Goal: Task Accomplishment & Management: Use online tool/utility

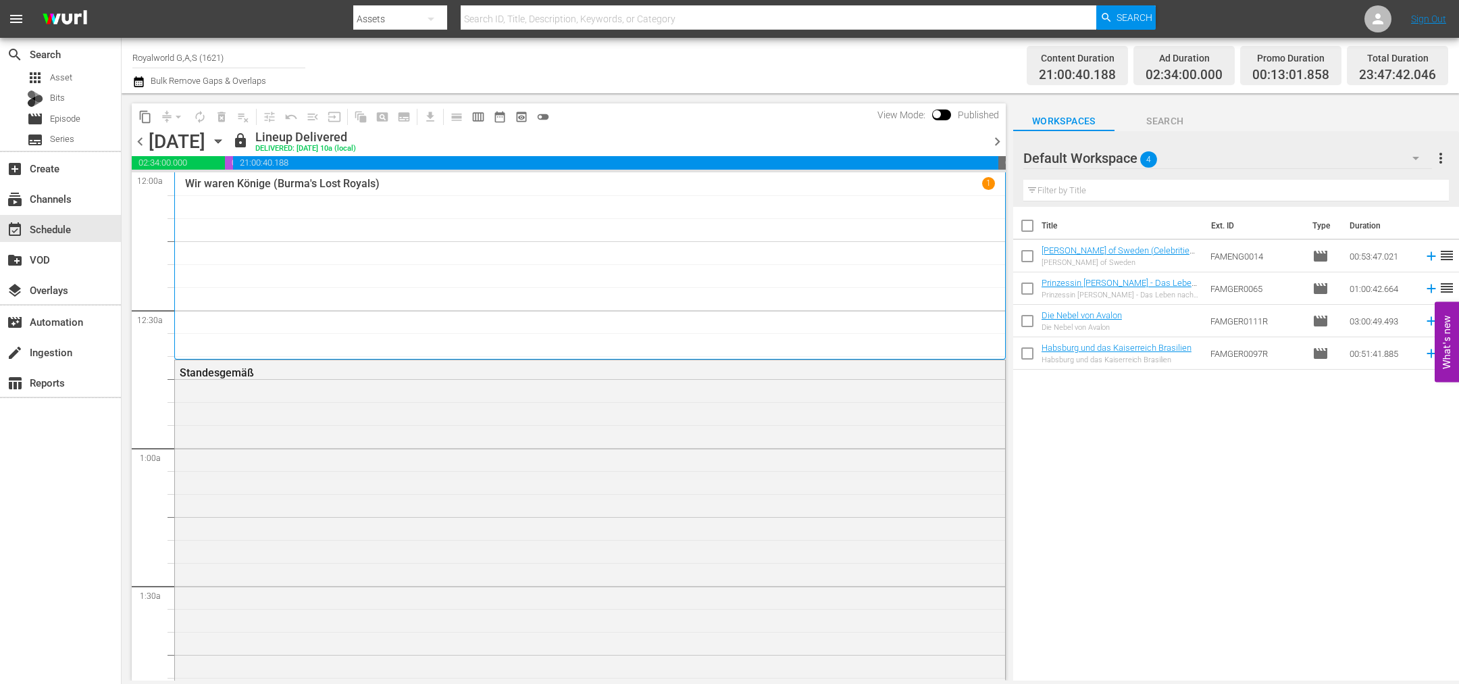
scroll to position [1115, 0]
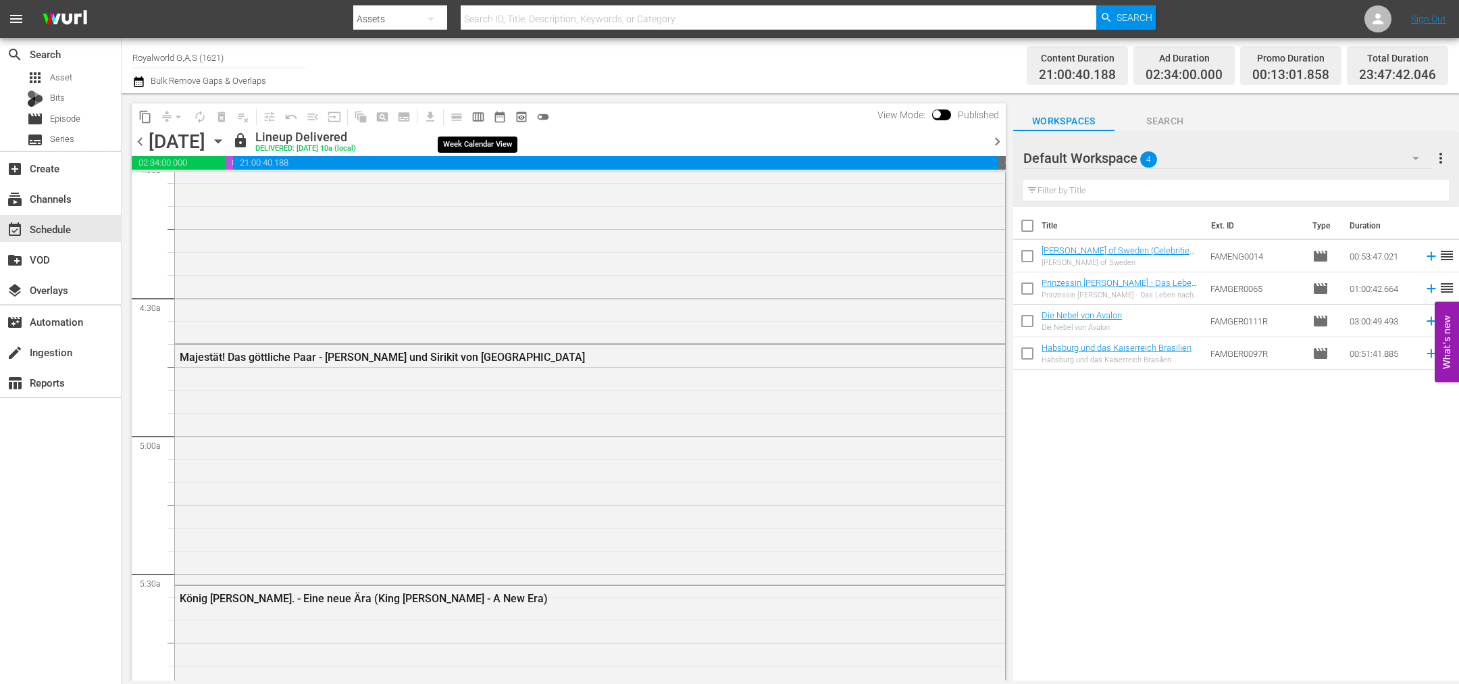
click at [475, 113] on span "calendar_view_week_outlined" at bounding box center [479, 117] width 14 height 14
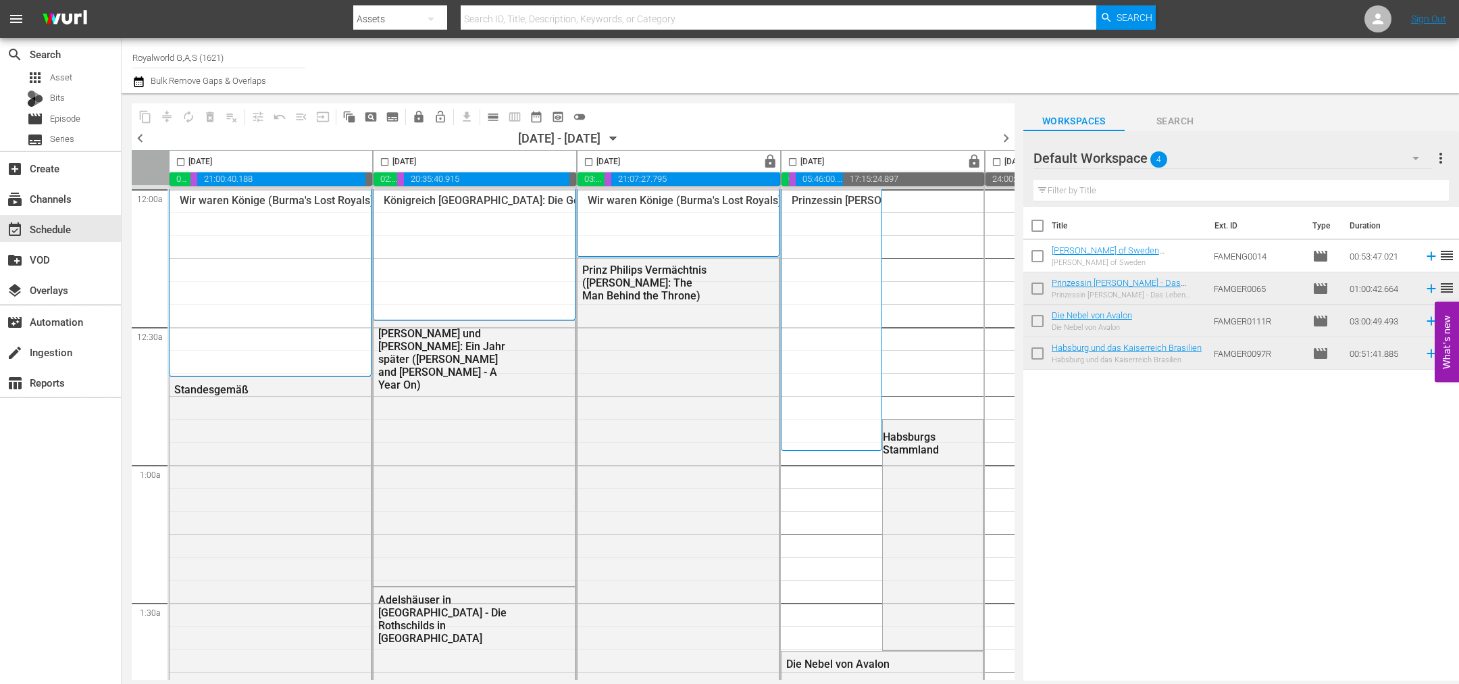
click at [145, 141] on span "chevron_left" at bounding box center [140, 138] width 17 height 17
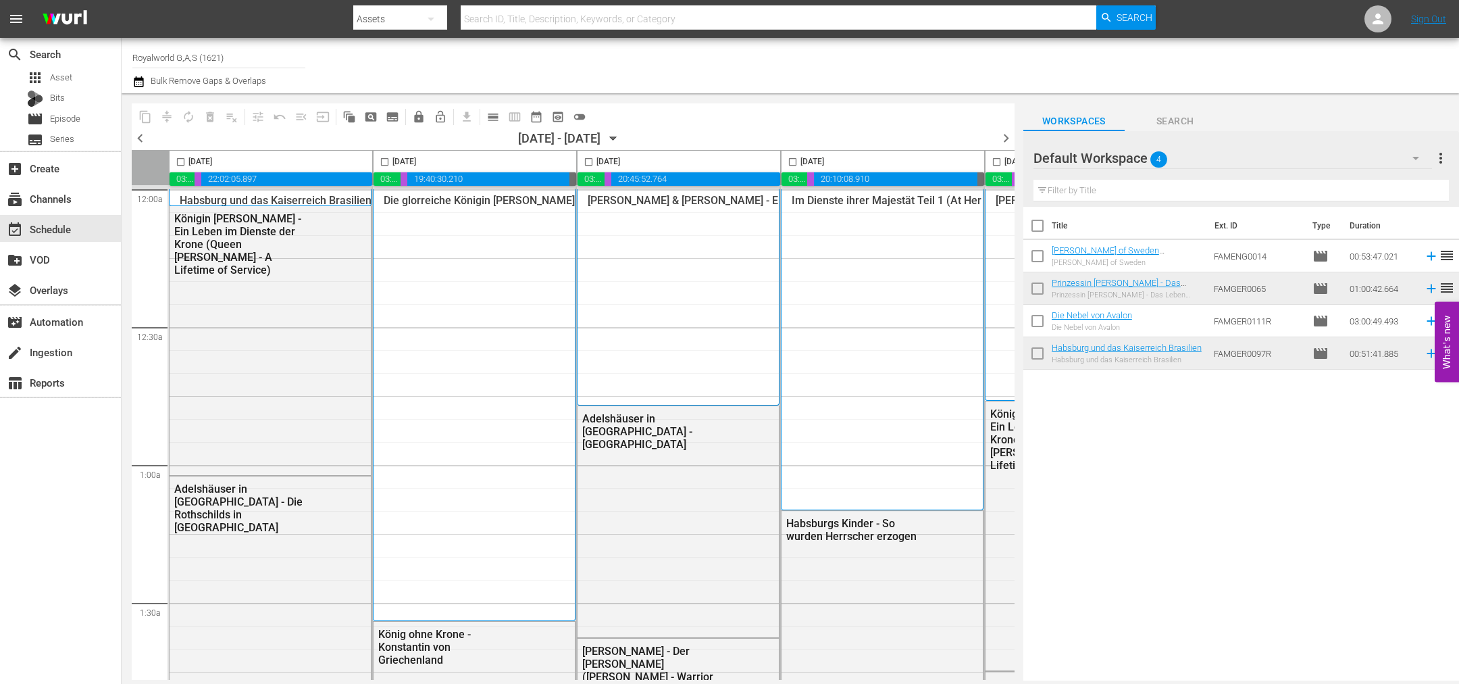
click at [383, 162] on input "checkbox" at bounding box center [385, 165] width 16 height 16
click at [150, 121] on button "content_copy" at bounding box center [145, 117] width 22 height 22
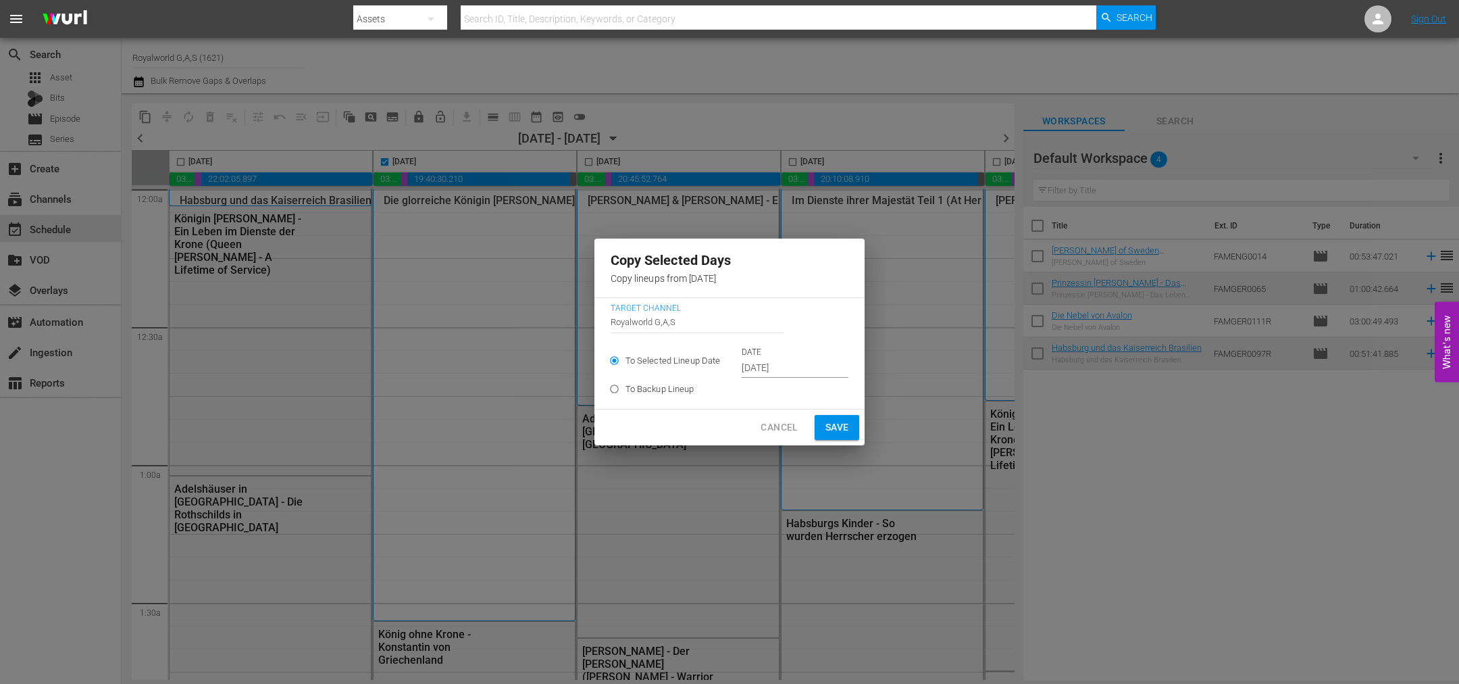
click at [829, 429] on span "Save" at bounding box center [838, 427] width 24 height 17
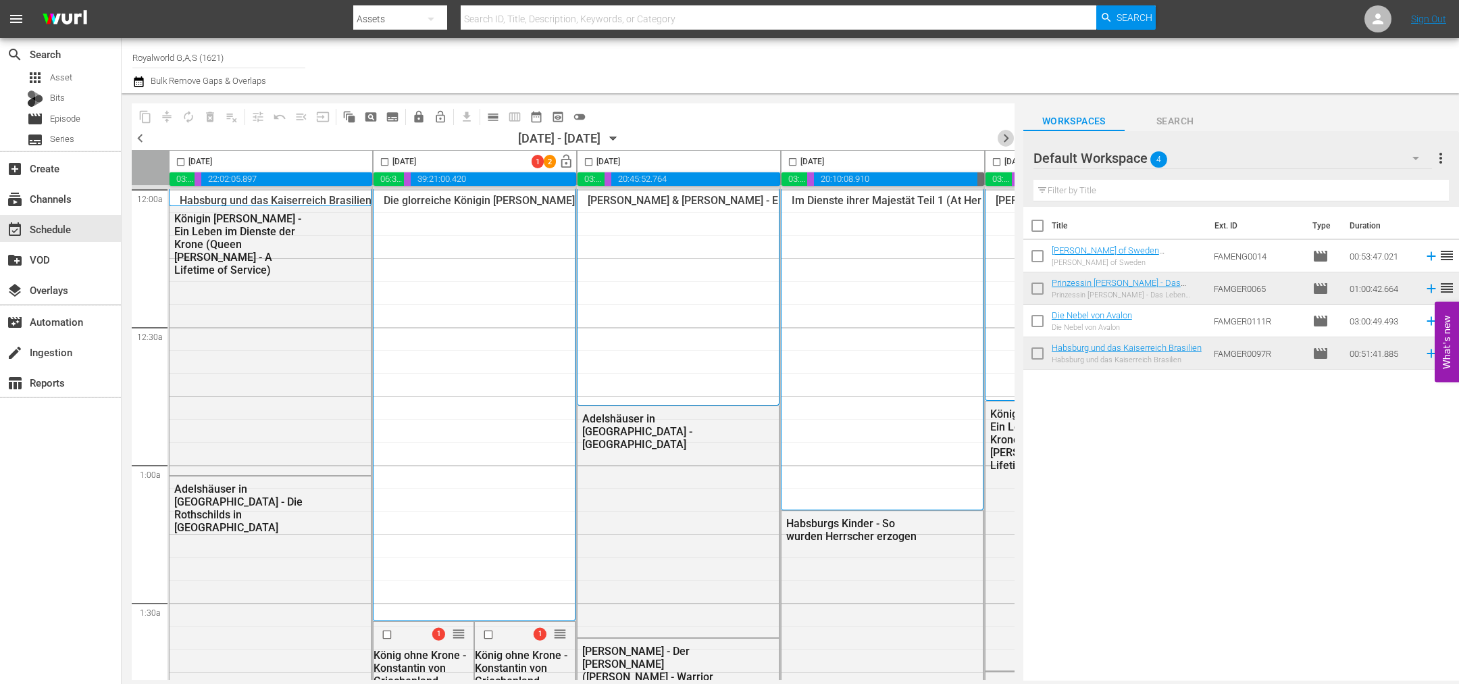
click at [1004, 141] on span "chevron_right" at bounding box center [1006, 138] width 17 height 17
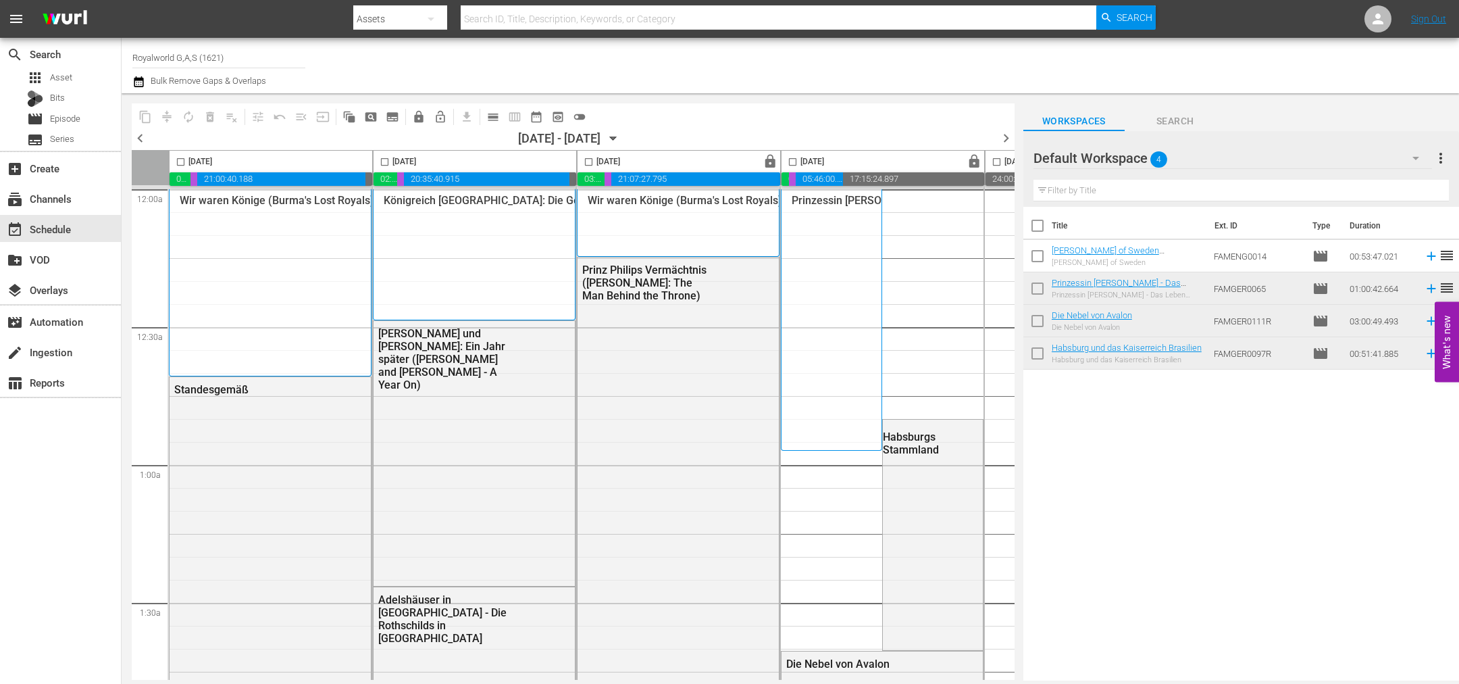
click at [137, 132] on span "chevron_left" at bounding box center [140, 138] width 17 height 17
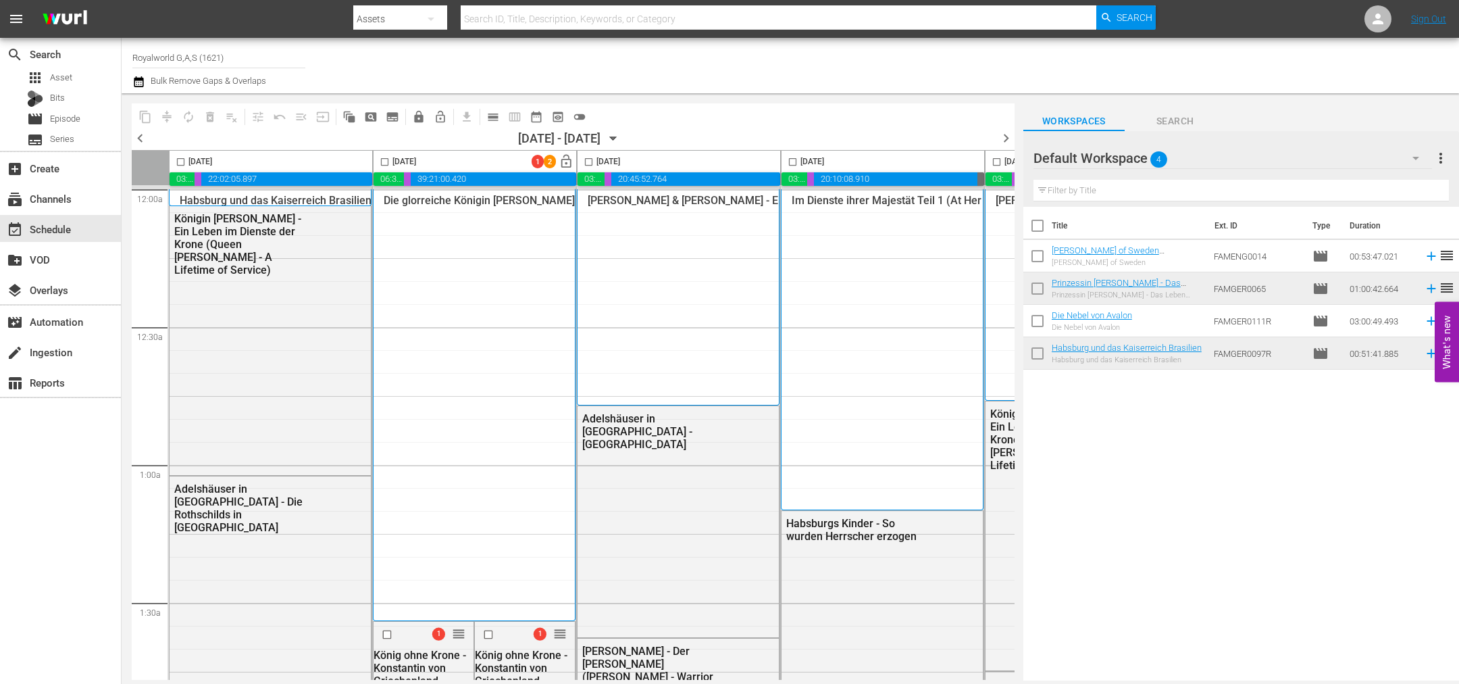
click at [379, 159] on input "checkbox" at bounding box center [385, 165] width 16 height 16
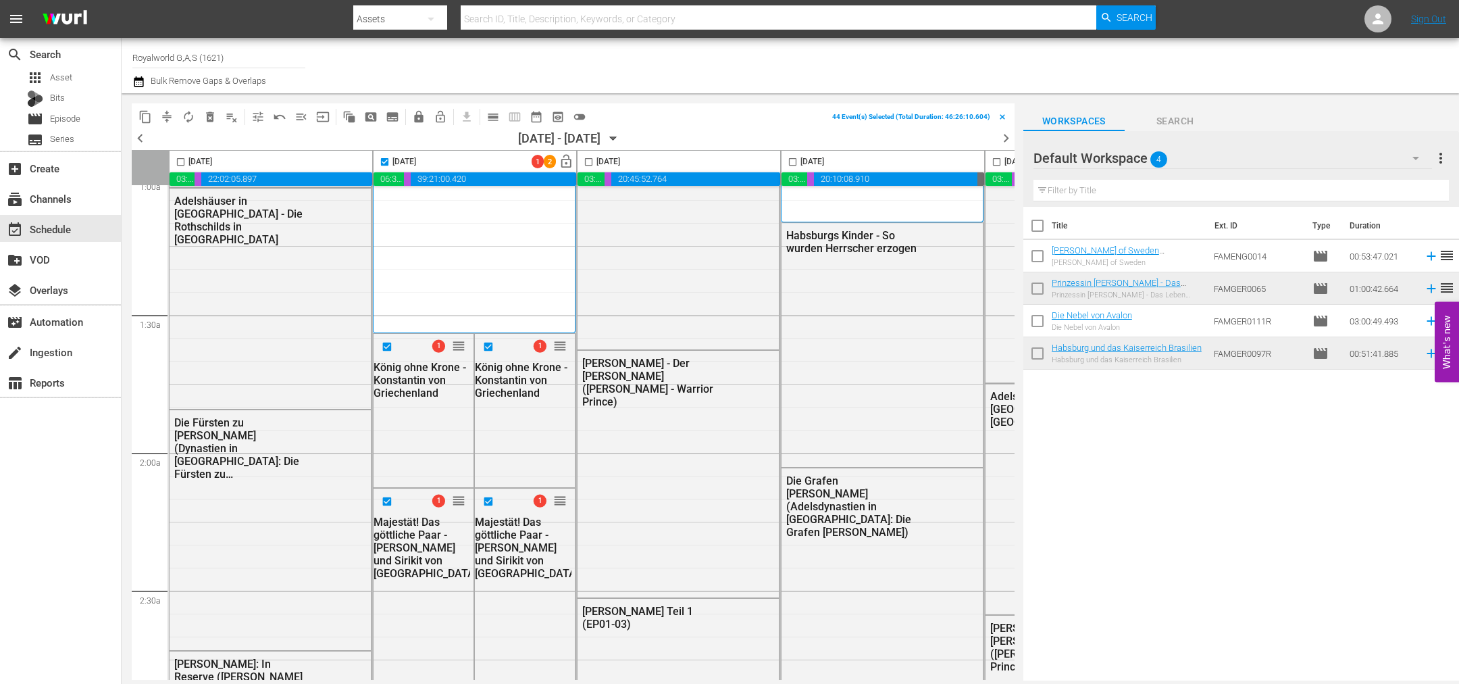
scroll to position [304, 0]
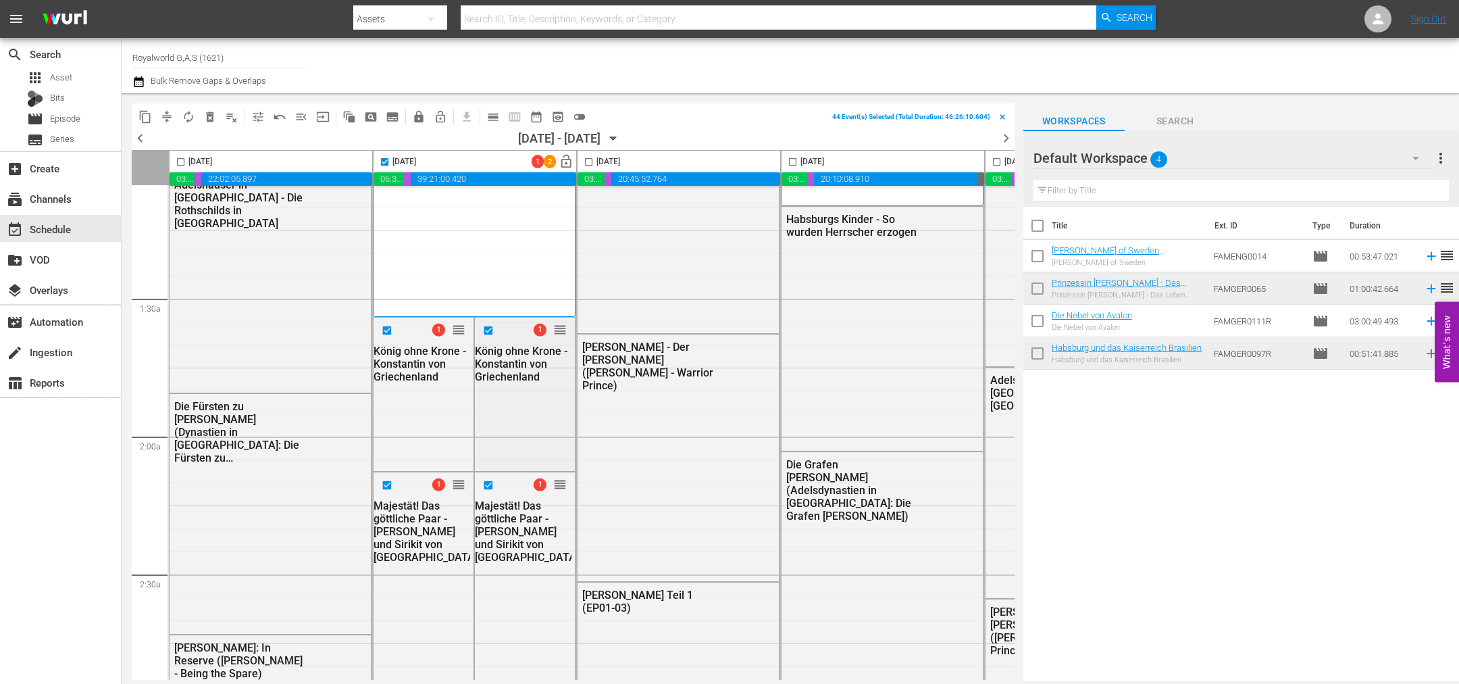
click at [486, 330] on input "checkbox" at bounding box center [490, 330] width 14 height 11
click at [486, 482] on input "checkbox" at bounding box center [490, 484] width 14 height 11
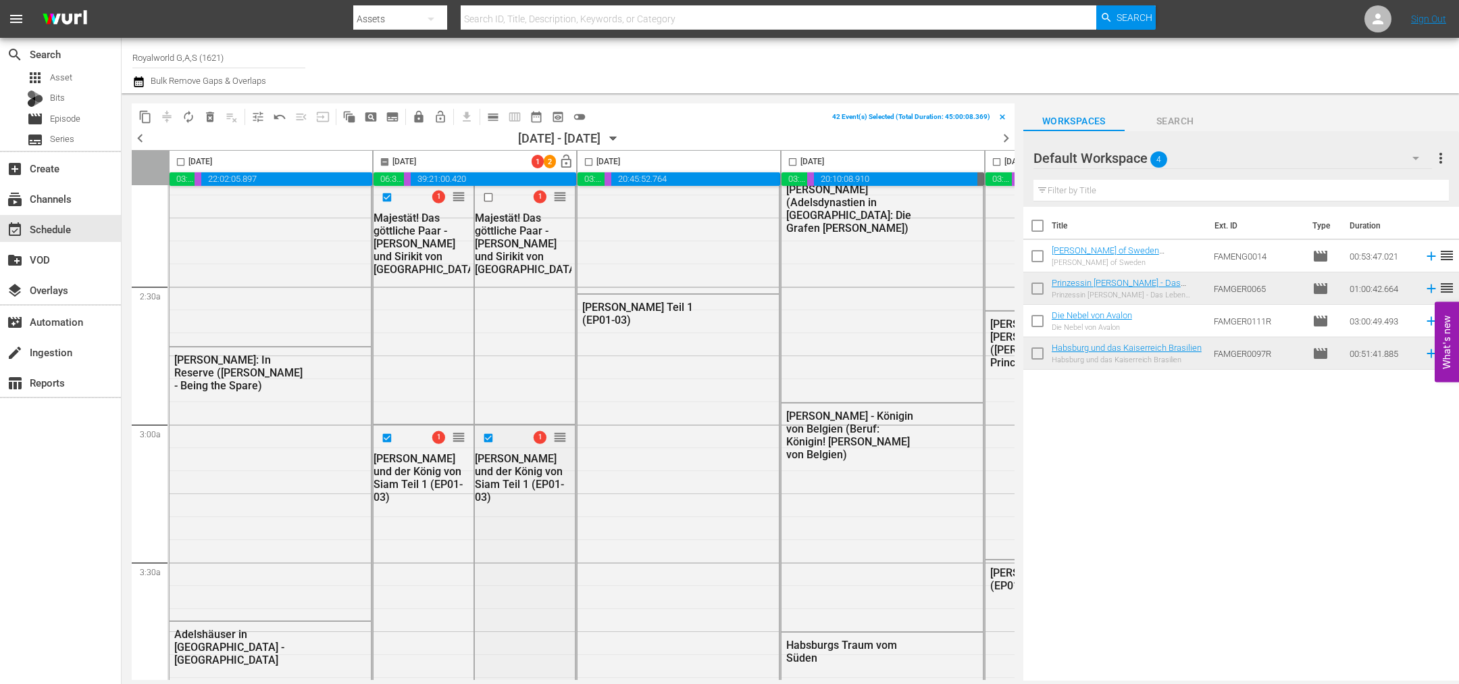
scroll to position [608, 0]
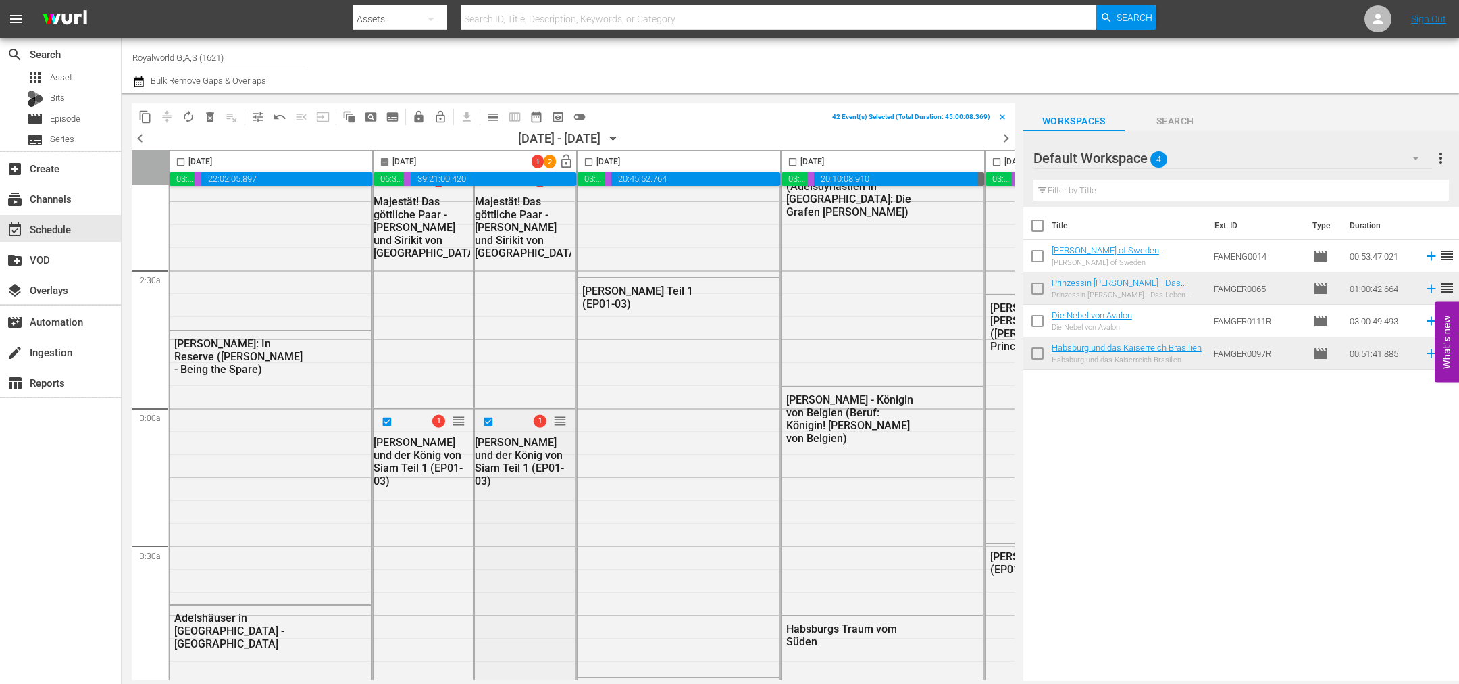
click at [488, 417] on input "checkbox" at bounding box center [490, 421] width 14 height 11
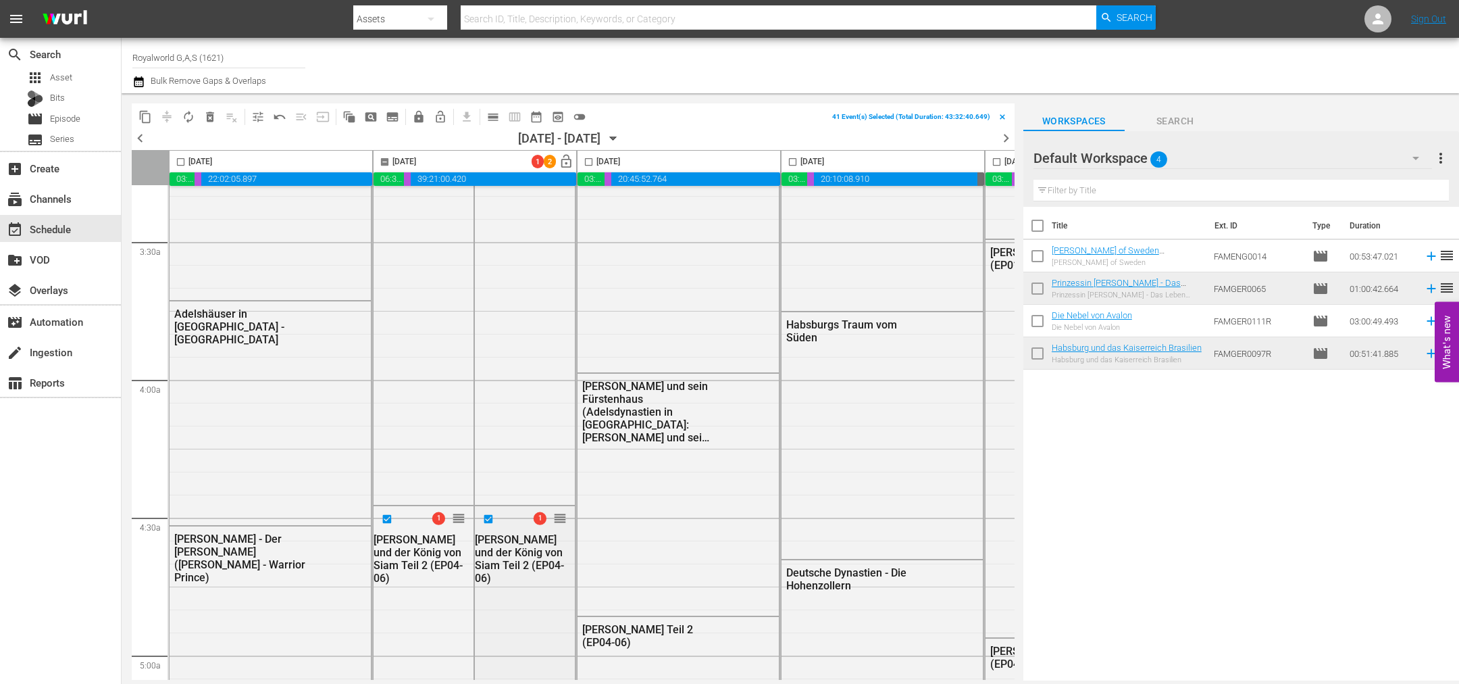
click at [485, 519] on input "checkbox" at bounding box center [490, 519] width 14 height 11
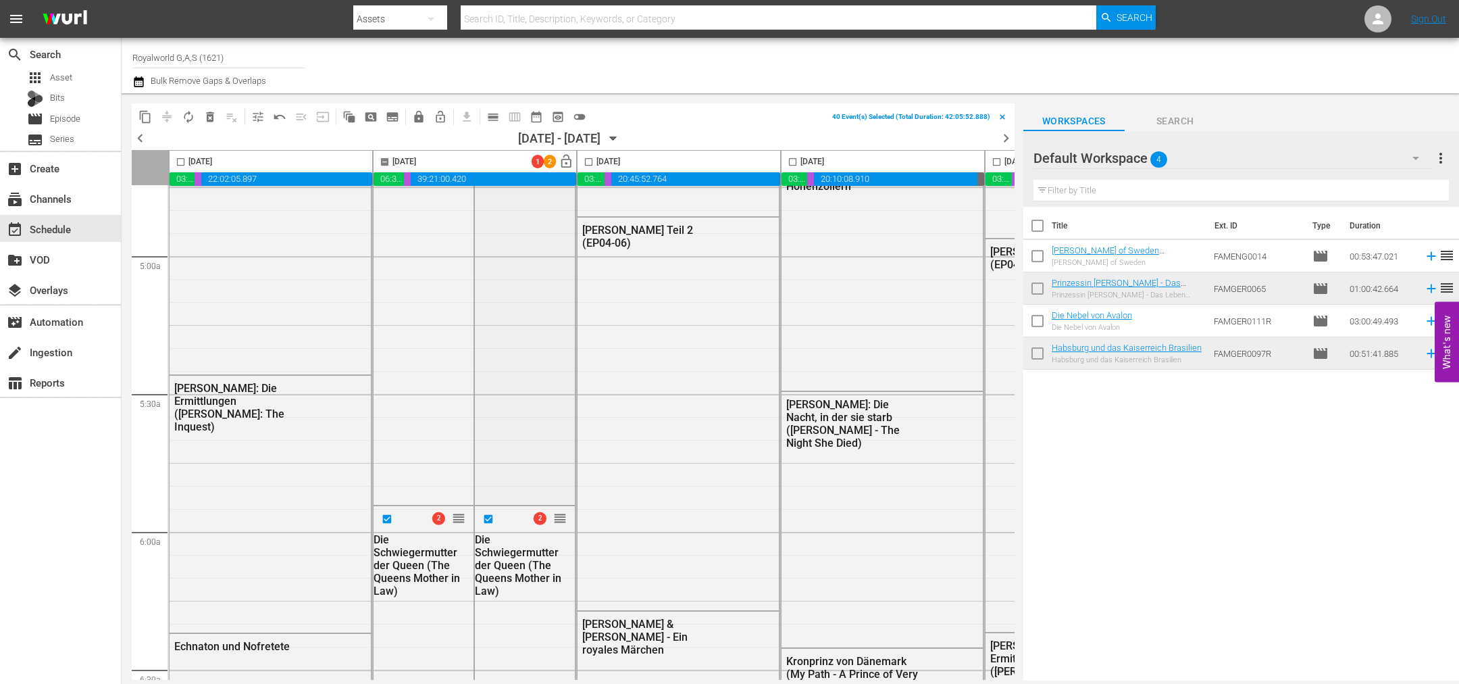
scroll to position [1318, 0]
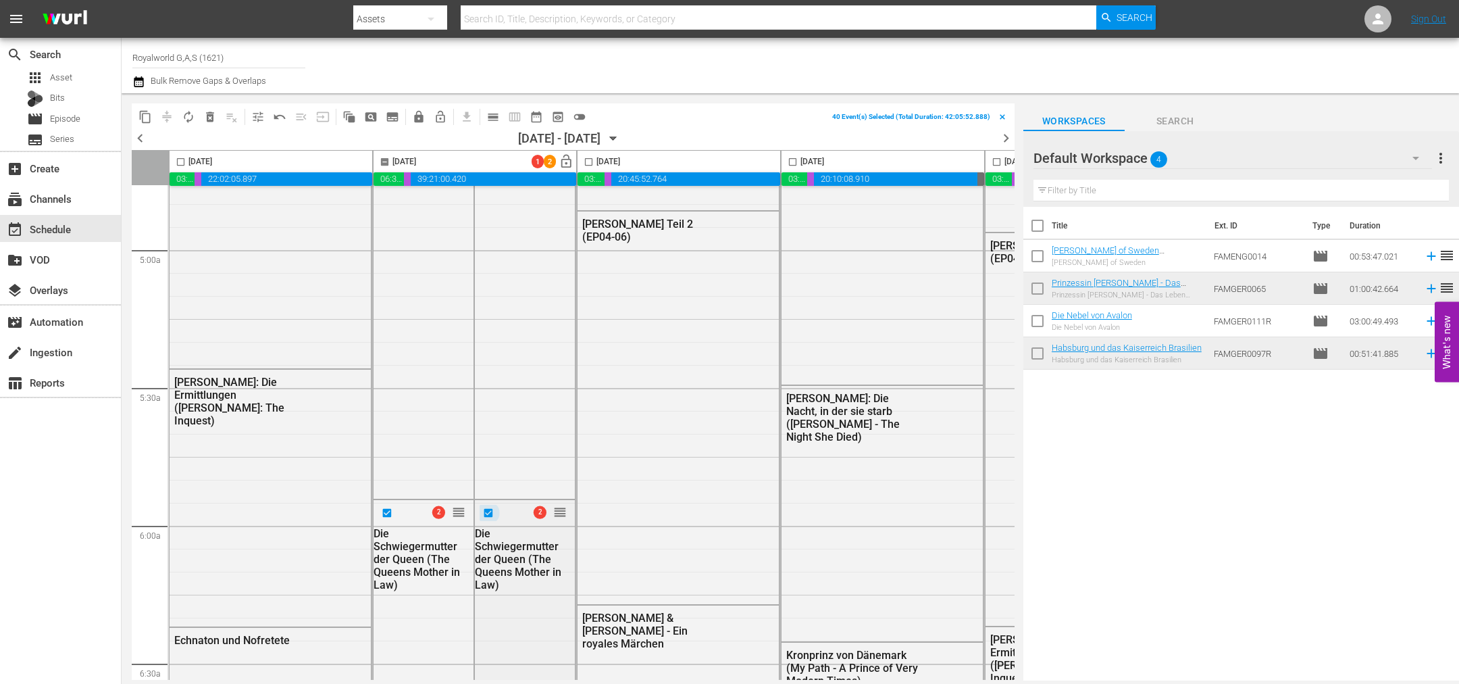
click at [489, 515] on input "checkbox" at bounding box center [490, 512] width 14 height 11
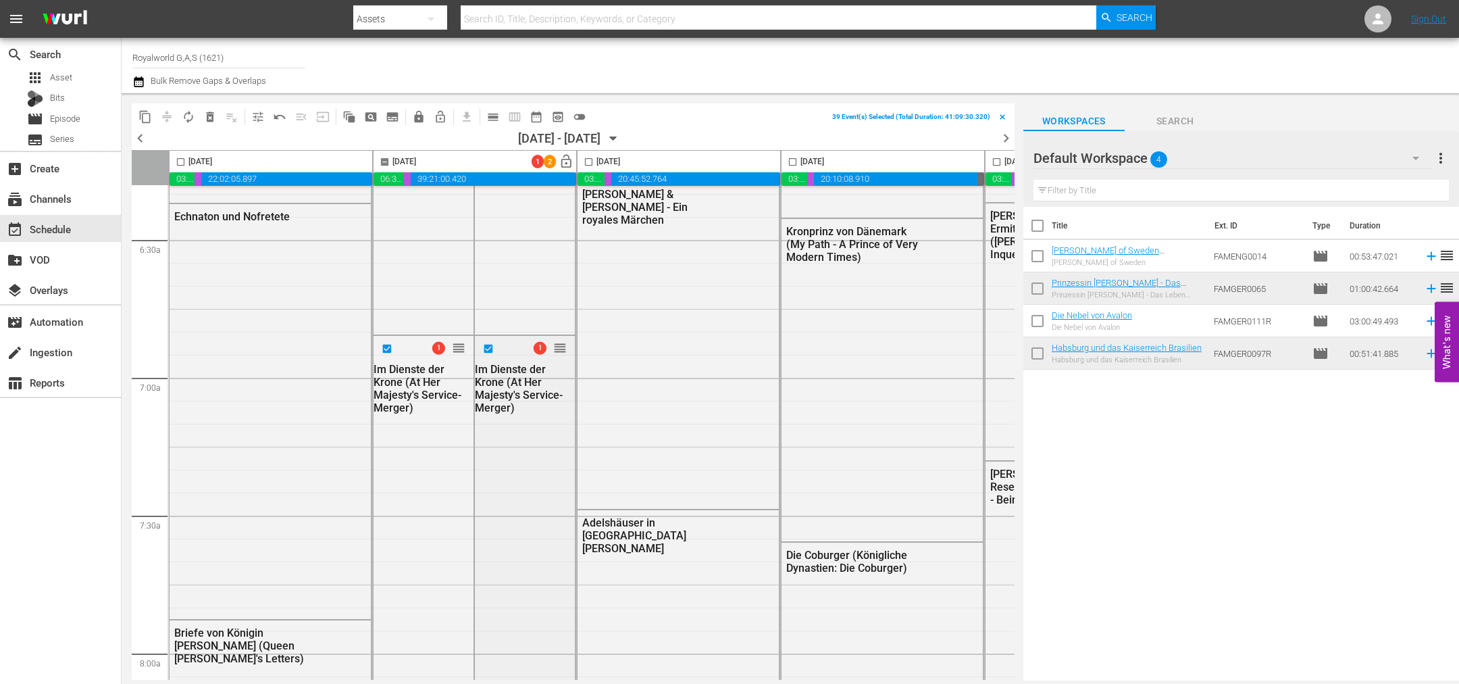
scroll to position [1824, 0]
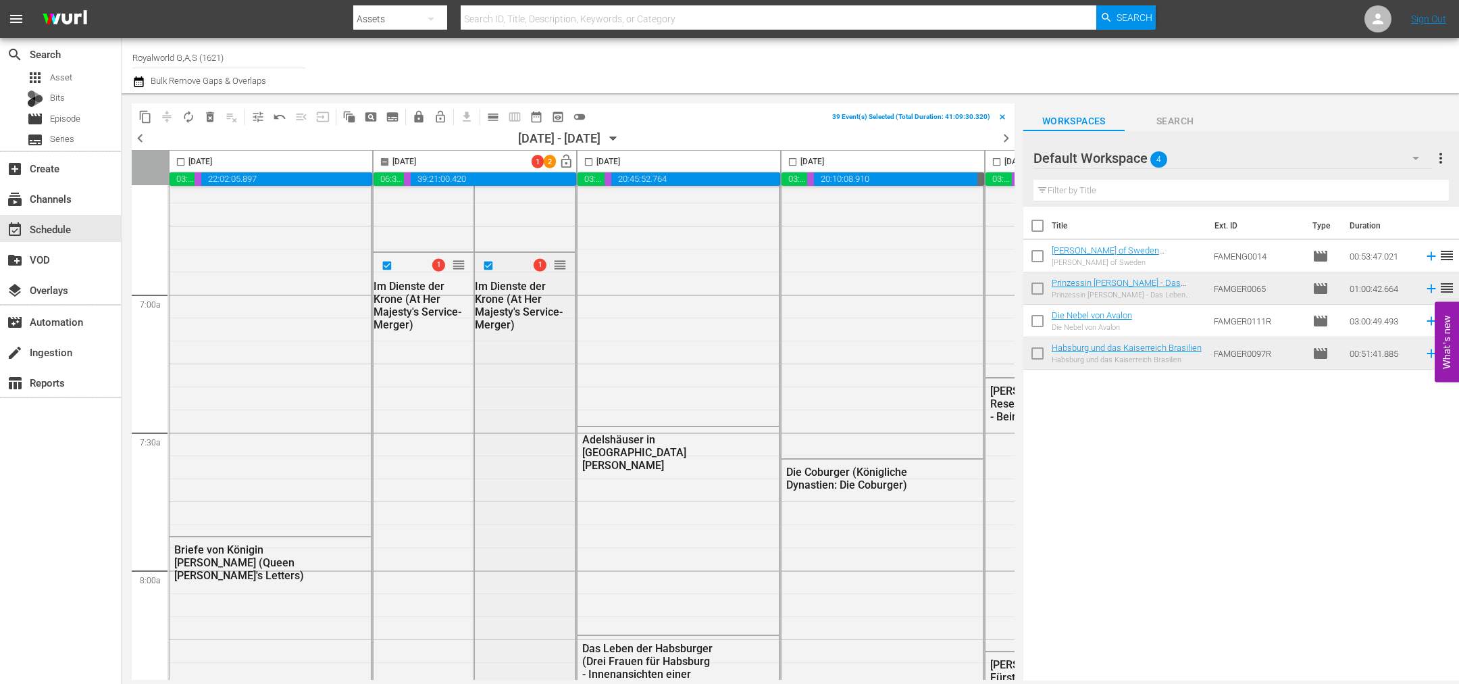
click at [484, 270] on input "checkbox" at bounding box center [490, 264] width 14 height 11
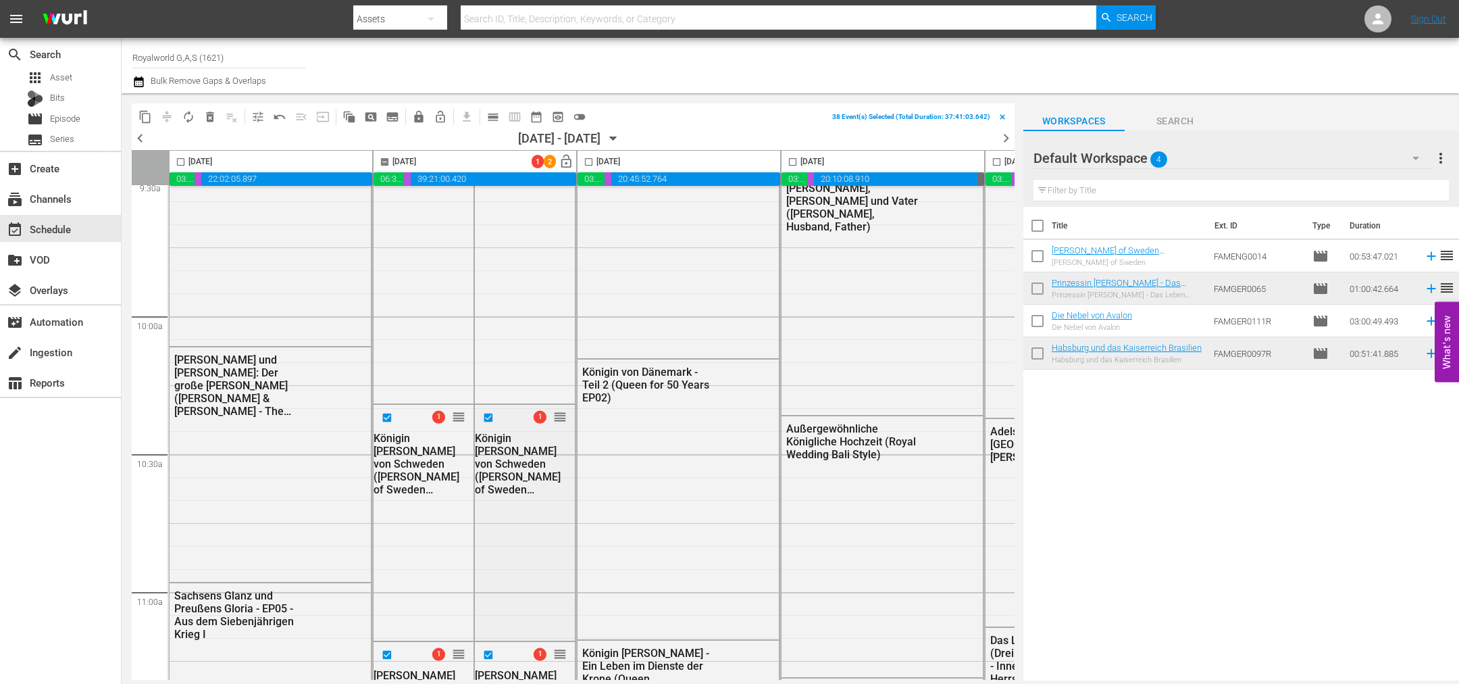
scroll to position [2635, 0]
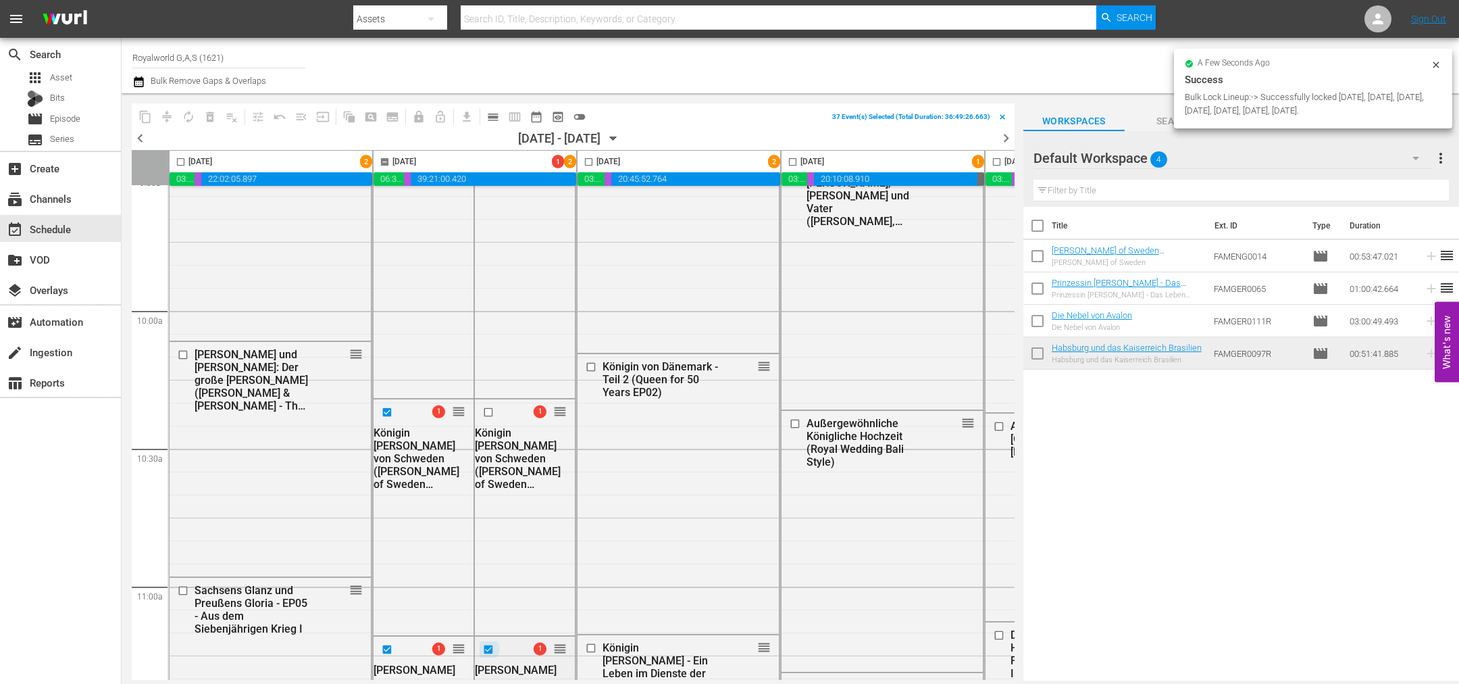
click at [484, 645] on input "checkbox" at bounding box center [490, 649] width 14 height 11
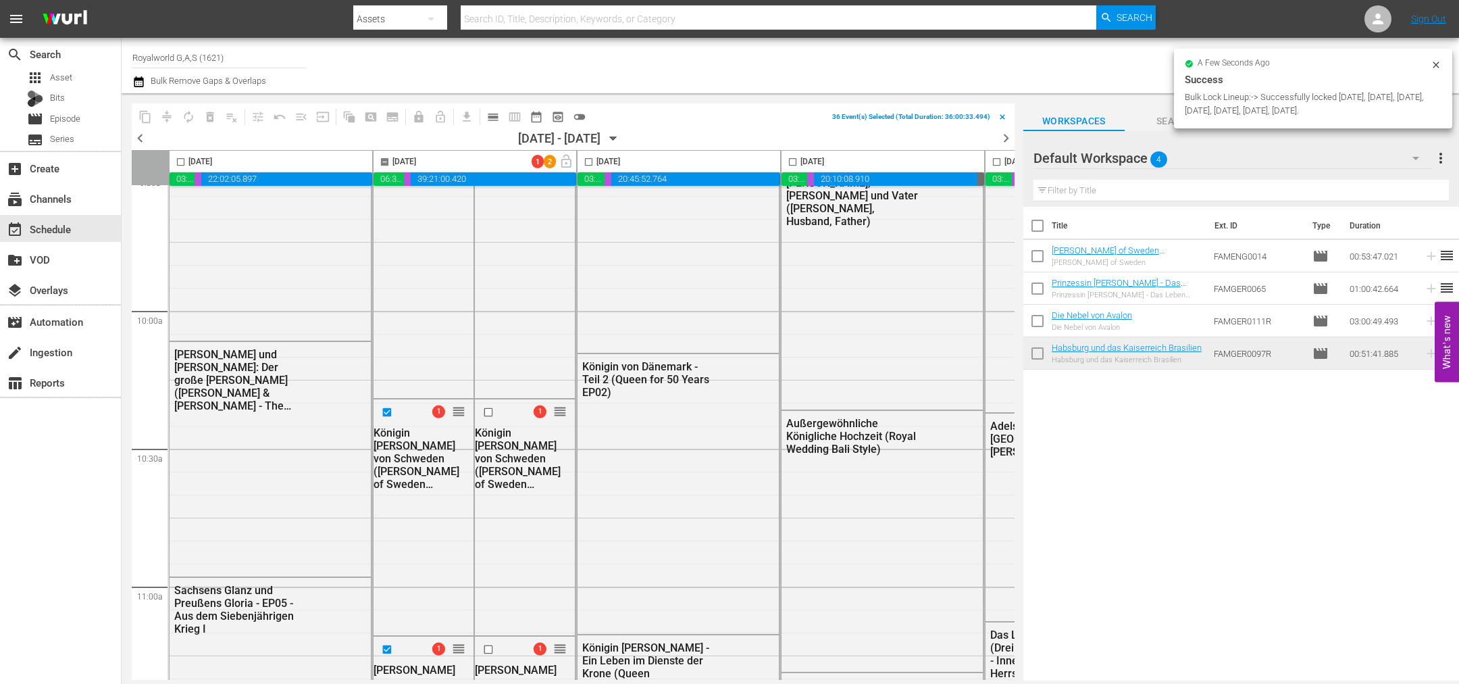
scroll to position [3041, 0]
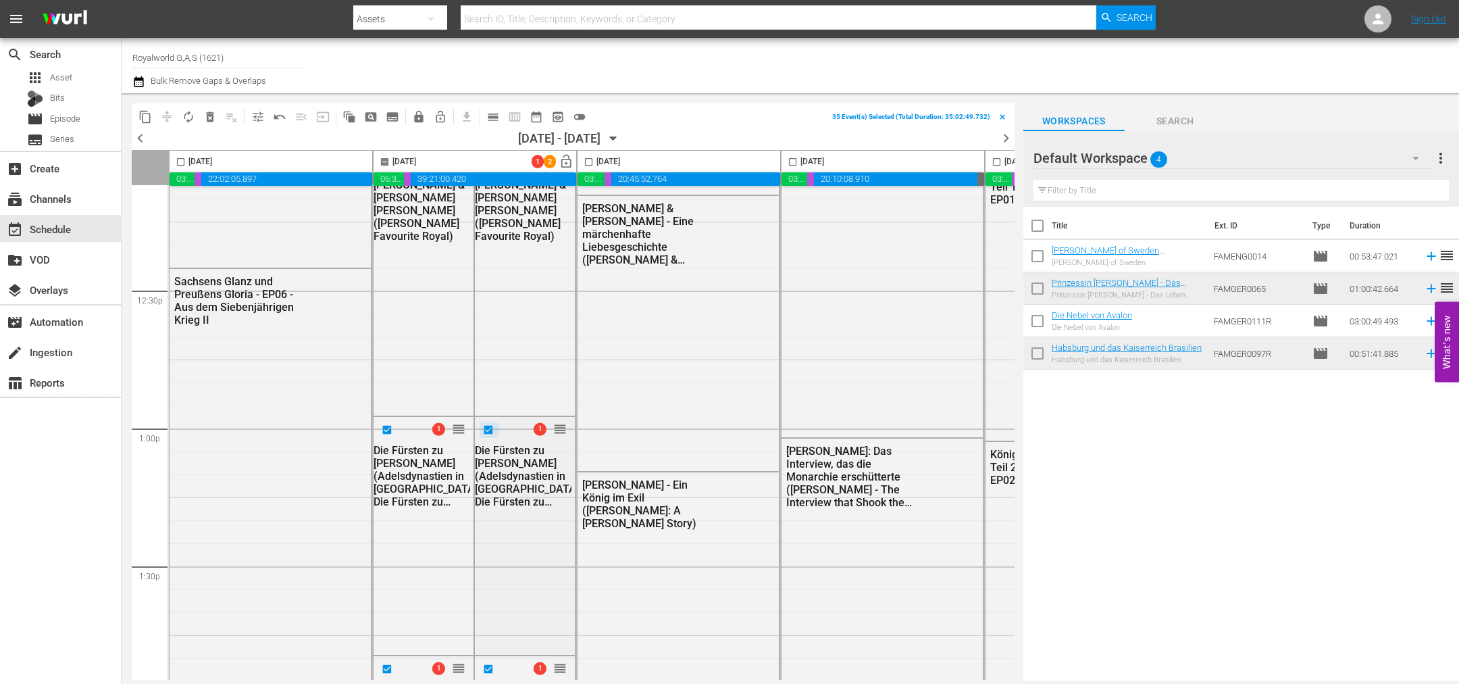
drag, startPoint x: 489, startPoint y: 470, endPoint x: 487, endPoint y: 424, distance: 46.0
click at [487, 424] on input "checkbox" at bounding box center [490, 429] width 14 height 11
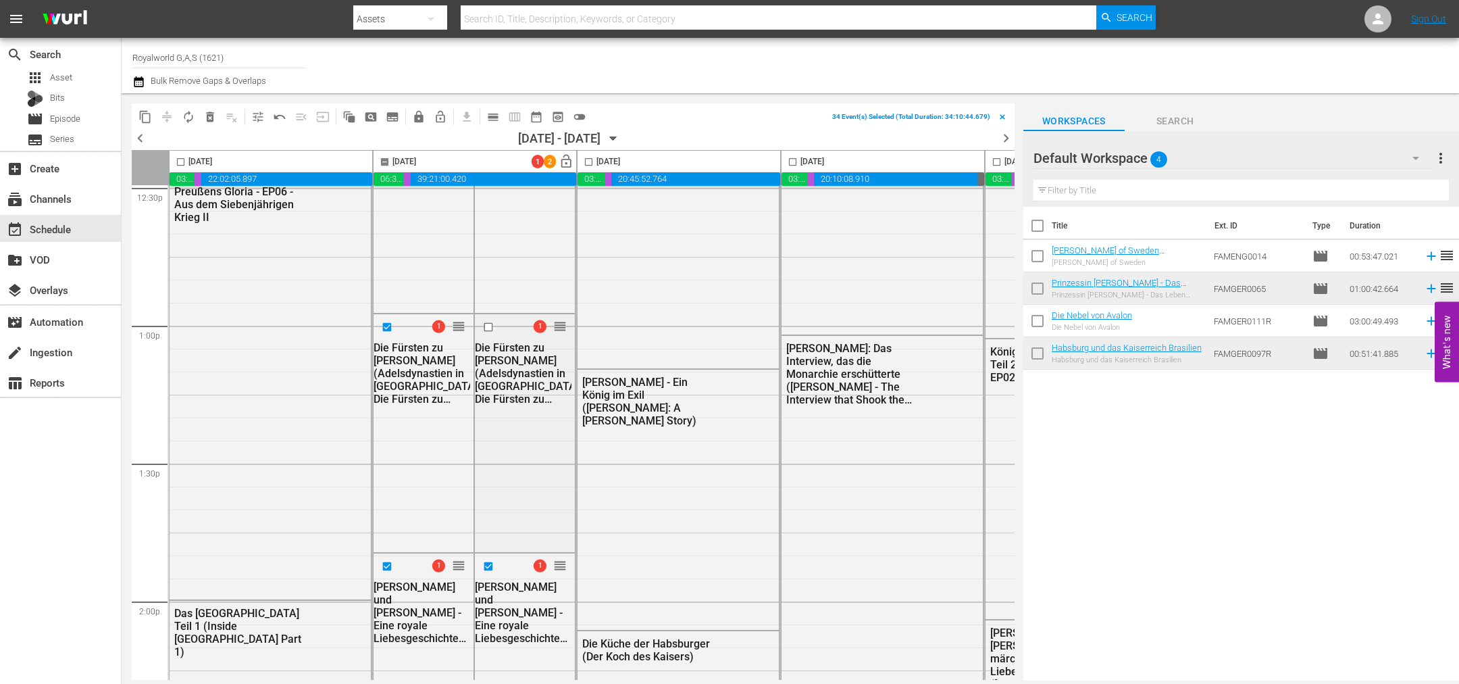
scroll to position [3547, 0]
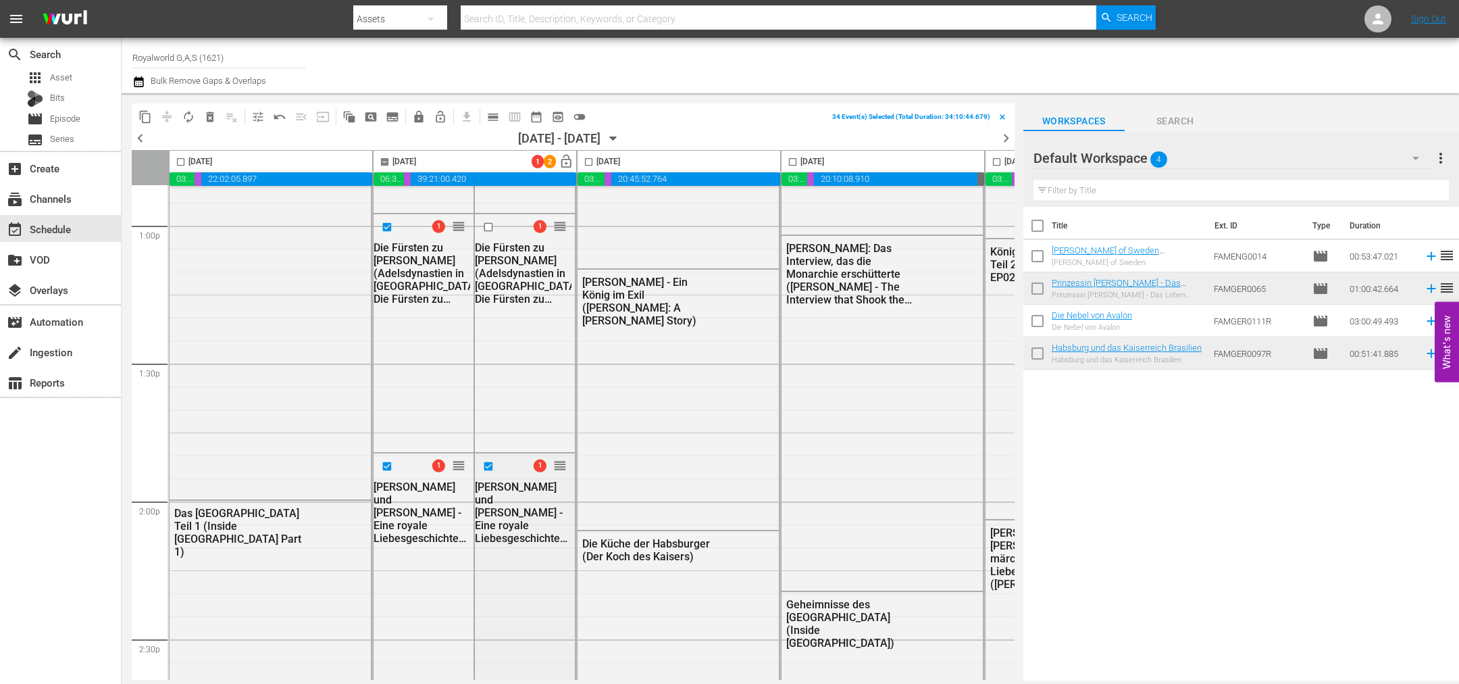
click at [491, 466] on input "checkbox" at bounding box center [490, 466] width 14 height 11
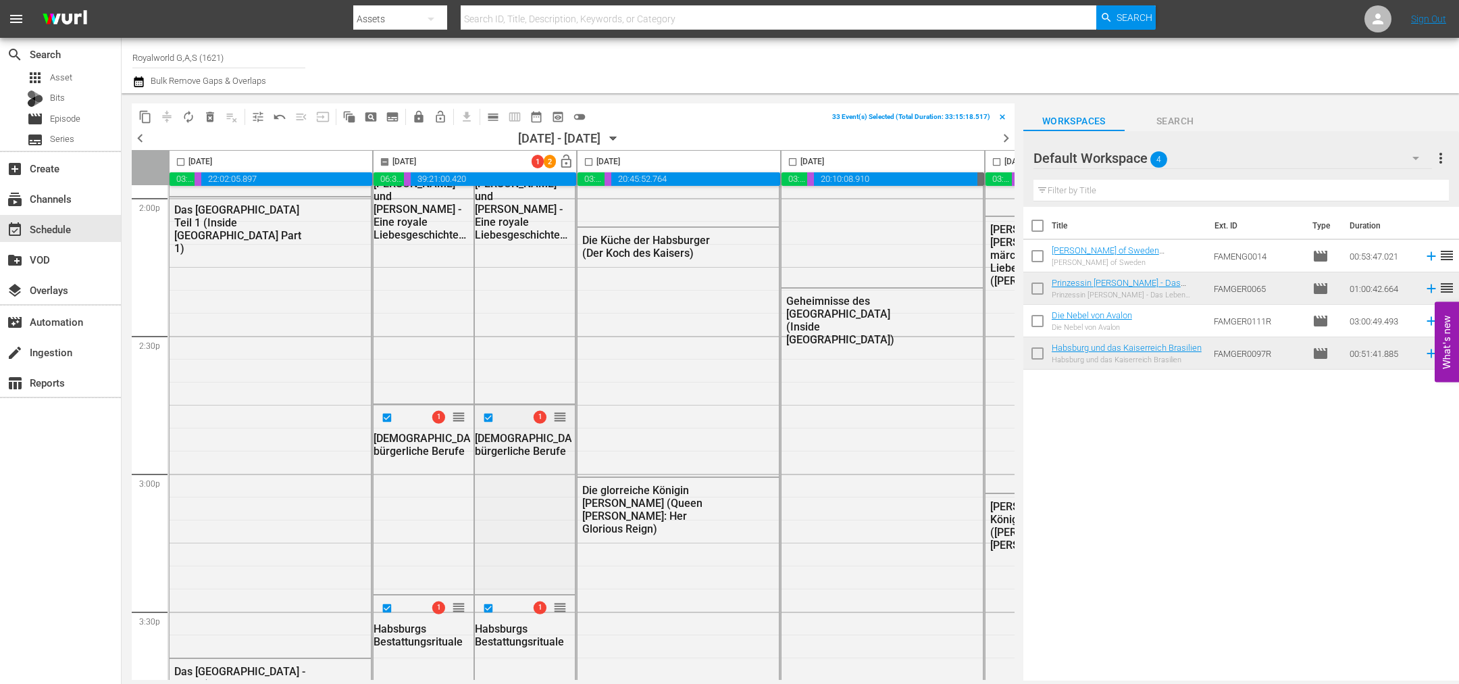
scroll to position [3851, 0]
click at [485, 418] on input "checkbox" at bounding box center [490, 416] width 14 height 11
click at [489, 606] on input "checkbox" at bounding box center [490, 607] width 14 height 11
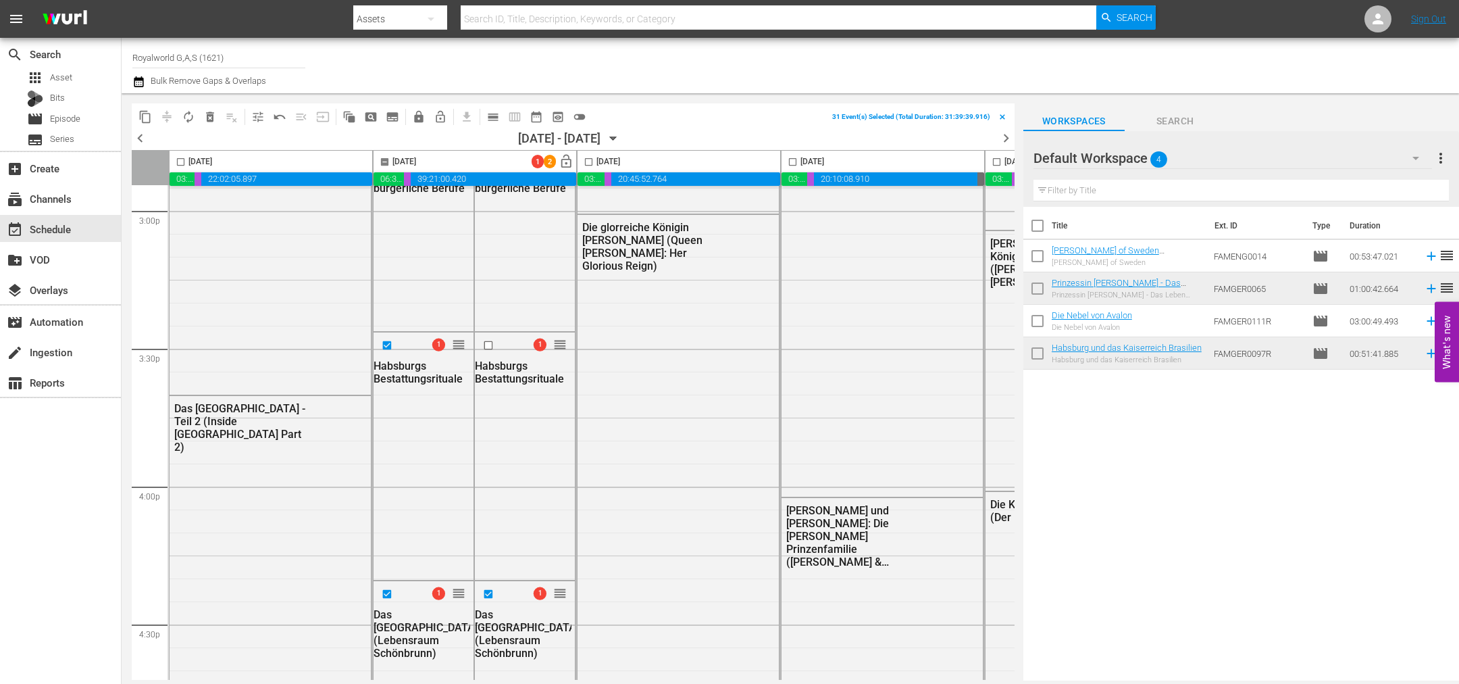
scroll to position [4155, 0]
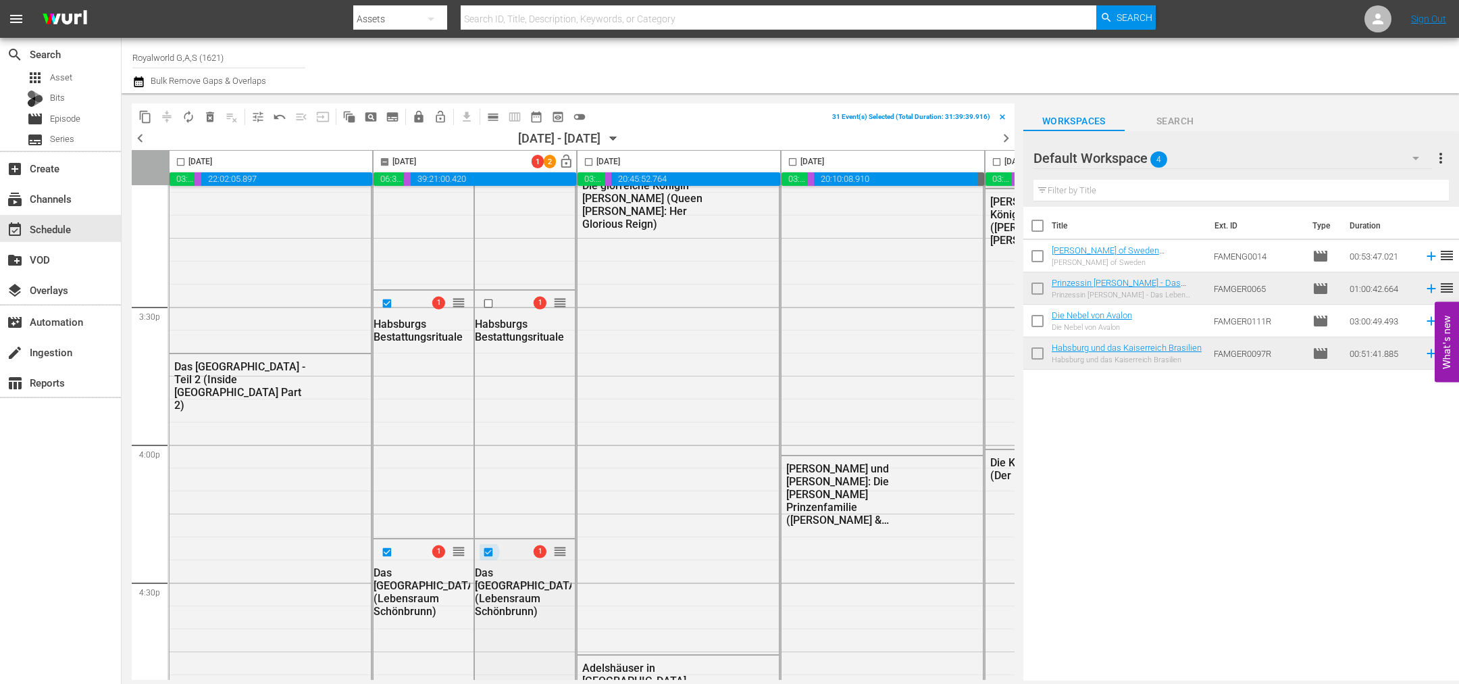
click at [488, 555] on input "checkbox" at bounding box center [490, 552] width 14 height 11
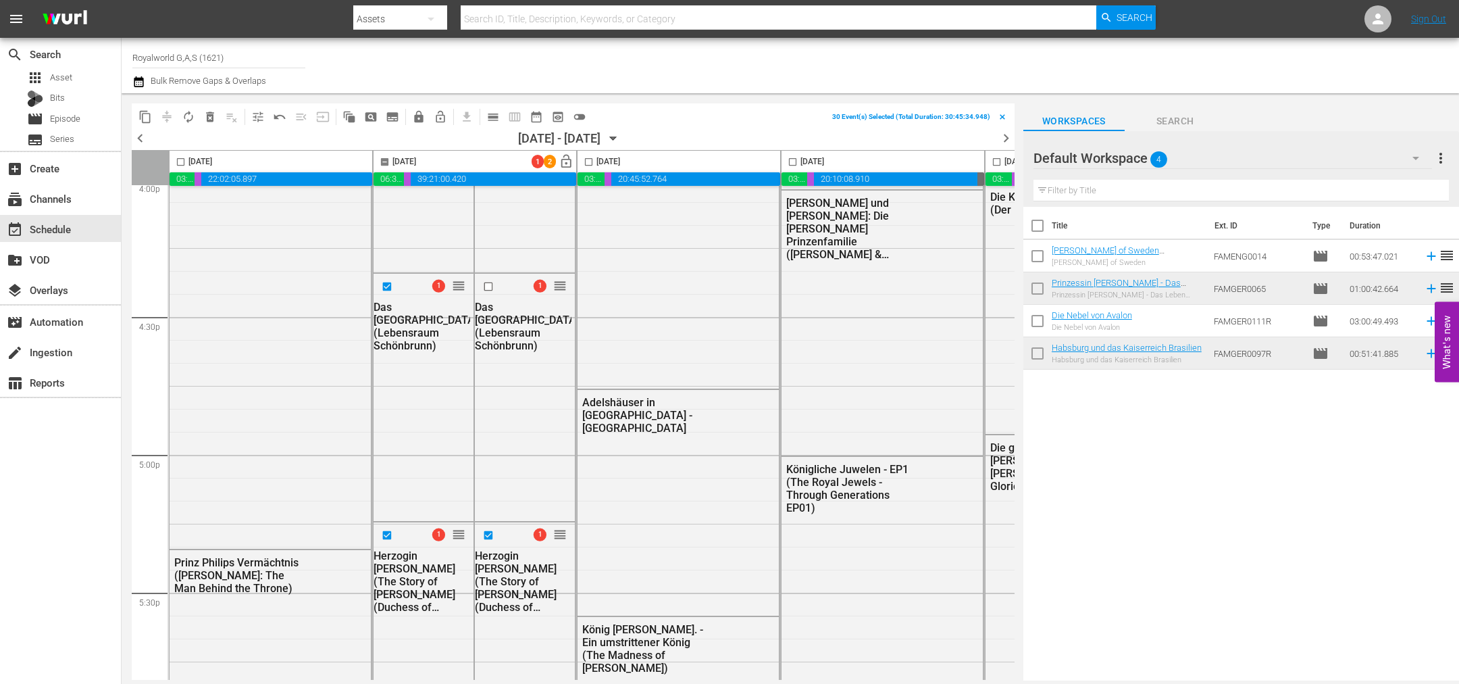
scroll to position [4460, 0]
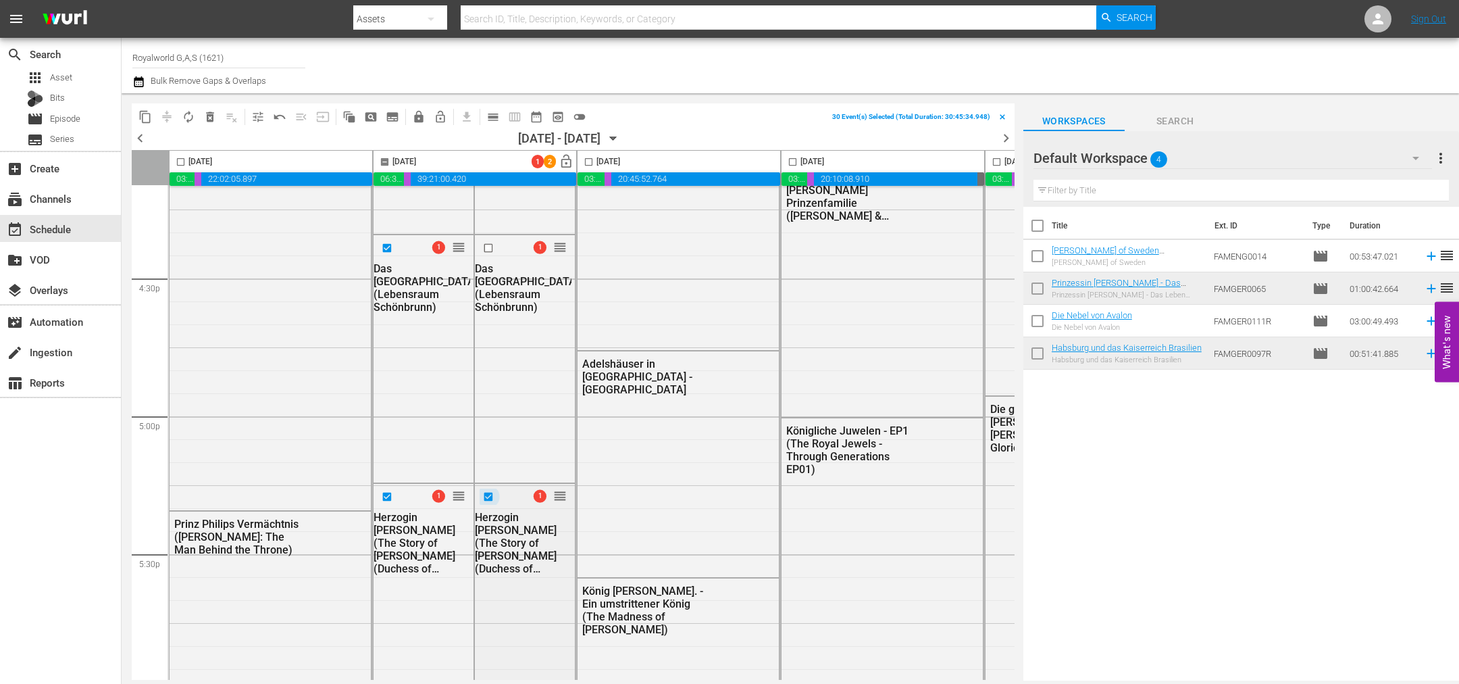
click at [484, 497] on input "checkbox" at bounding box center [490, 496] width 14 height 11
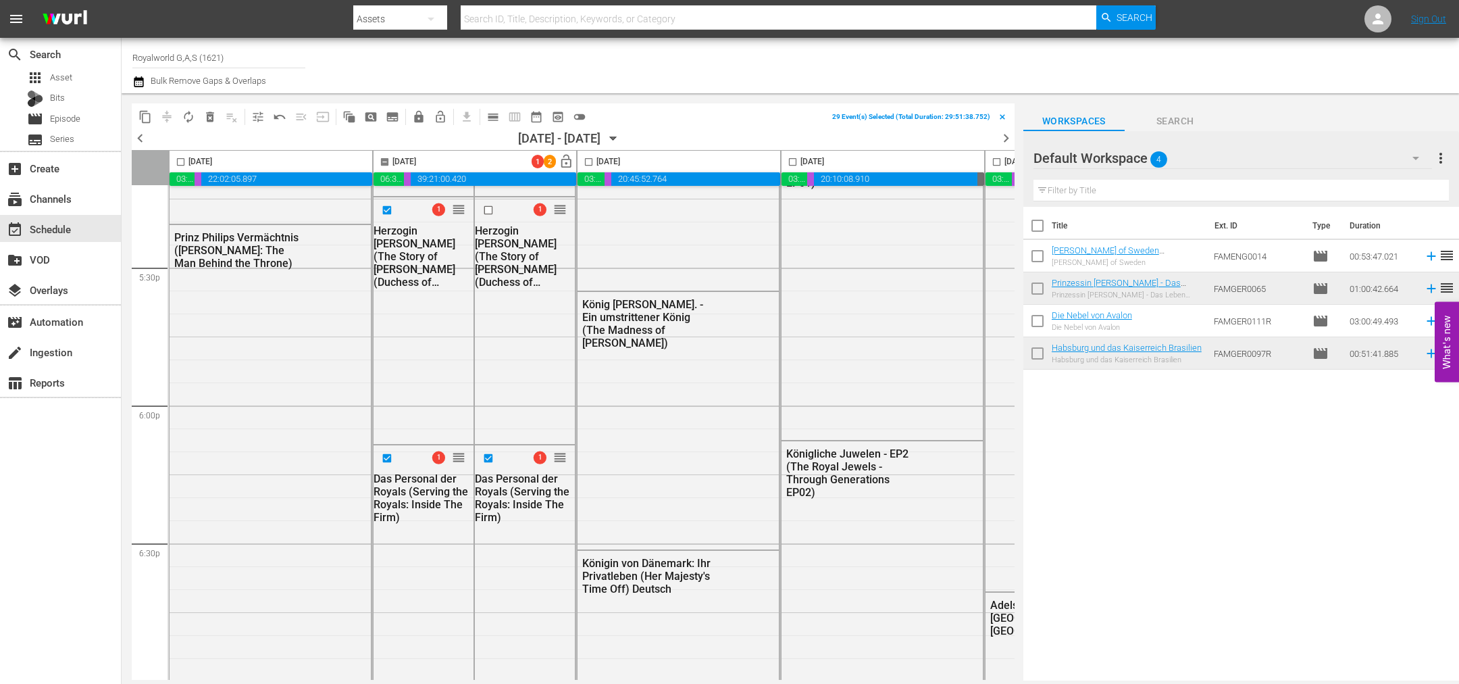
scroll to position [4764, 0]
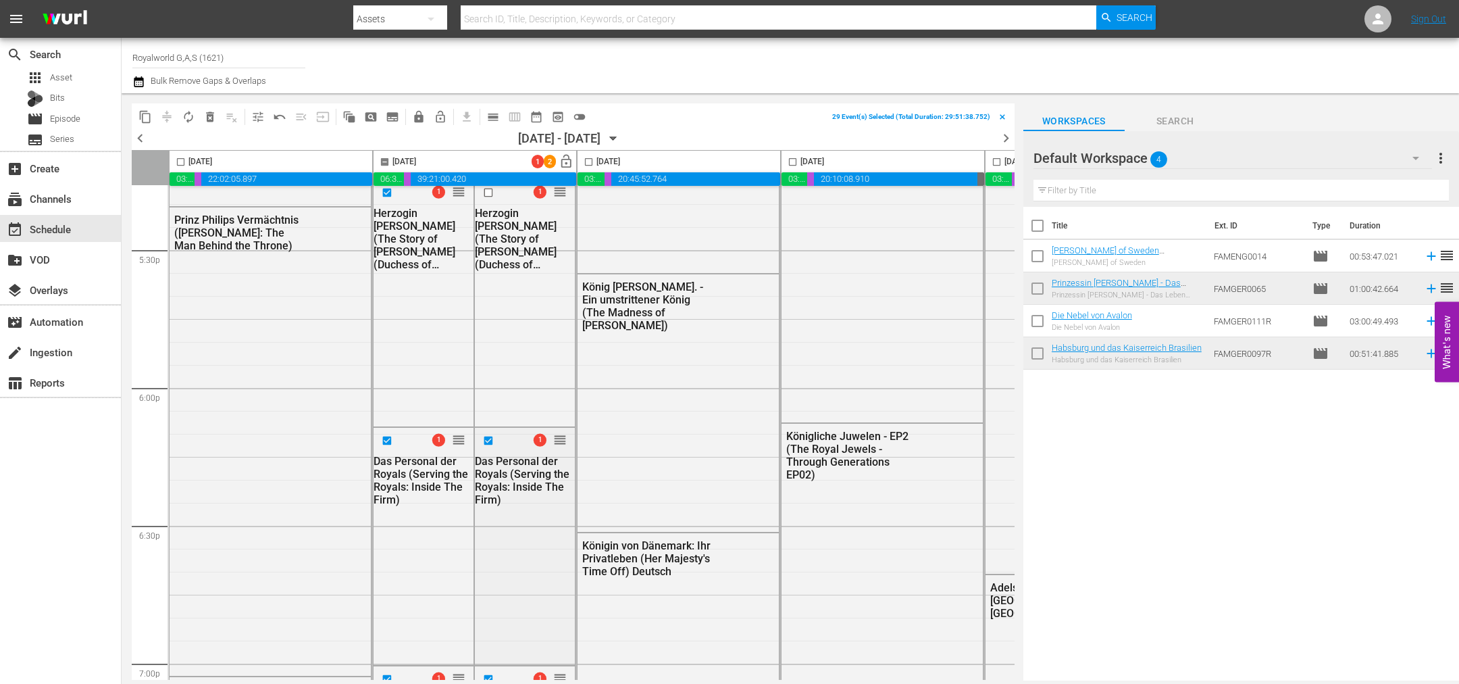
click at [489, 443] on input "checkbox" at bounding box center [490, 439] width 14 height 11
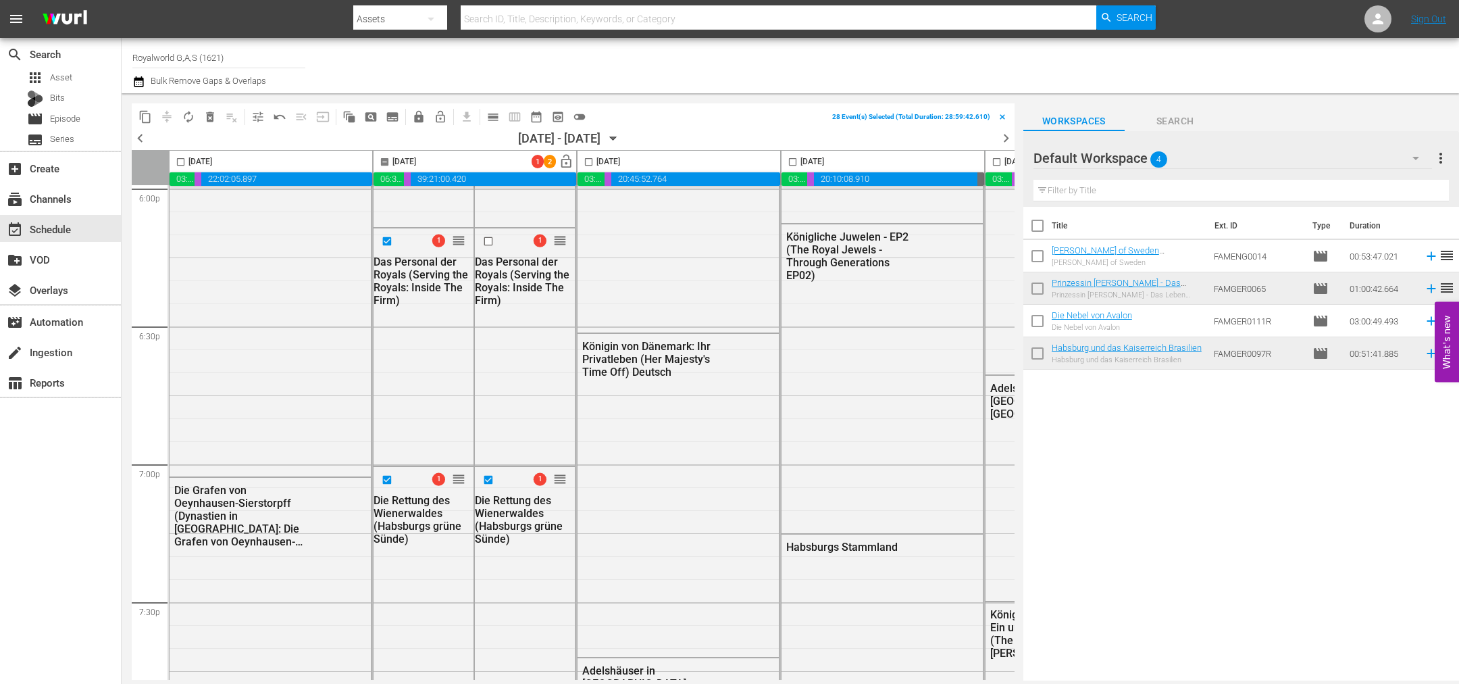
scroll to position [4966, 0]
click at [491, 474] on input "checkbox" at bounding box center [490, 476] width 14 height 11
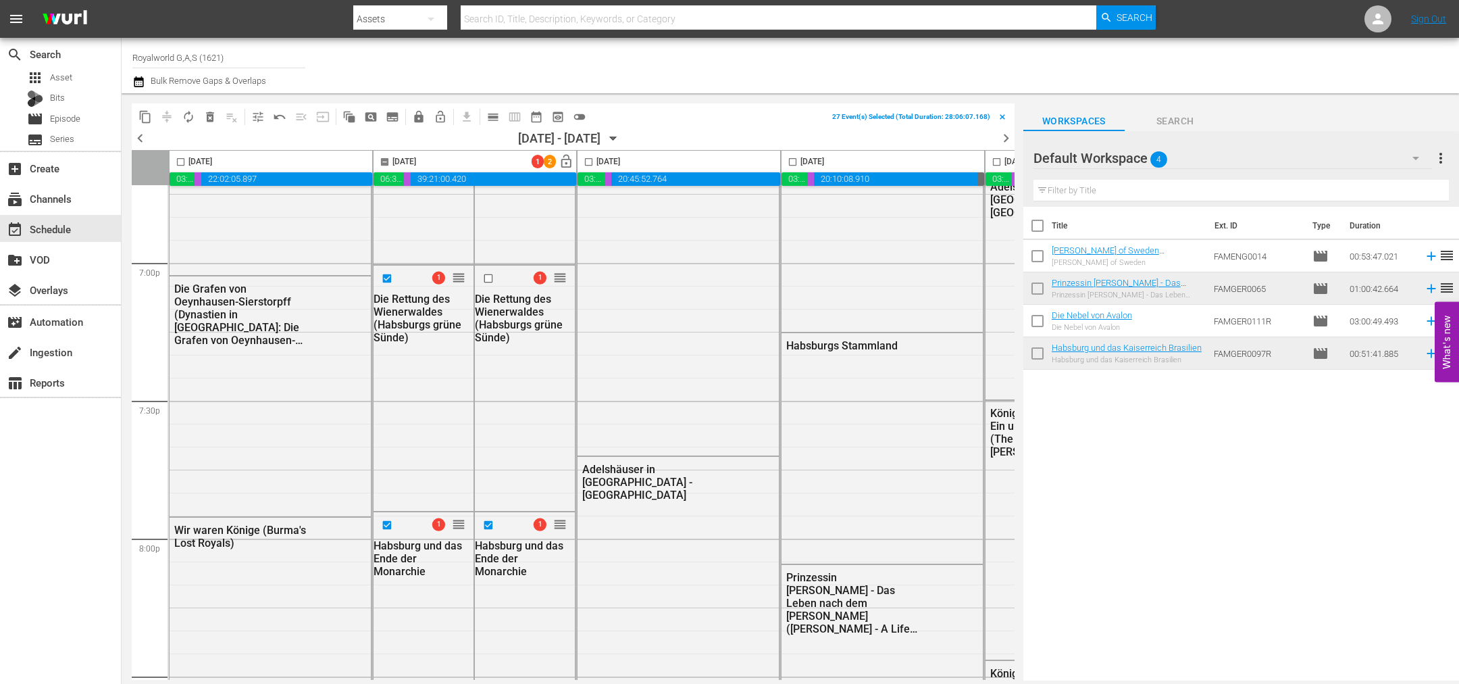
scroll to position [5169, 0]
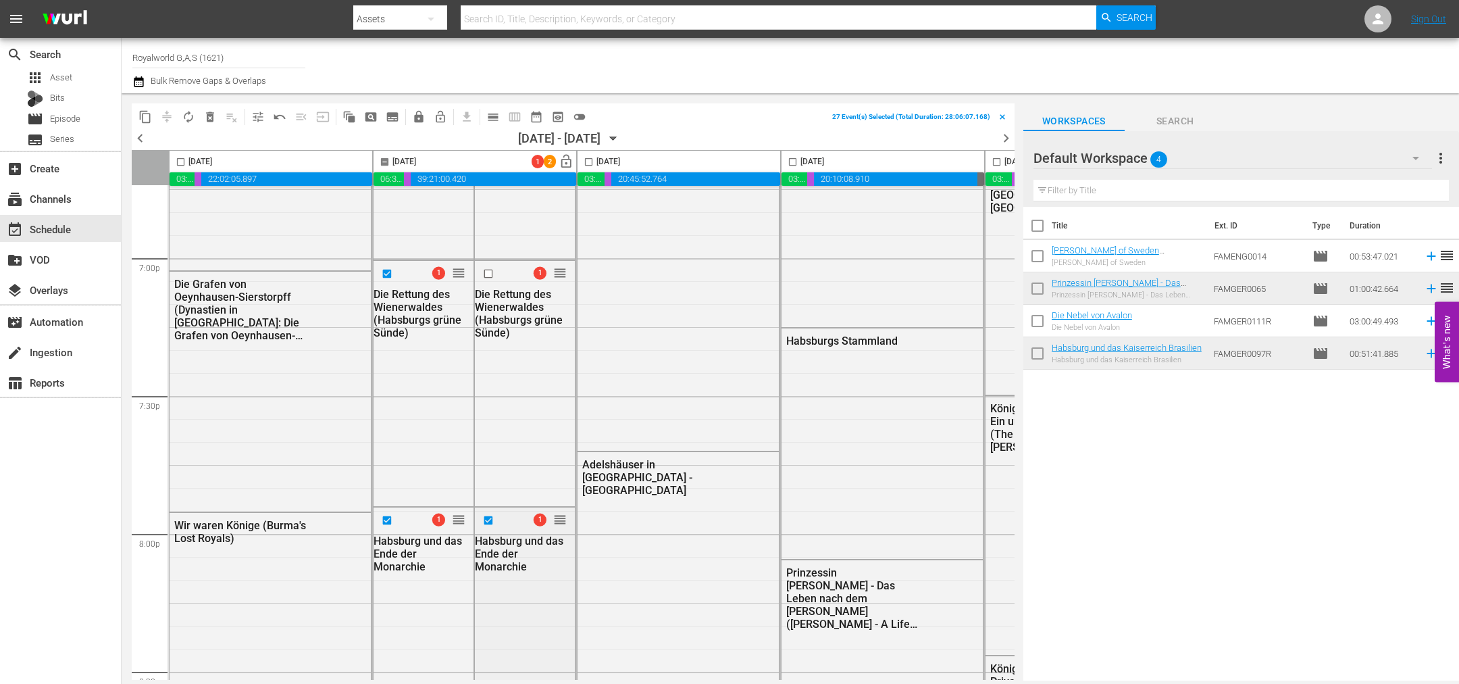
click at [491, 520] on input "checkbox" at bounding box center [490, 519] width 14 height 11
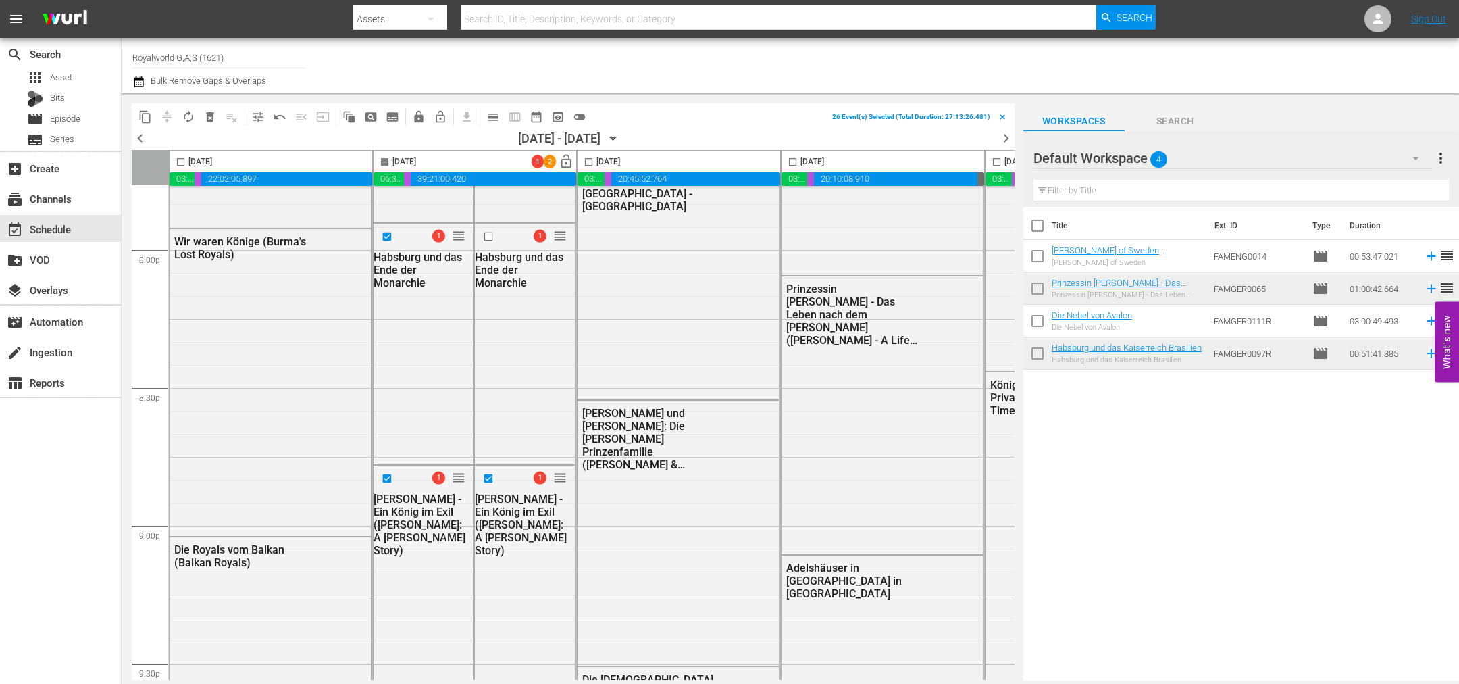
scroll to position [5473, 0]
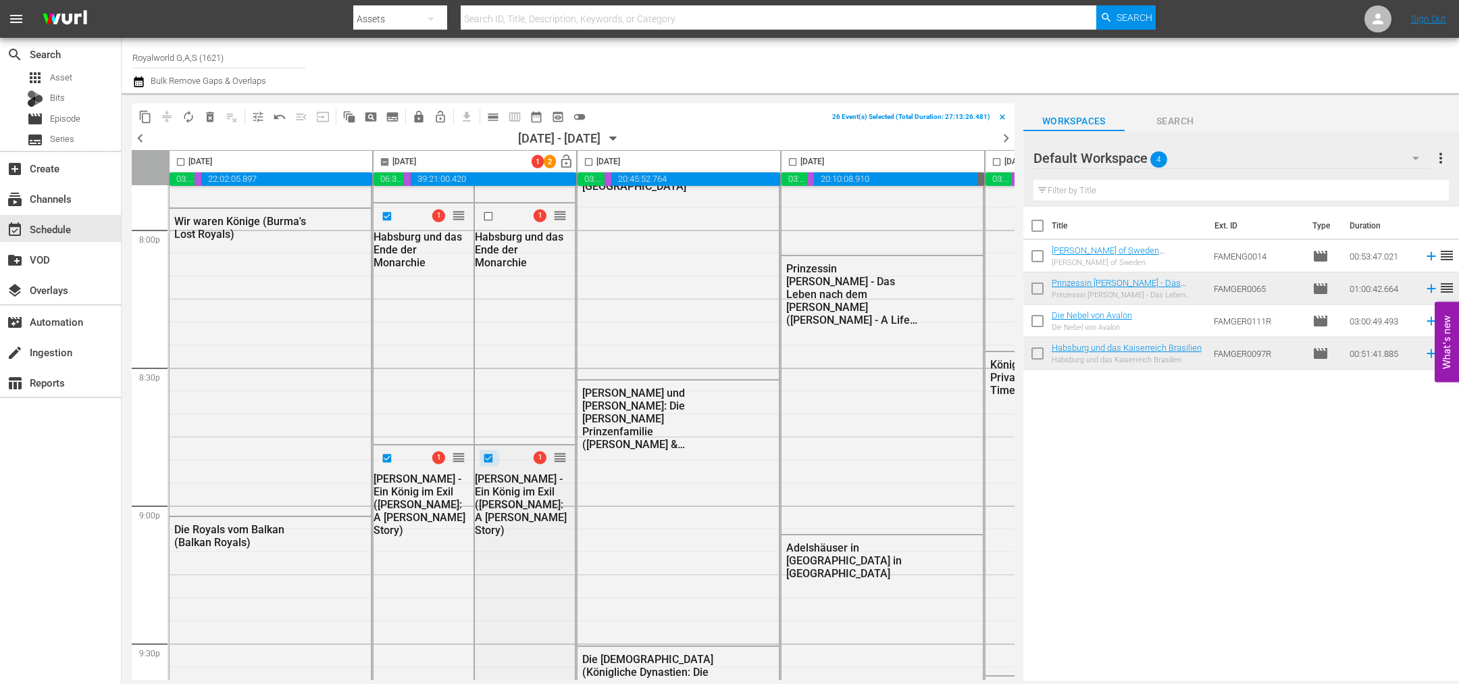
click at [487, 461] on input "checkbox" at bounding box center [490, 458] width 14 height 11
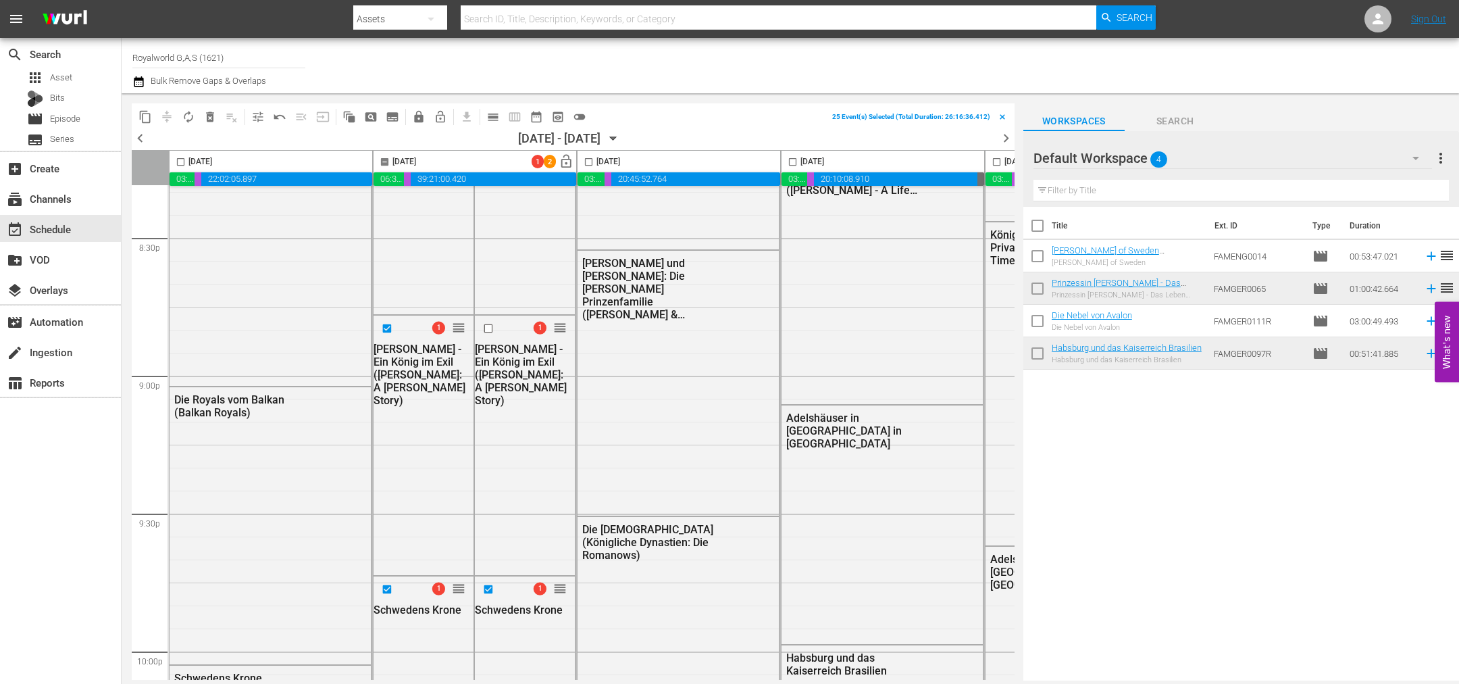
scroll to position [5676, 0]
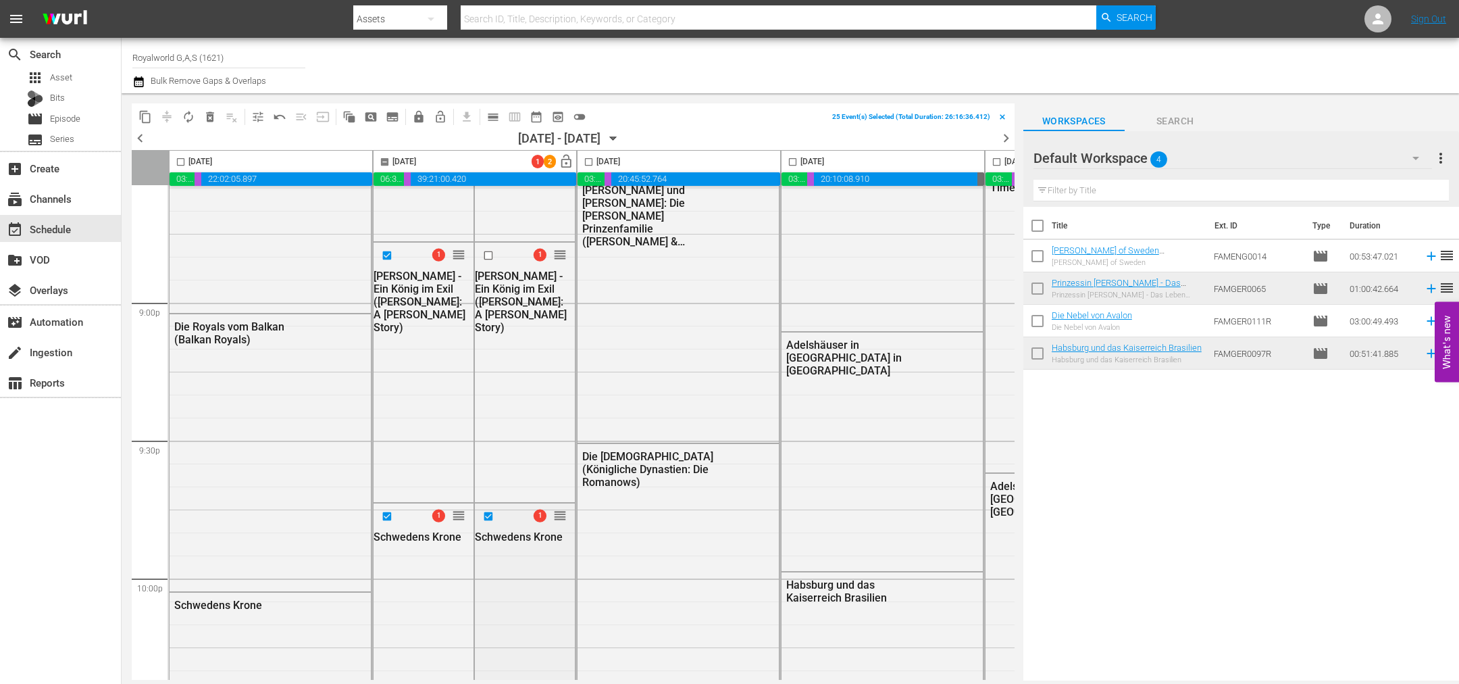
click at [486, 513] on input "checkbox" at bounding box center [490, 515] width 14 height 11
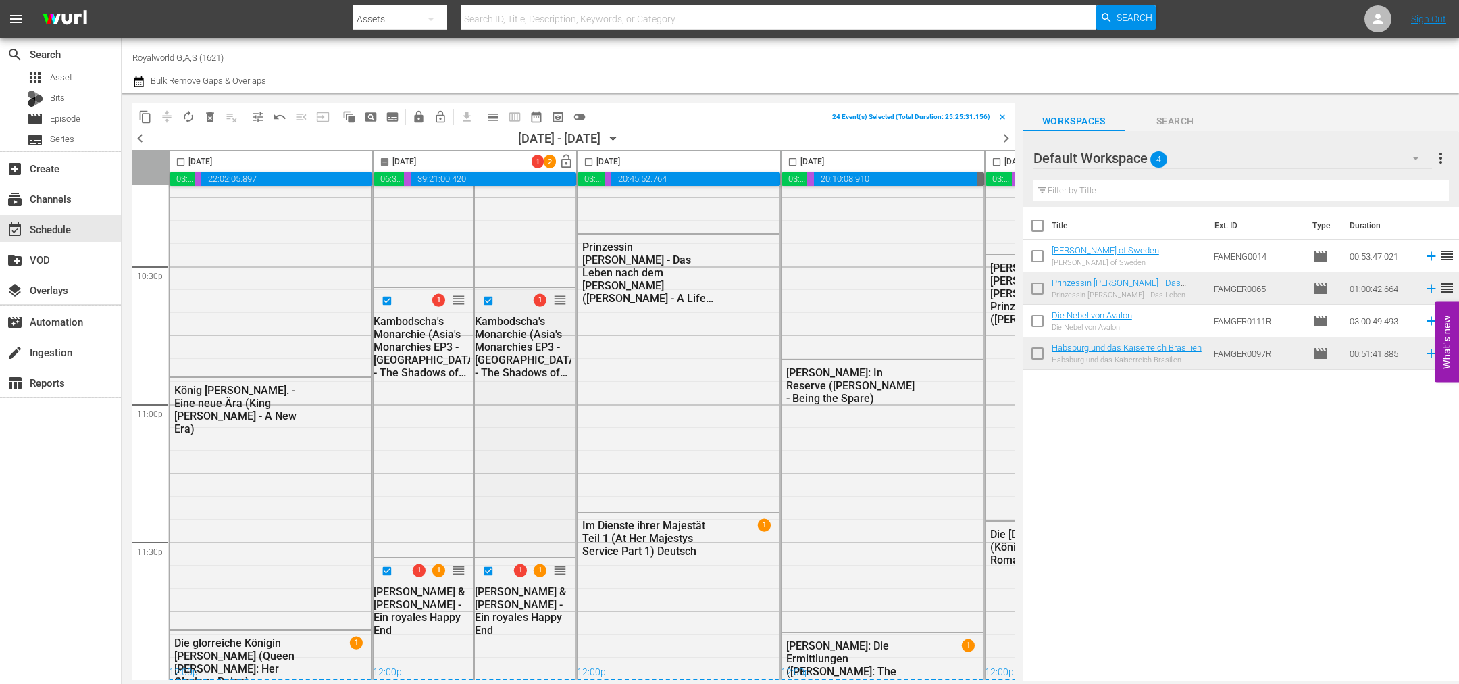
click at [489, 296] on input "checkbox" at bounding box center [490, 300] width 14 height 11
click at [486, 565] on input "checkbox" at bounding box center [490, 570] width 14 height 11
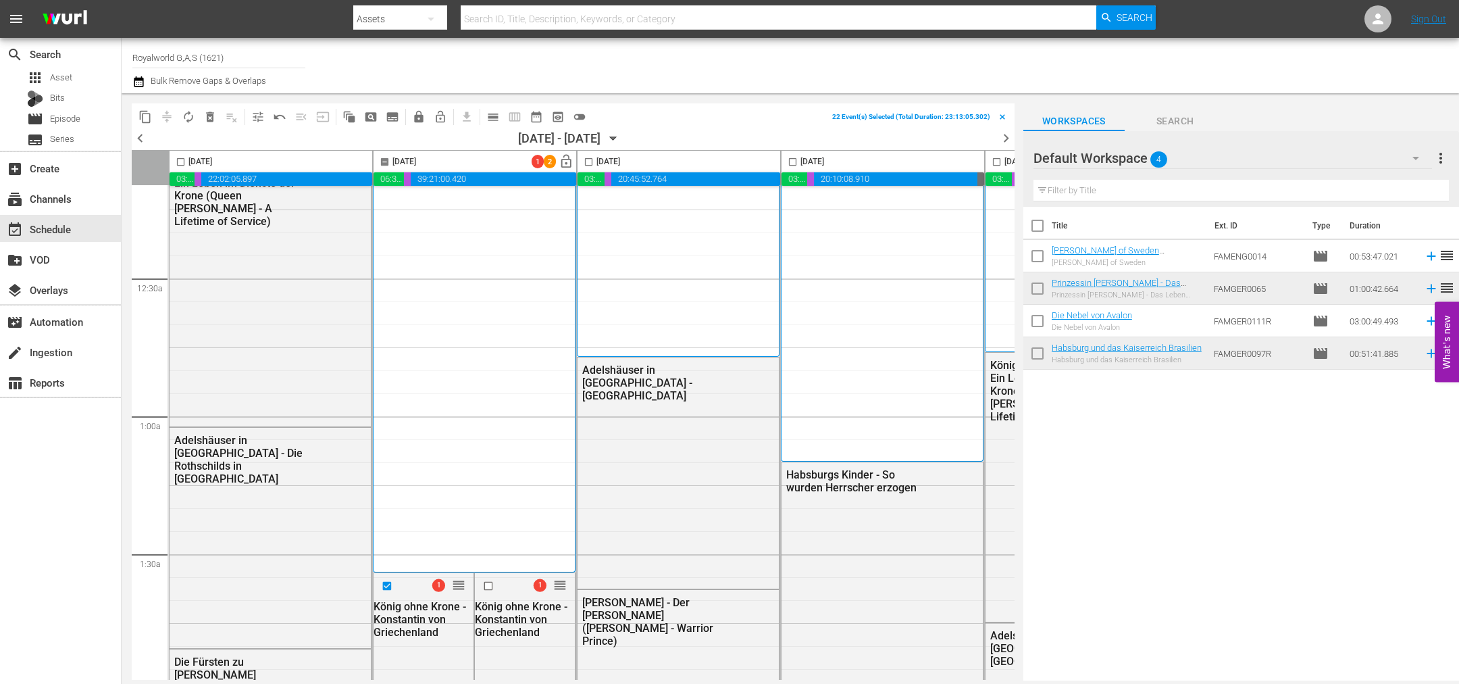
scroll to position [0, 0]
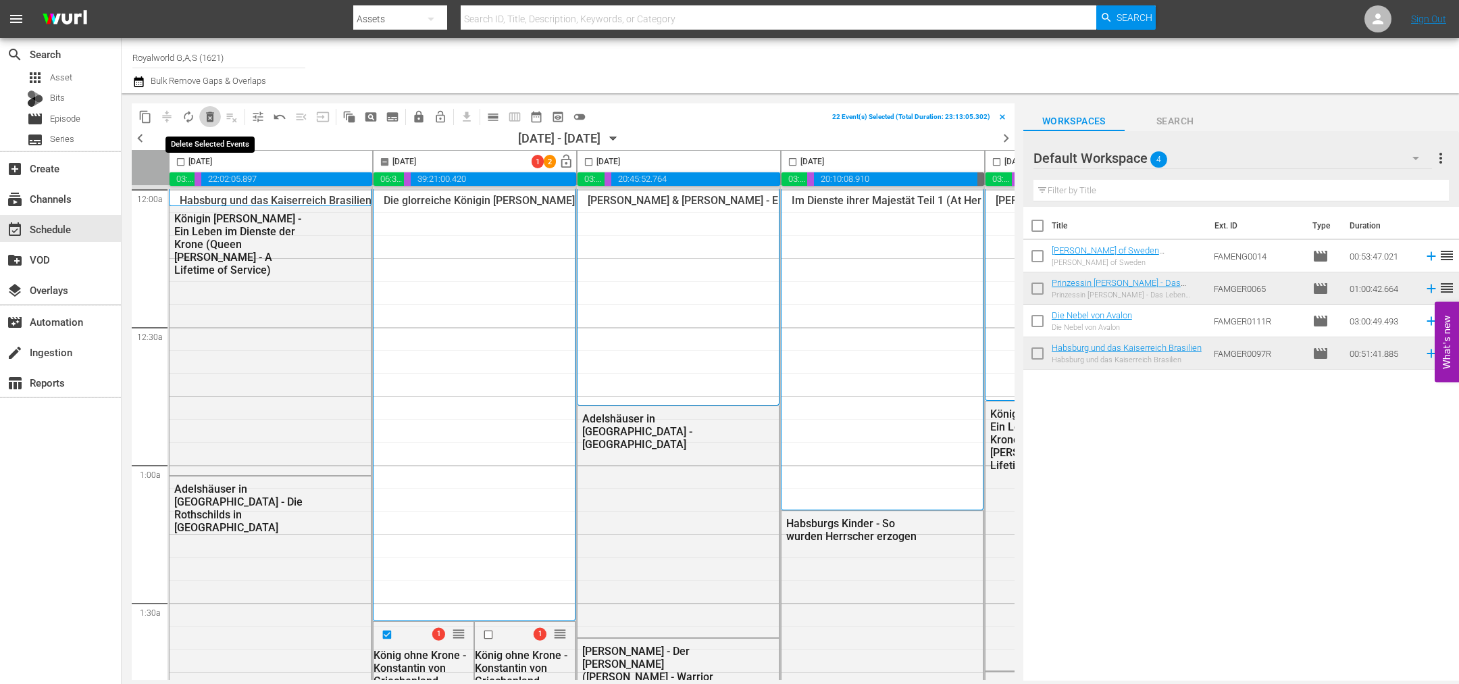
click at [214, 118] on span "delete_forever_outlined" at bounding box center [210, 117] width 14 height 14
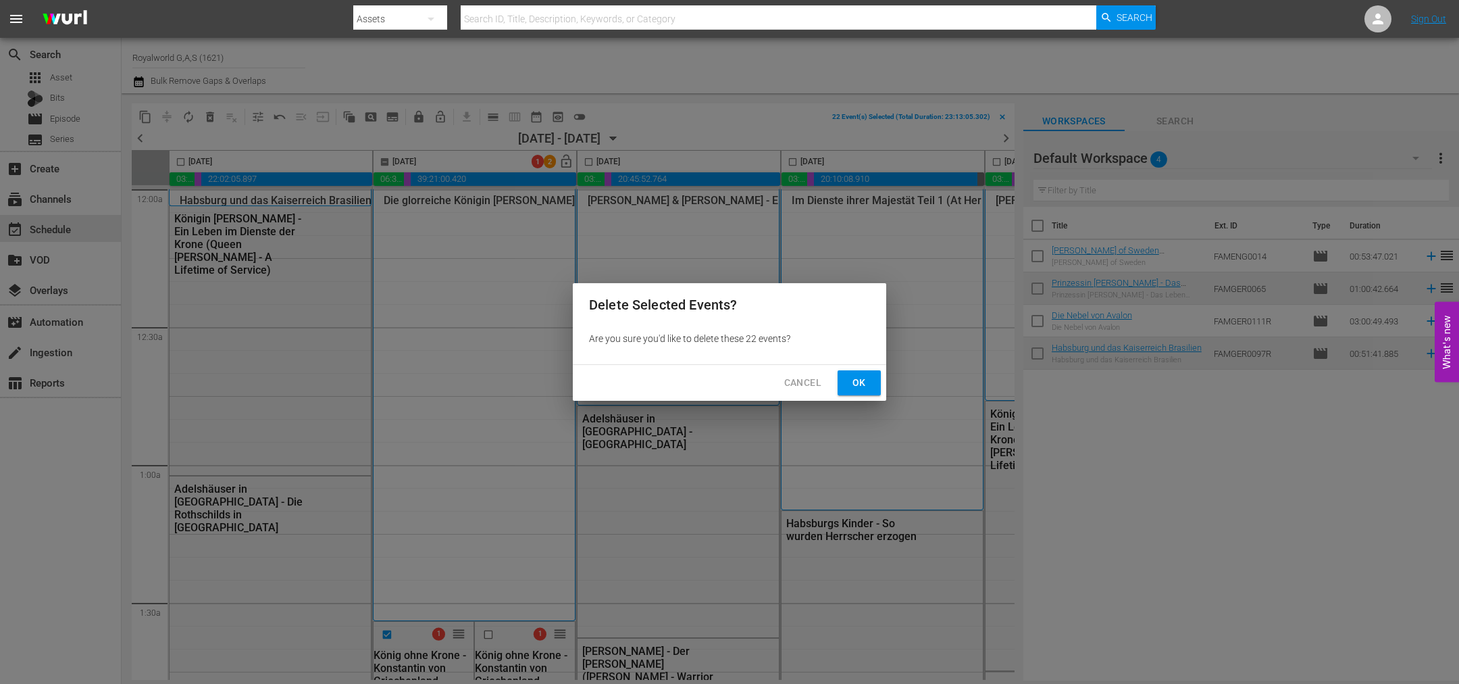
click at [857, 381] on span "Ok" at bounding box center [860, 382] width 22 height 17
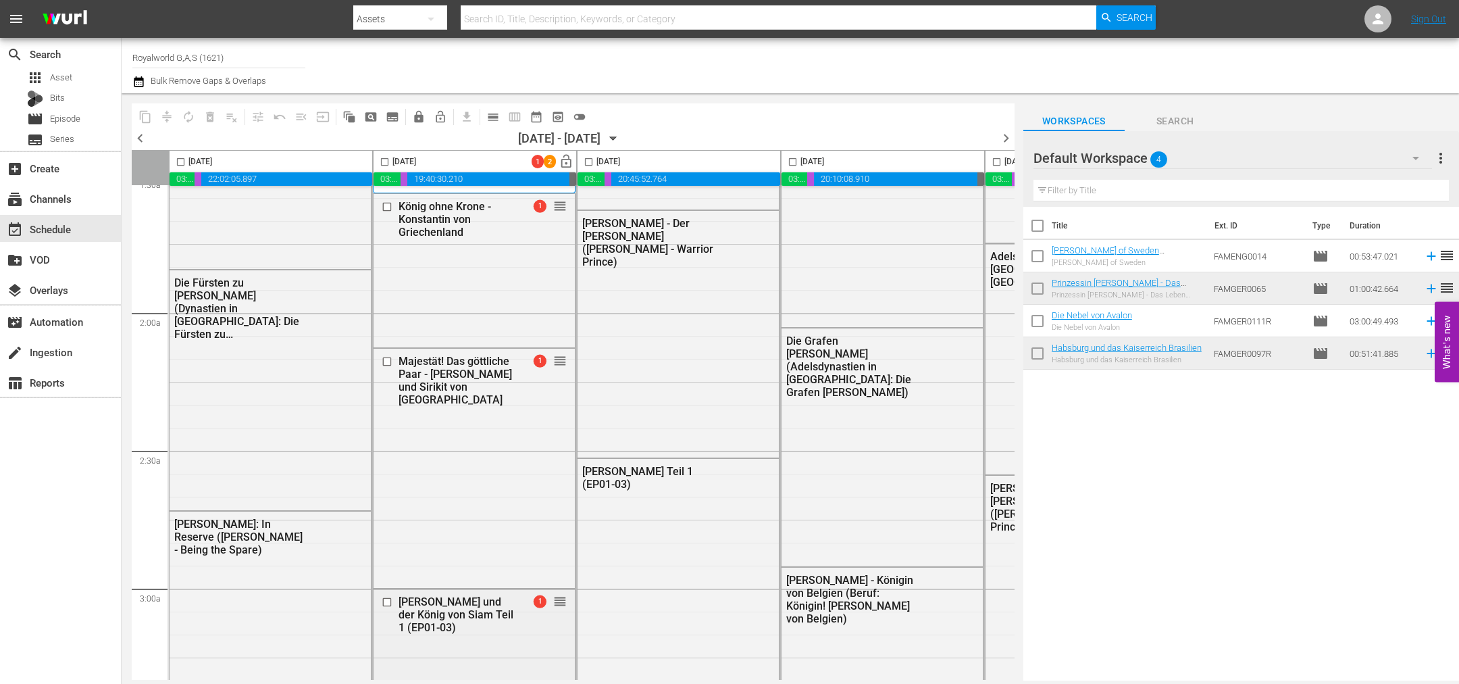
scroll to position [709, 0]
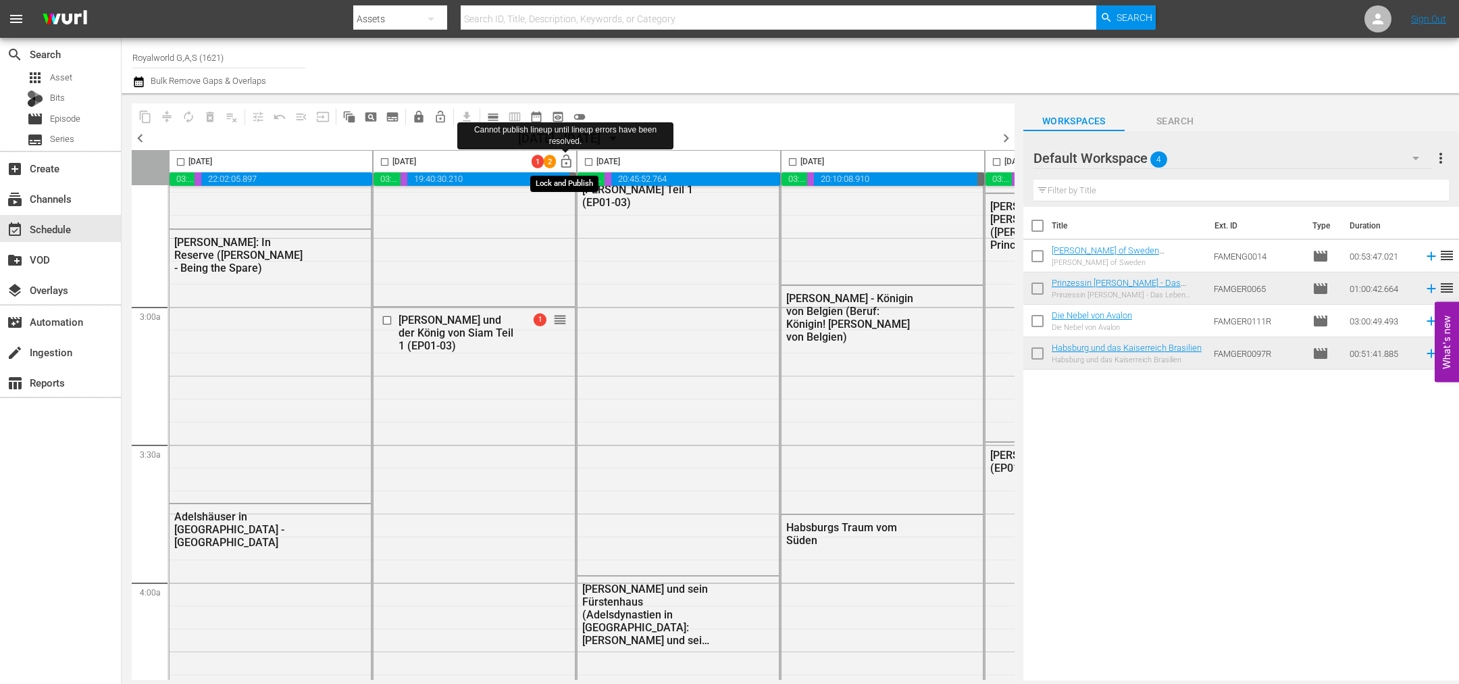
click at [566, 166] on span "lock_open" at bounding box center [567, 162] width 16 height 16
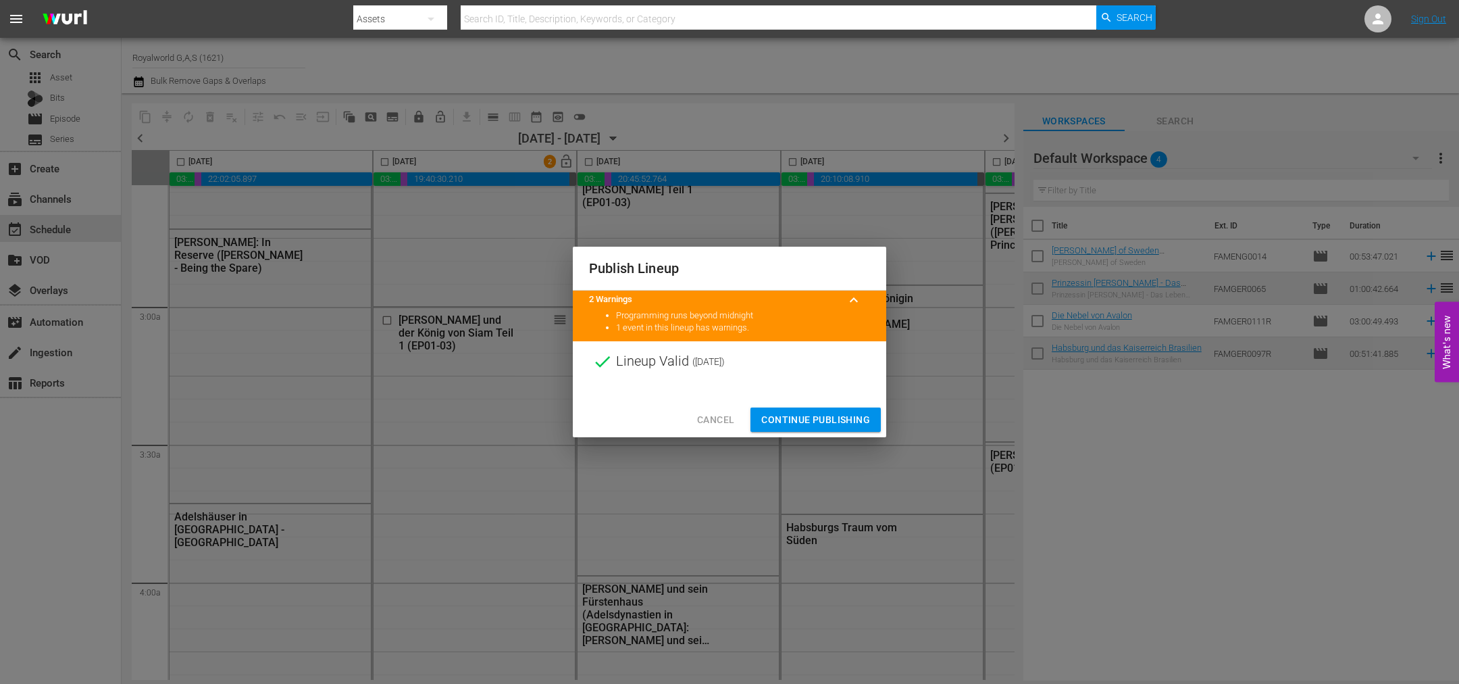
click at [774, 422] on span "Continue Publishing" at bounding box center [815, 419] width 109 height 17
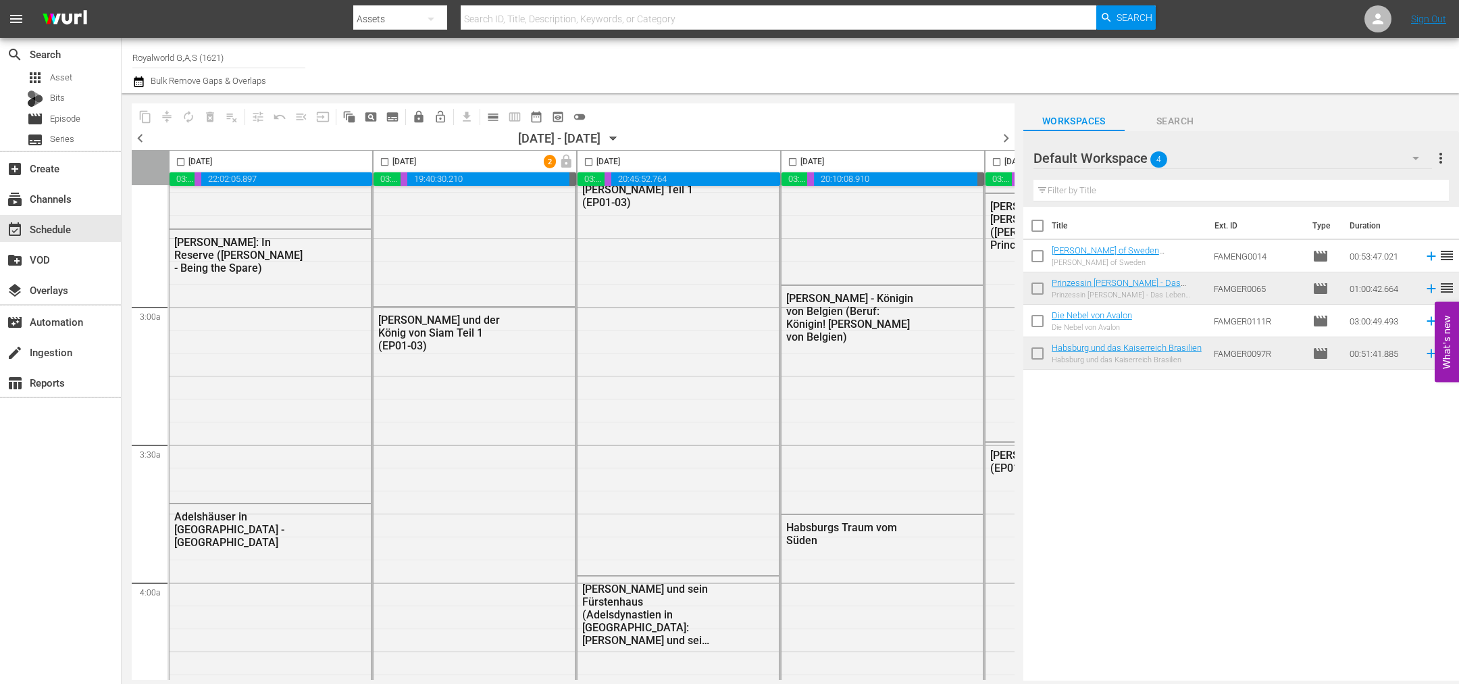
click at [383, 158] on input "checkbox" at bounding box center [385, 165] width 16 height 16
checkbox input "true"
click at [147, 122] on span "content_copy" at bounding box center [146, 117] width 14 height 14
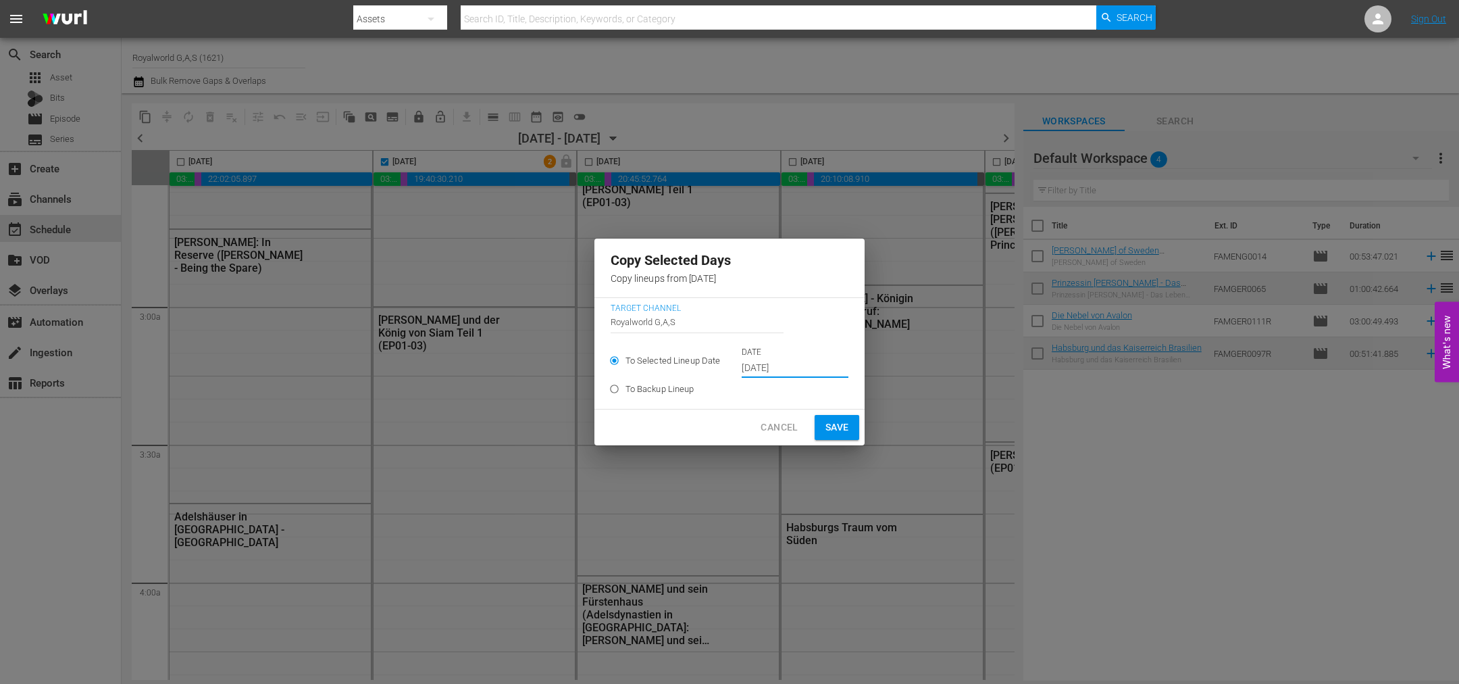
click at [797, 372] on input "Sep 26th 2025" at bounding box center [795, 368] width 107 height 20
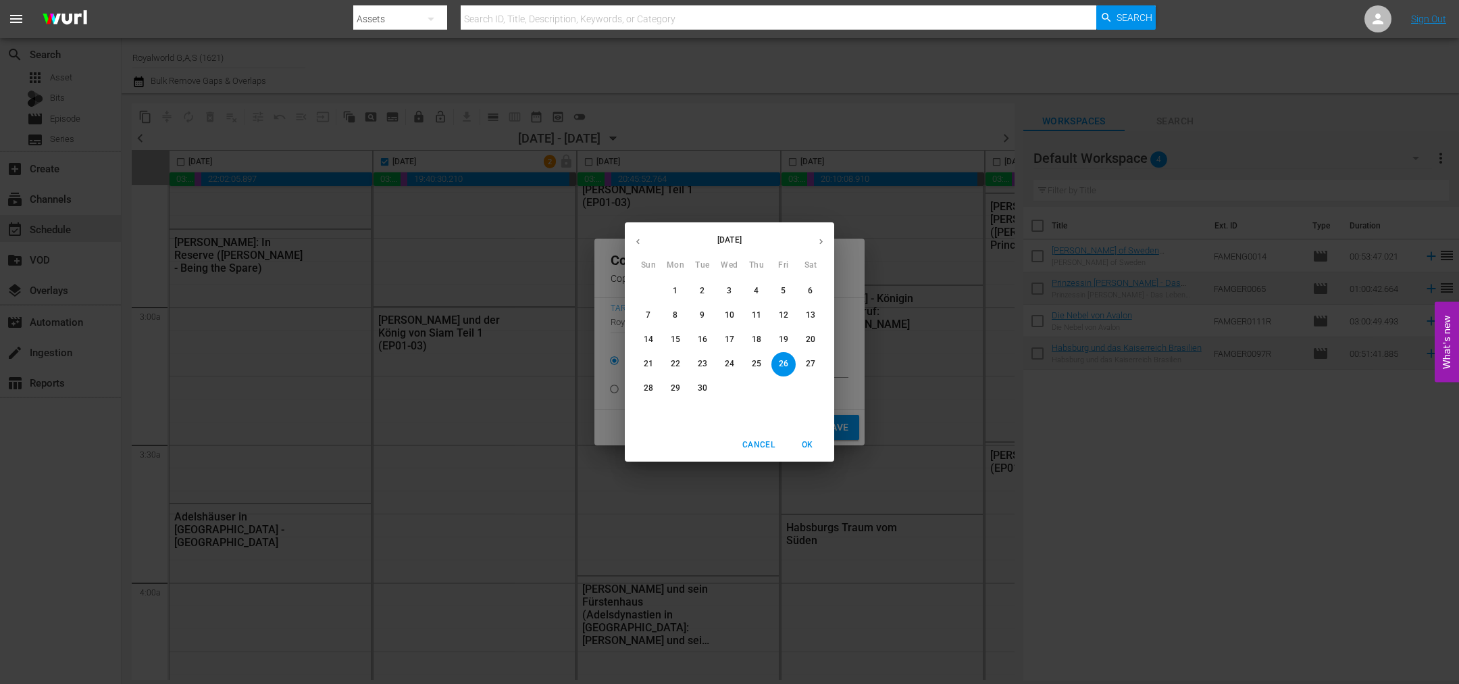
click at [823, 243] on icon "button" at bounding box center [821, 241] width 10 height 10
click at [643, 314] on span "5" at bounding box center [648, 314] width 24 height 11
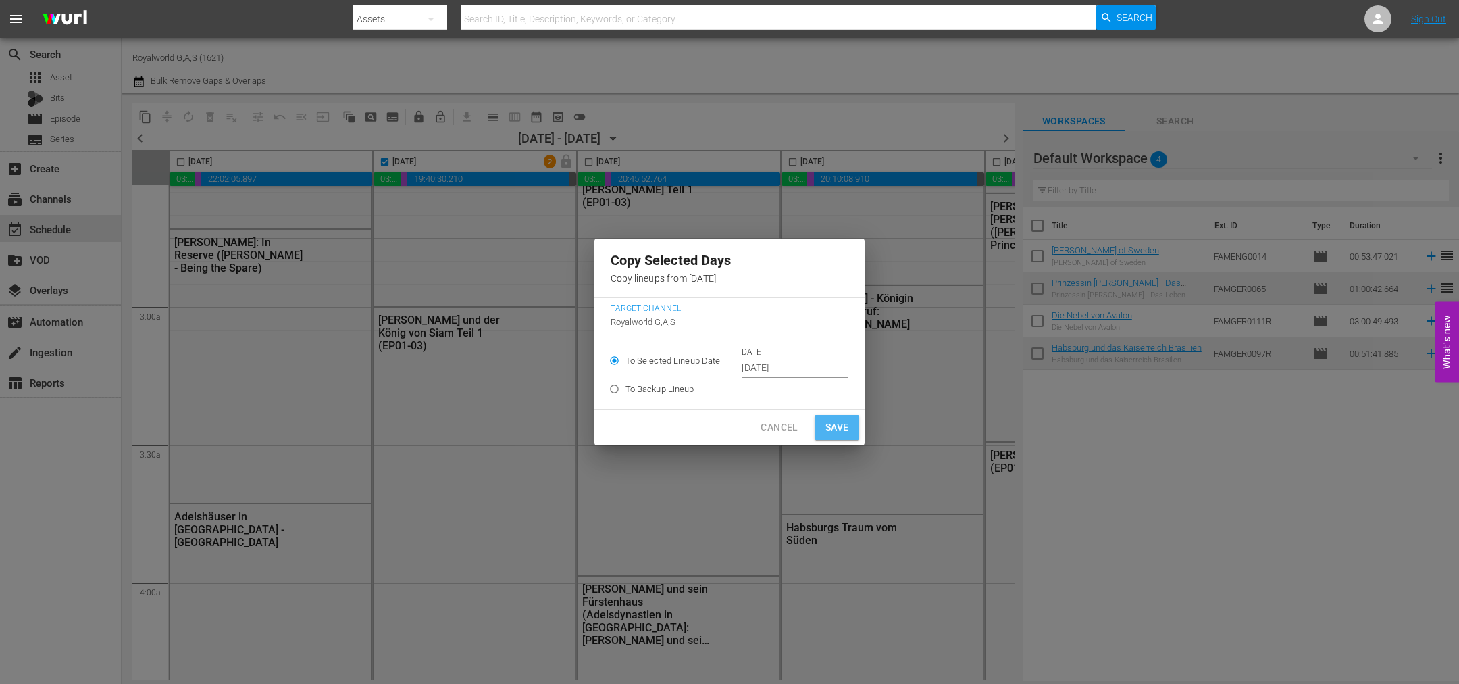
click at [828, 426] on span "Save" at bounding box center [838, 427] width 24 height 17
type input "Sep 26th 2025"
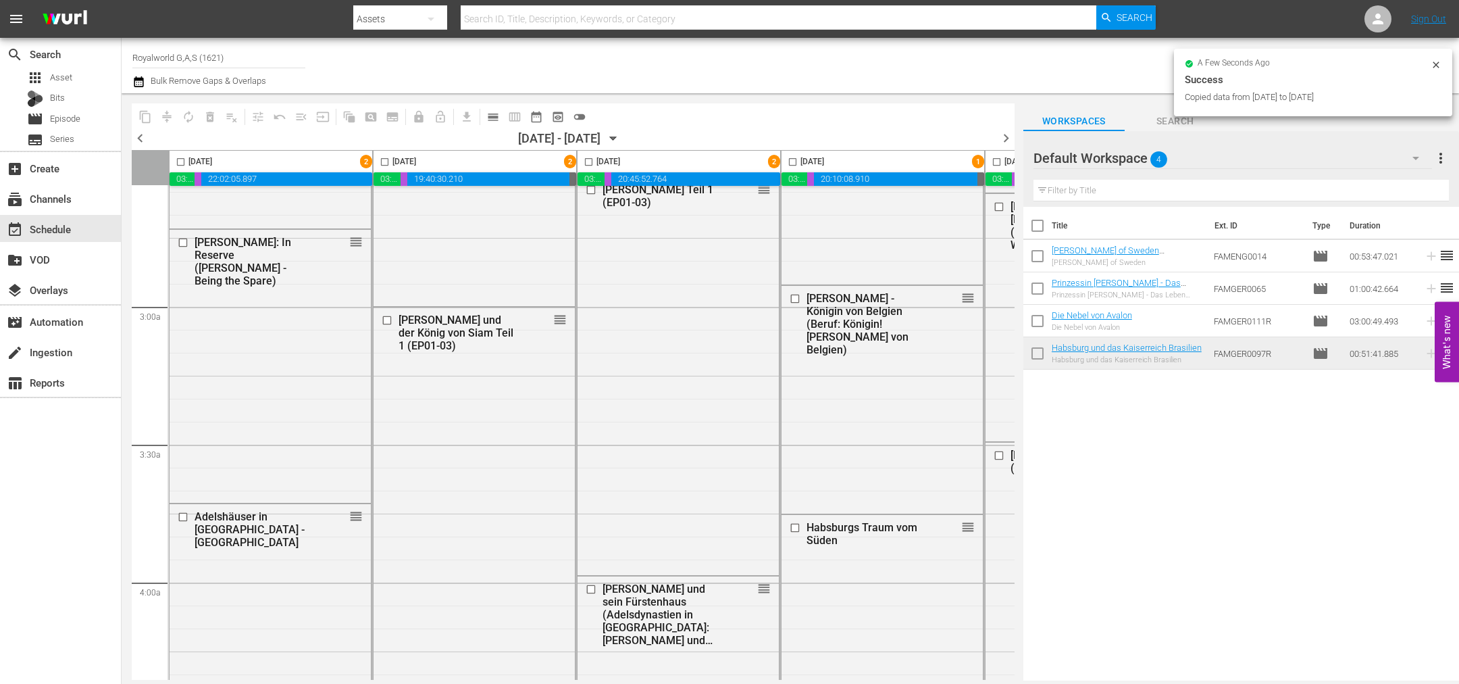
checkbox input "false"
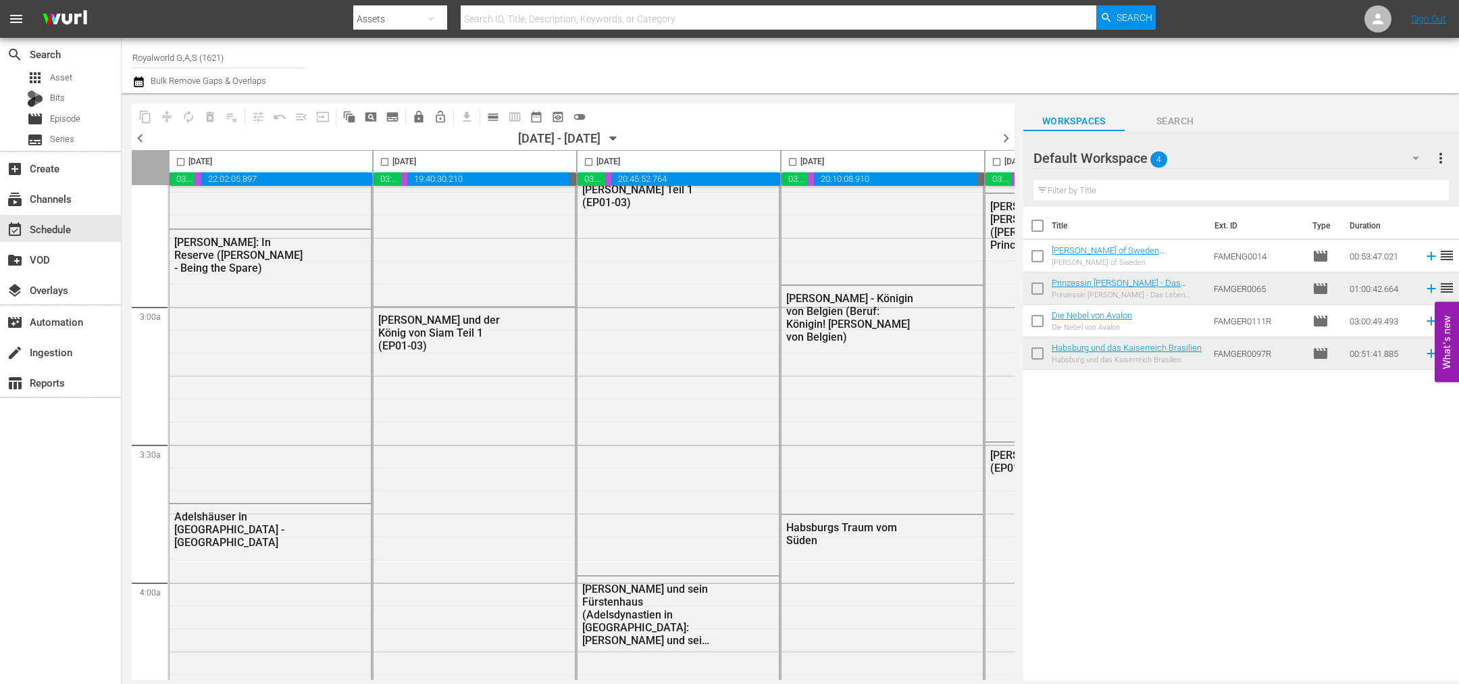
click at [1003, 138] on span "chevron_right" at bounding box center [1006, 138] width 17 height 17
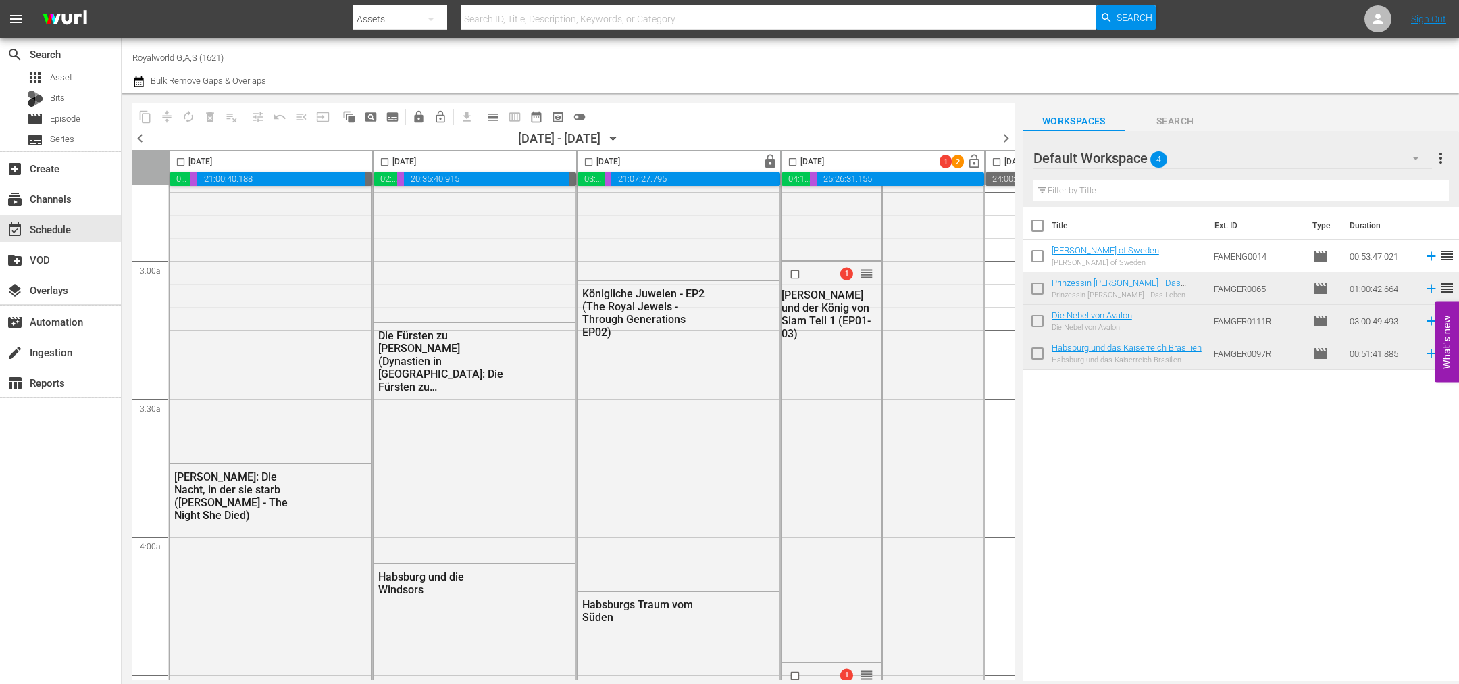
scroll to position [732, 0]
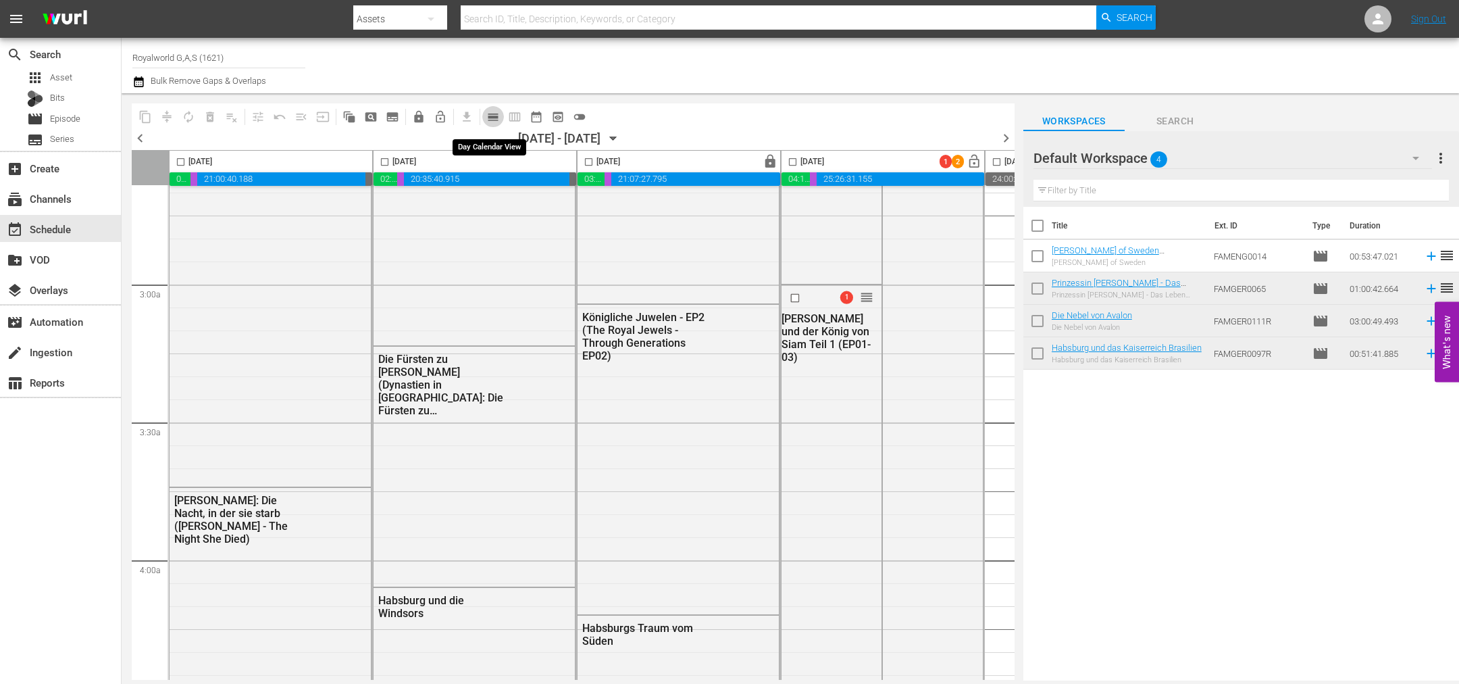
click at [493, 118] on span "calendar_view_day_outlined" at bounding box center [493, 117] width 14 height 14
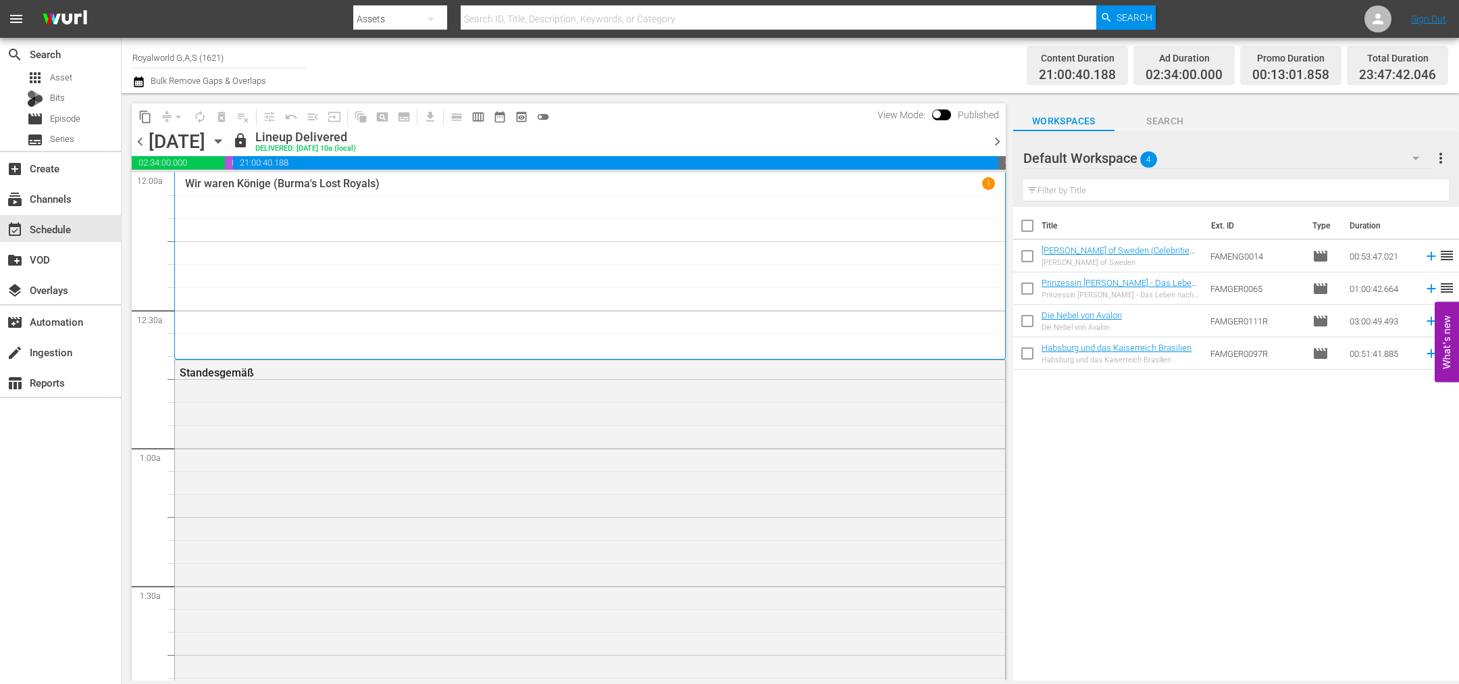
click at [997, 140] on span "chevron_right" at bounding box center [997, 141] width 17 height 17
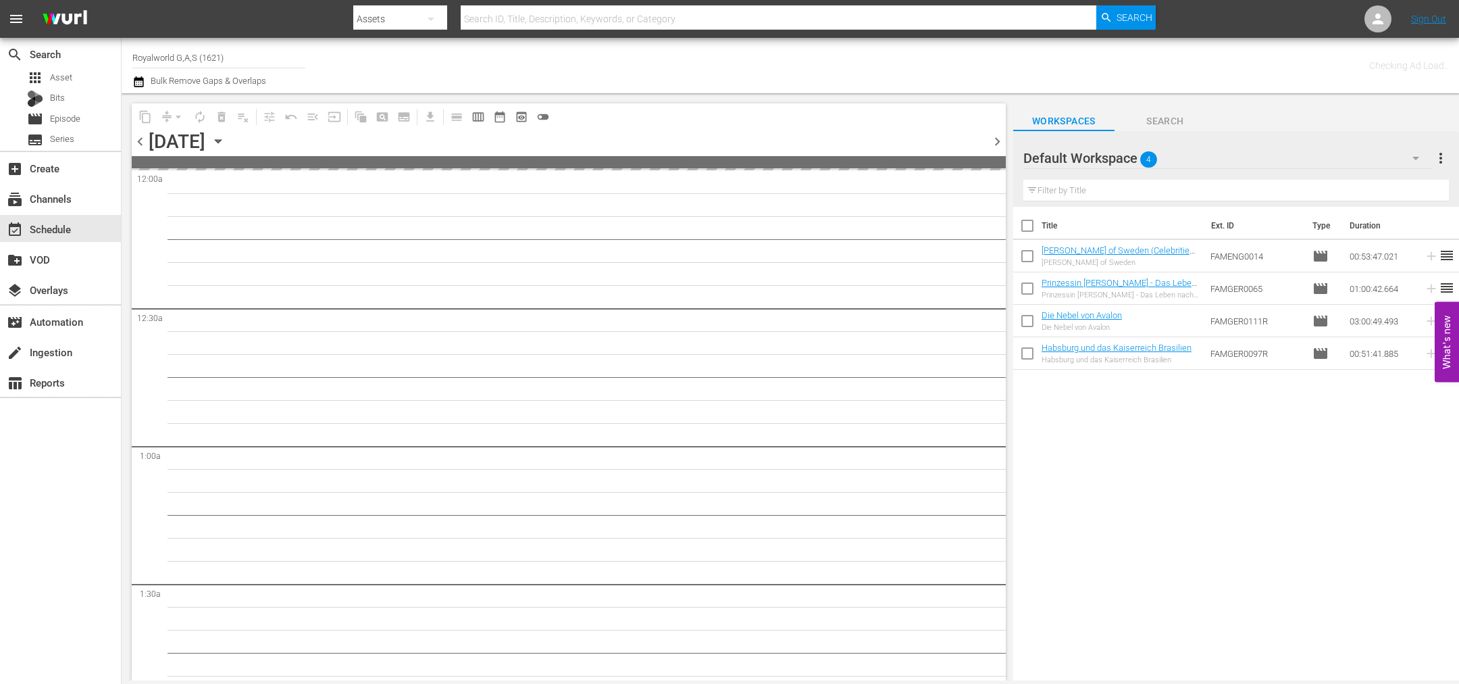
click at [997, 140] on span "chevron_right" at bounding box center [997, 141] width 17 height 17
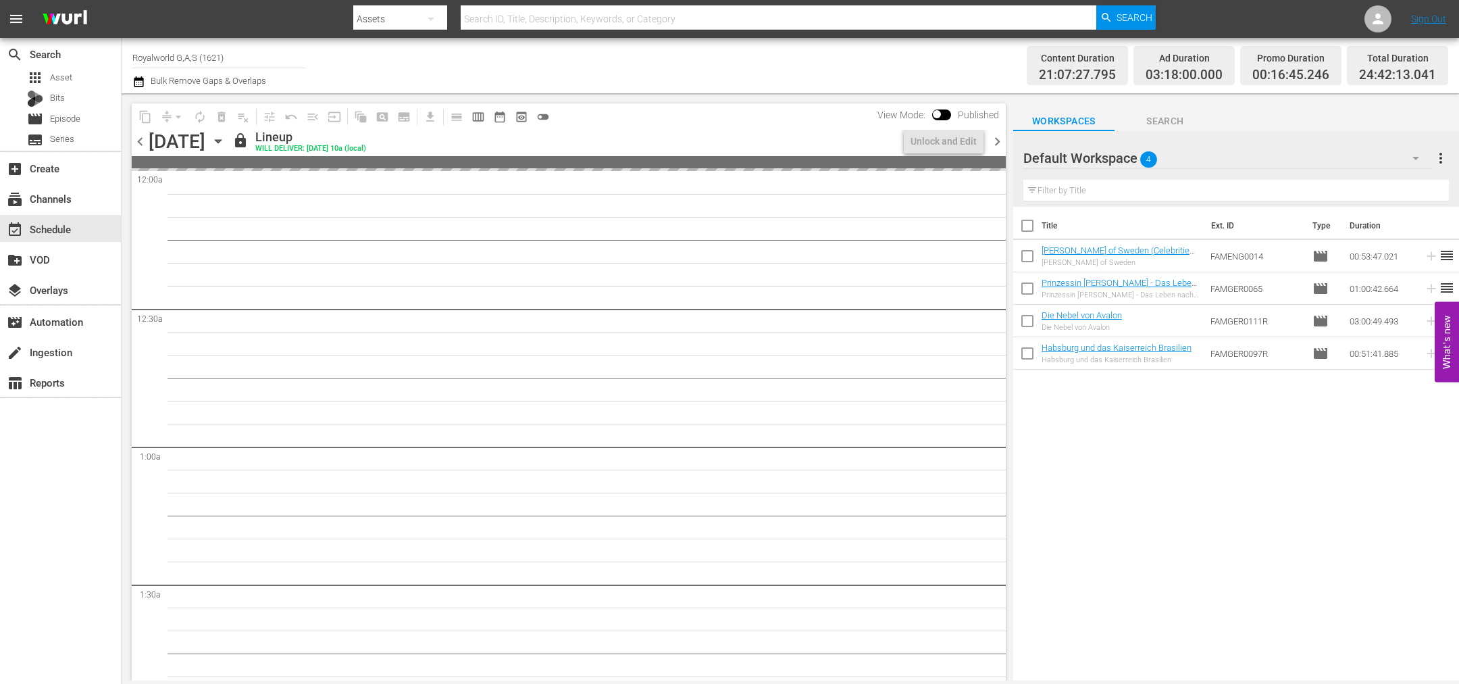
click at [997, 140] on span "chevron_right" at bounding box center [997, 141] width 17 height 17
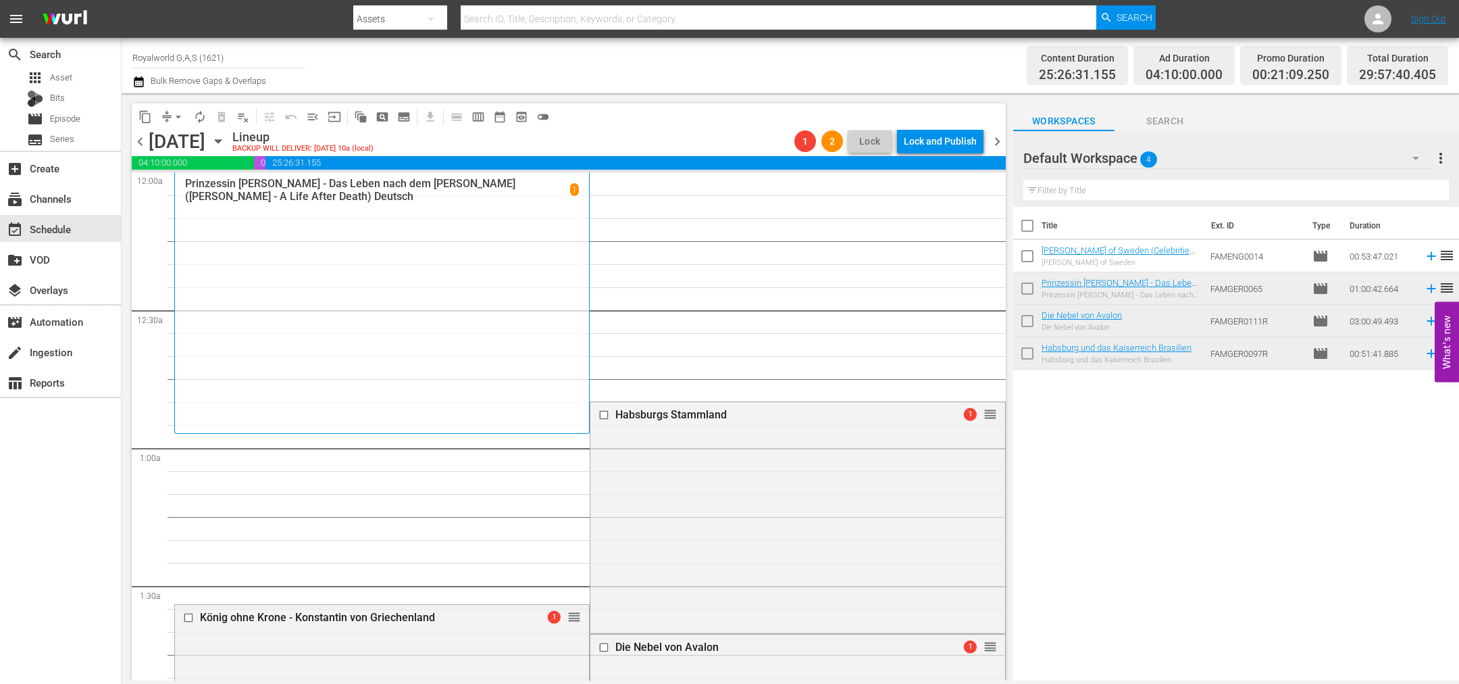
drag, startPoint x: 968, startPoint y: 537, endPoint x: 816, endPoint y: 228, distance: 344.8
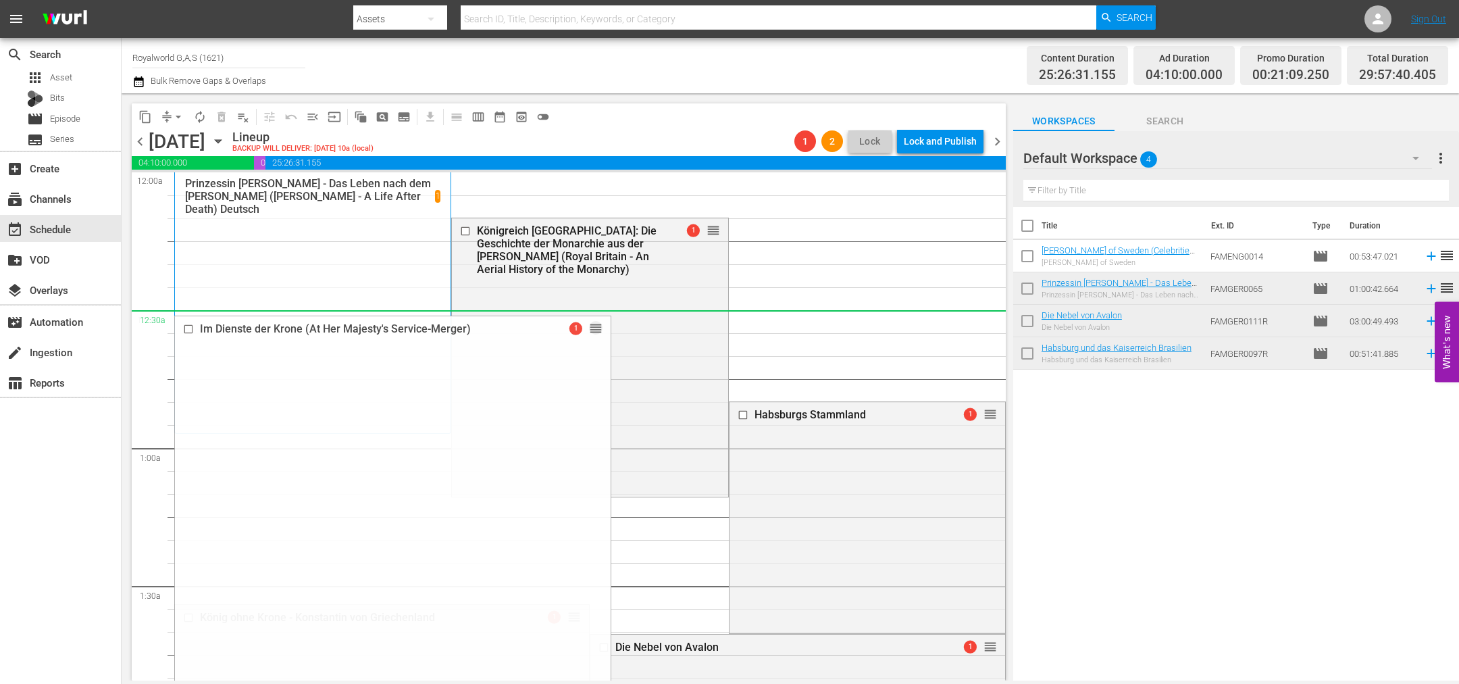
drag, startPoint x: 566, startPoint y: 450, endPoint x: 658, endPoint y: 311, distance: 167.2
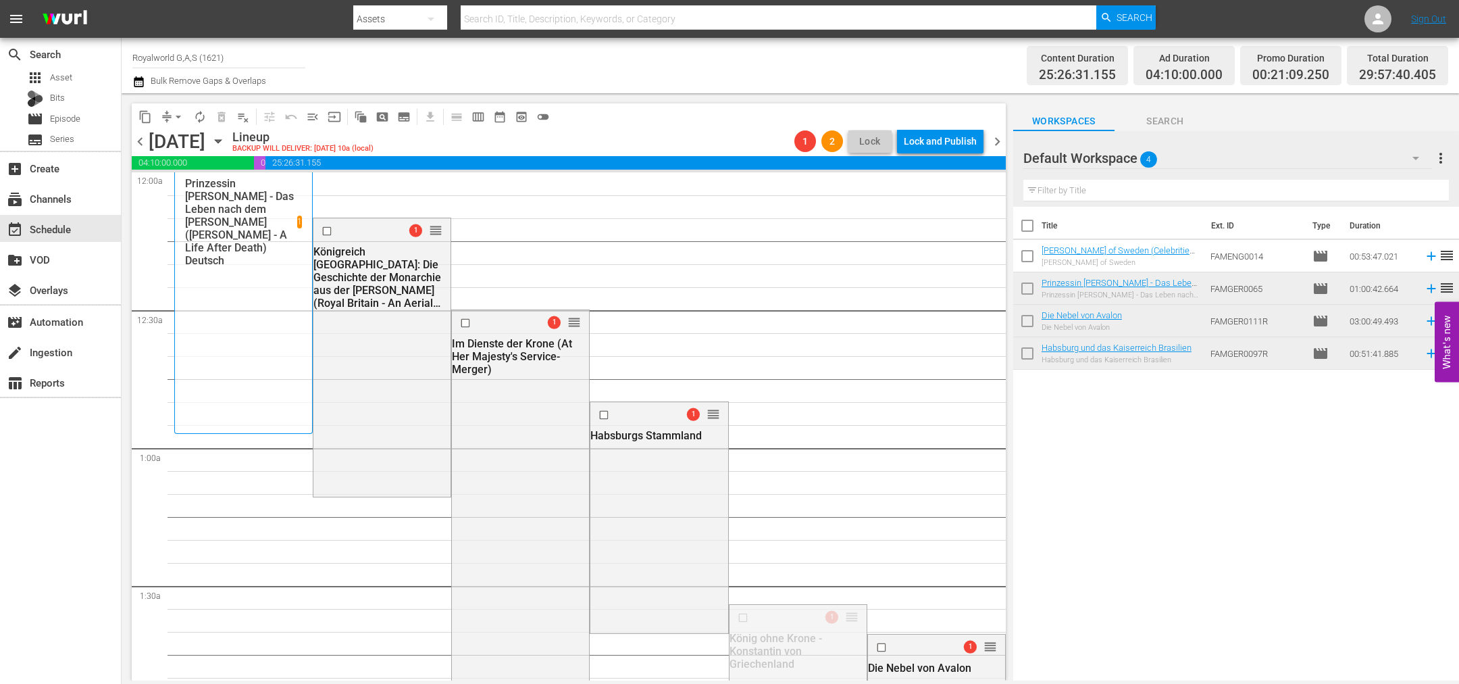
drag, startPoint x: 835, startPoint y: 618, endPoint x: 759, endPoint y: 376, distance: 254.1
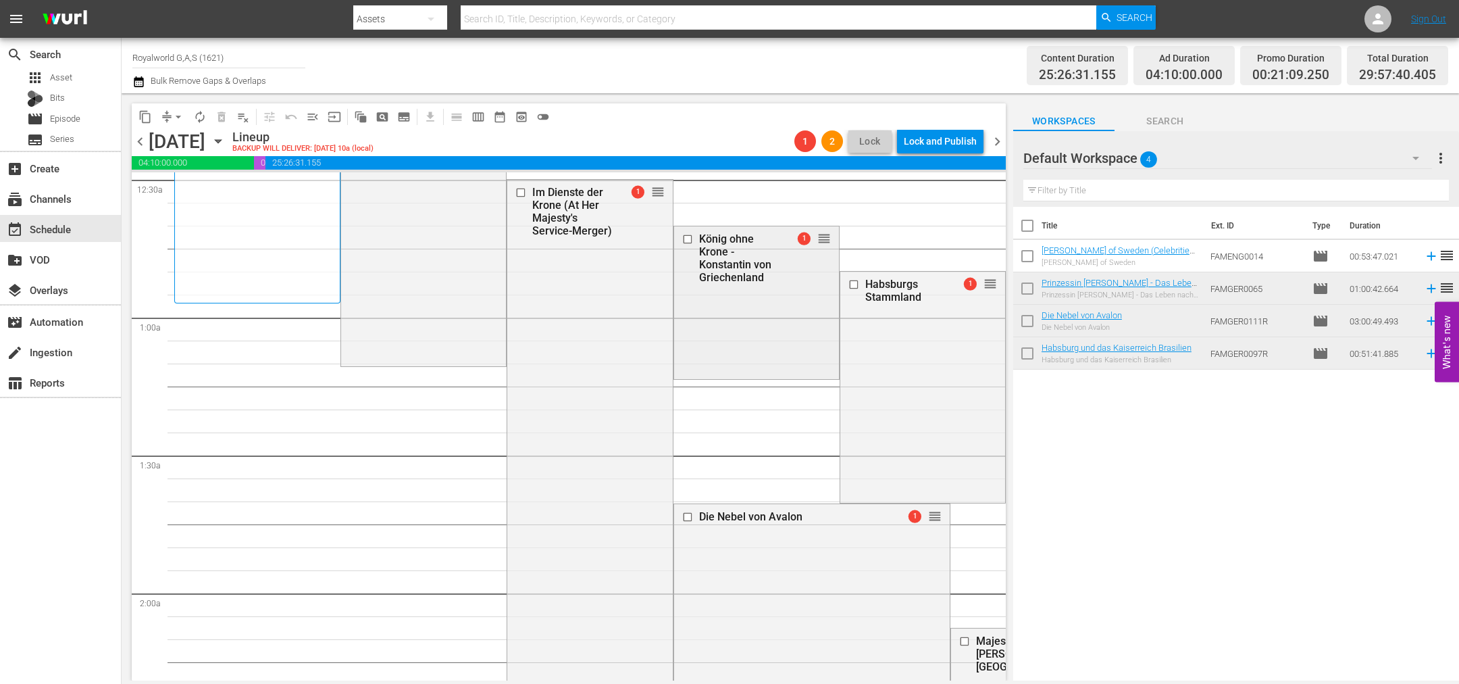
scroll to position [203, 0]
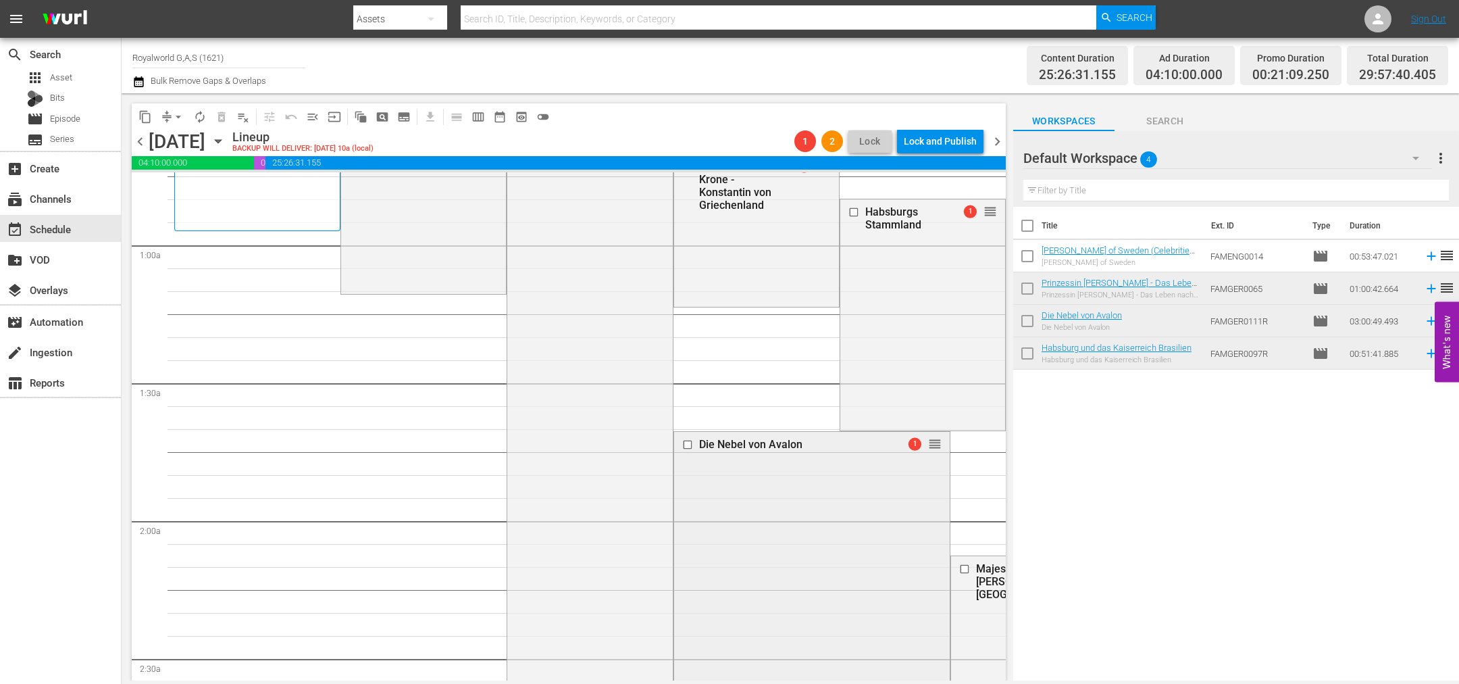
click at [682, 441] on input "checkbox" at bounding box center [689, 444] width 14 height 11
click at [225, 118] on span "delete_forever_outlined" at bounding box center [222, 117] width 14 height 14
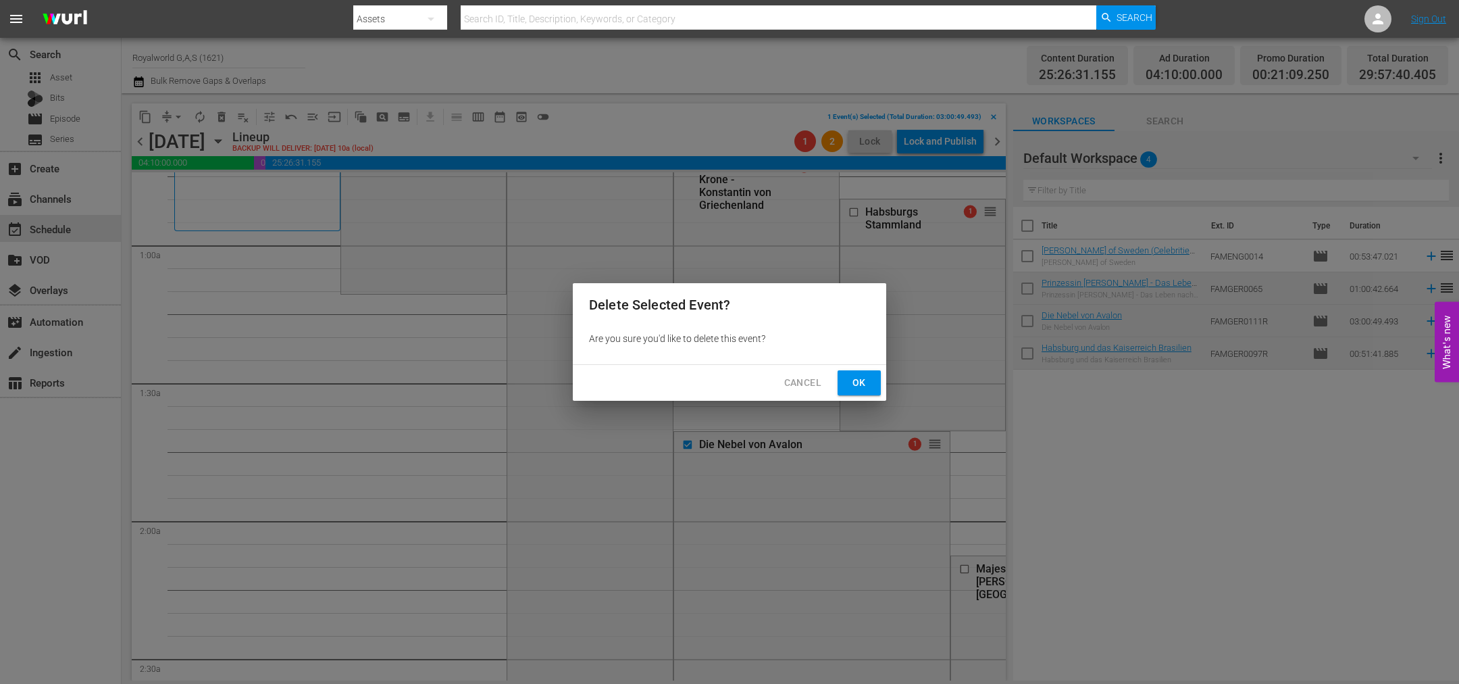
click at [849, 377] on span "Ok" at bounding box center [860, 382] width 22 height 17
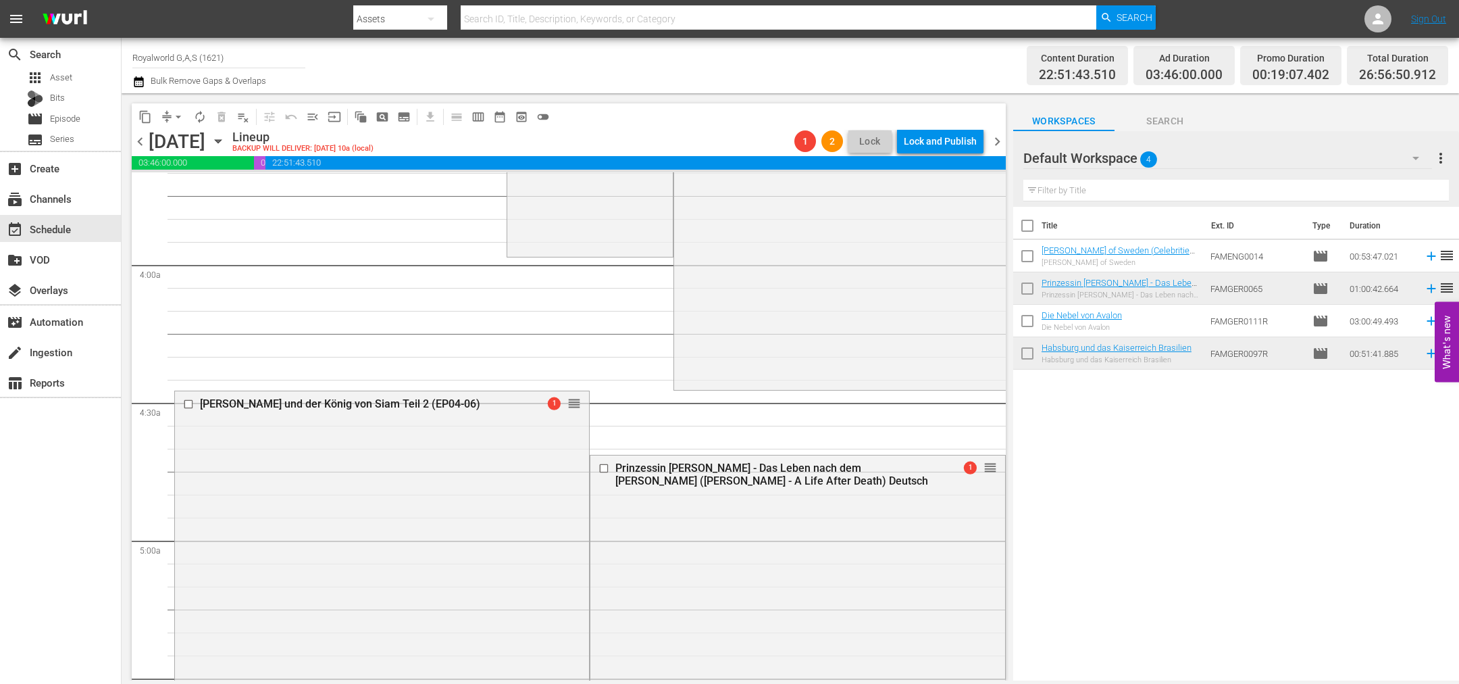
scroll to position [1014, 0]
click at [599, 461] on input "checkbox" at bounding box center [606, 464] width 14 height 11
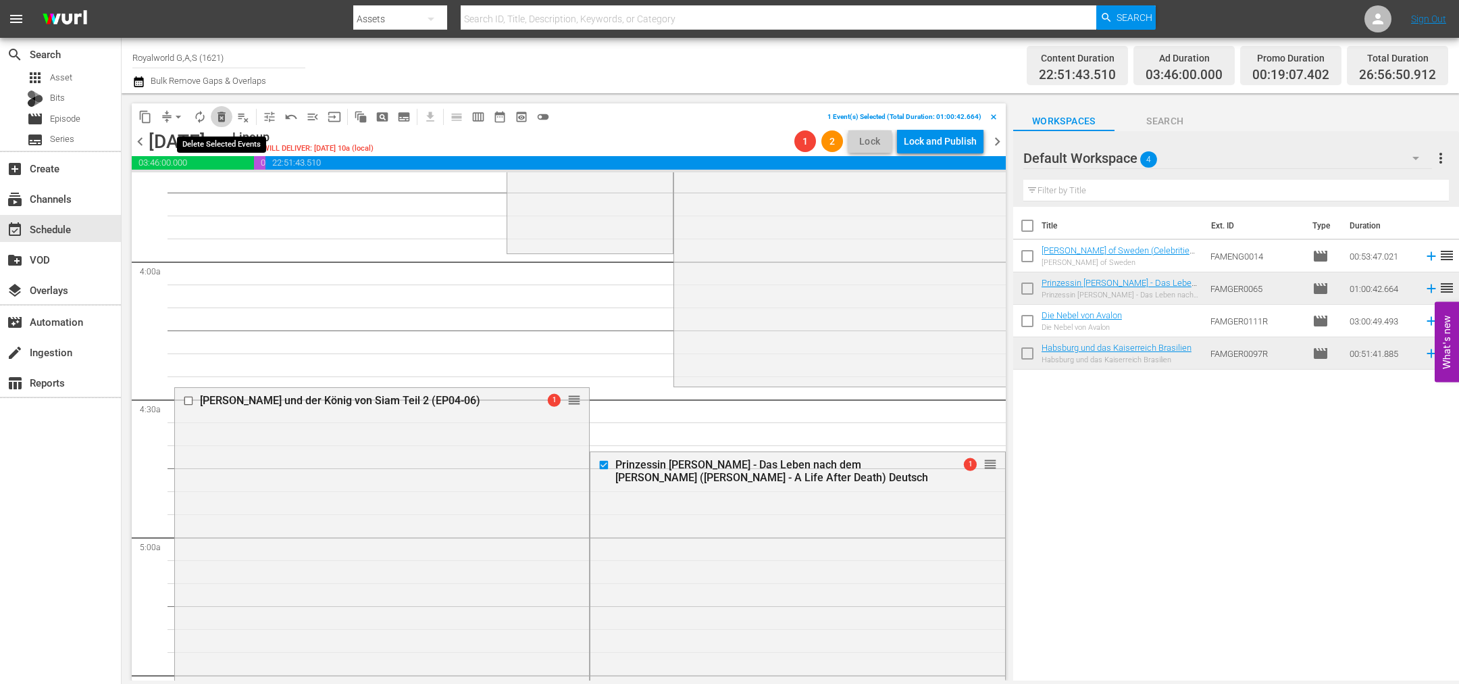
click at [225, 123] on span "delete_forever_outlined" at bounding box center [222, 117] width 14 height 14
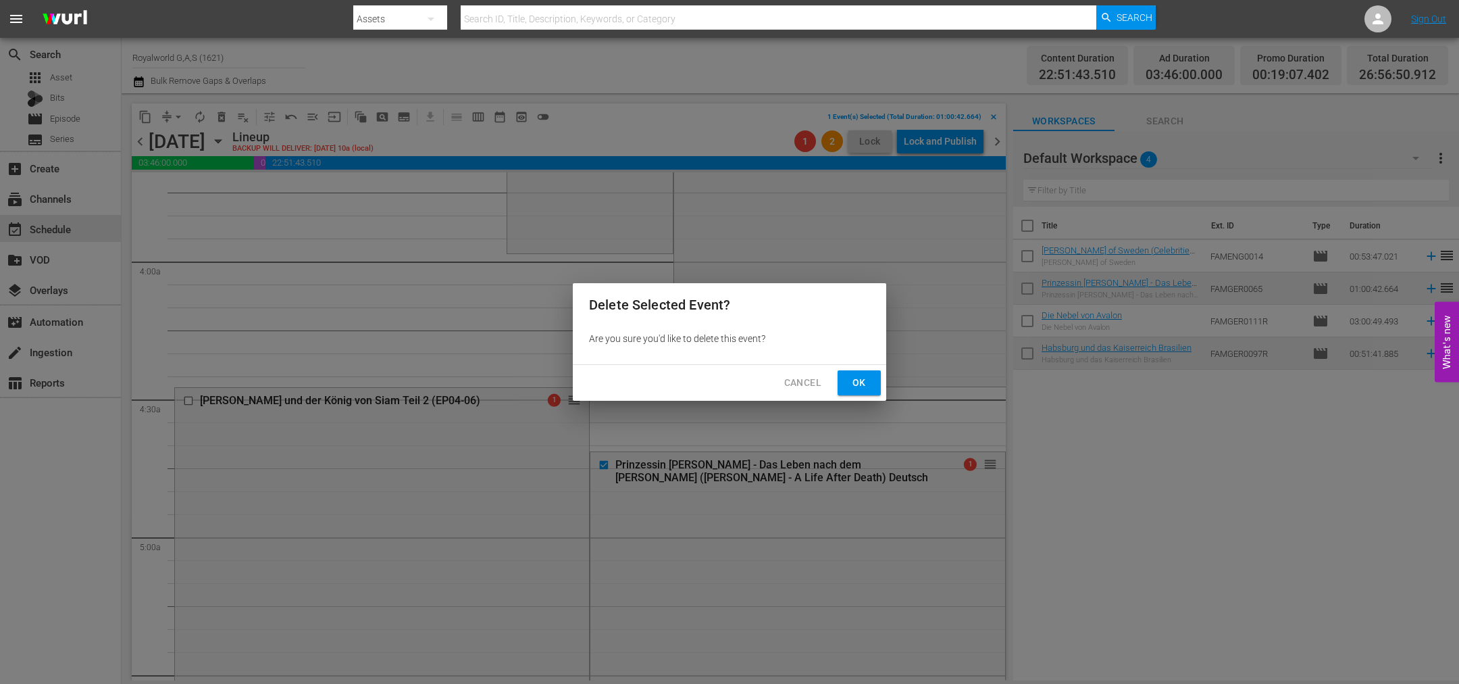
click at [854, 377] on span "Ok" at bounding box center [860, 382] width 22 height 17
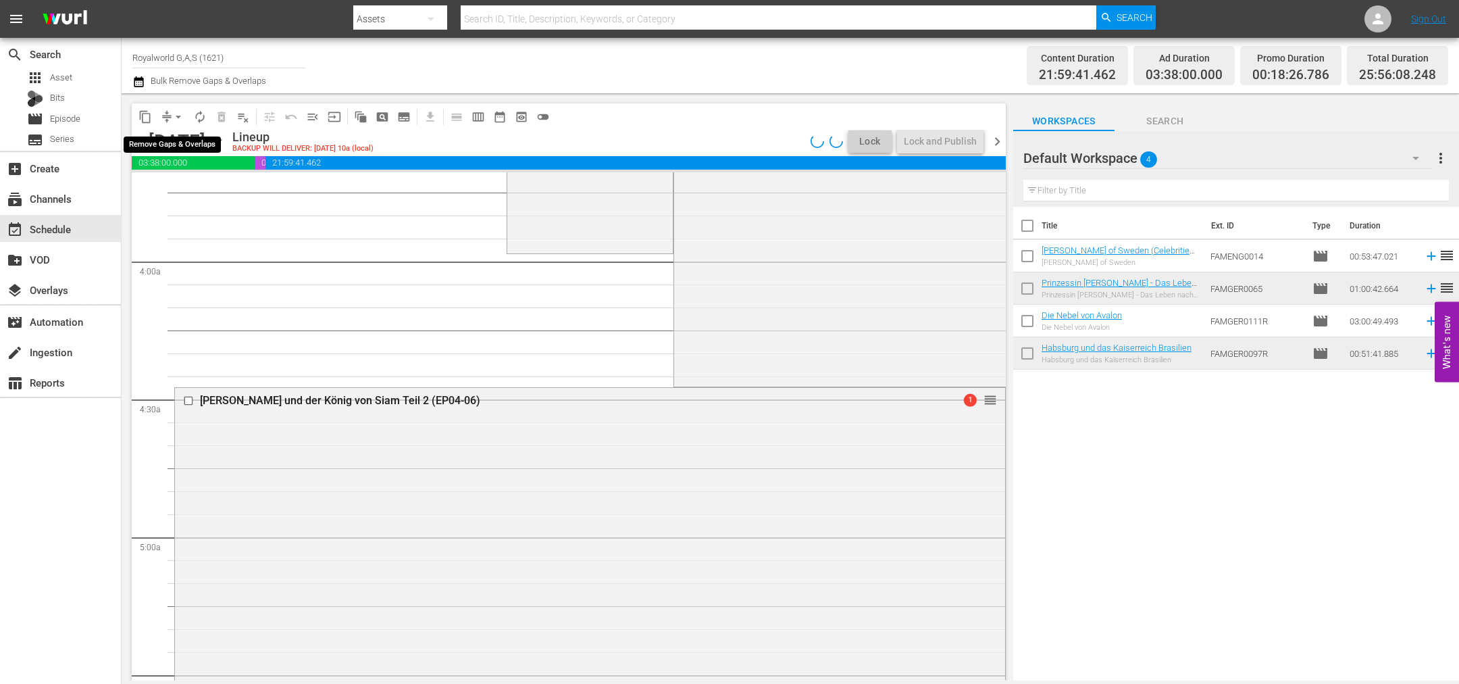
click at [177, 116] on span "arrow_drop_down" at bounding box center [179, 117] width 14 height 14
click at [186, 176] on li "Align to First Episode" at bounding box center [179, 166] width 142 height 22
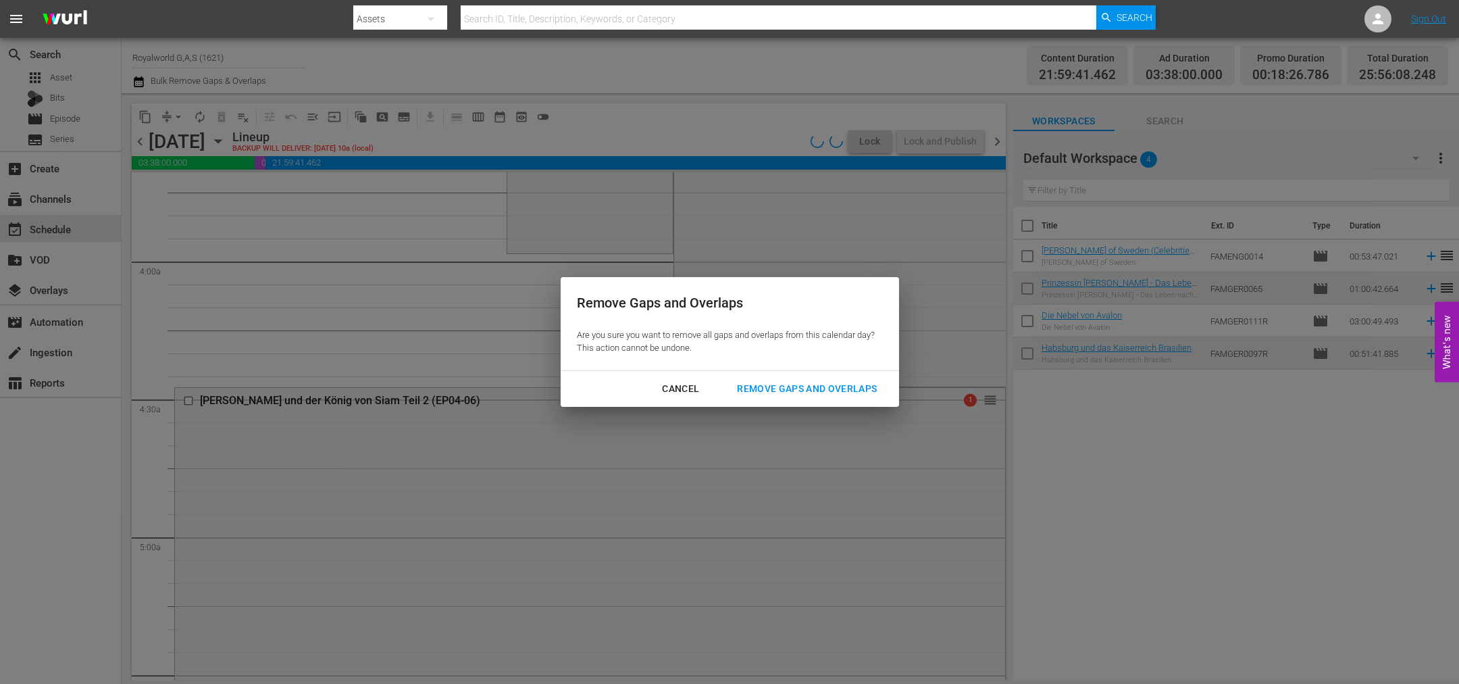
click at [676, 386] on div "Cancel" at bounding box center [680, 388] width 59 height 17
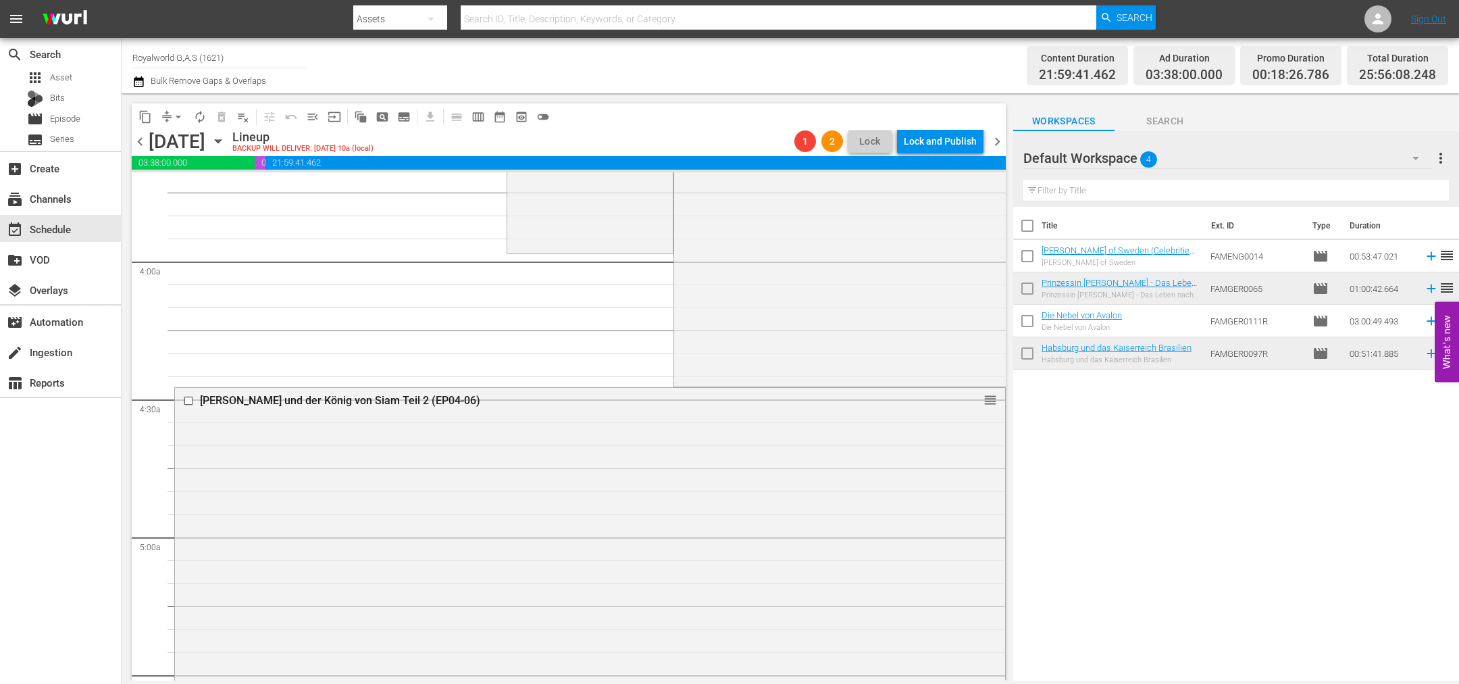
click at [180, 118] on span "arrow_drop_down" at bounding box center [179, 117] width 14 height 14
click at [189, 186] on li "Align to End of Previous Day" at bounding box center [179, 188] width 142 height 22
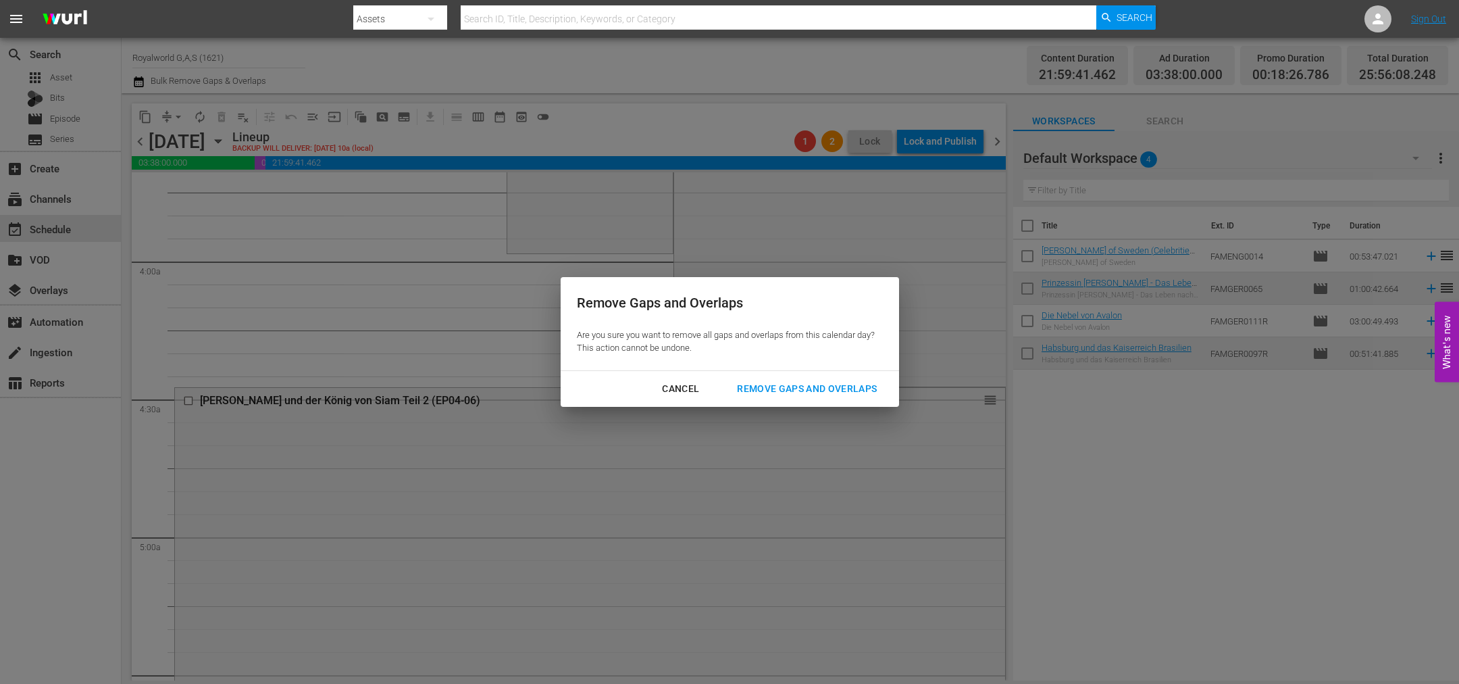
click at [804, 385] on div "Remove Gaps and Overlaps" at bounding box center [806, 388] width 161 height 17
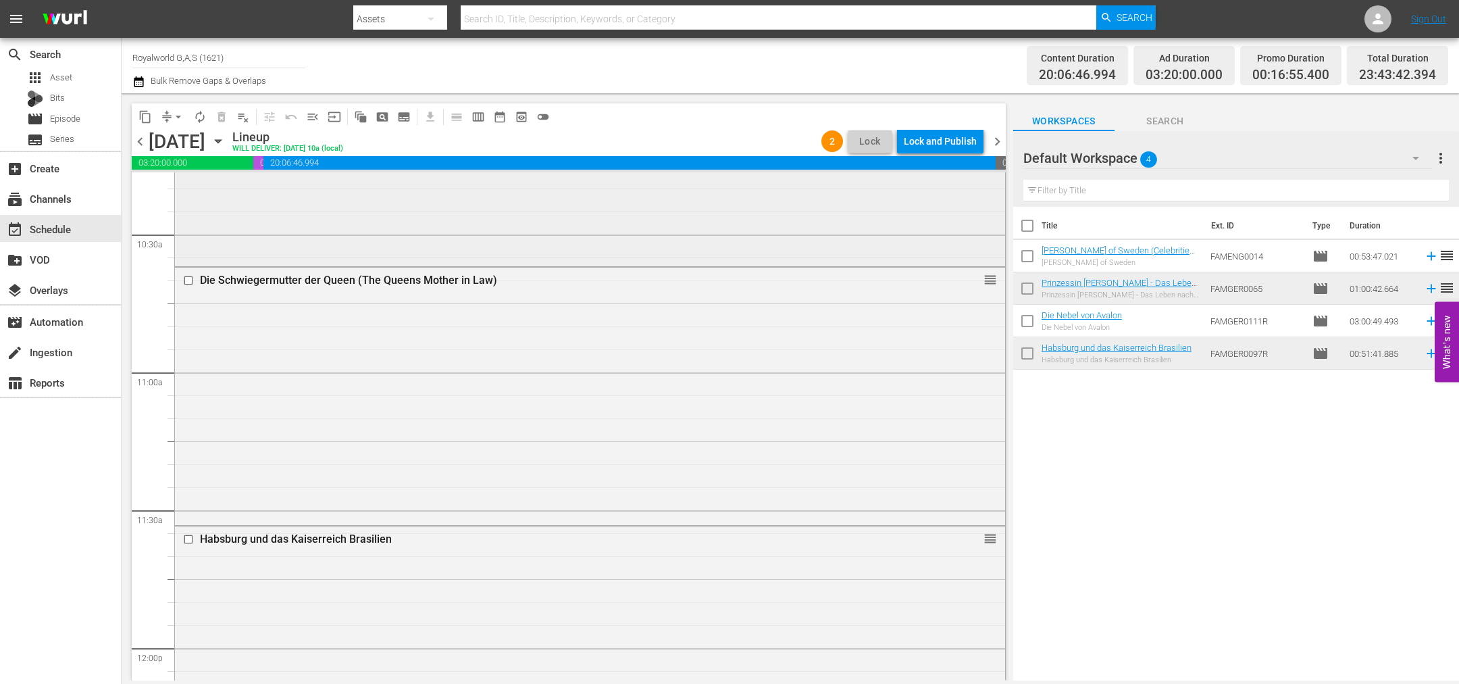
scroll to position [2860, 0]
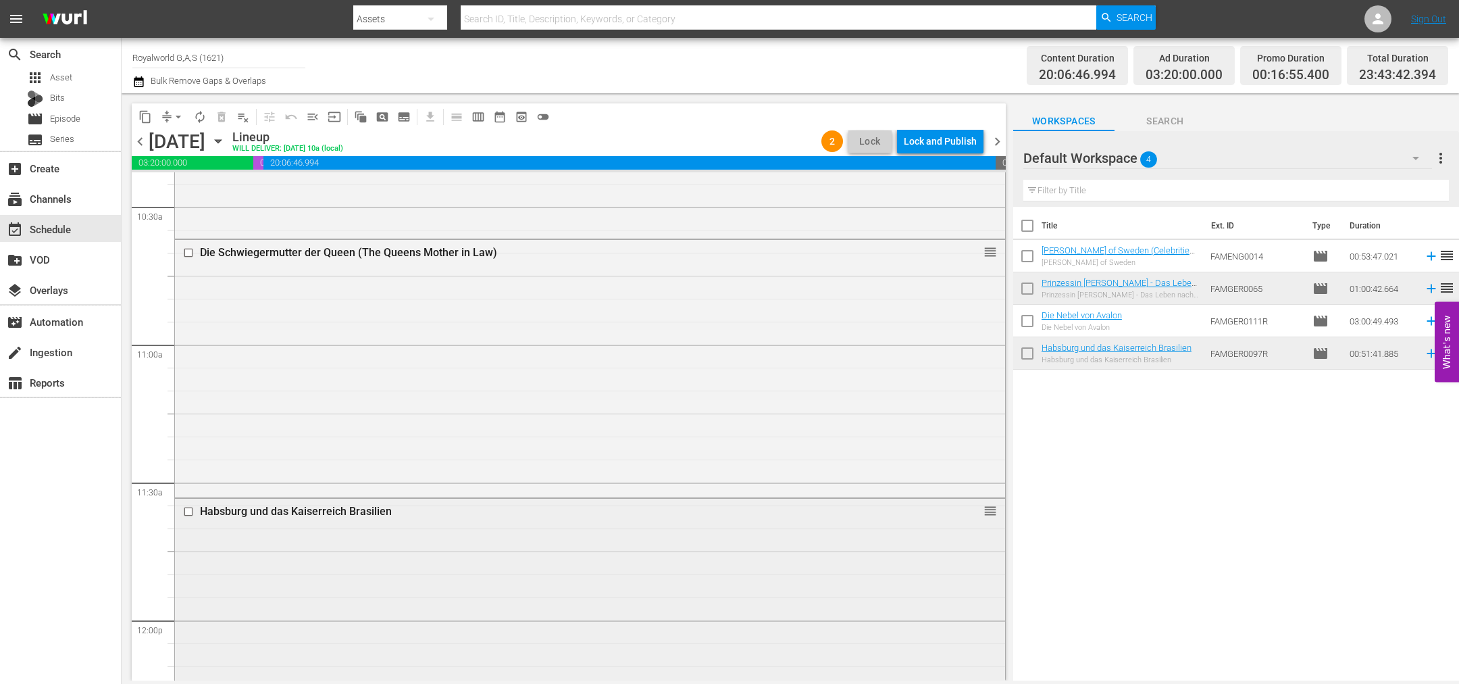
click at [189, 511] on input "checkbox" at bounding box center [190, 511] width 14 height 11
click at [223, 118] on span "delete_forever_outlined" at bounding box center [222, 117] width 14 height 14
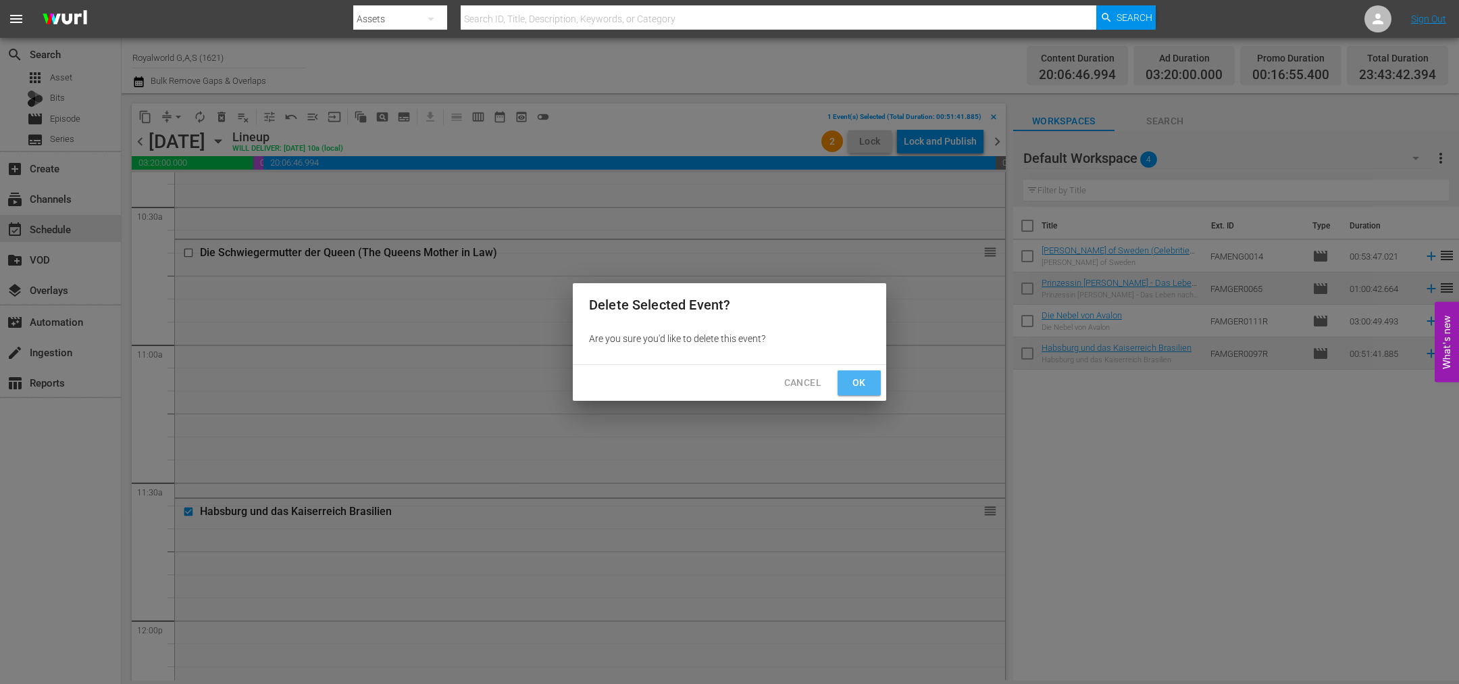
click at [870, 386] on button "Ok" at bounding box center [859, 382] width 43 height 25
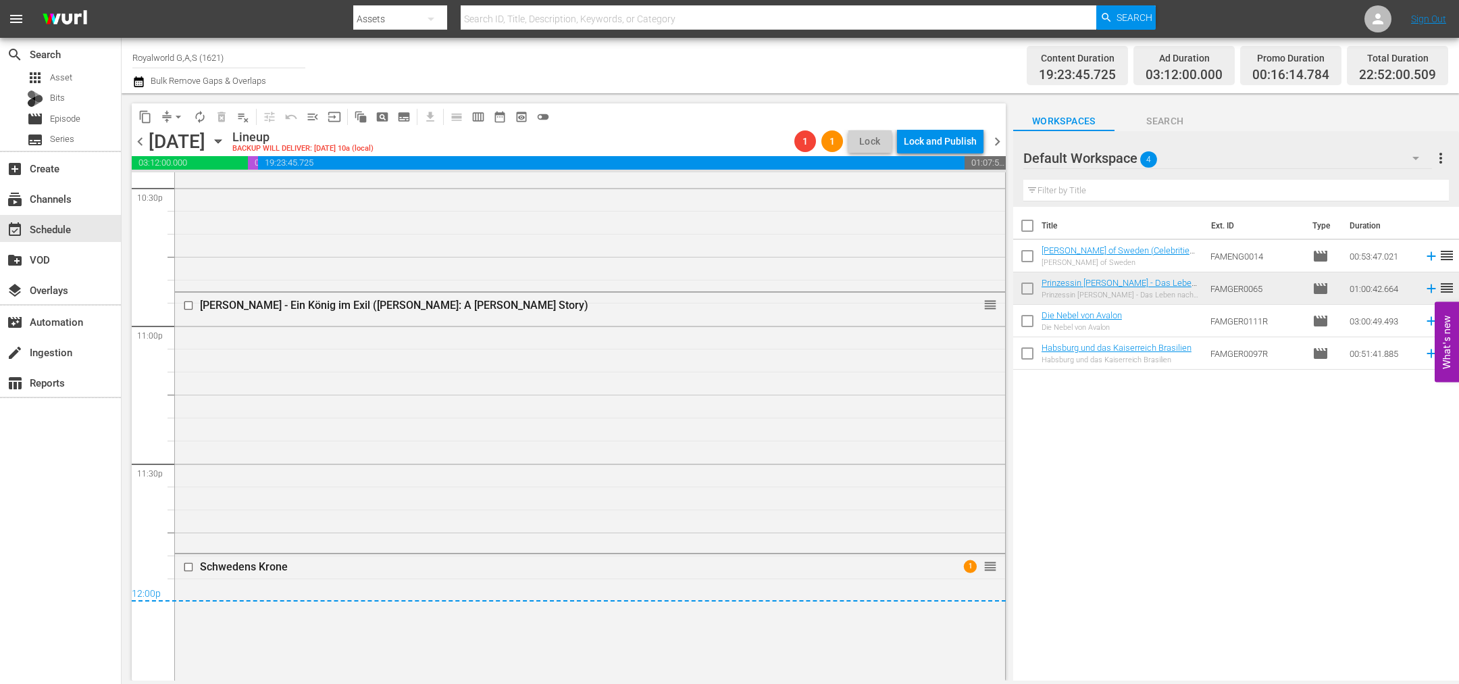
scroll to position [6294, 0]
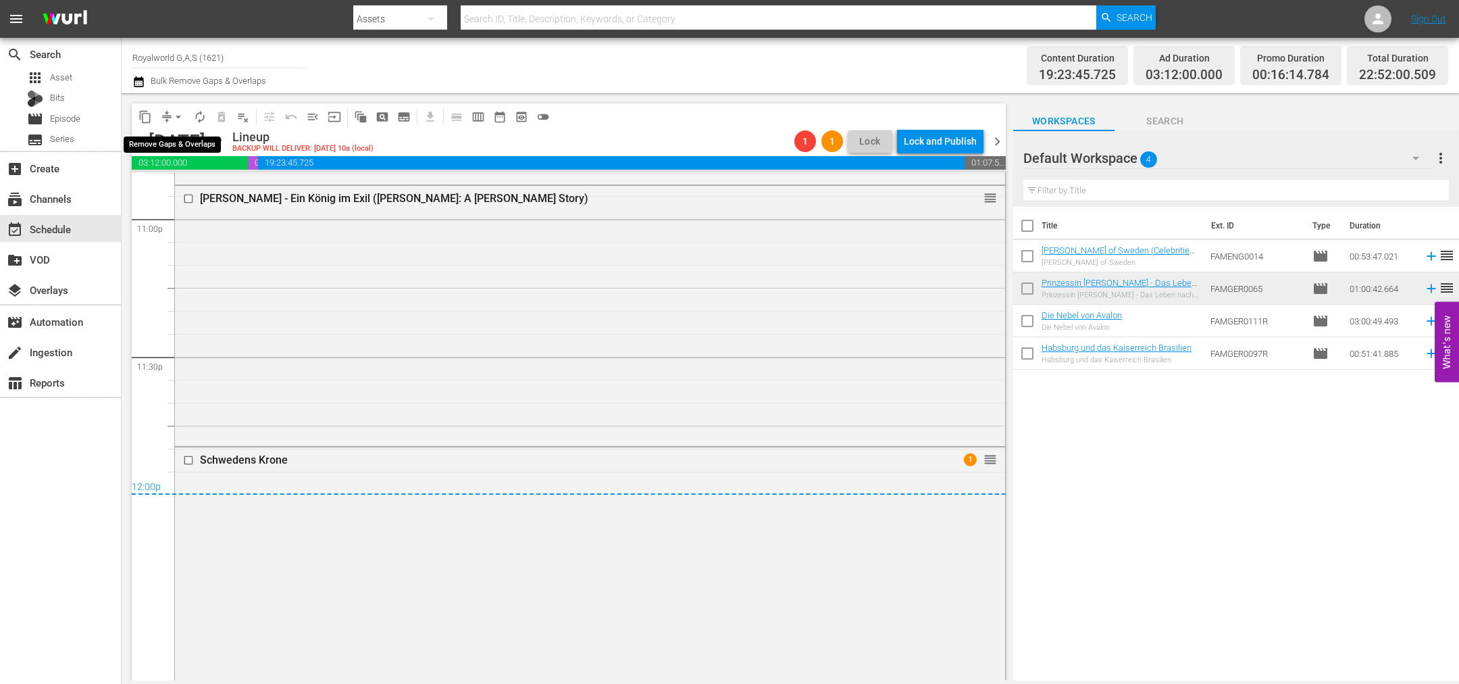
click at [178, 115] on span "arrow_drop_down" at bounding box center [179, 117] width 14 height 14
click at [181, 190] on li "Align to End of Previous Day" at bounding box center [179, 188] width 142 height 22
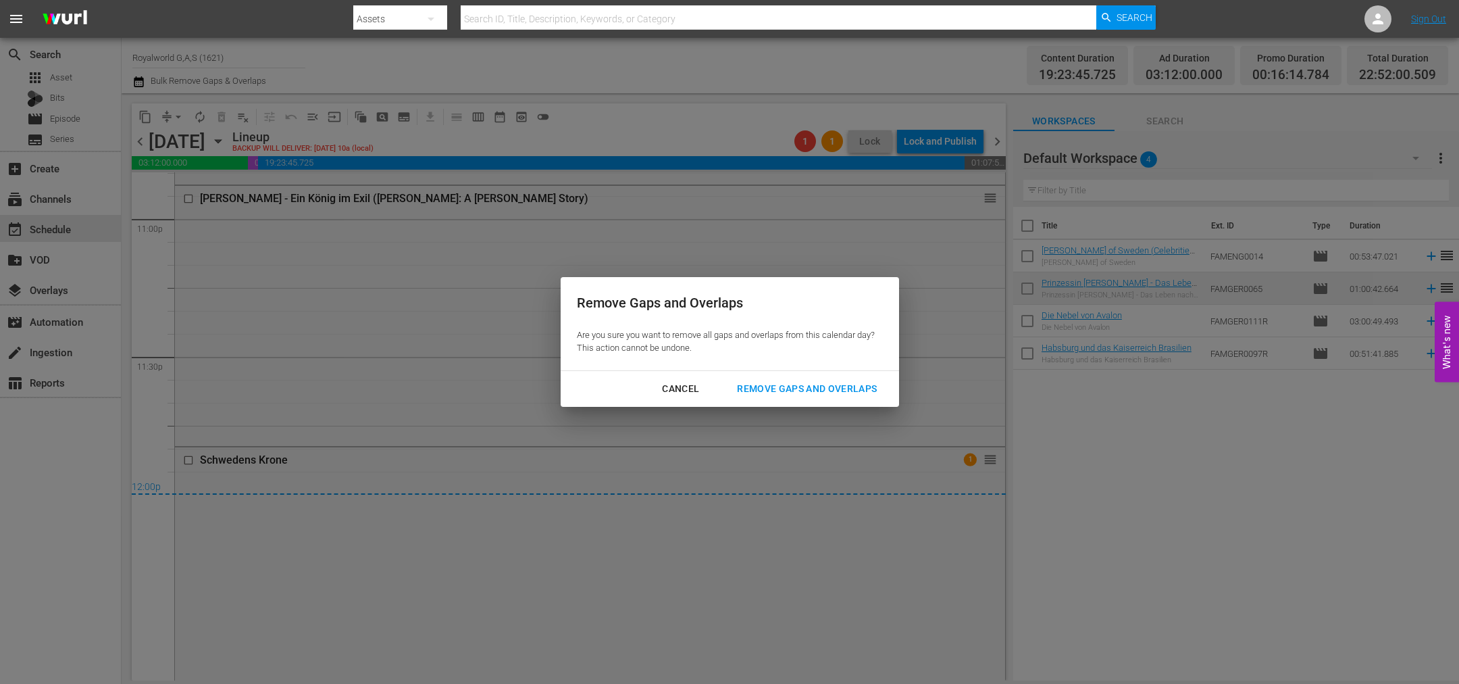
click at [799, 383] on div "Remove Gaps and Overlaps" at bounding box center [806, 388] width 161 height 17
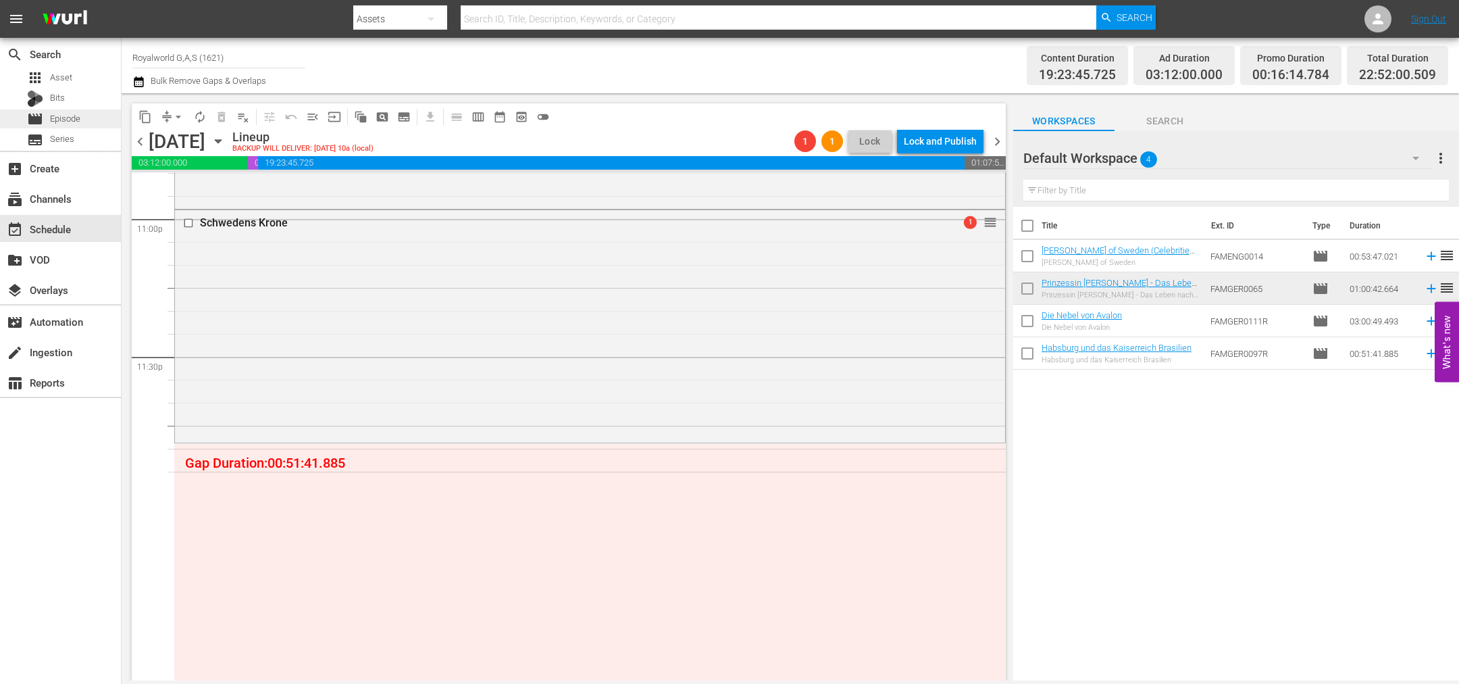
click at [76, 122] on span "Episode" at bounding box center [65, 119] width 30 height 14
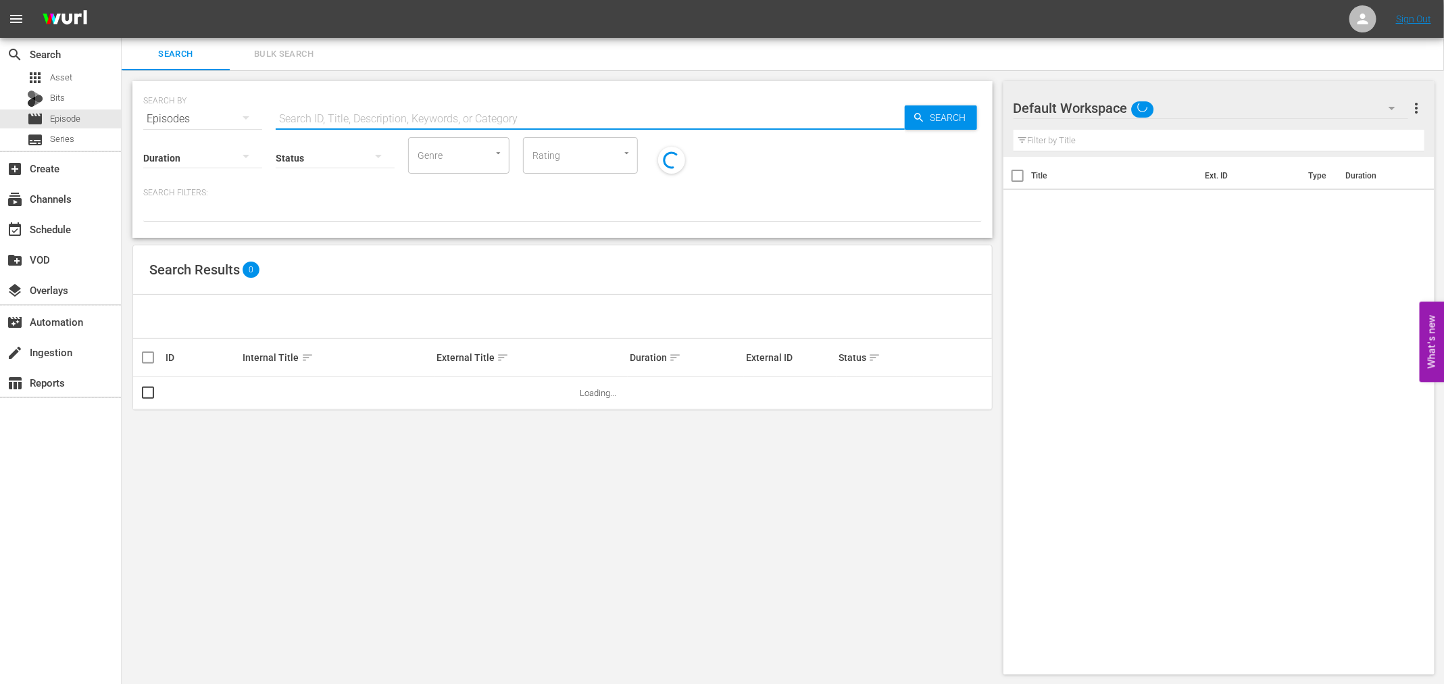
click at [328, 105] on input "text" at bounding box center [590, 119] width 629 height 32
paste input "Harry & Meghan - Ein royales Happy End"
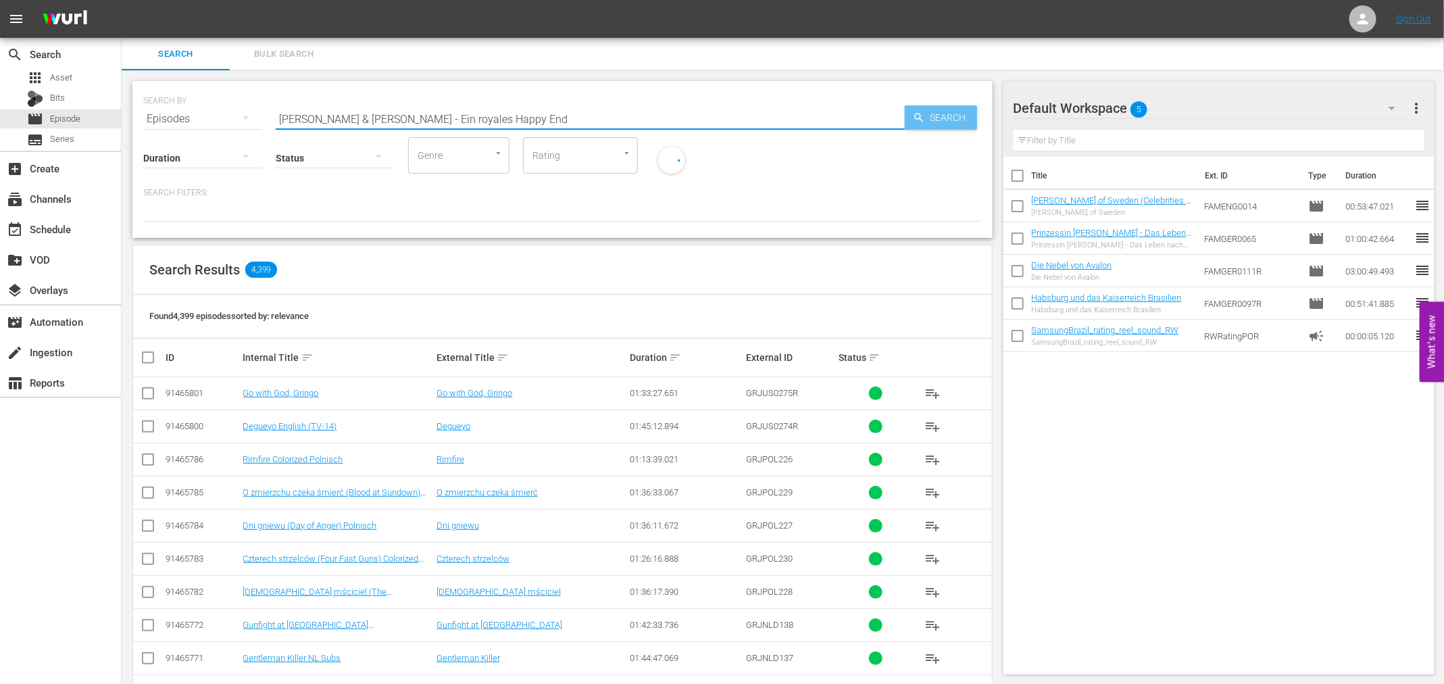
type input "Harry & Meghan - Ein royales Happy End"
click at [945, 122] on span "Search" at bounding box center [951, 117] width 52 height 24
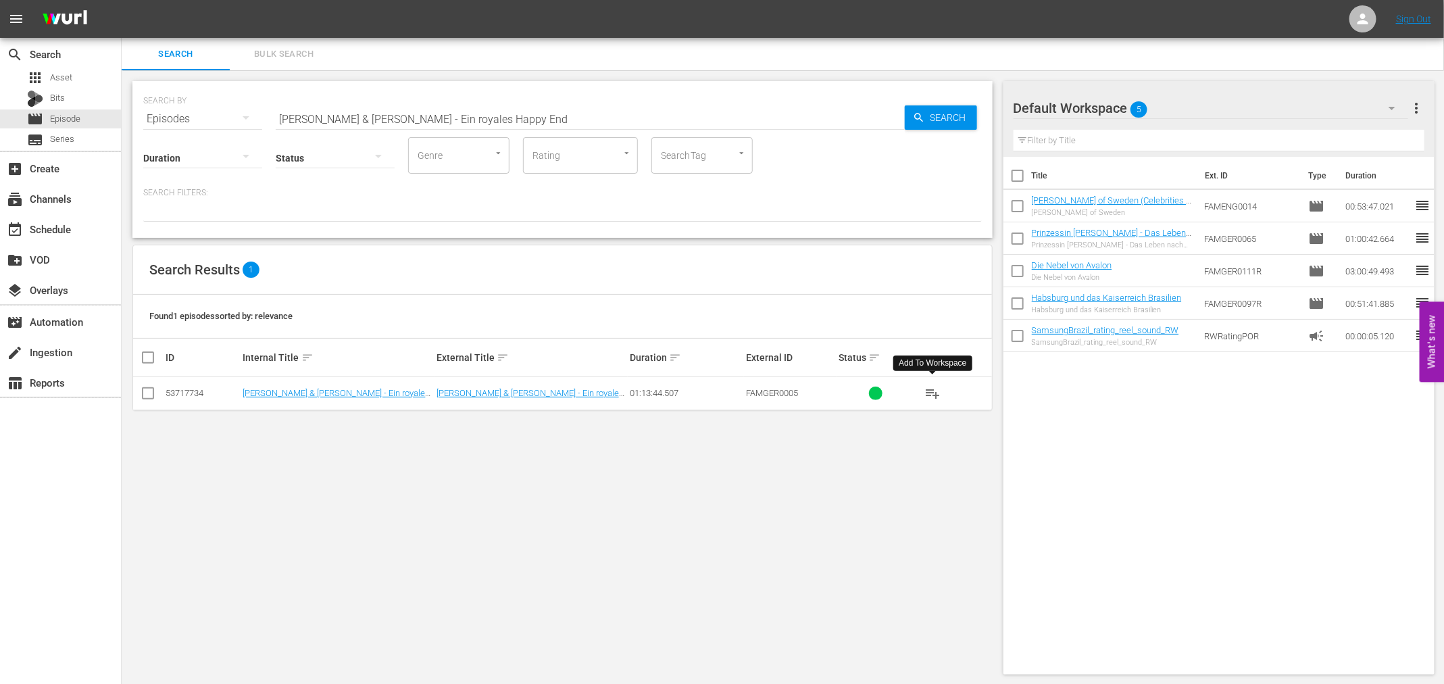
click at [924, 391] on span "playlist_add" at bounding box center [932, 393] width 16 height 16
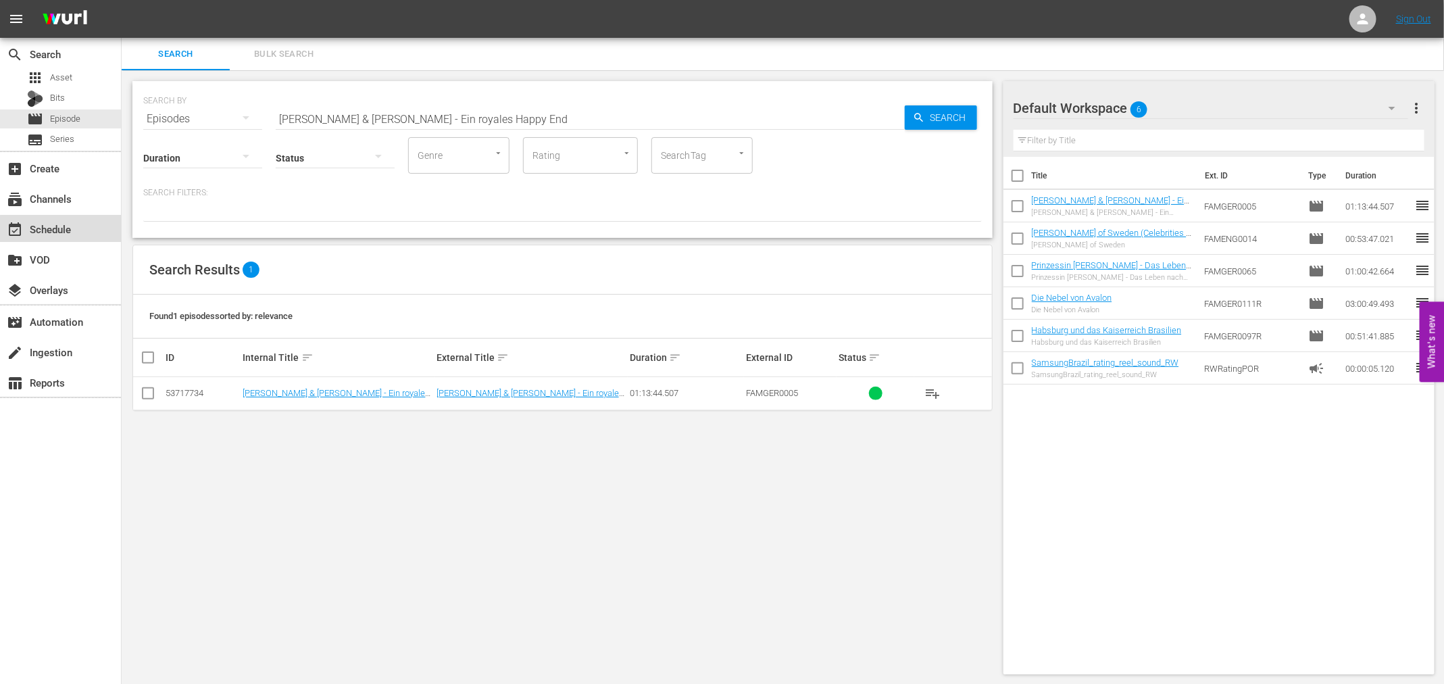
click at [74, 236] on div "event_available Schedule" at bounding box center [60, 228] width 121 height 27
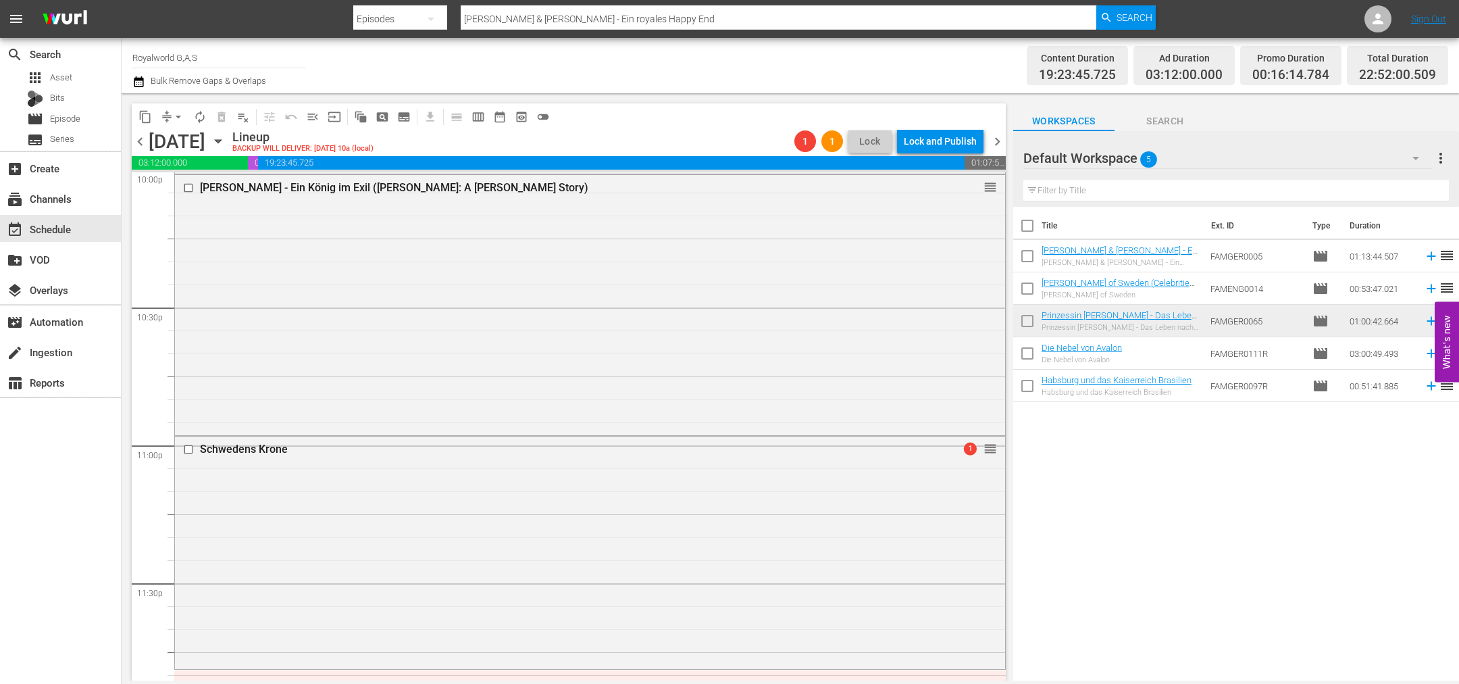
scroll to position [6294, 0]
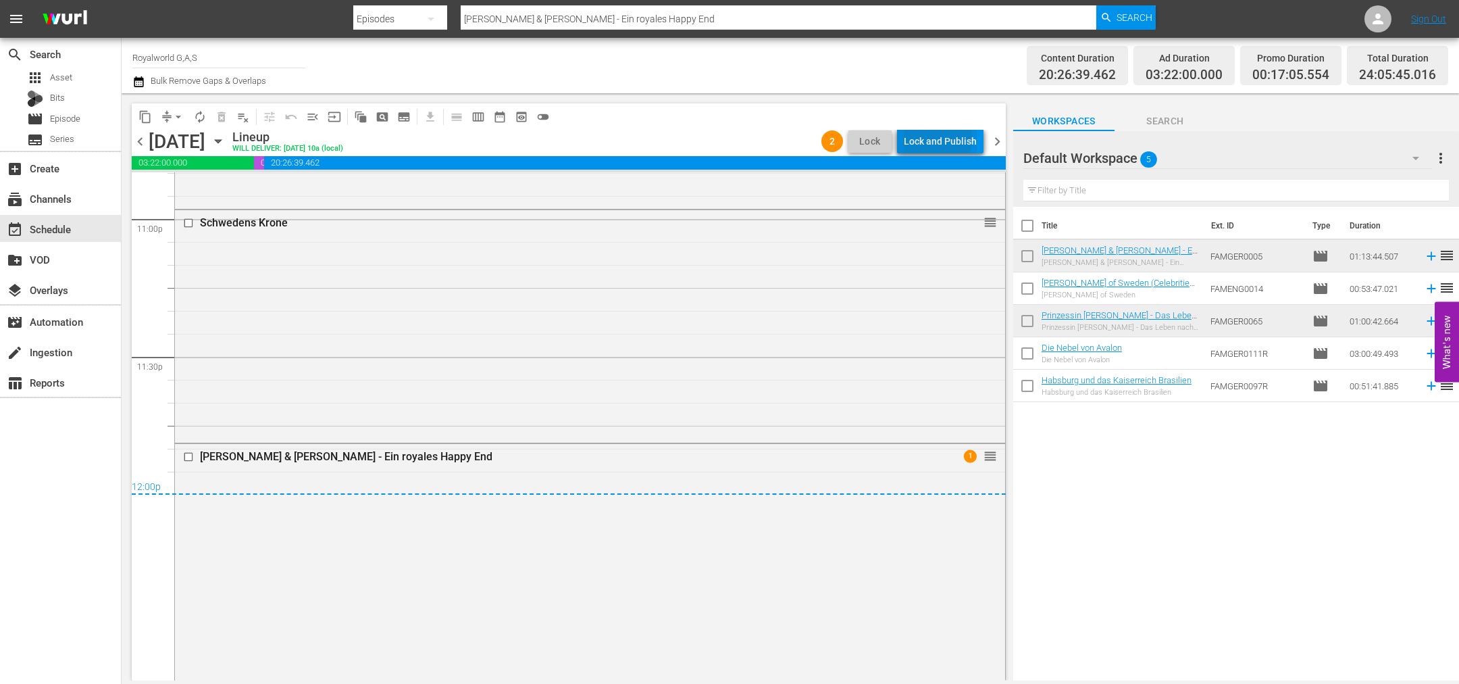
click at [934, 138] on div "Lock and Publish" at bounding box center [940, 141] width 73 height 24
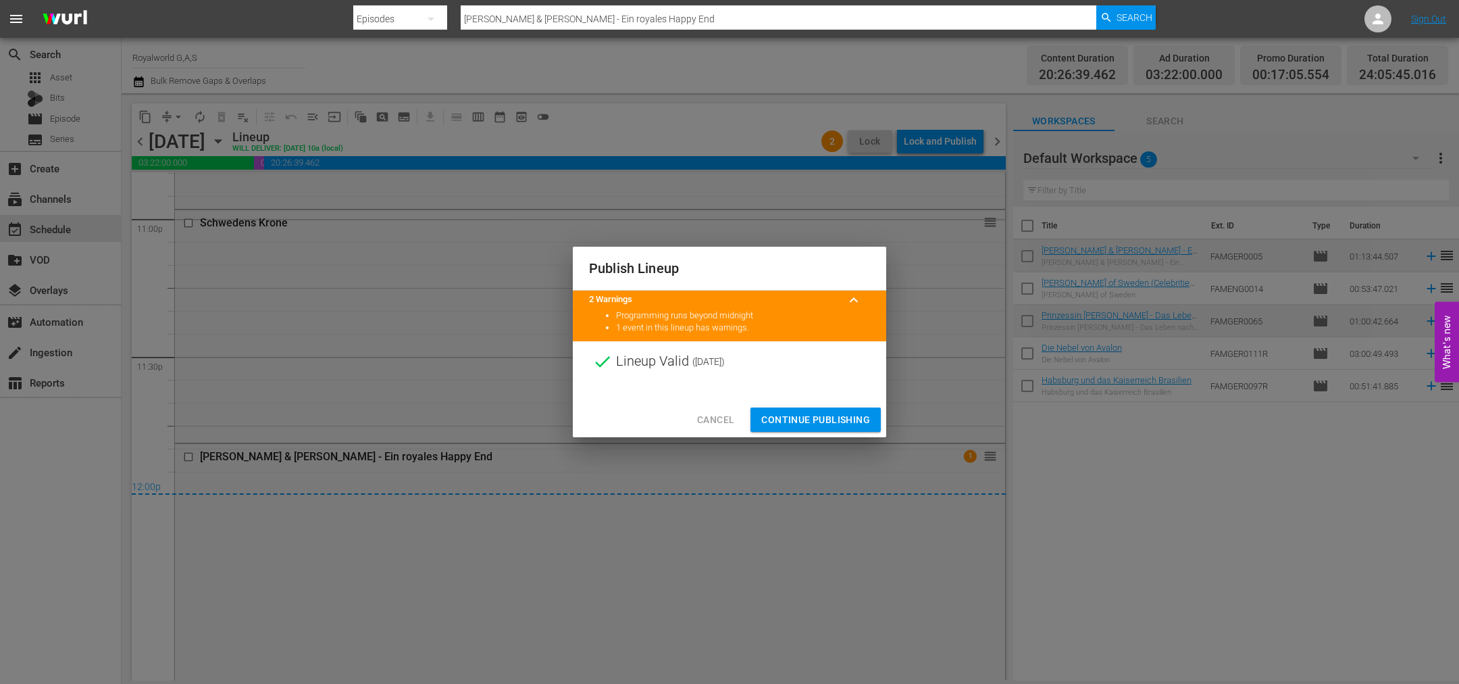
click at [824, 424] on span "Continue Publishing" at bounding box center [815, 419] width 109 height 17
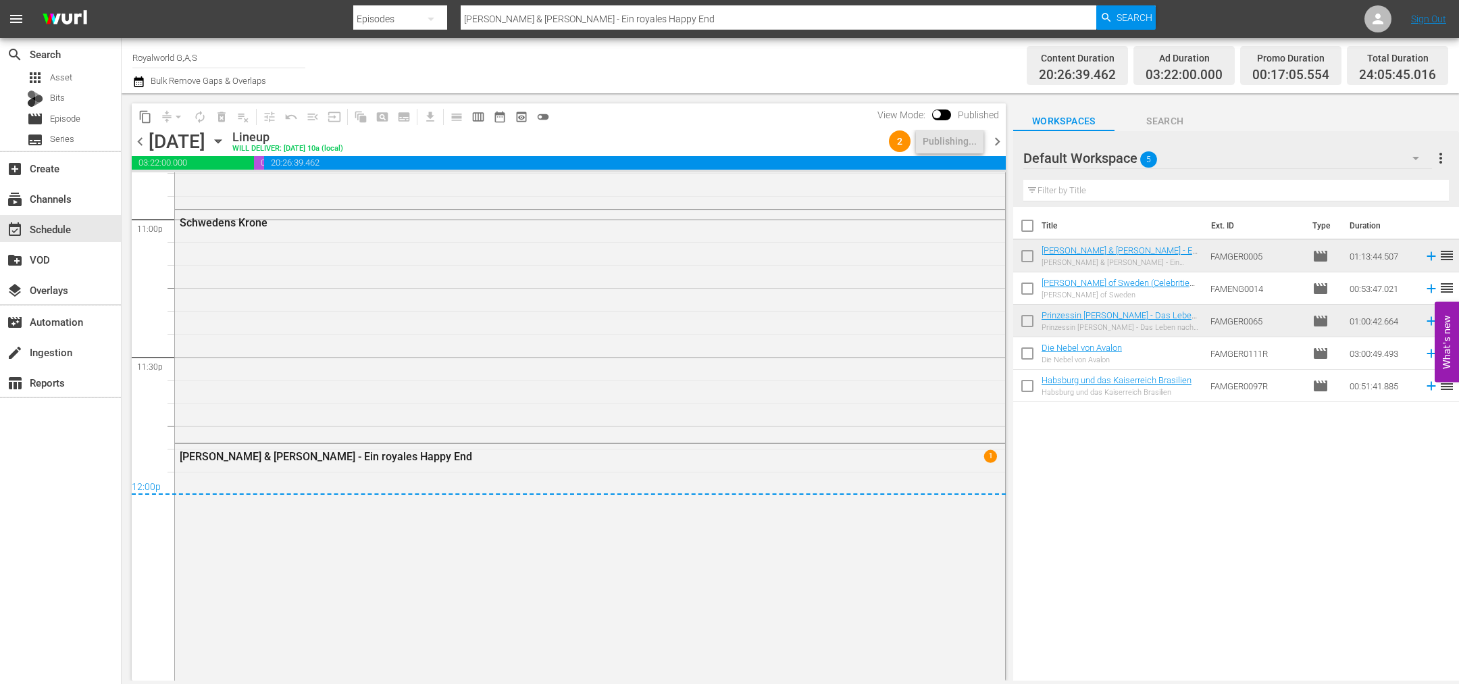
scroll to position [6395, 0]
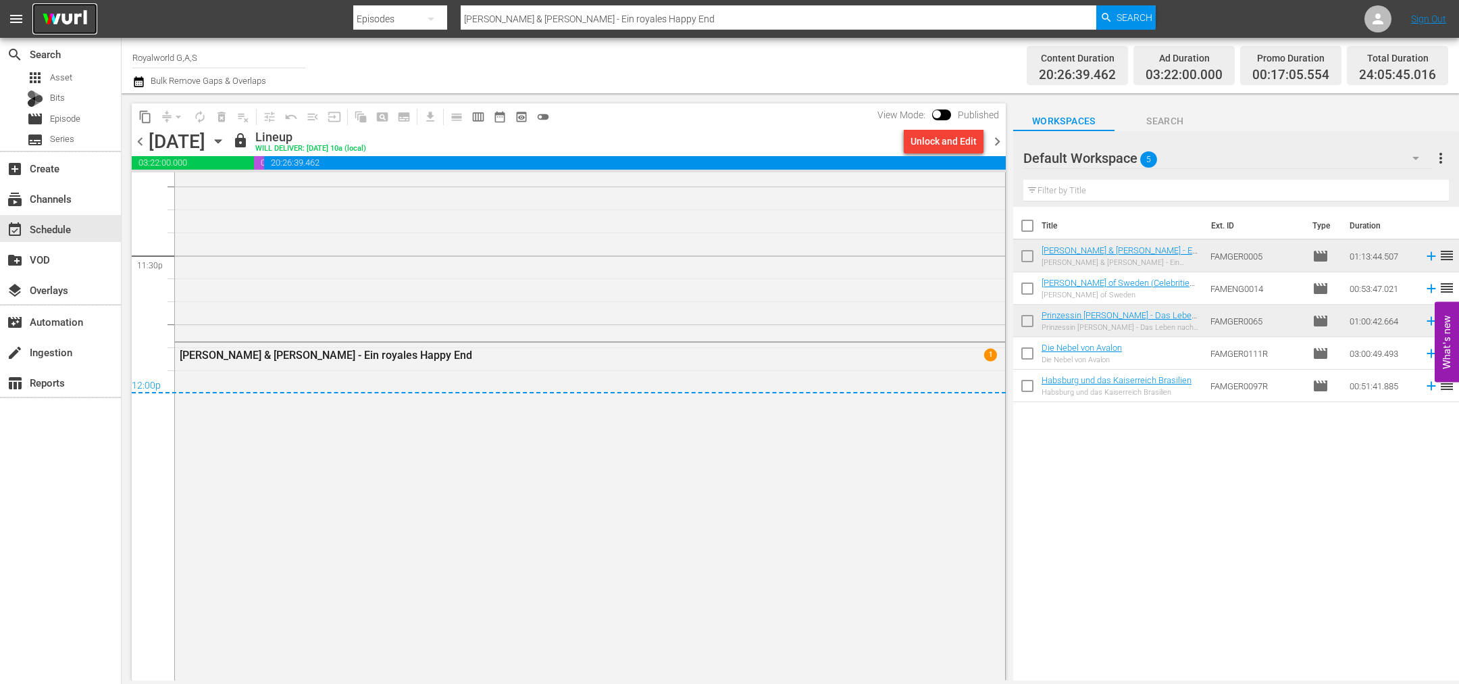
click at [73, 19] on img at bounding box center [64, 19] width 65 height 32
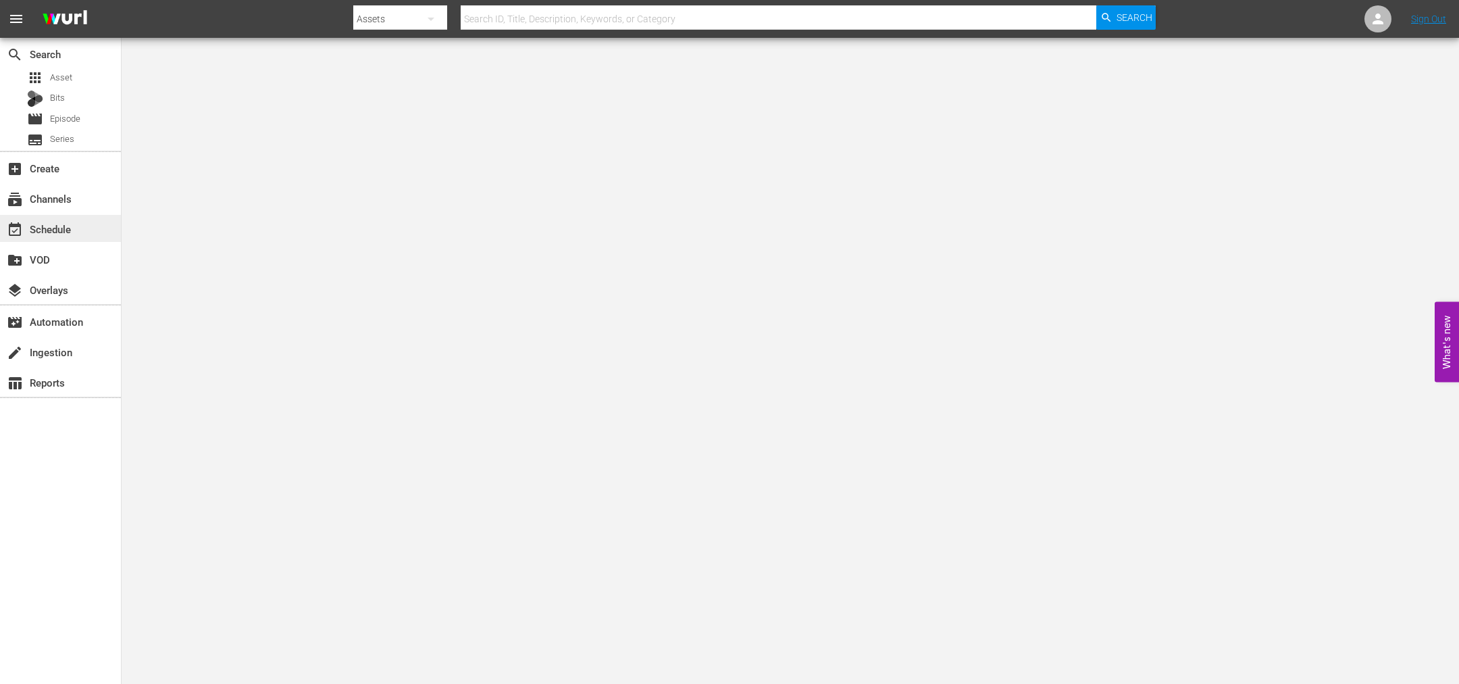
click at [59, 226] on div "event_available Schedule" at bounding box center [38, 227] width 76 height 12
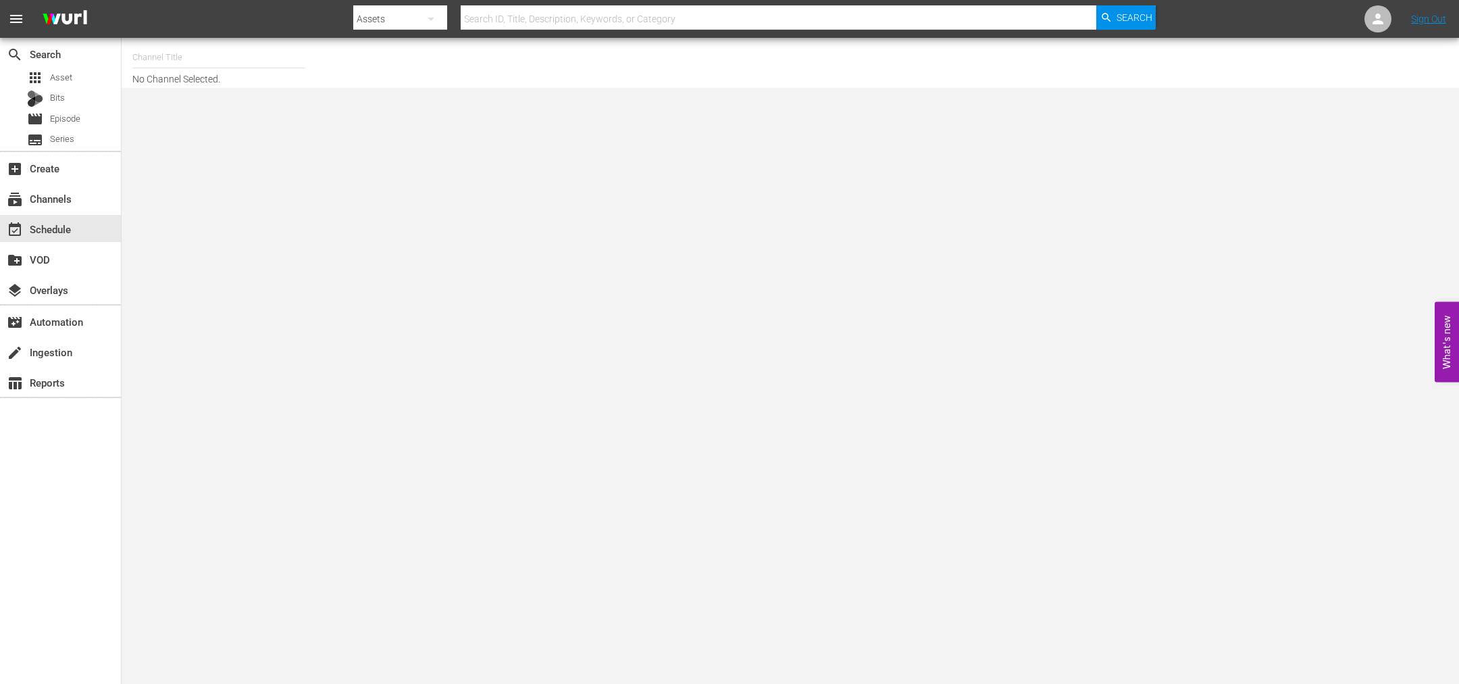
click at [180, 68] on hr at bounding box center [218, 68] width 173 height 1
click at [161, 45] on input "text" at bounding box center [218, 57] width 173 height 32
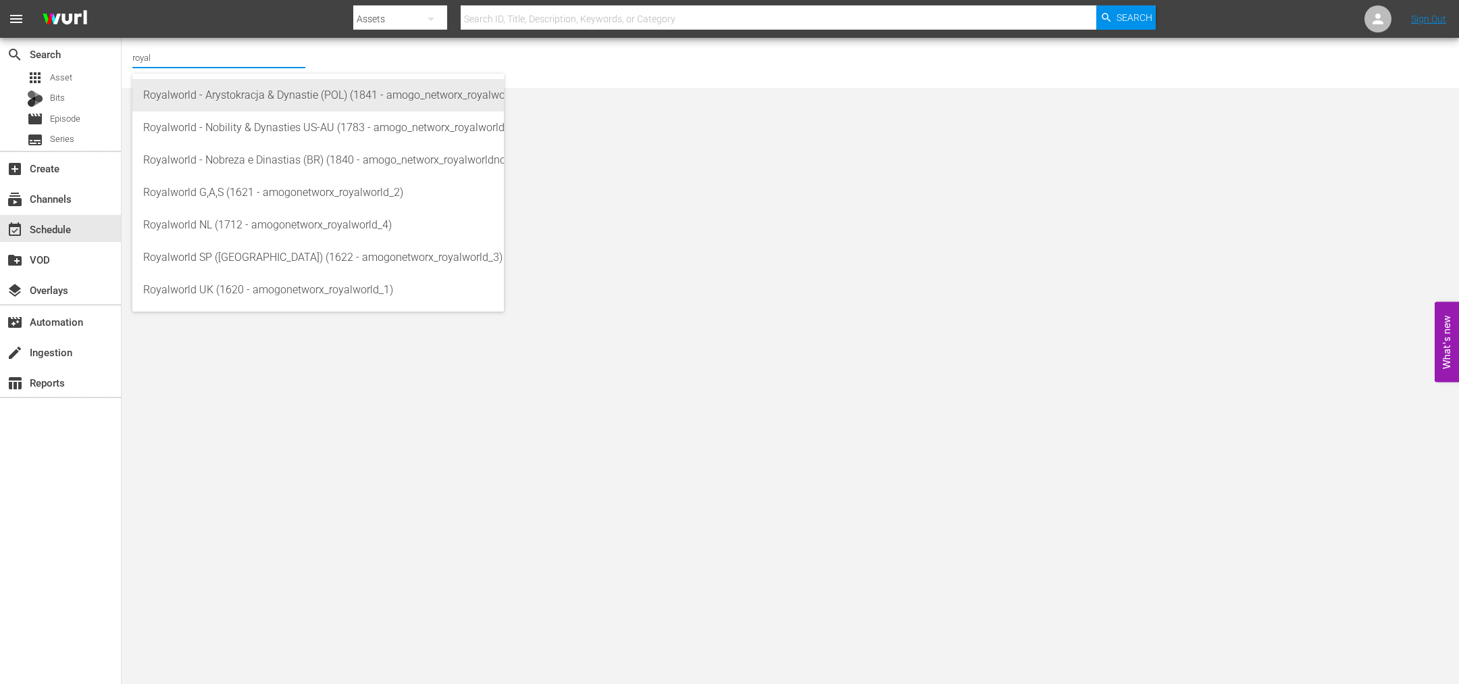
click at [342, 96] on div "Royalworld - Arystokracja & Dynastie (POL) (1841 - amogo_networx_royalworldarys…" at bounding box center [318, 95] width 350 height 32
type input "Royalworld - Arystokracja & Dynastie (POL) (1841 - amogo_networx_royalworldarys…"
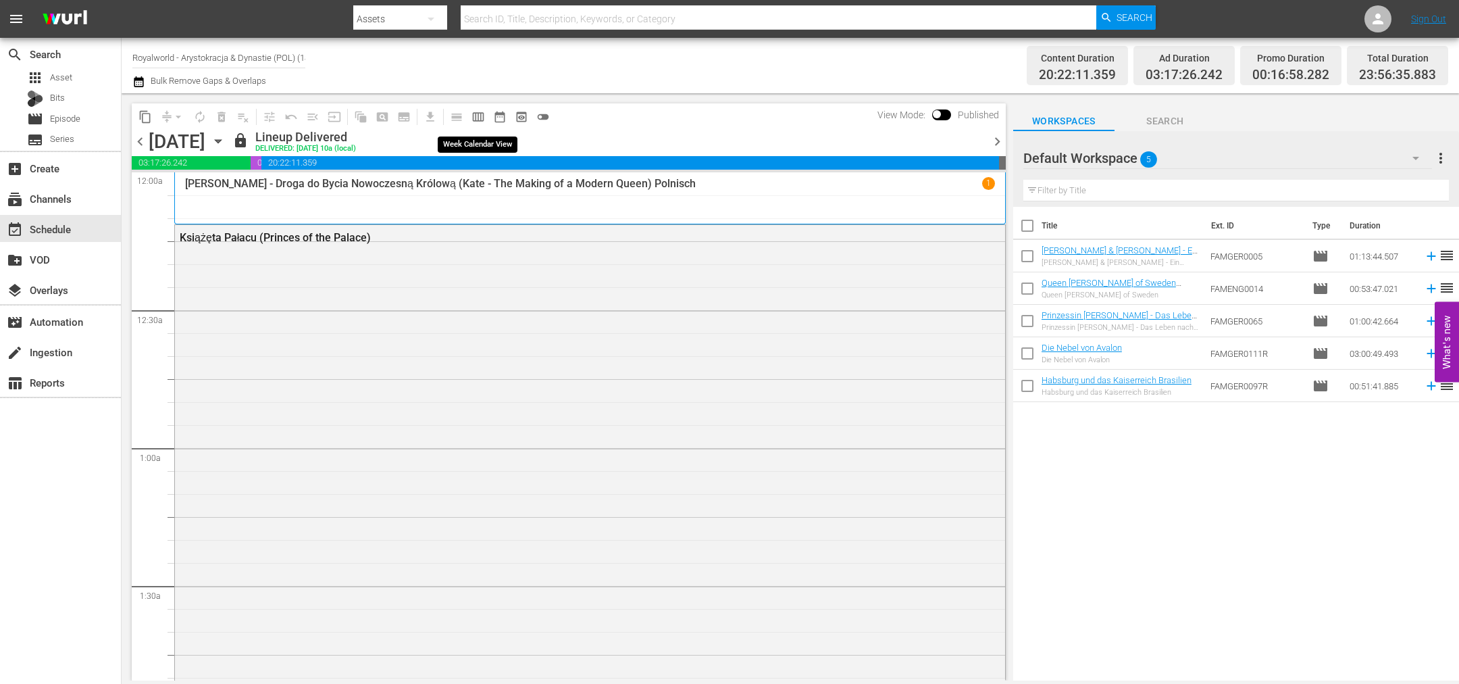
click at [474, 124] on button "calendar_view_week_outlined" at bounding box center [479, 117] width 22 height 22
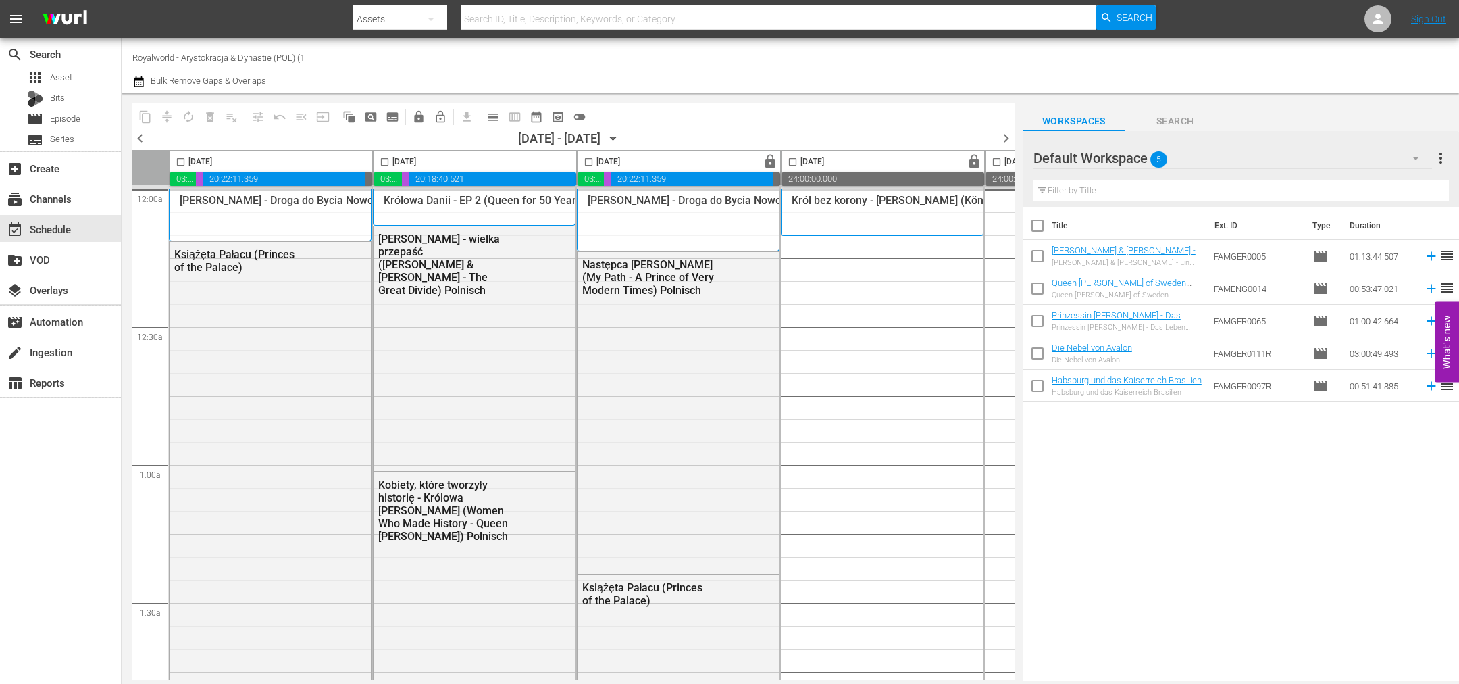
click at [380, 160] on input "checkbox" at bounding box center [385, 165] width 16 height 16
checkbox input "true"
click at [139, 114] on span "content_copy" at bounding box center [146, 117] width 14 height 14
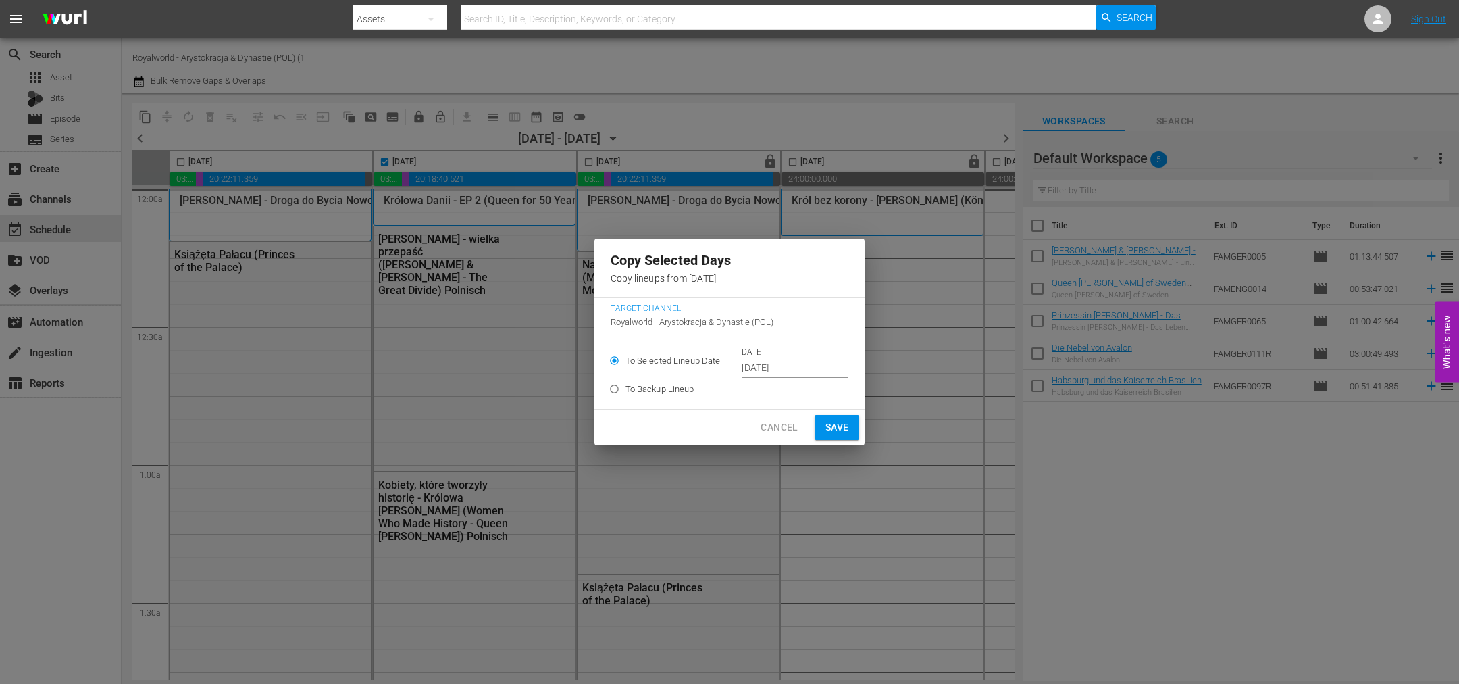
click at [793, 366] on input "[DATE]" at bounding box center [795, 368] width 107 height 20
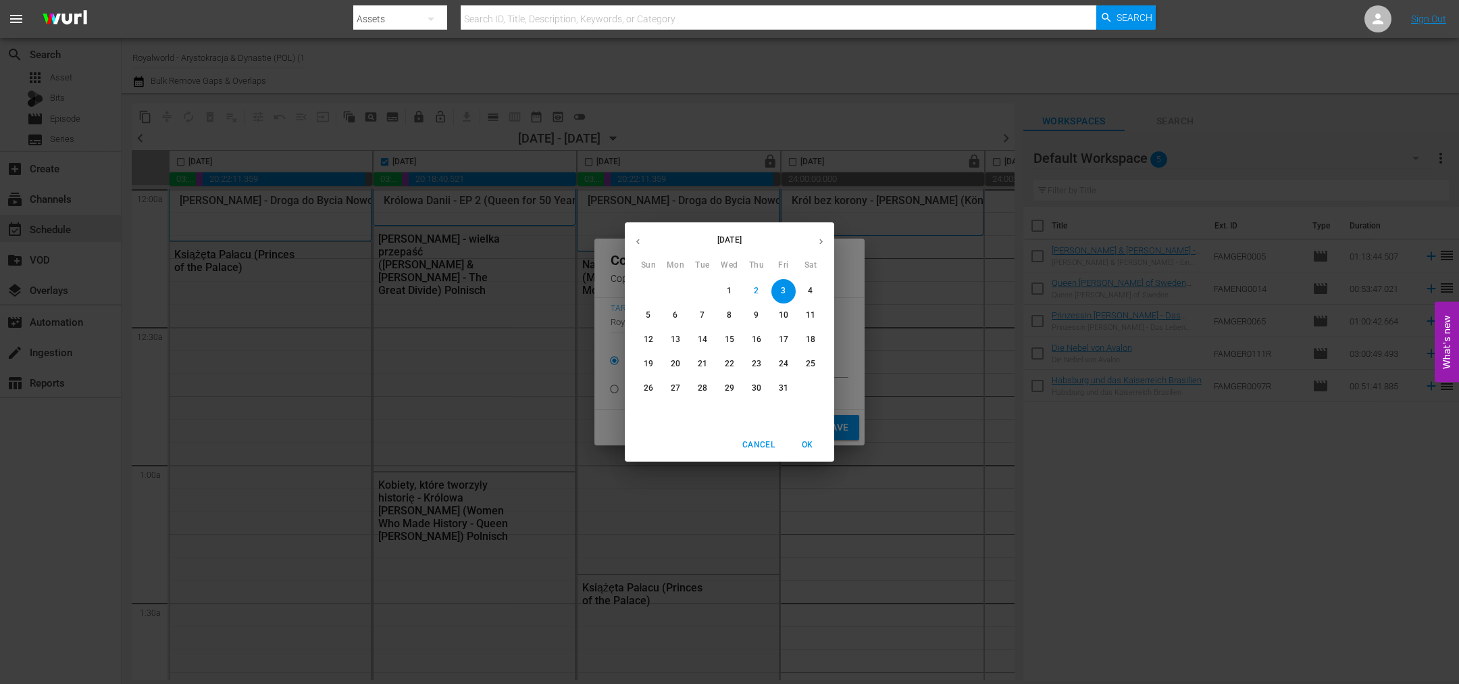
click at [645, 320] on span "5" at bounding box center [648, 314] width 24 height 11
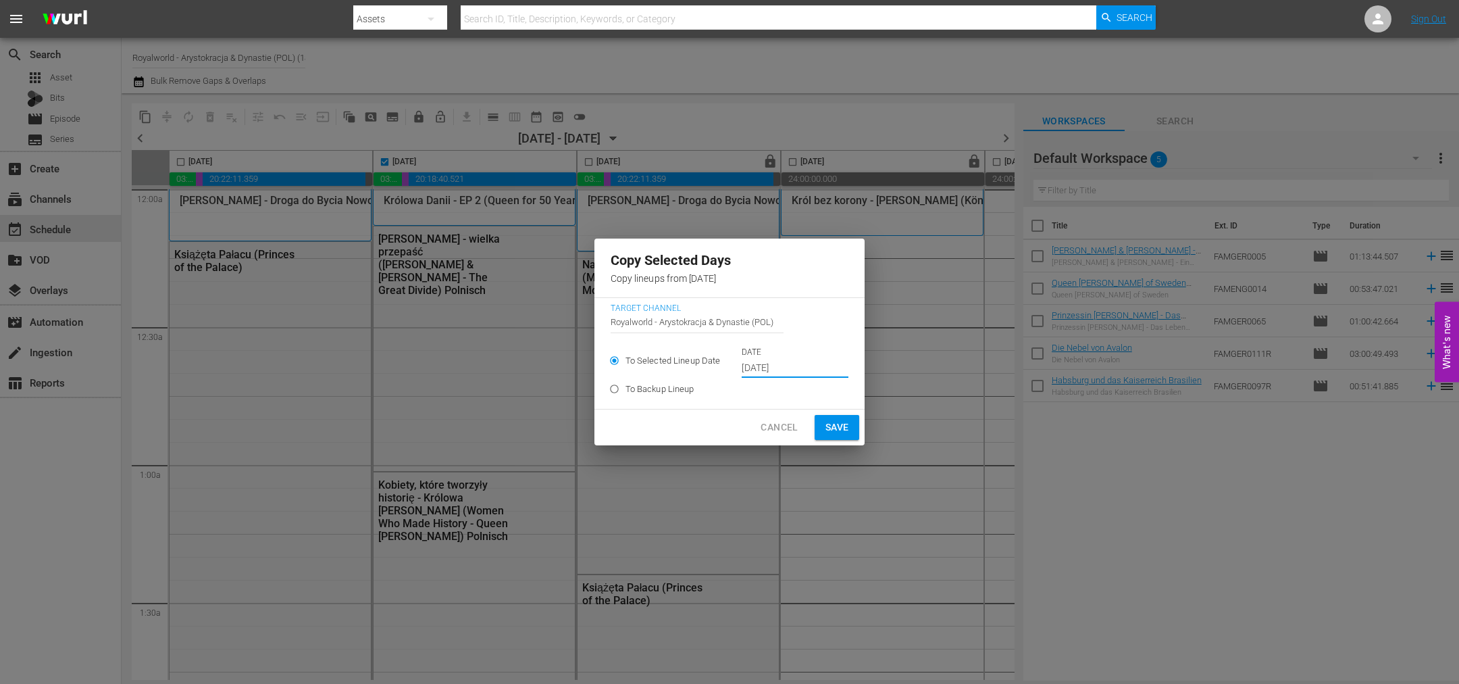
click at [826, 426] on span "Save" at bounding box center [838, 427] width 24 height 17
type input "[DATE]"
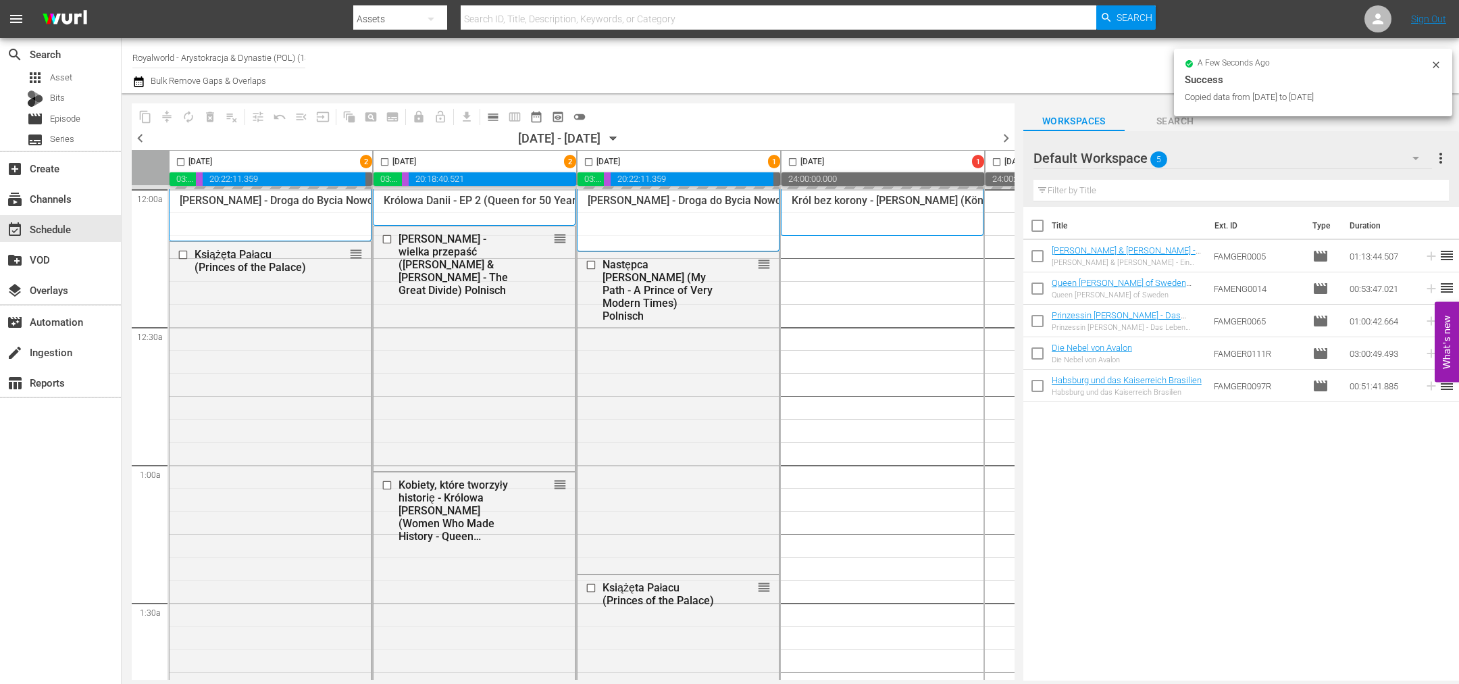
checkbox input "false"
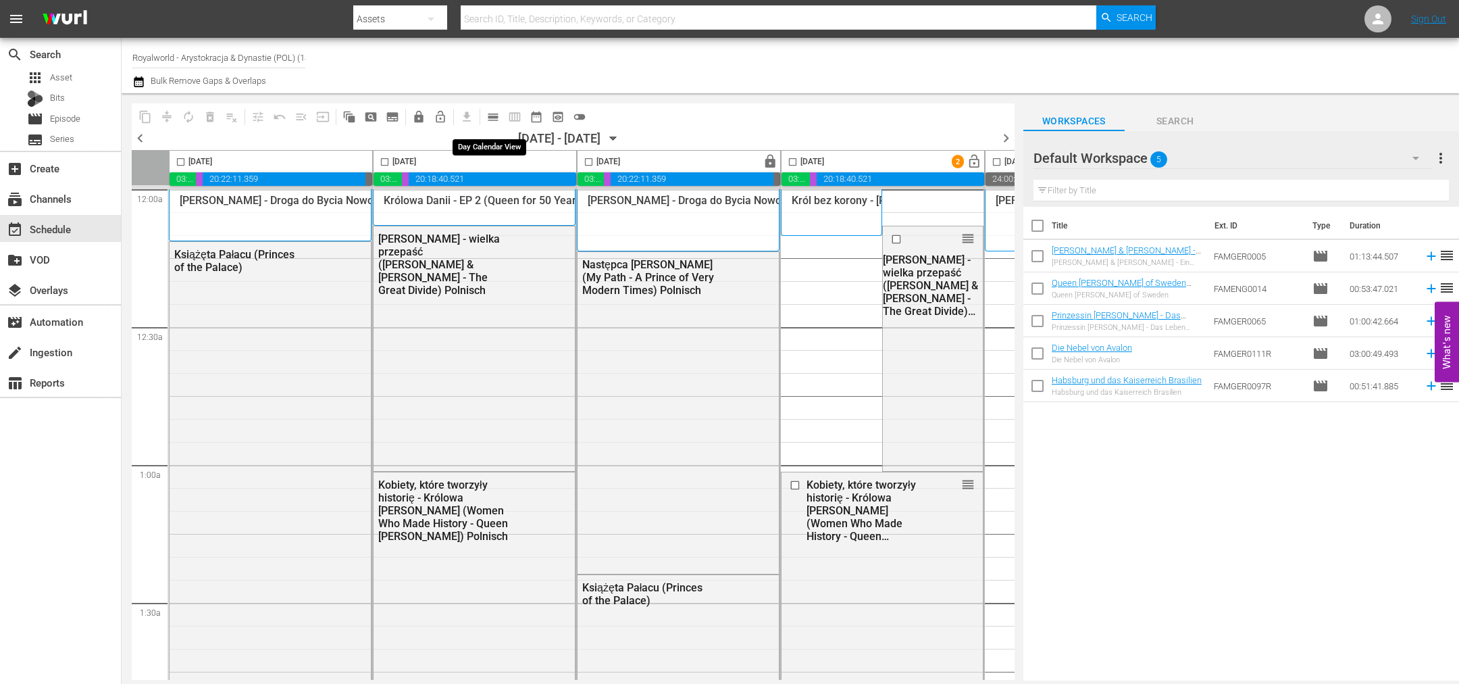
click at [491, 112] on span "calendar_view_day_outlined" at bounding box center [493, 117] width 14 height 14
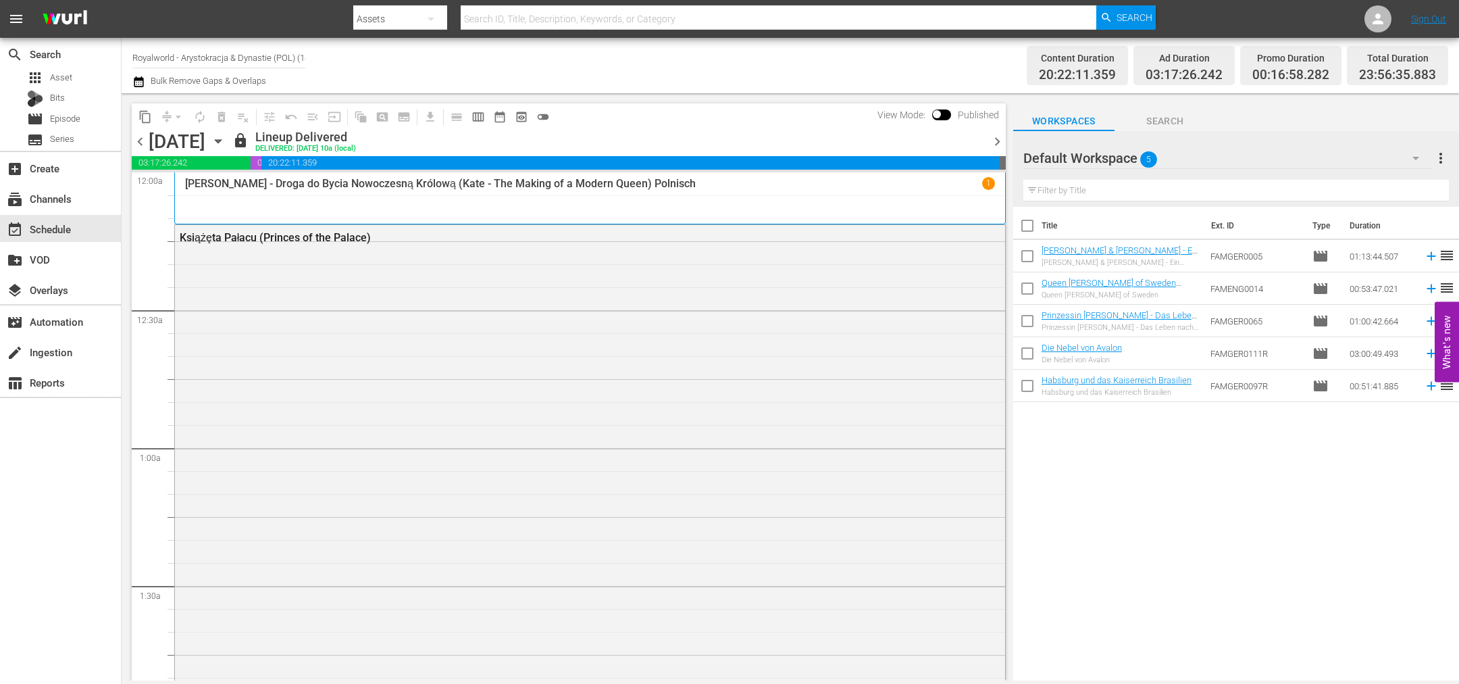
click at [992, 142] on span "chevron_right" at bounding box center [997, 141] width 17 height 17
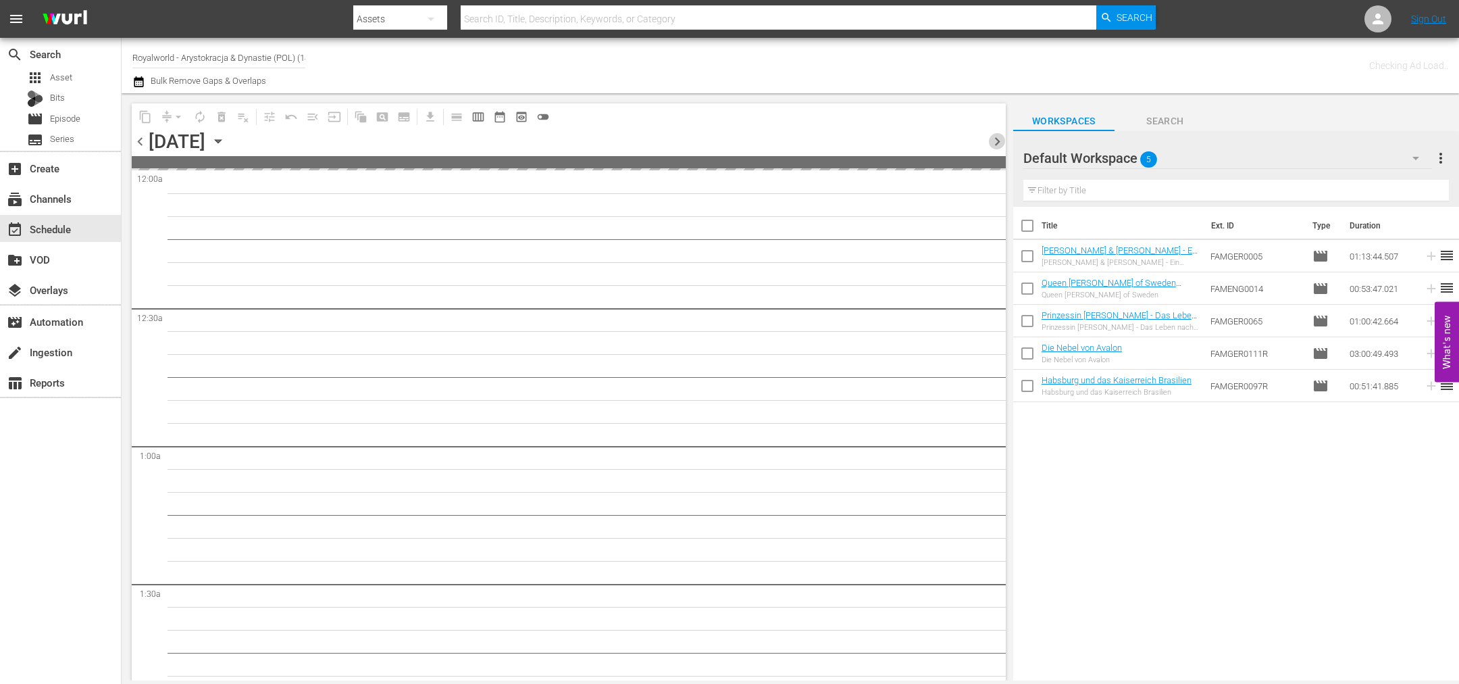
click at [992, 142] on span "chevron_right" at bounding box center [997, 141] width 17 height 17
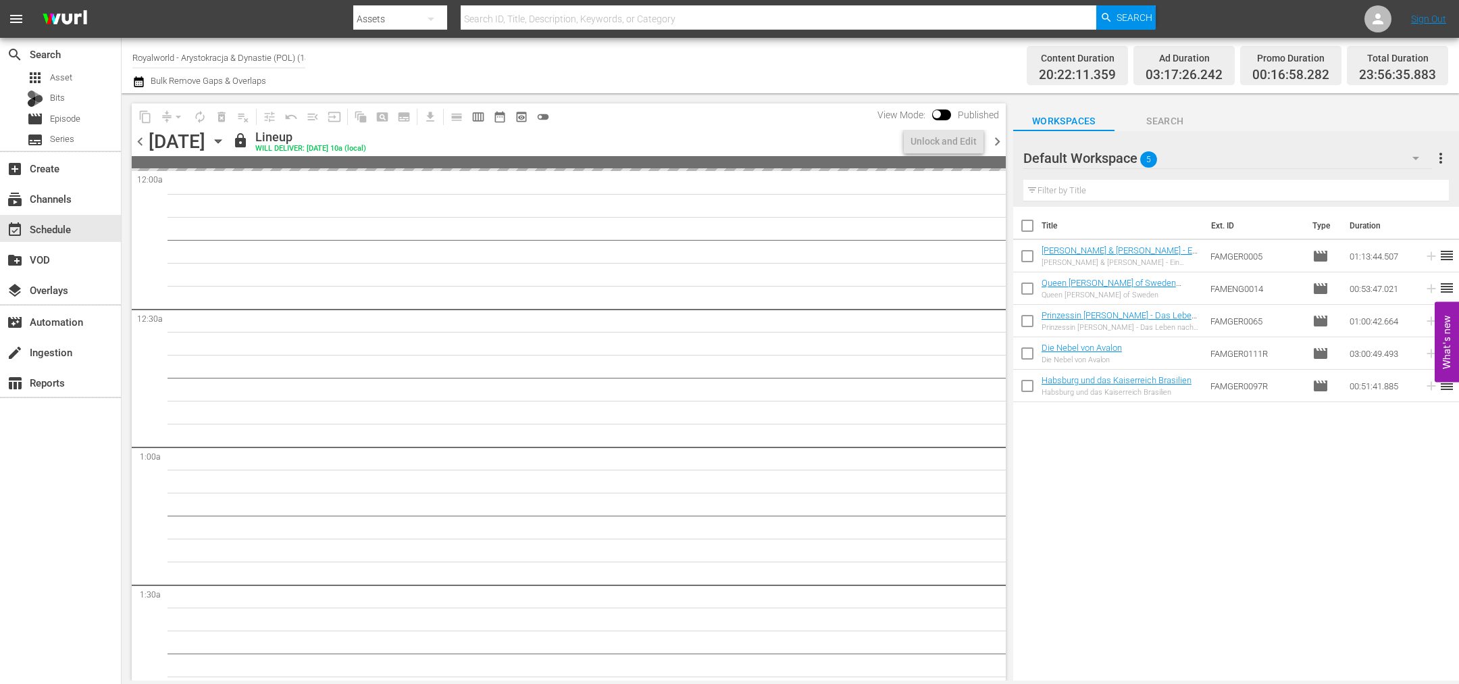
click at [992, 142] on span "chevron_right" at bounding box center [997, 141] width 17 height 17
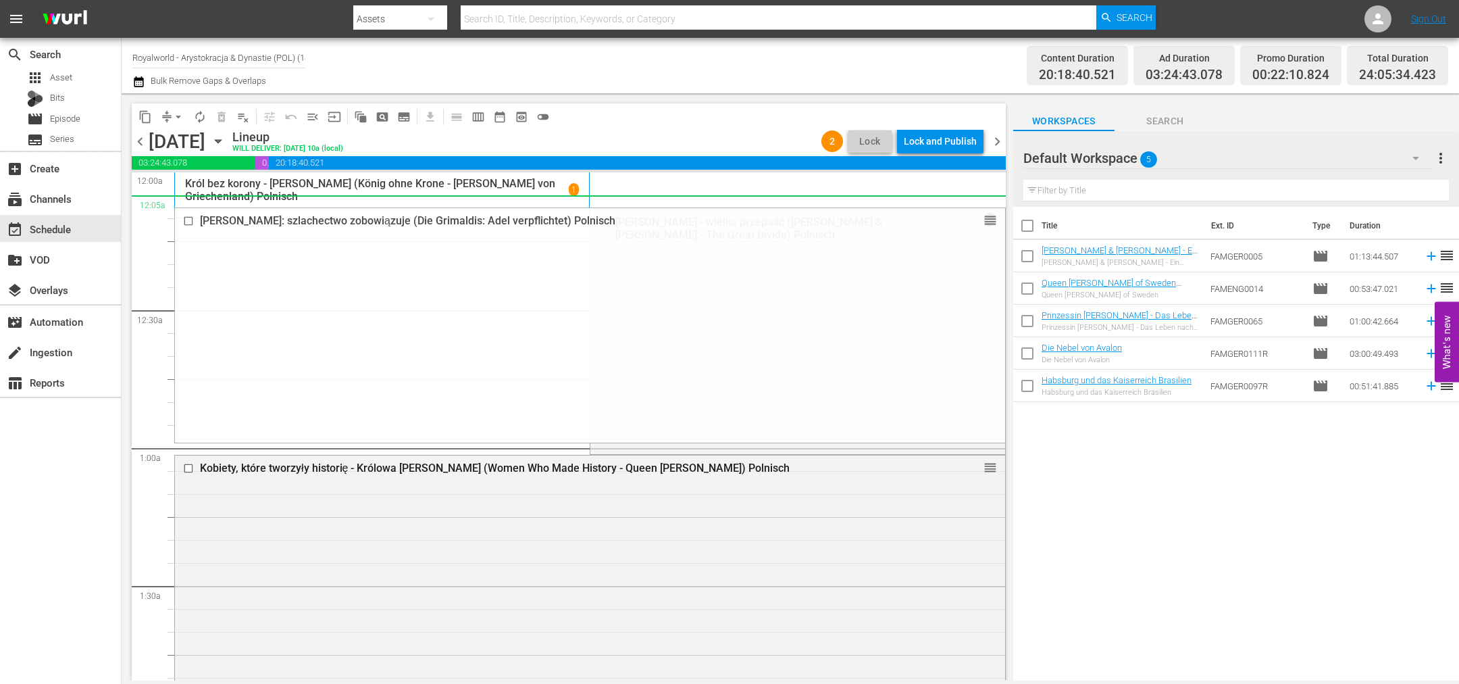
drag, startPoint x: 972, startPoint y: 273, endPoint x: 765, endPoint y: 205, distance: 218.4
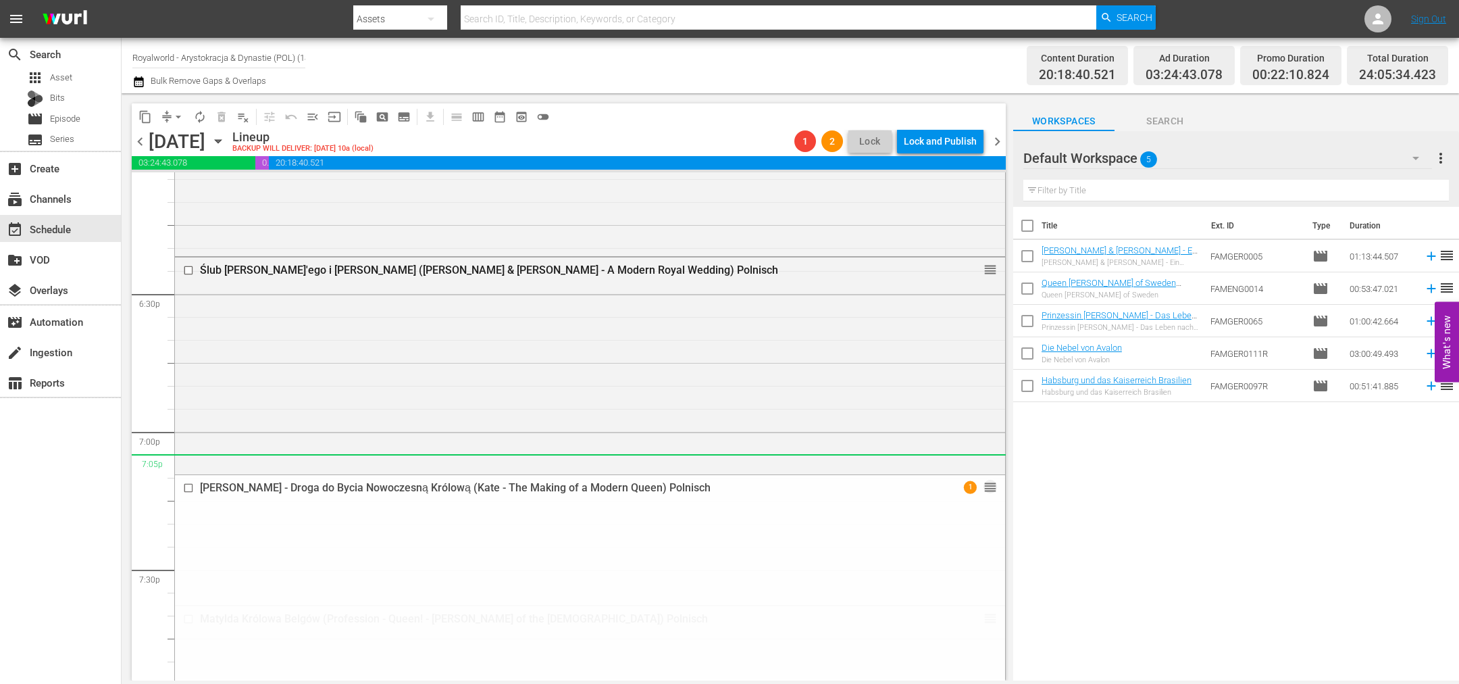
scroll to position [4953, 0]
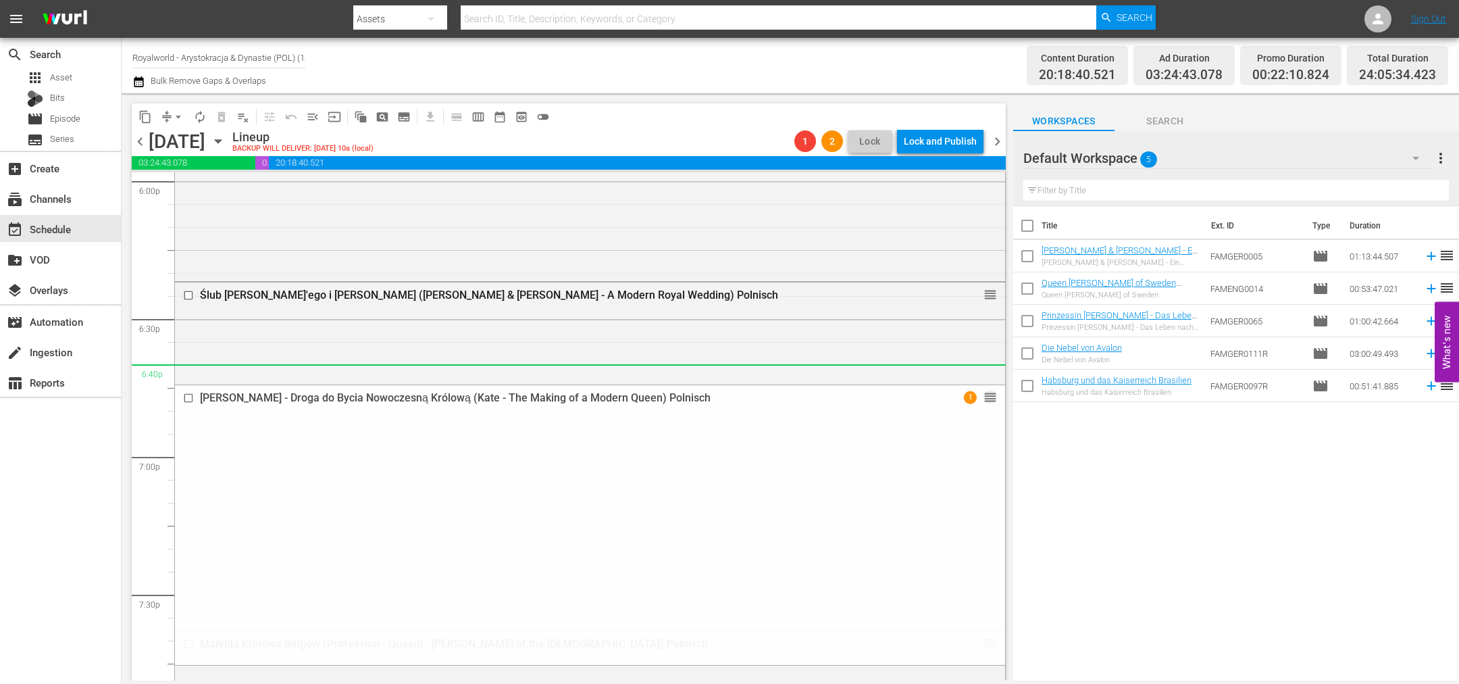
drag, startPoint x: 972, startPoint y: 405, endPoint x: 841, endPoint y: 374, distance: 134.7
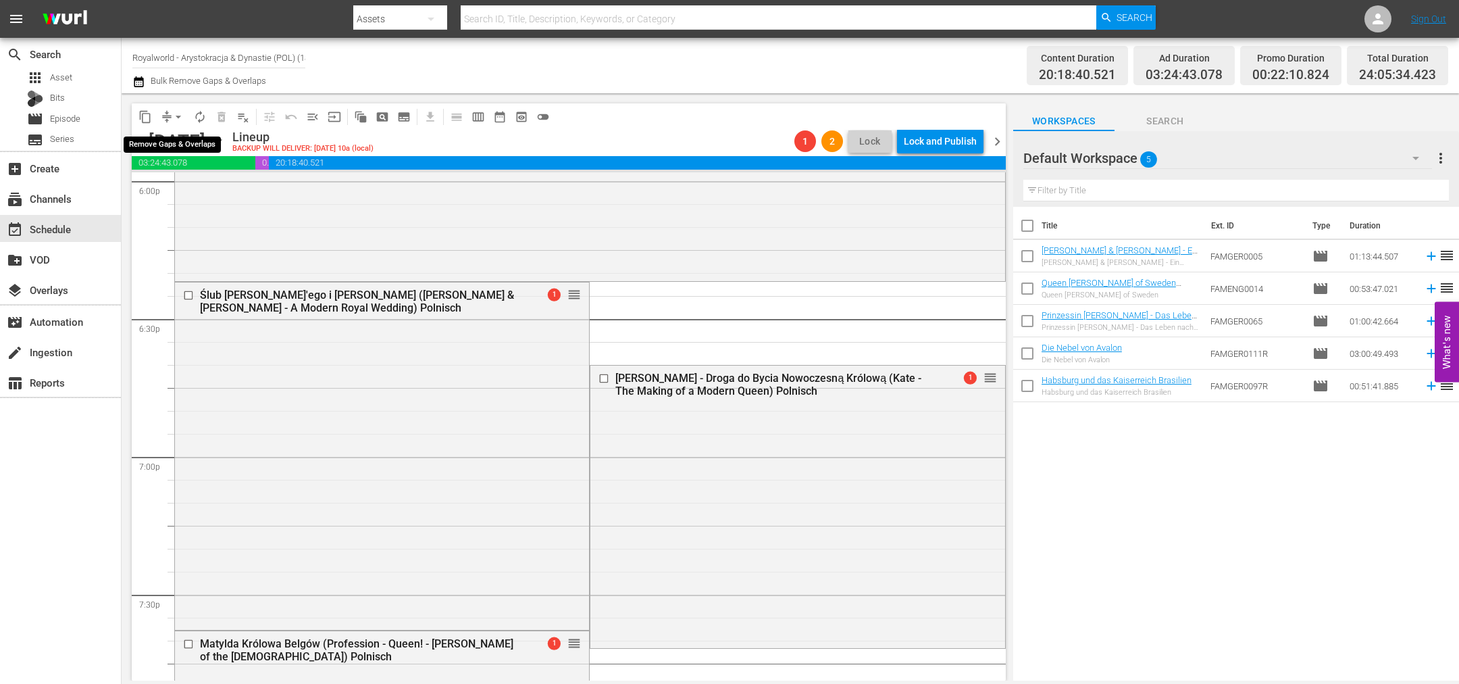
drag, startPoint x: 178, startPoint y: 114, endPoint x: 184, endPoint y: 125, distance: 12.7
click at [178, 114] on span "arrow_drop_down" at bounding box center [179, 117] width 14 height 14
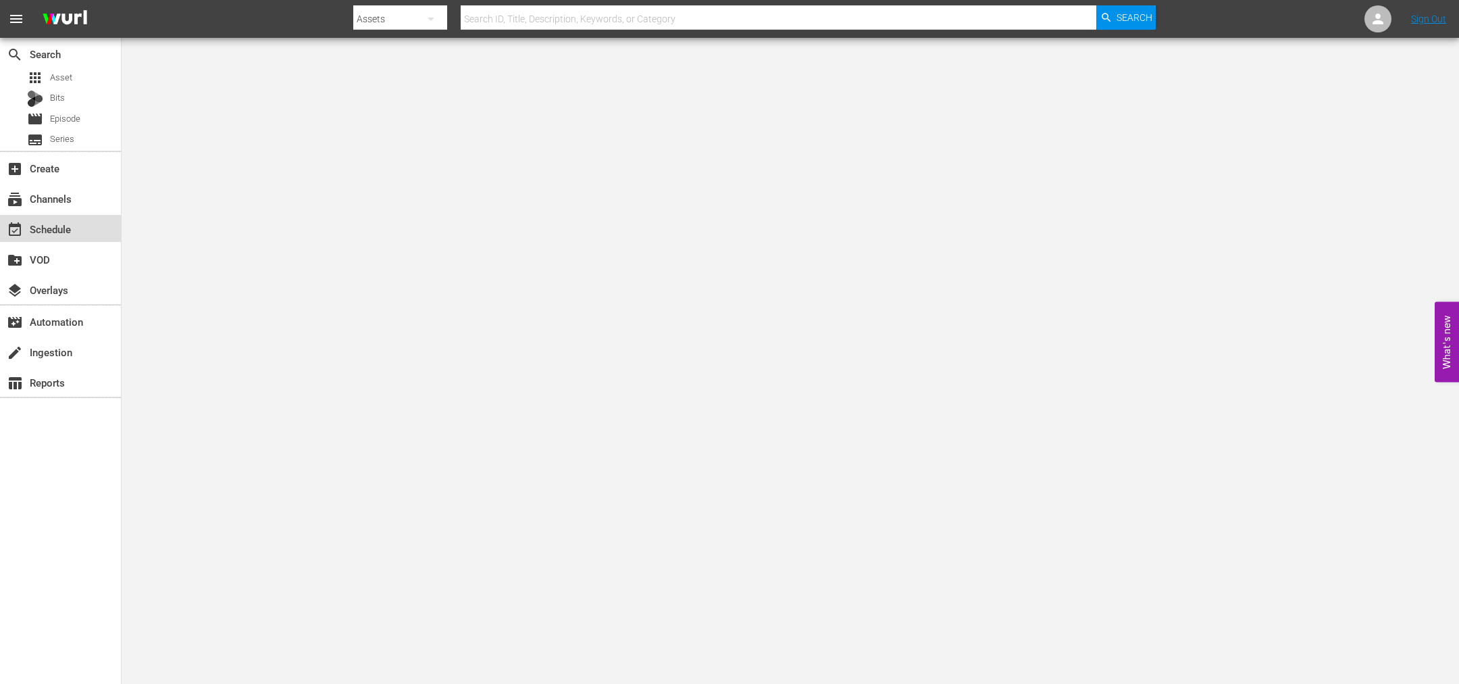
click at [49, 229] on div "event_available Schedule" at bounding box center [38, 227] width 76 height 12
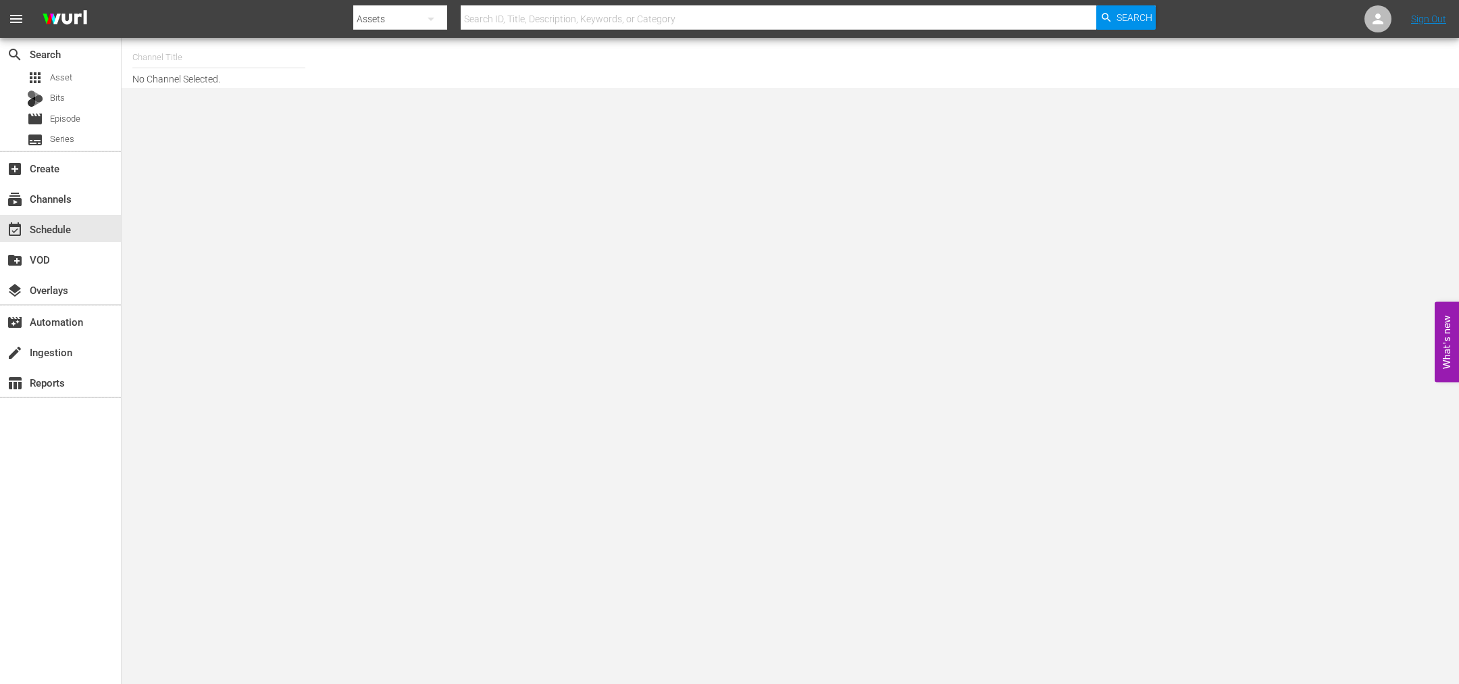
click at [179, 67] on input "text" at bounding box center [218, 57] width 173 height 32
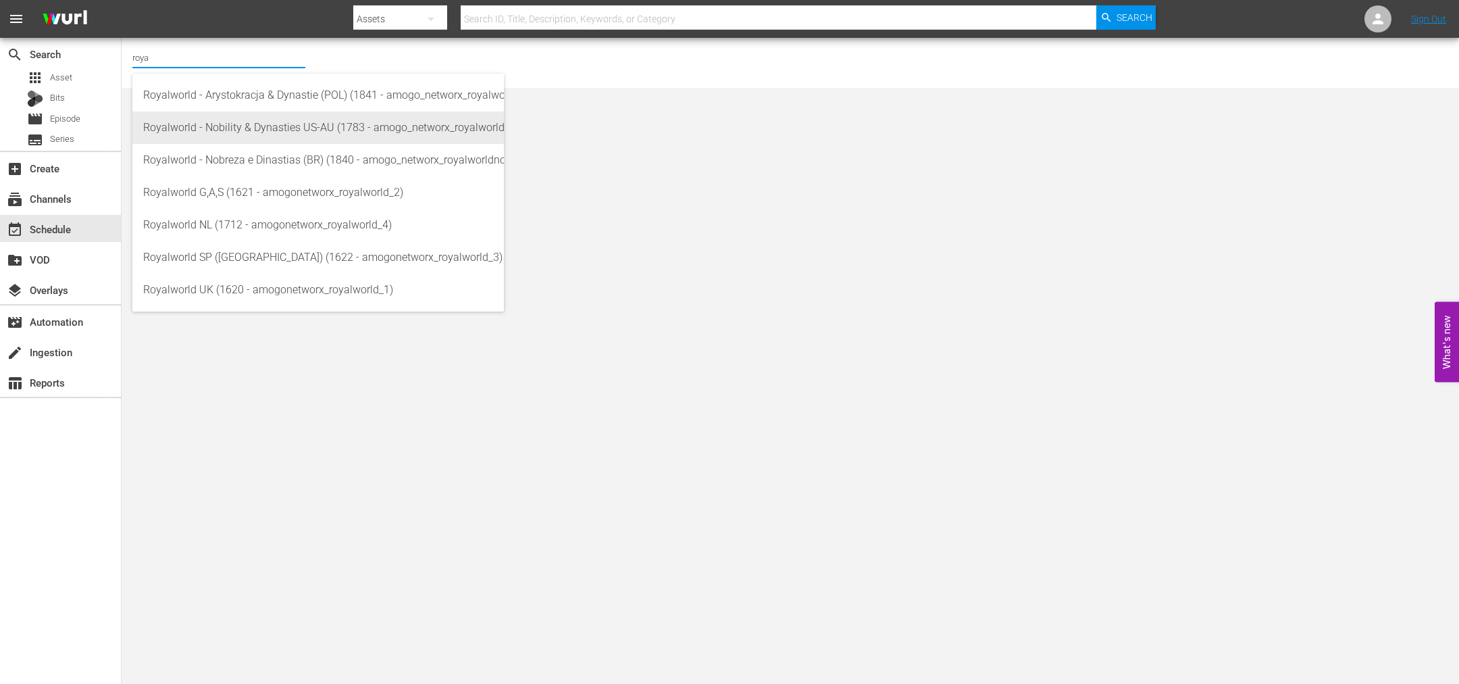
click at [258, 124] on div "Royalworld - Nobility & Dynasties US-AU (1783 - amogo_networx_royalworldnobilit…" at bounding box center [318, 127] width 350 height 32
type input "Royalworld - Nobility & Dynasties US-AU (1783 - amogo_networx_royalworldnobilit…"
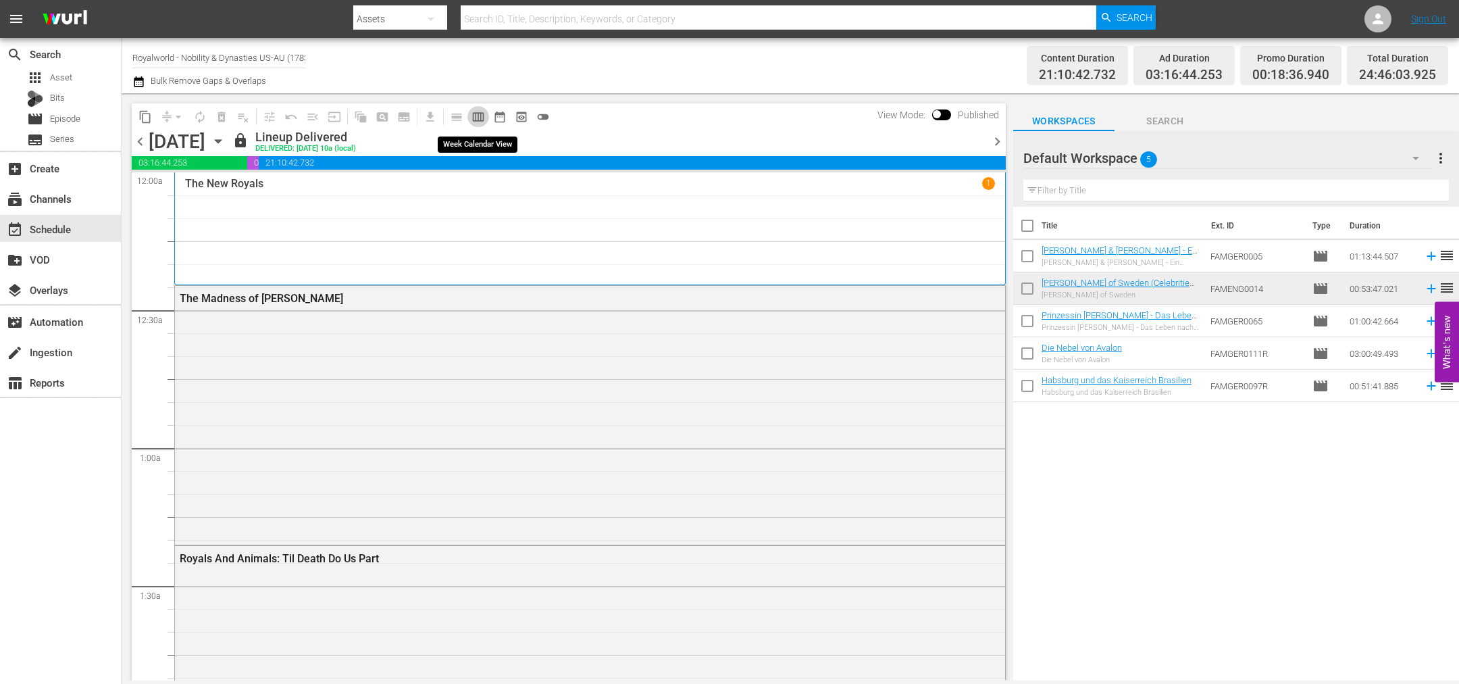
click at [474, 107] on button "calendar_view_week_outlined" at bounding box center [479, 117] width 22 height 22
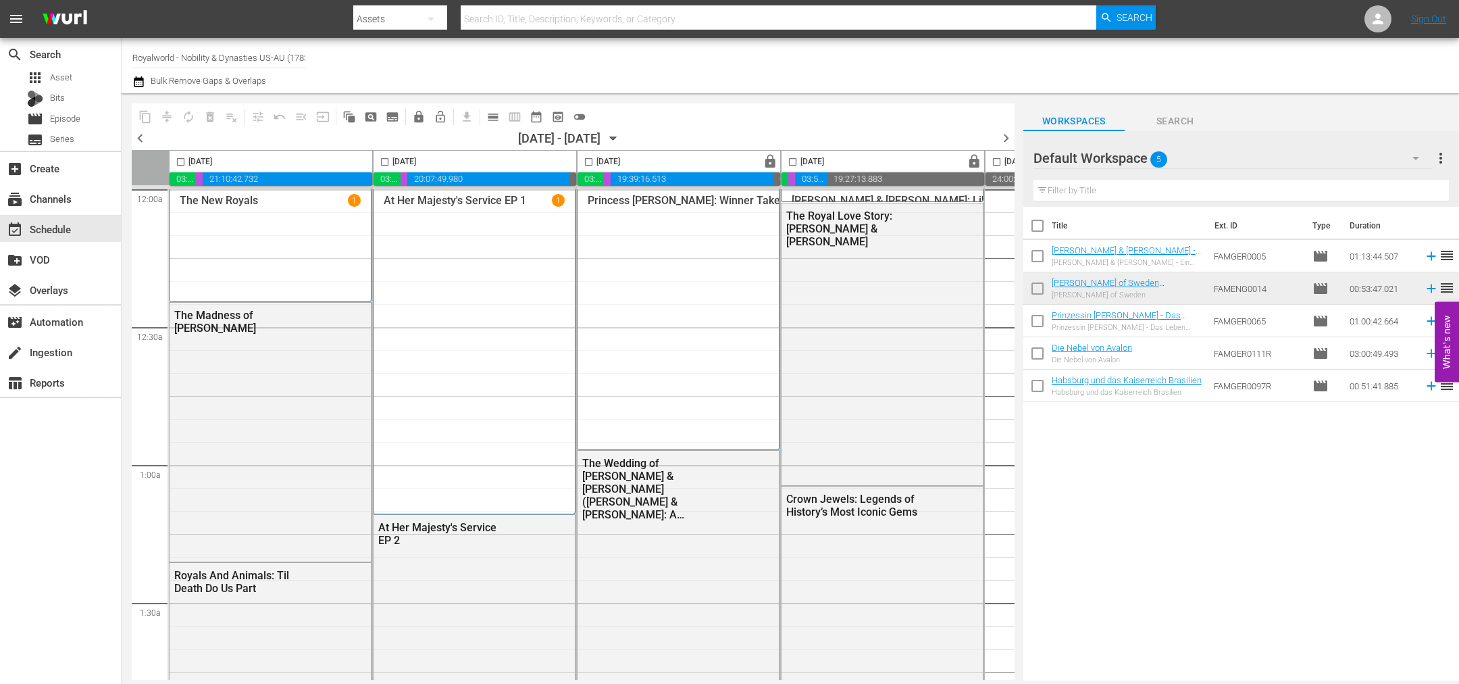
click at [132, 132] on span "chevron_left" at bounding box center [140, 138] width 17 height 17
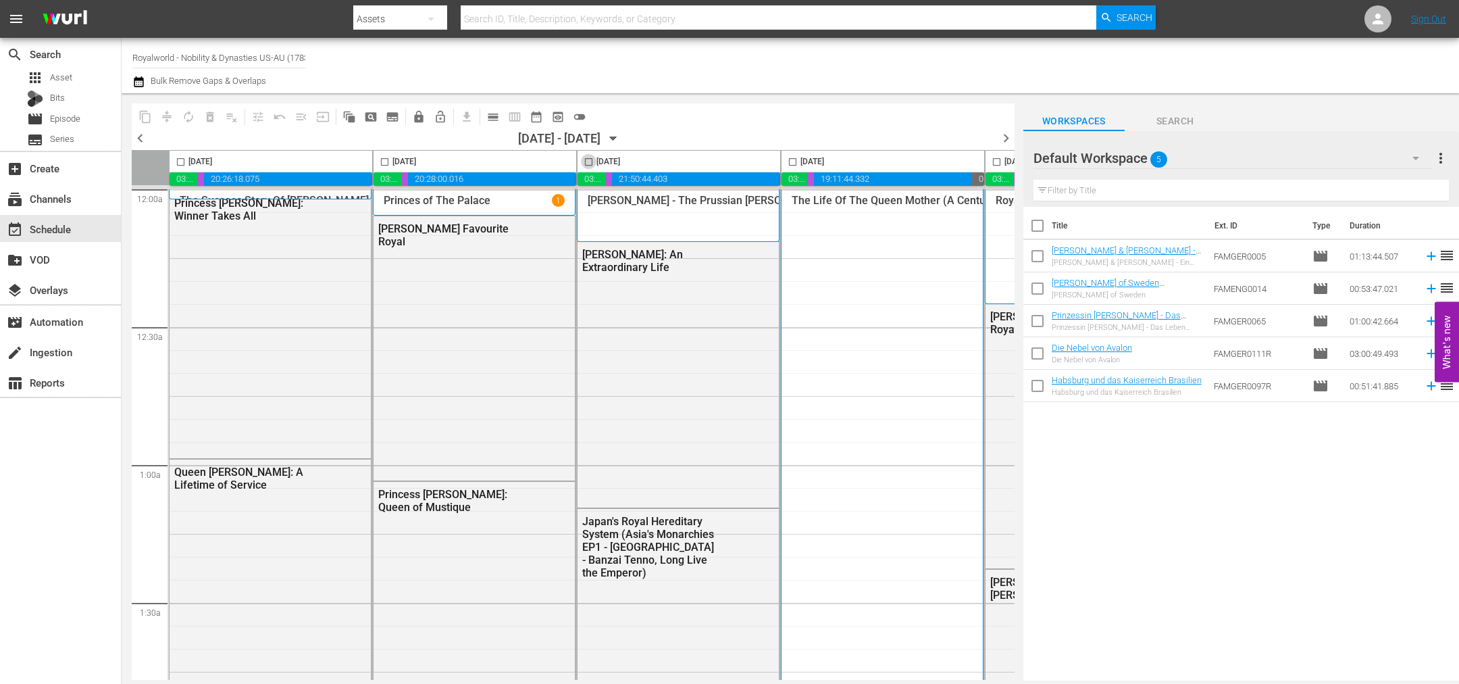
click at [586, 160] on input "checkbox" at bounding box center [589, 165] width 16 height 16
checkbox input "true"
click at [145, 117] on span "content_copy" at bounding box center [146, 117] width 14 height 14
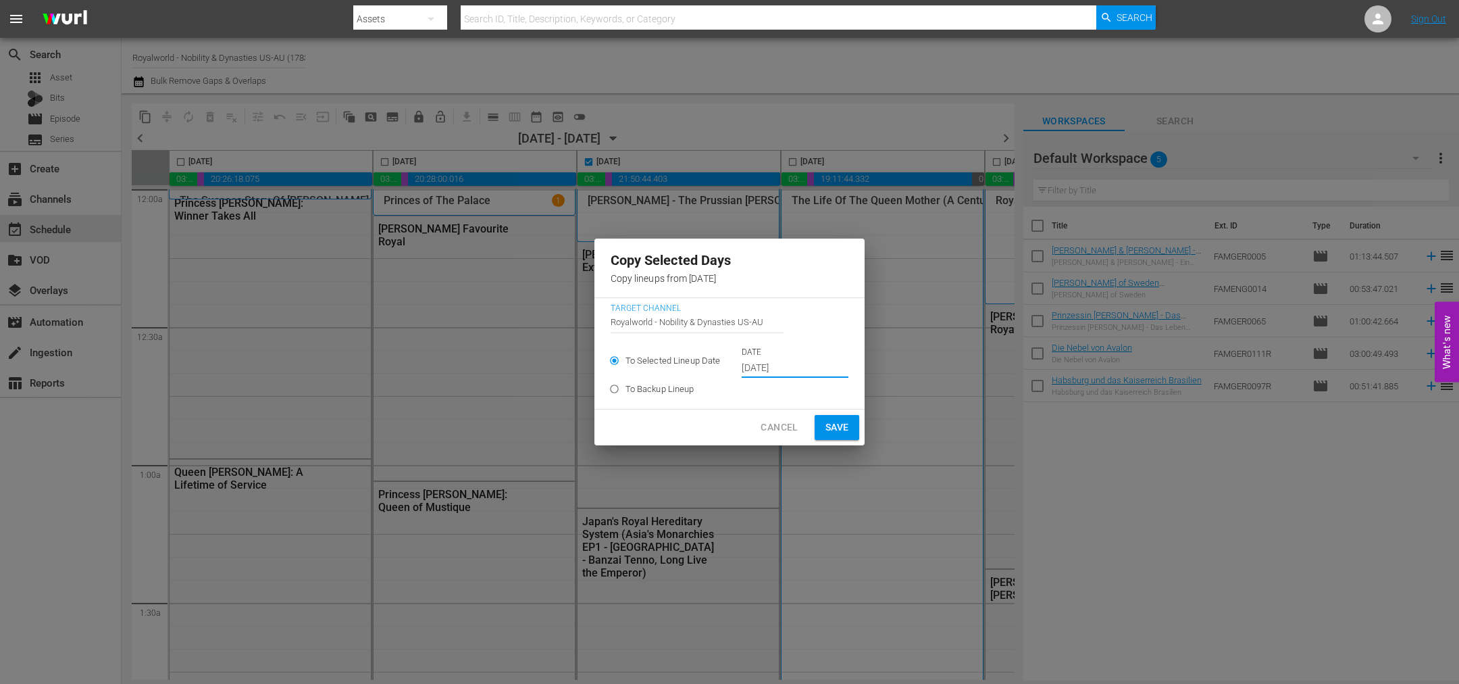
click at [781, 370] on input "Sep 27th 2025" at bounding box center [795, 368] width 107 height 20
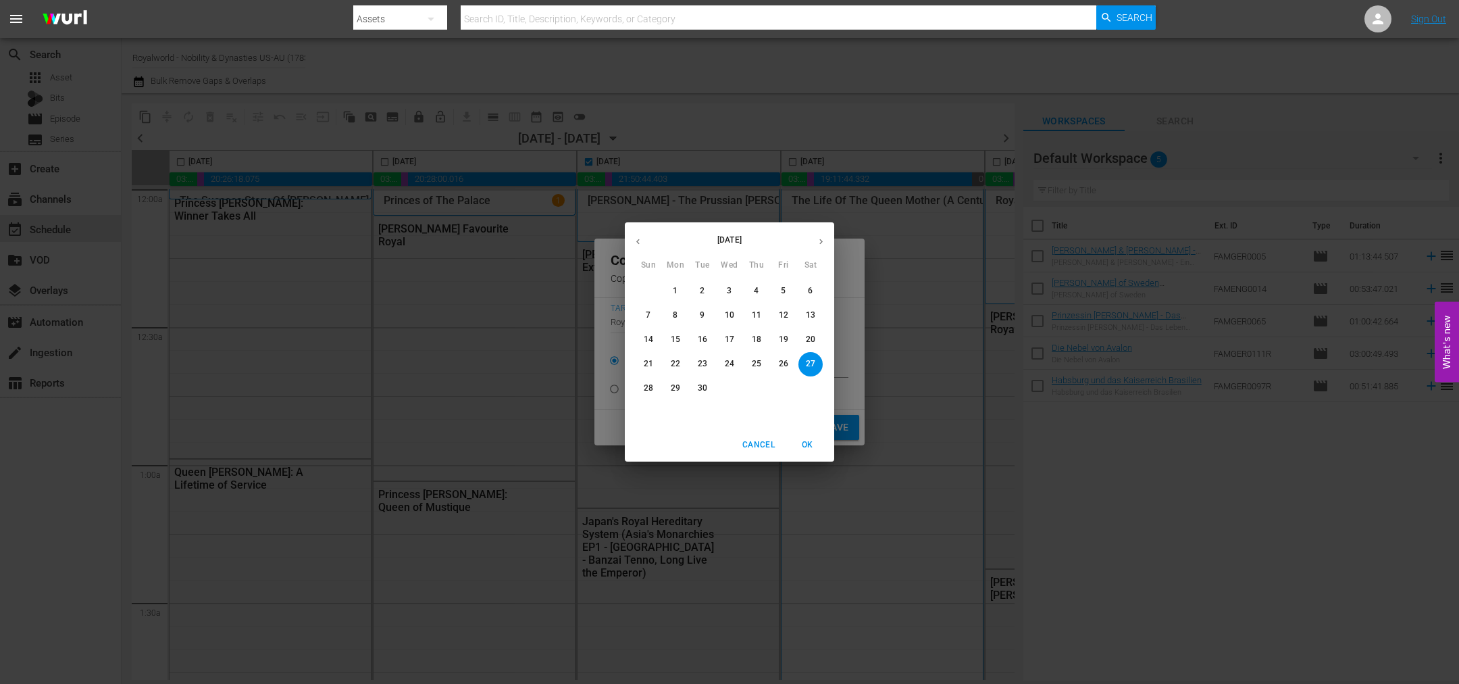
click at [815, 242] on button "button" at bounding box center [821, 241] width 26 height 26
click at [651, 315] on span "5" at bounding box center [648, 314] width 24 height 11
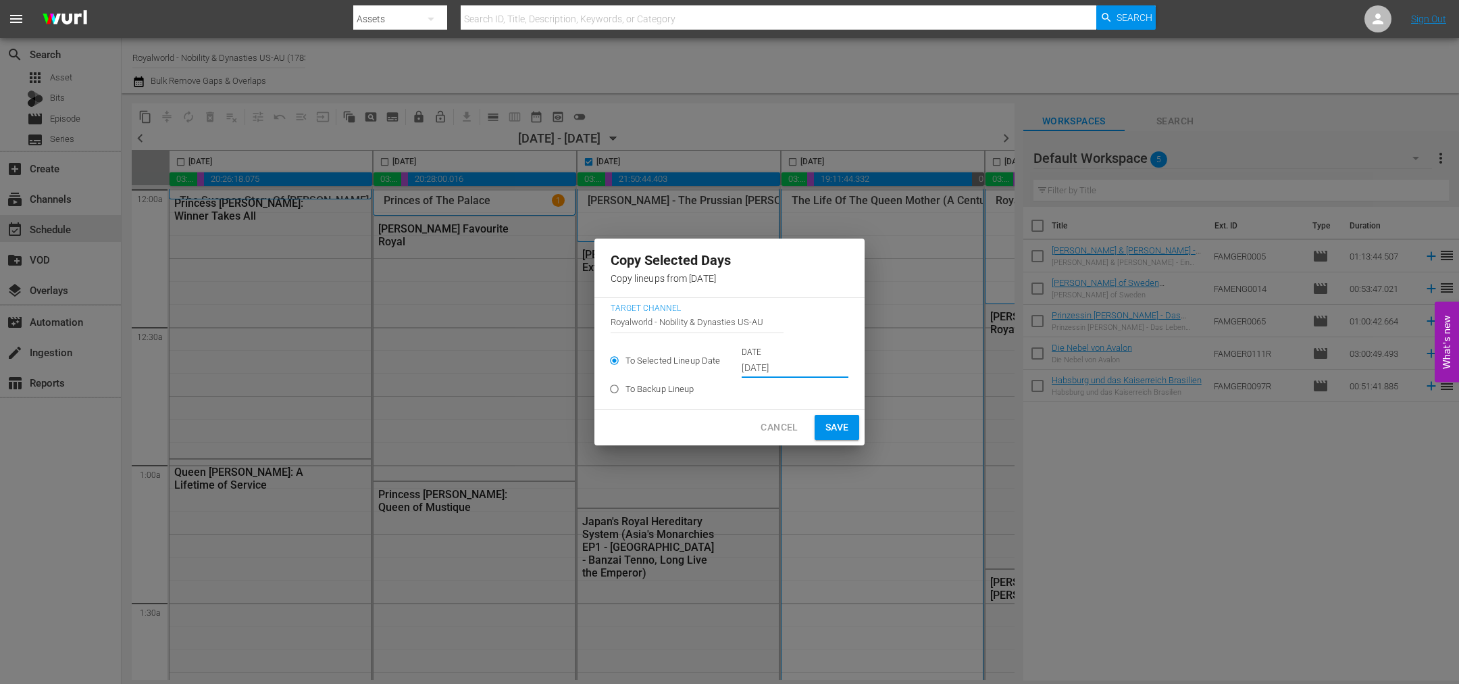
click at [826, 424] on span "Save" at bounding box center [838, 427] width 24 height 17
type input "Sep 27th 2025"
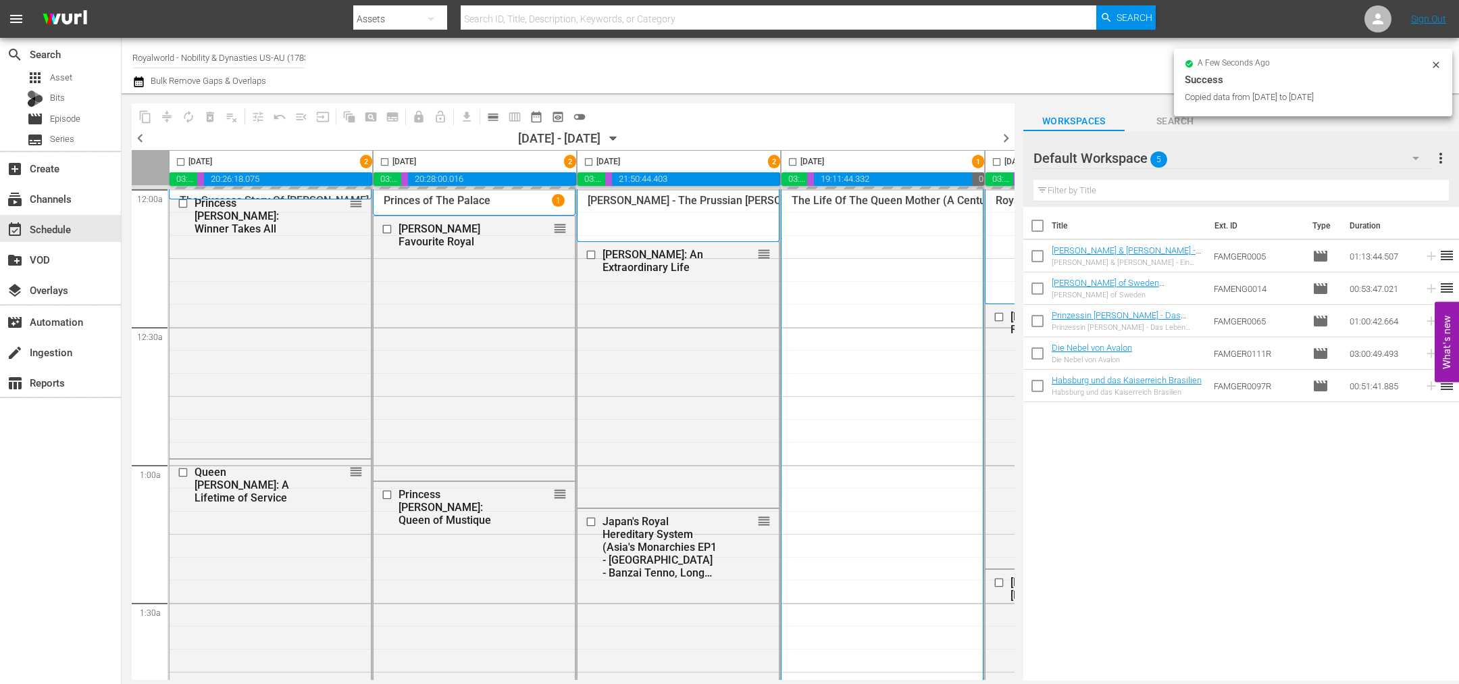
checkbox input "false"
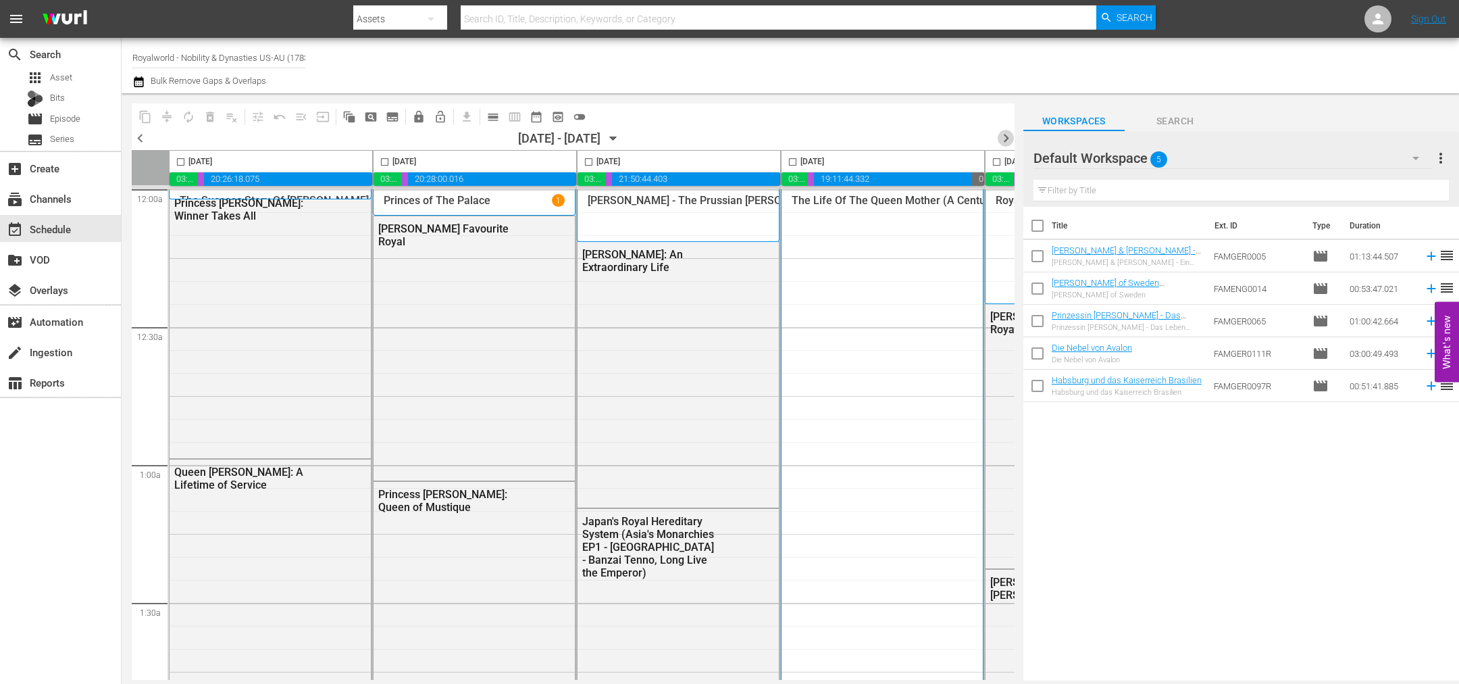
click at [1013, 143] on span "chevron_right" at bounding box center [1006, 138] width 17 height 17
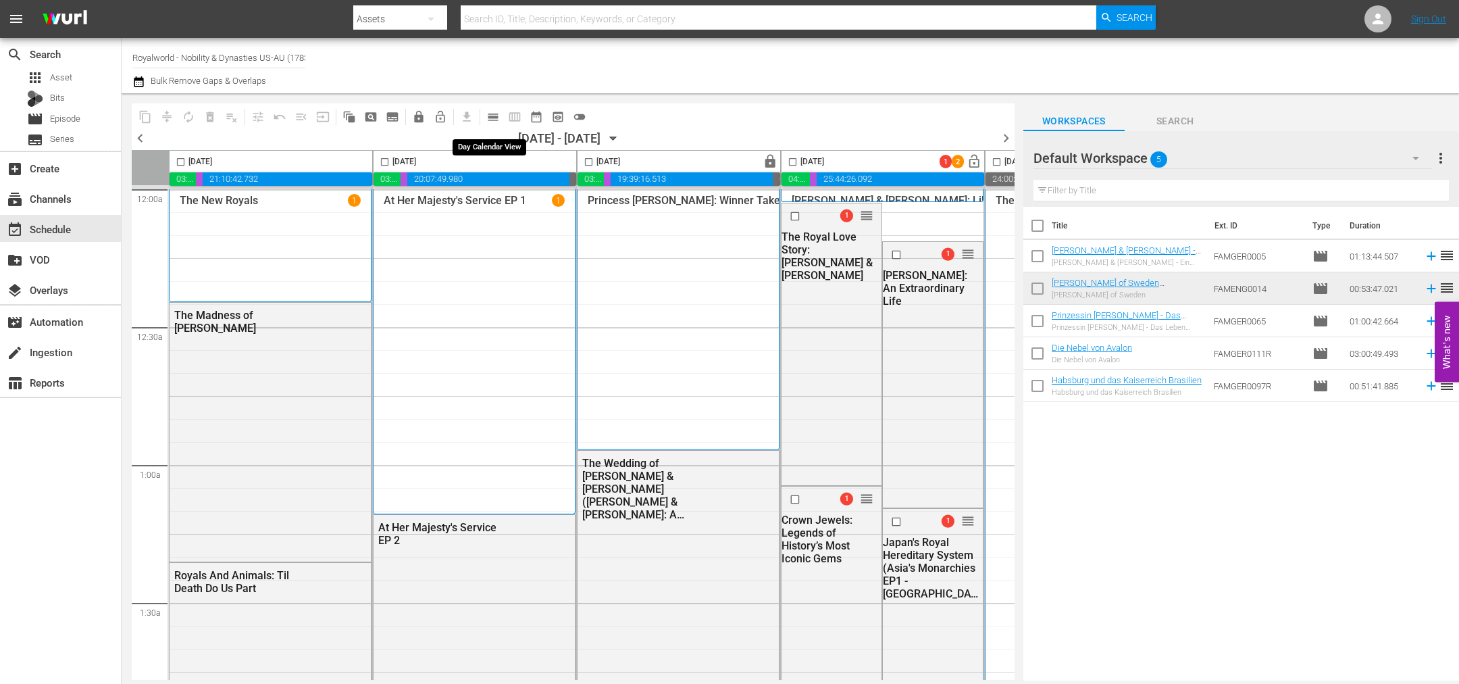
click at [489, 118] on span "calendar_view_day_outlined" at bounding box center [493, 117] width 14 height 14
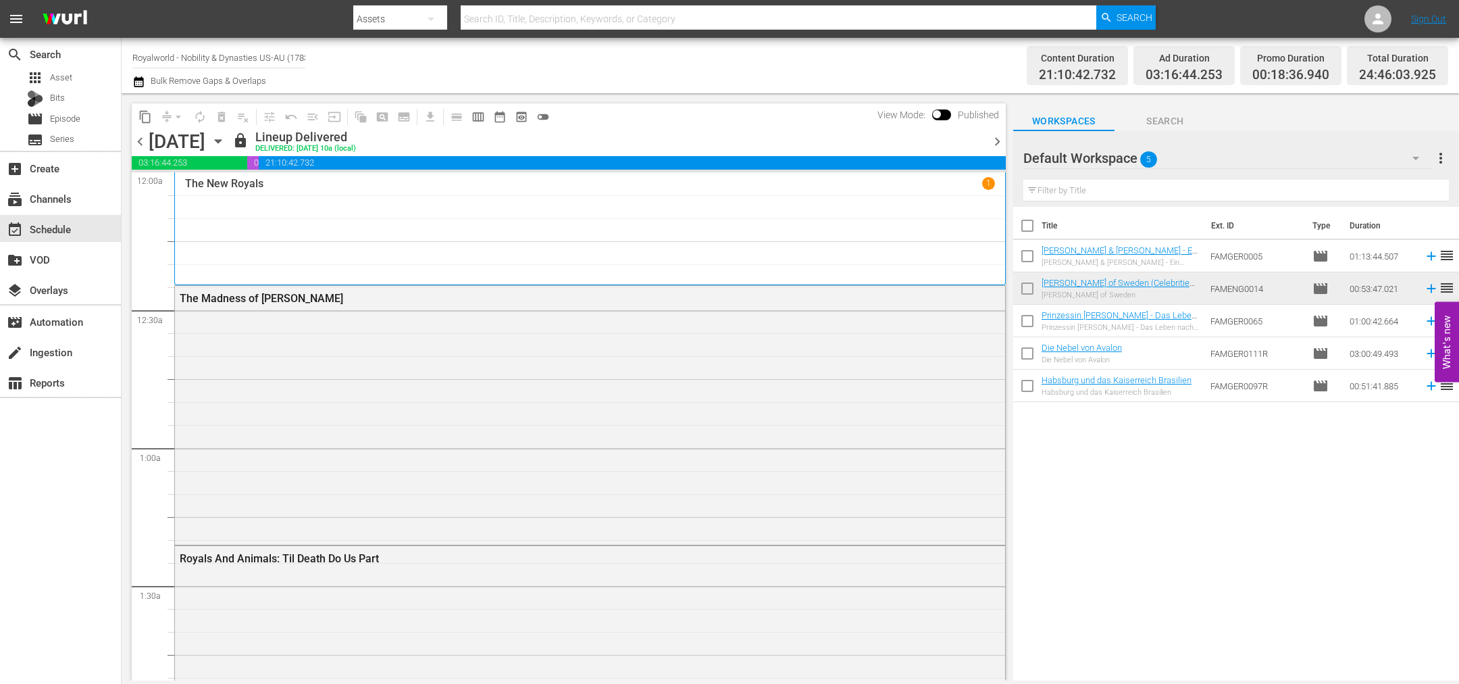
click at [991, 139] on span "chevron_right" at bounding box center [997, 141] width 17 height 17
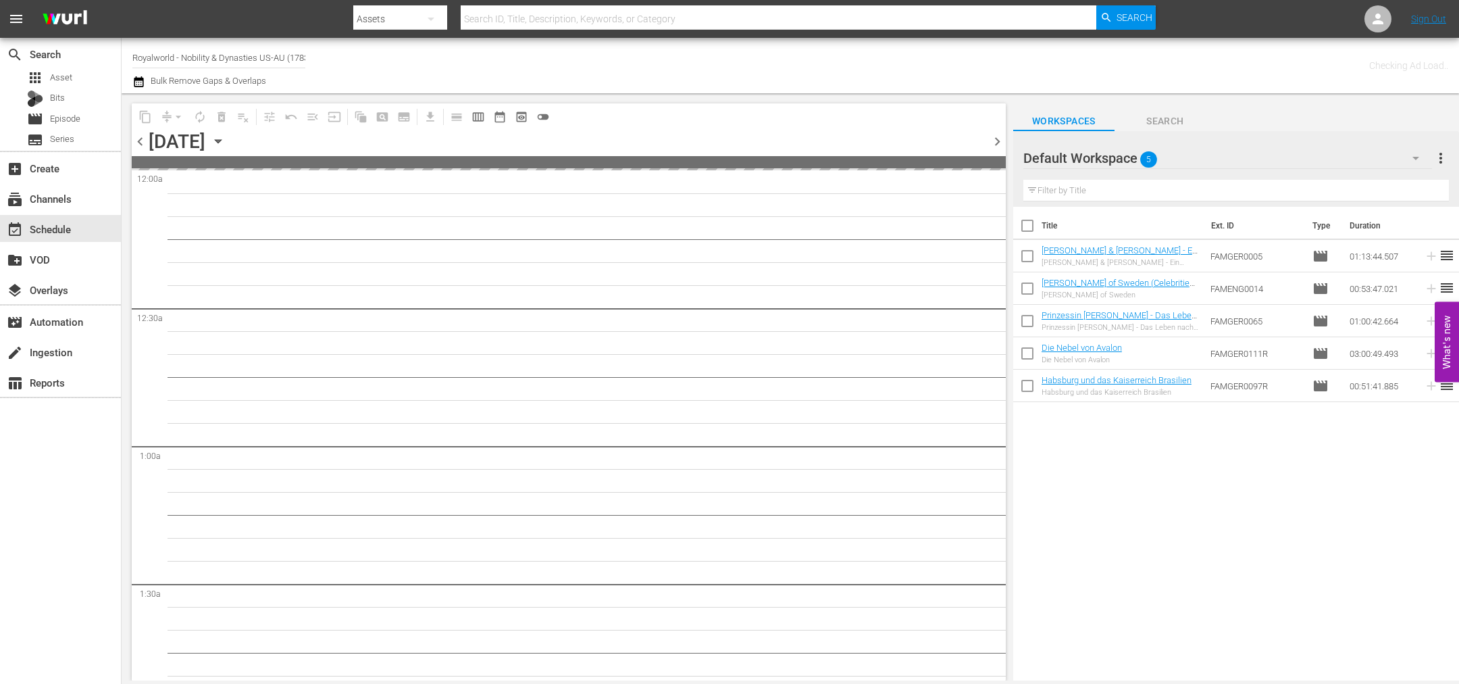
click at [991, 139] on span "chevron_right" at bounding box center [997, 141] width 17 height 17
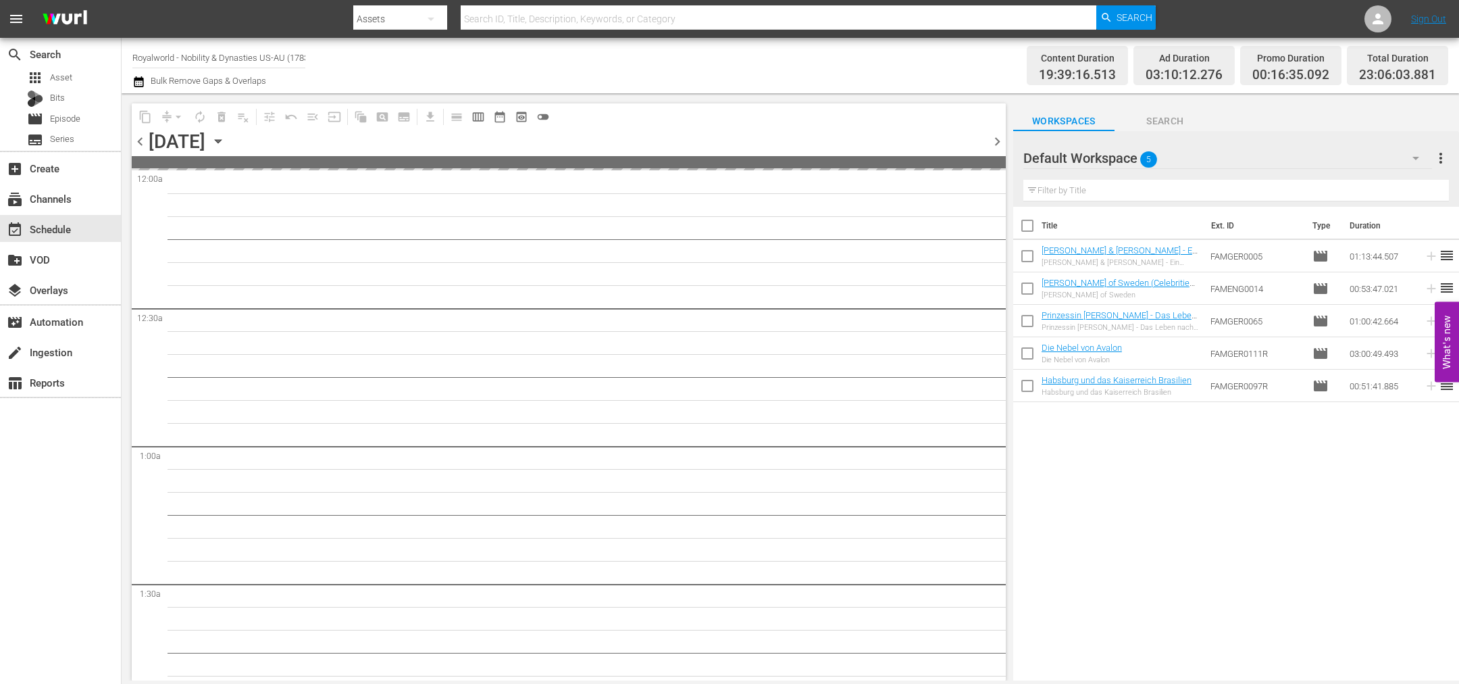
click at [991, 139] on span "chevron_right" at bounding box center [997, 141] width 17 height 17
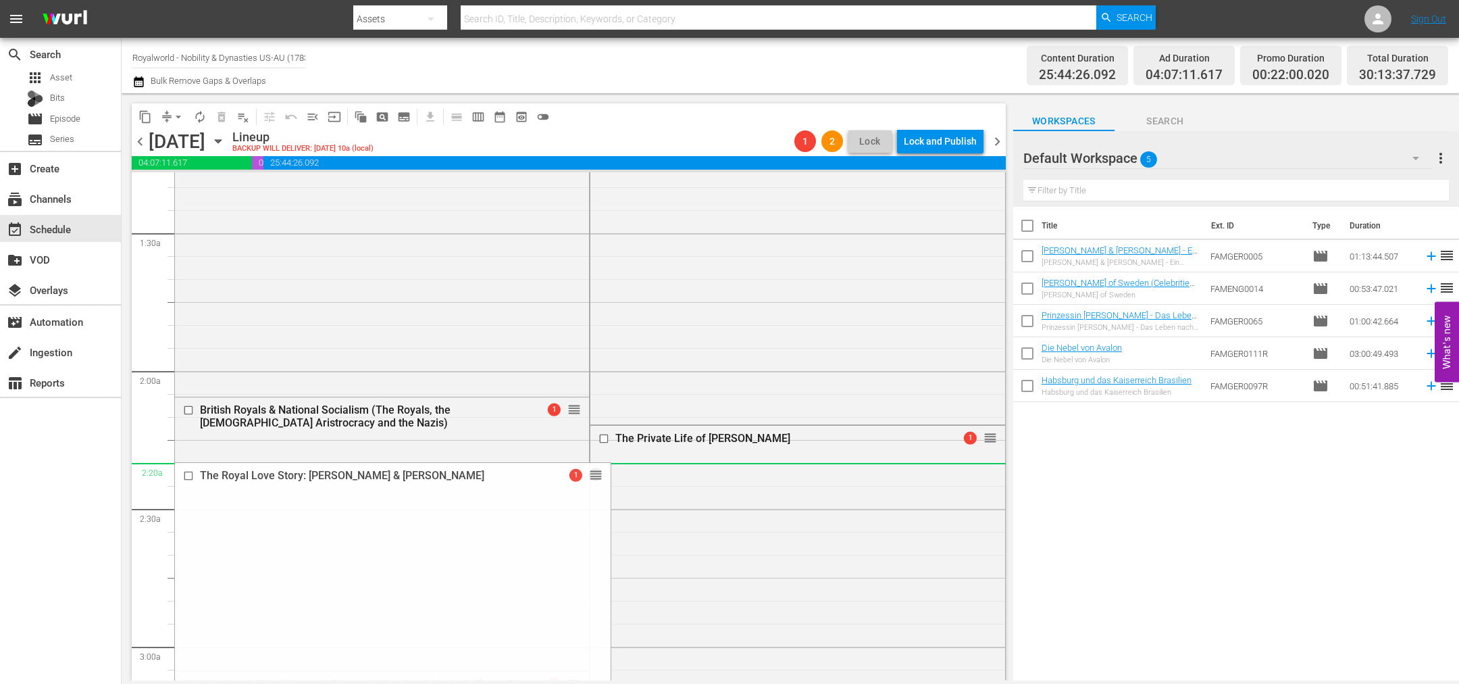
scroll to position [405, 0]
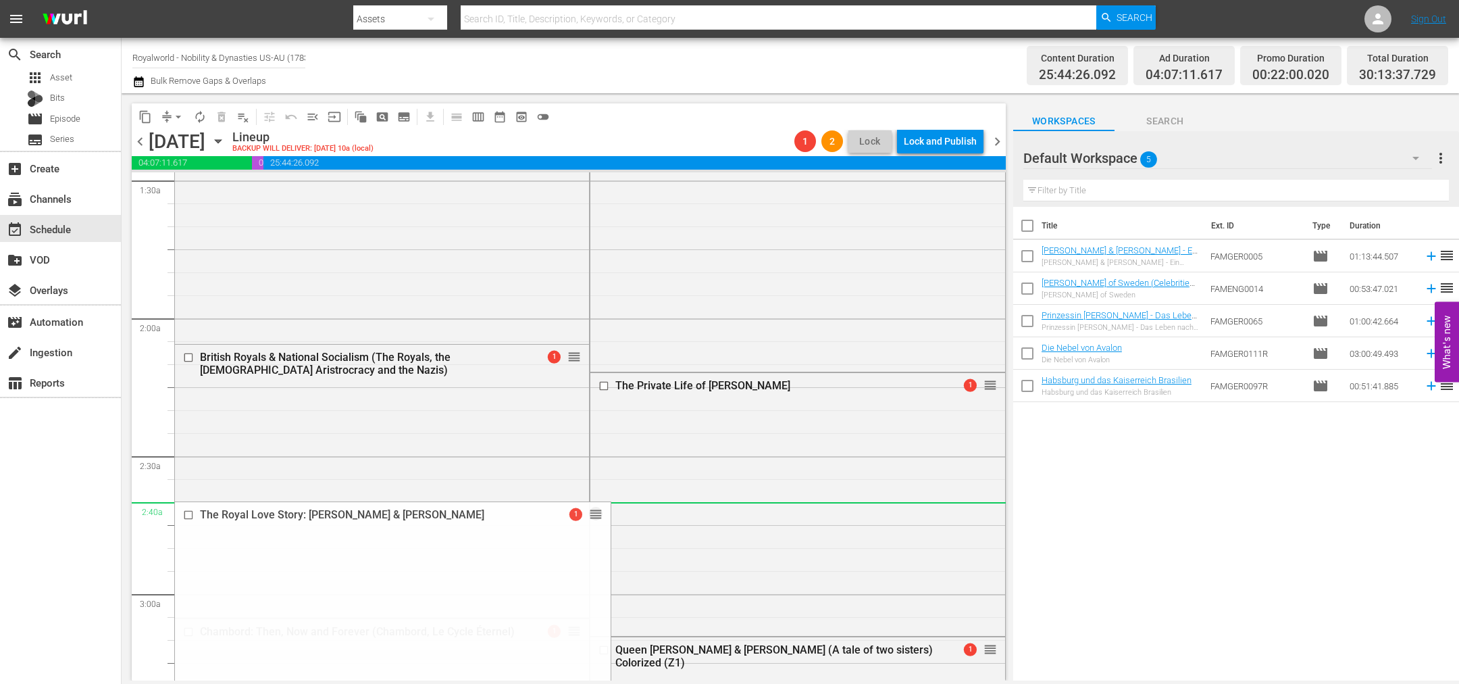
drag, startPoint x: 564, startPoint y: 200, endPoint x: 745, endPoint y: 505, distance: 355.4
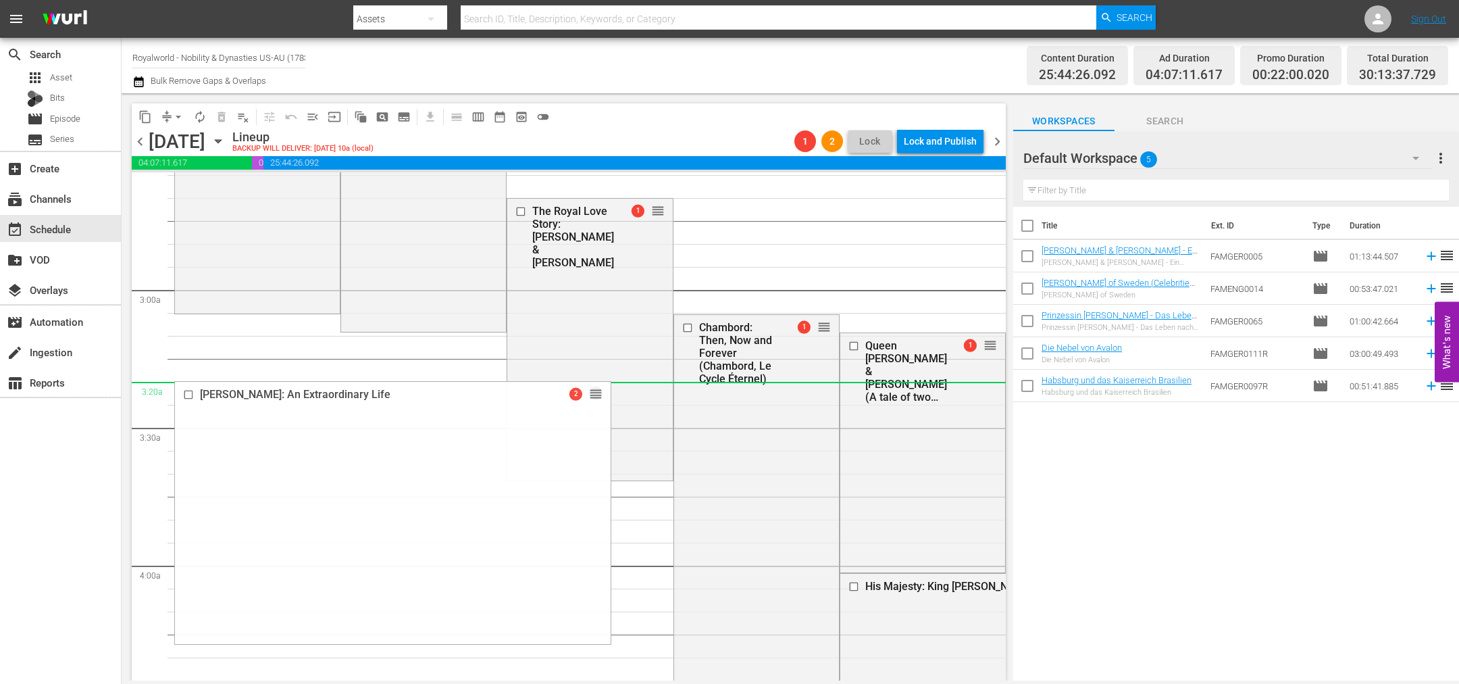
scroll to position [1318, 0]
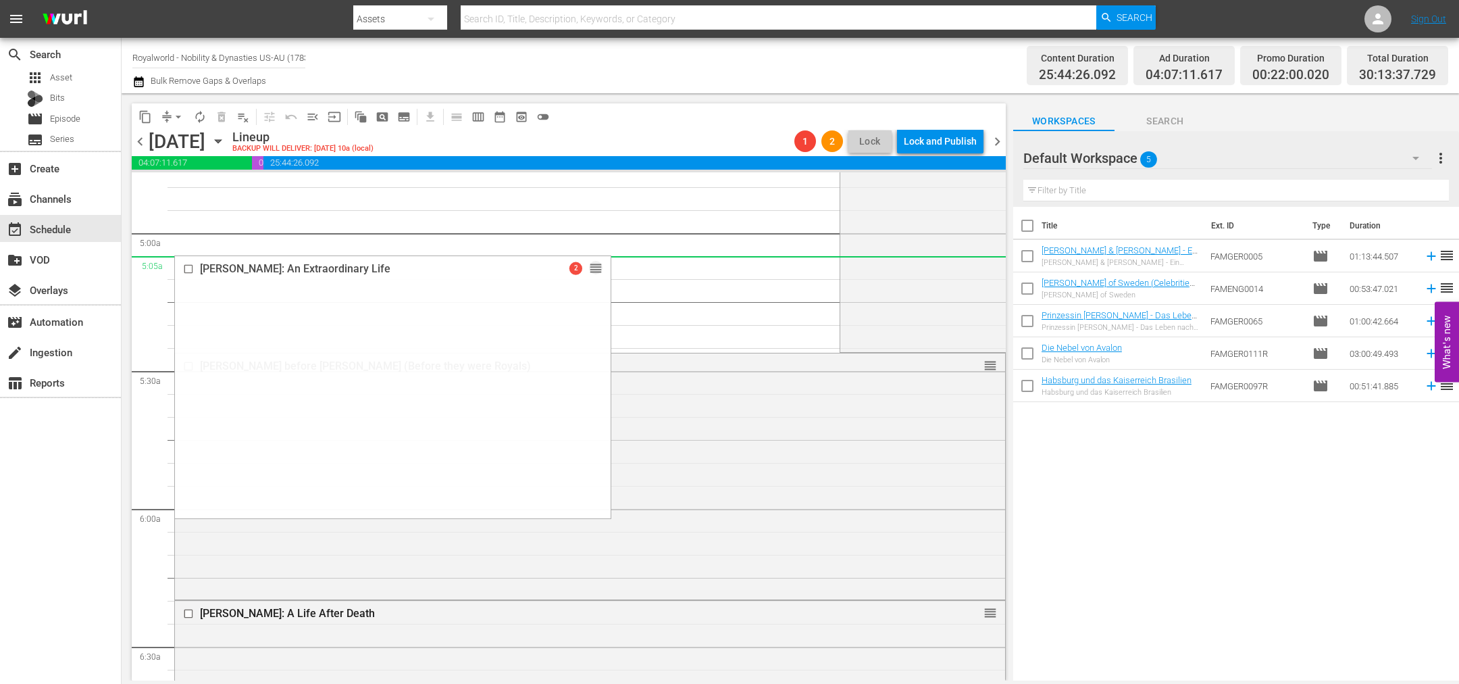
drag, startPoint x: 565, startPoint y: 237, endPoint x: 620, endPoint y: 273, distance: 66.0
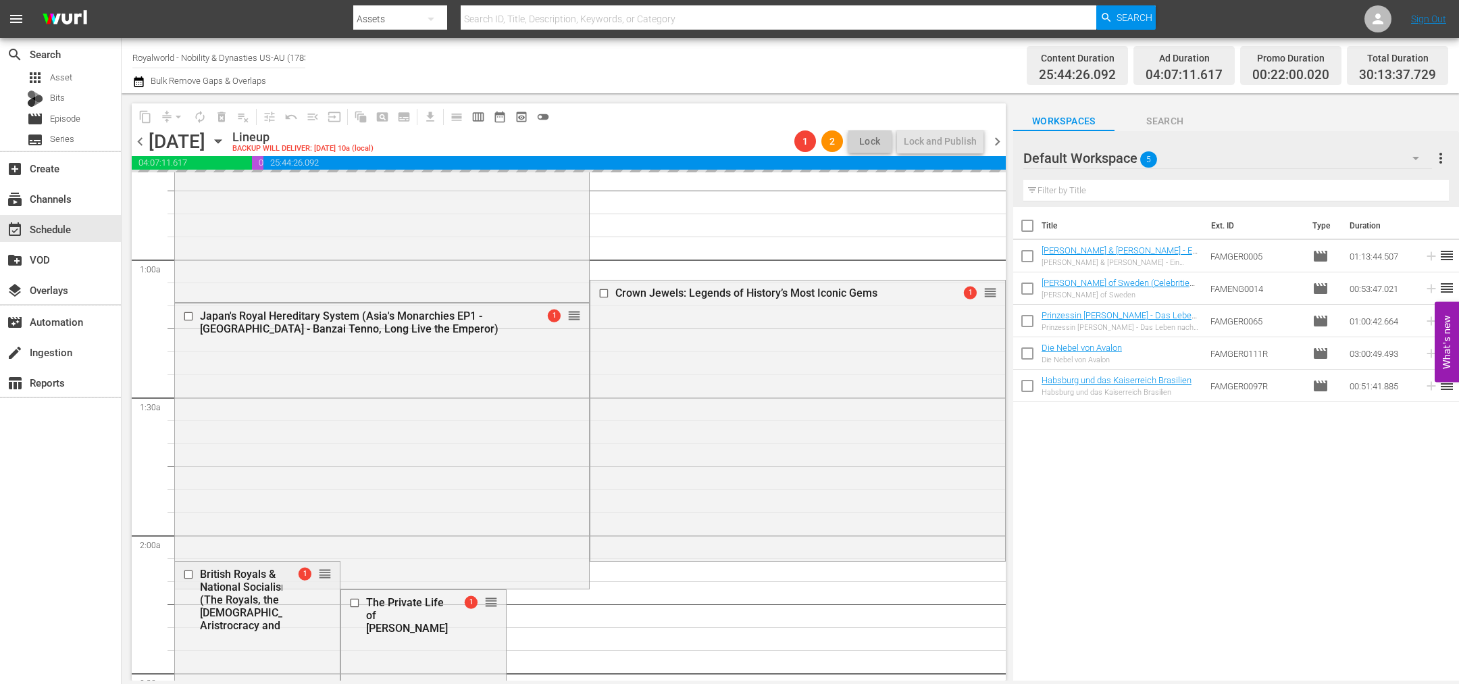
scroll to position [0, 0]
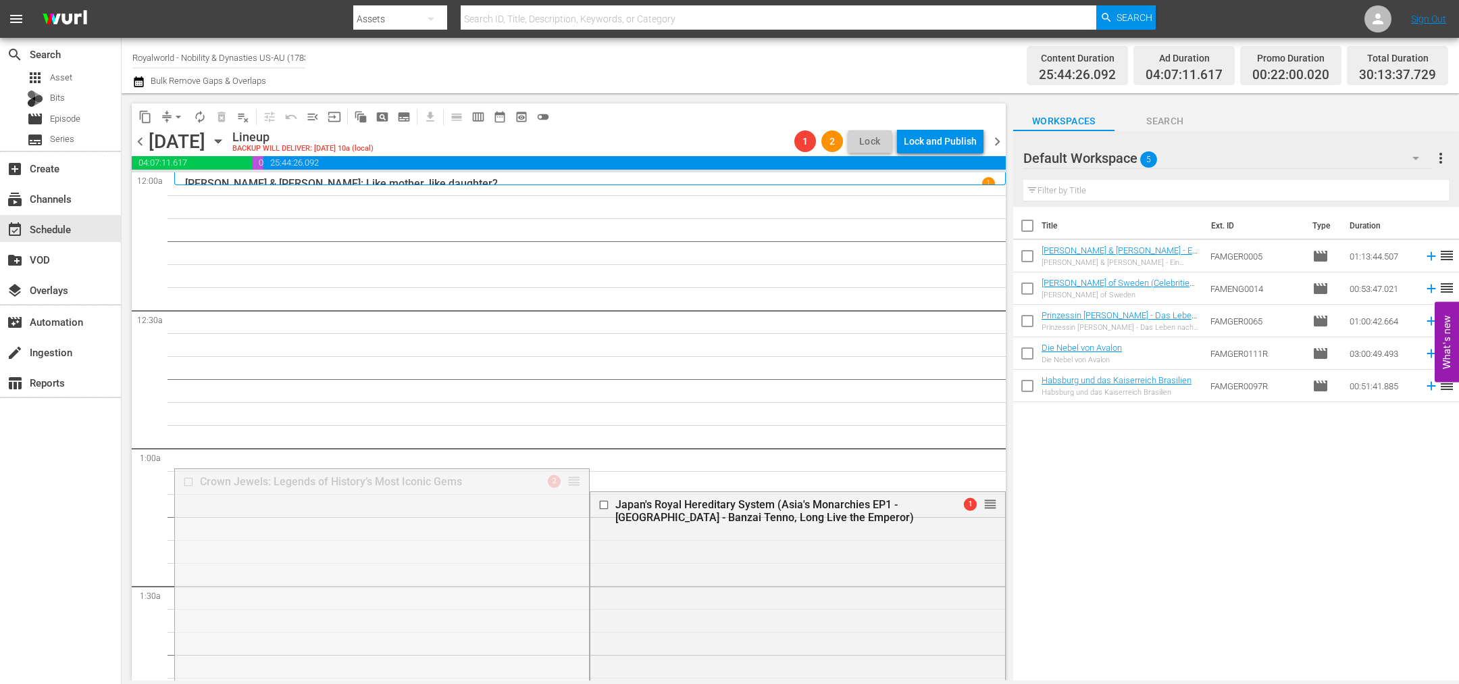
drag, startPoint x: 572, startPoint y: 480, endPoint x: 542, endPoint y: 193, distance: 288.0
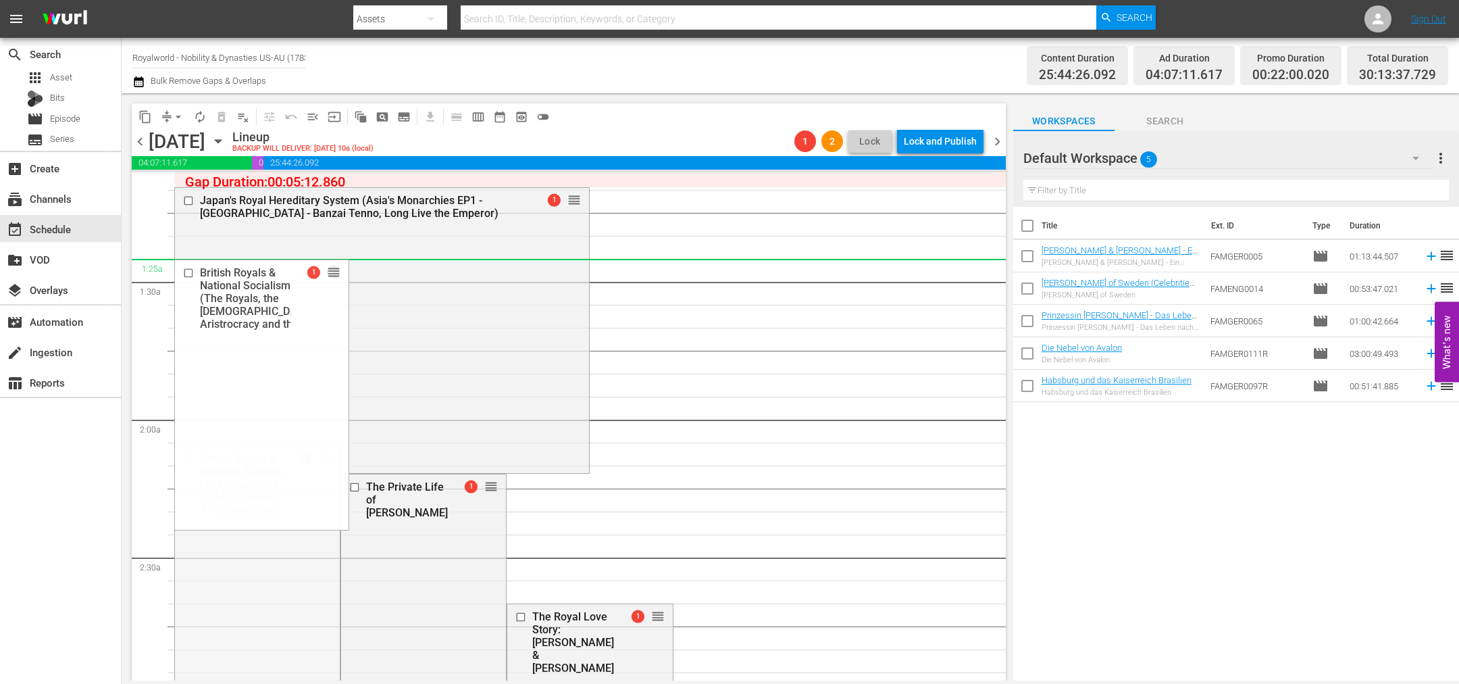
scroll to position [203, 0]
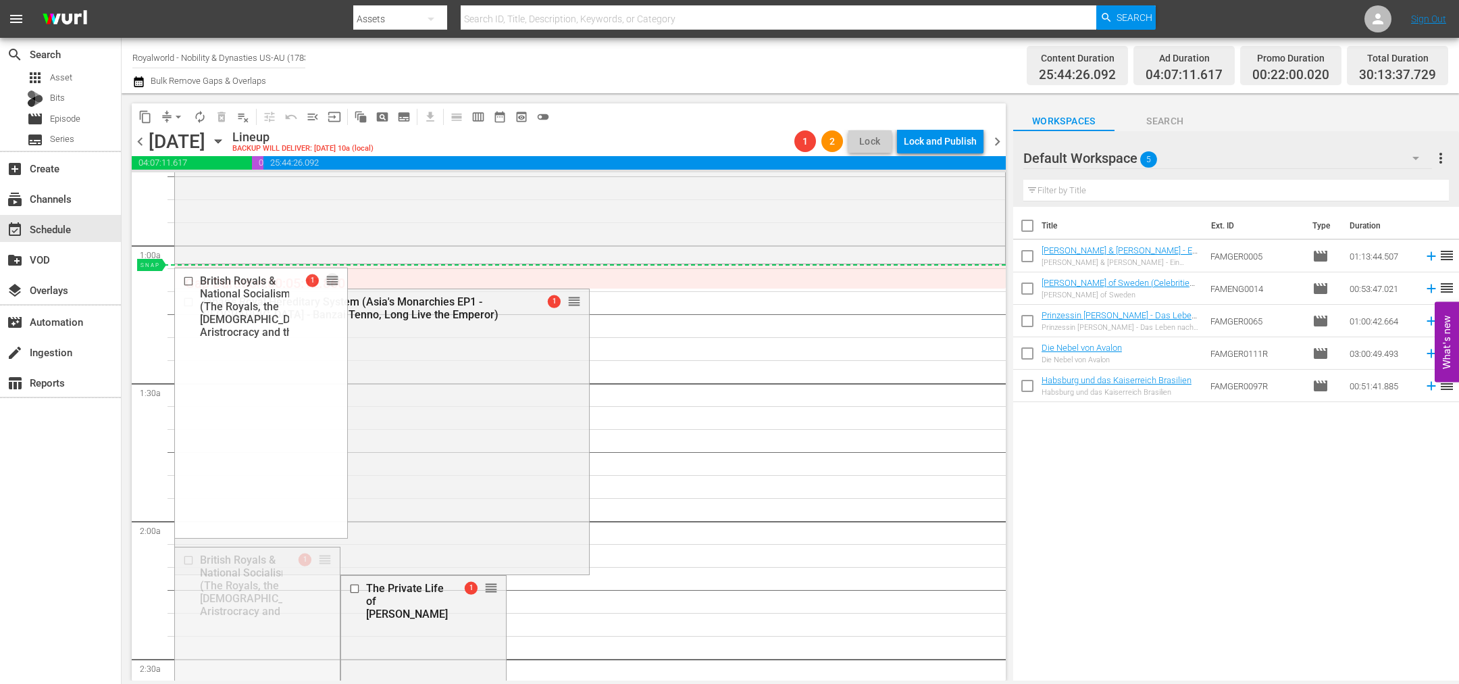
drag, startPoint x: 320, startPoint y: 452, endPoint x: 340, endPoint y: 266, distance: 187.5
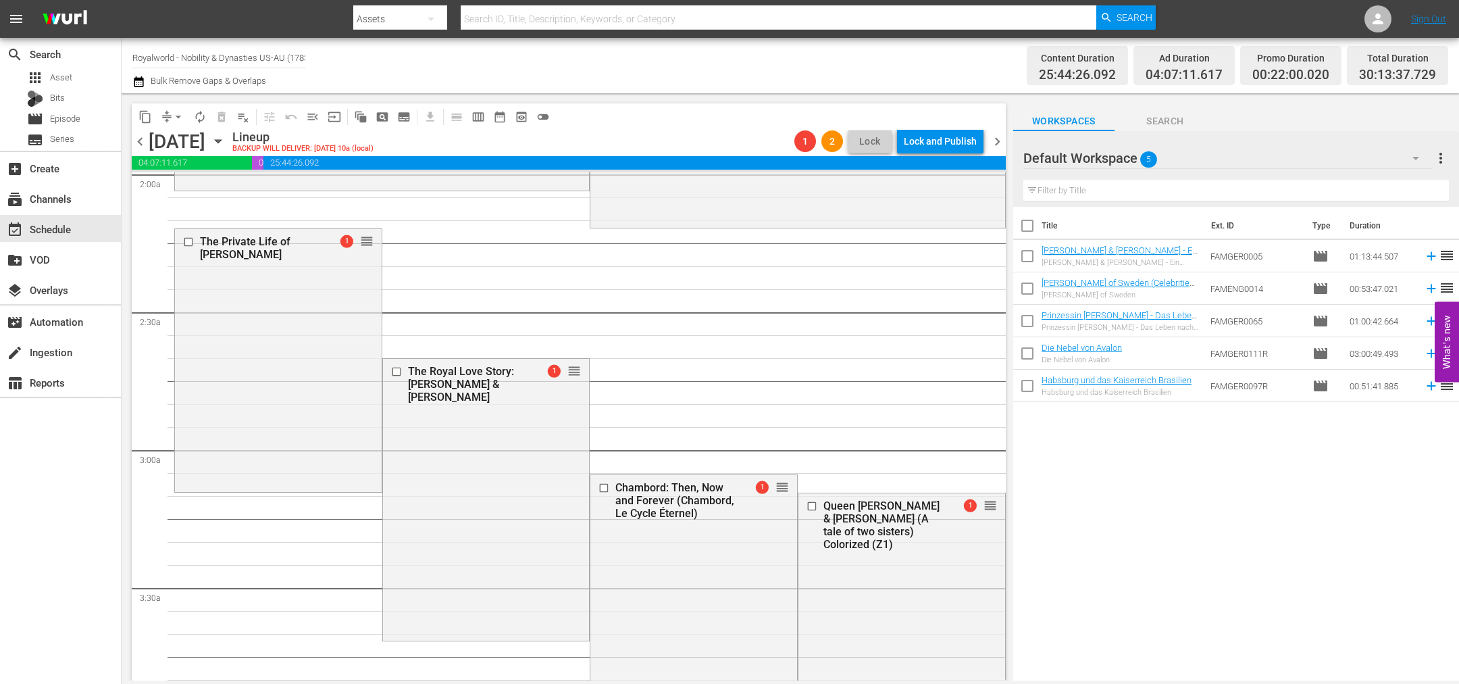
scroll to position [709, 0]
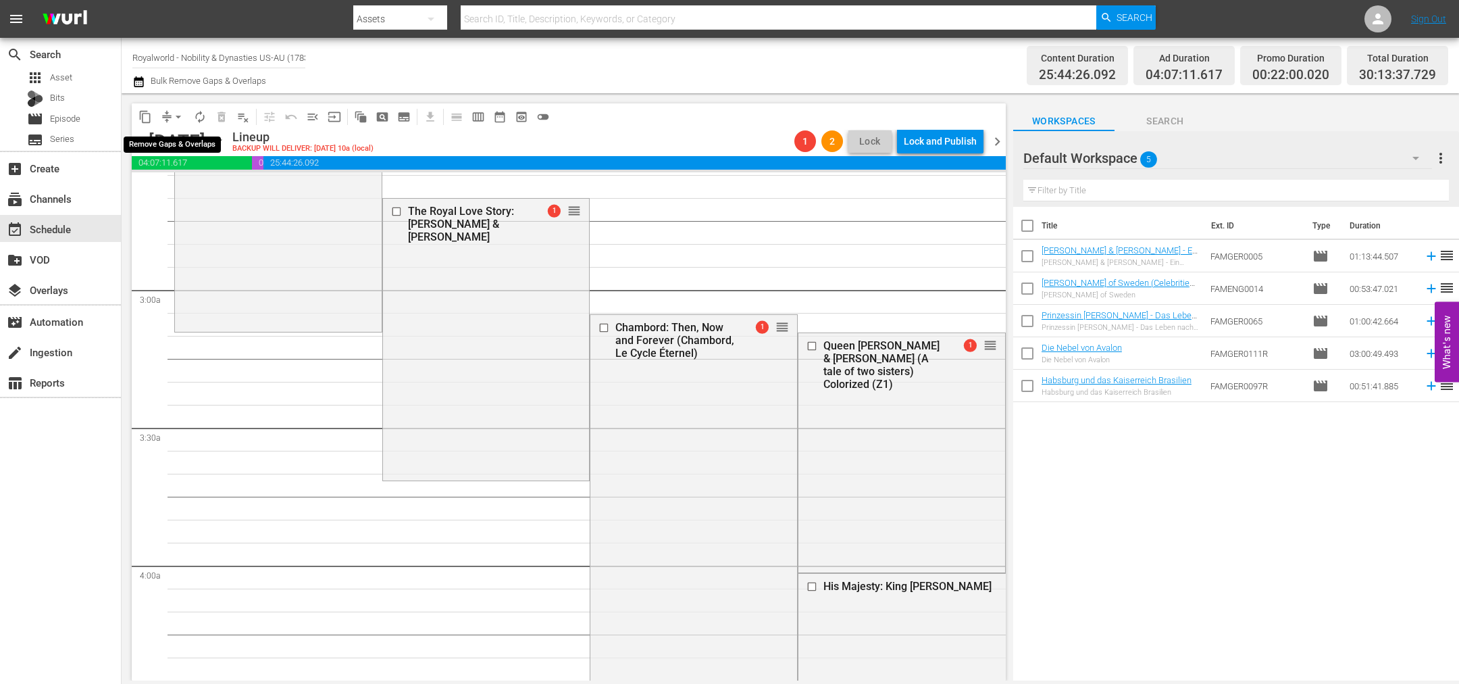
click at [182, 114] on span "arrow_drop_down" at bounding box center [179, 117] width 14 height 14
click at [178, 195] on li "Align to End of Previous Day" at bounding box center [179, 188] width 142 height 22
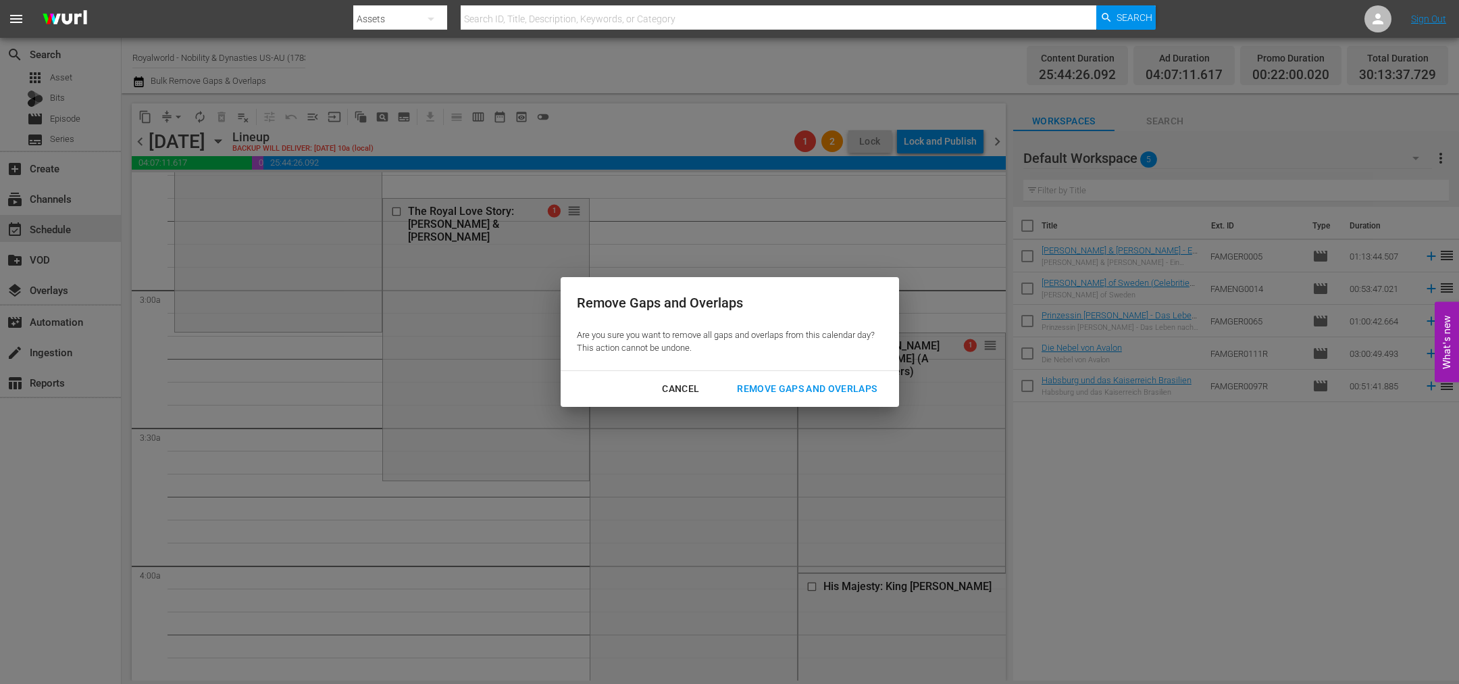
click at [805, 391] on div "Remove Gaps and Overlaps" at bounding box center [806, 388] width 161 height 17
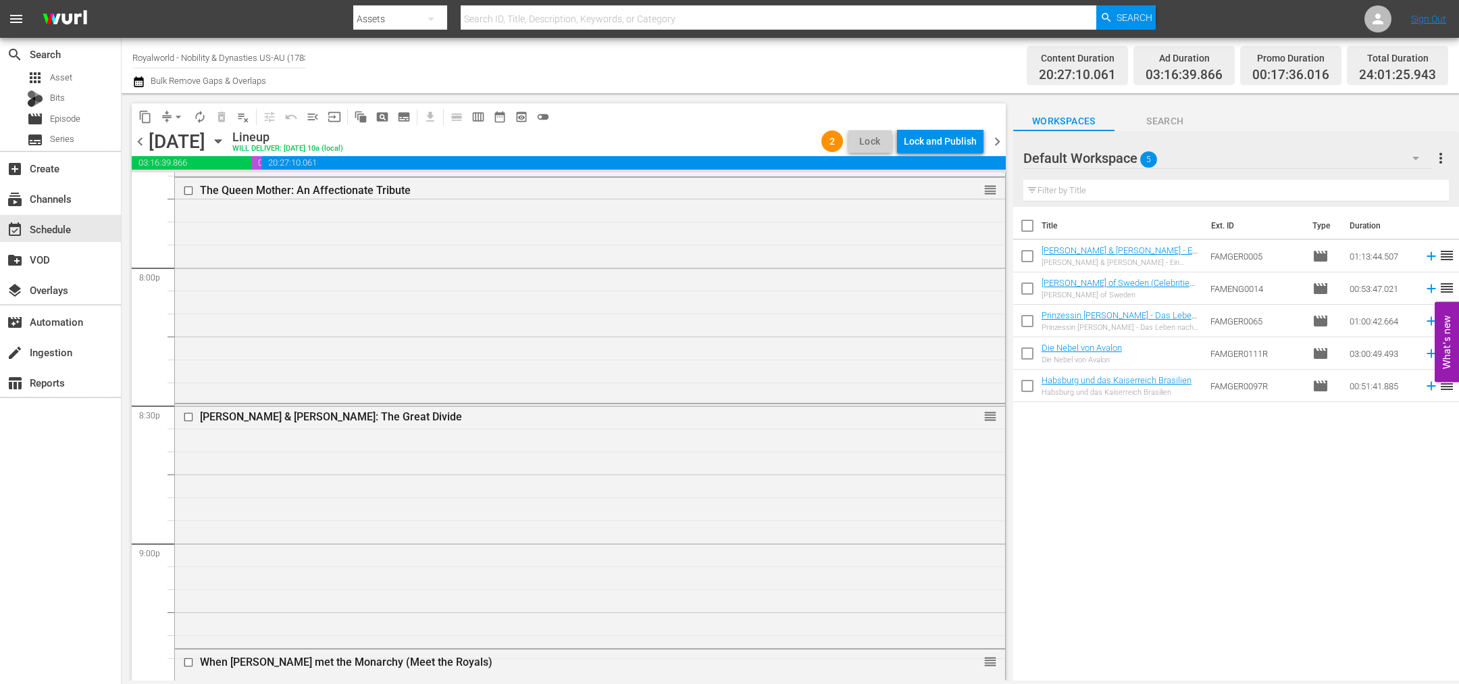
scroll to position [5317, 0]
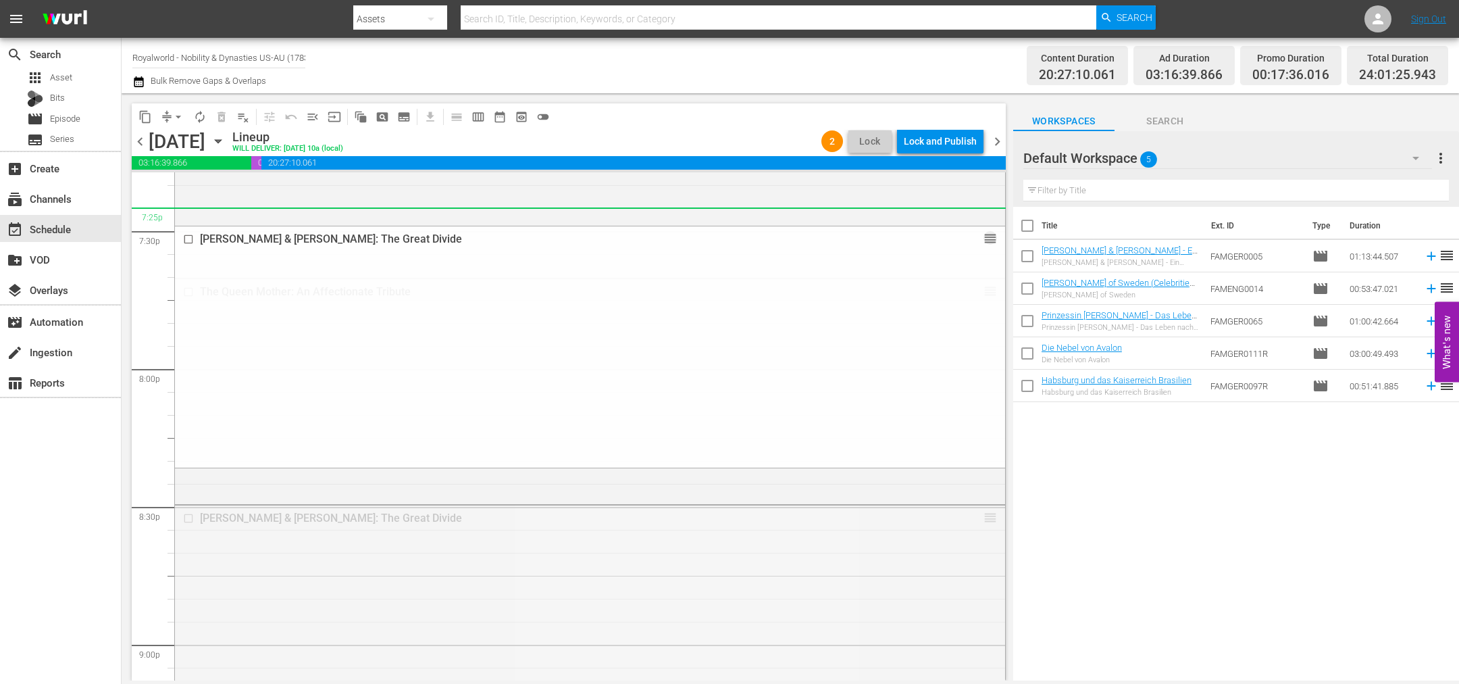
drag, startPoint x: 978, startPoint y: 520, endPoint x: 872, endPoint y: 214, distance: 323.3
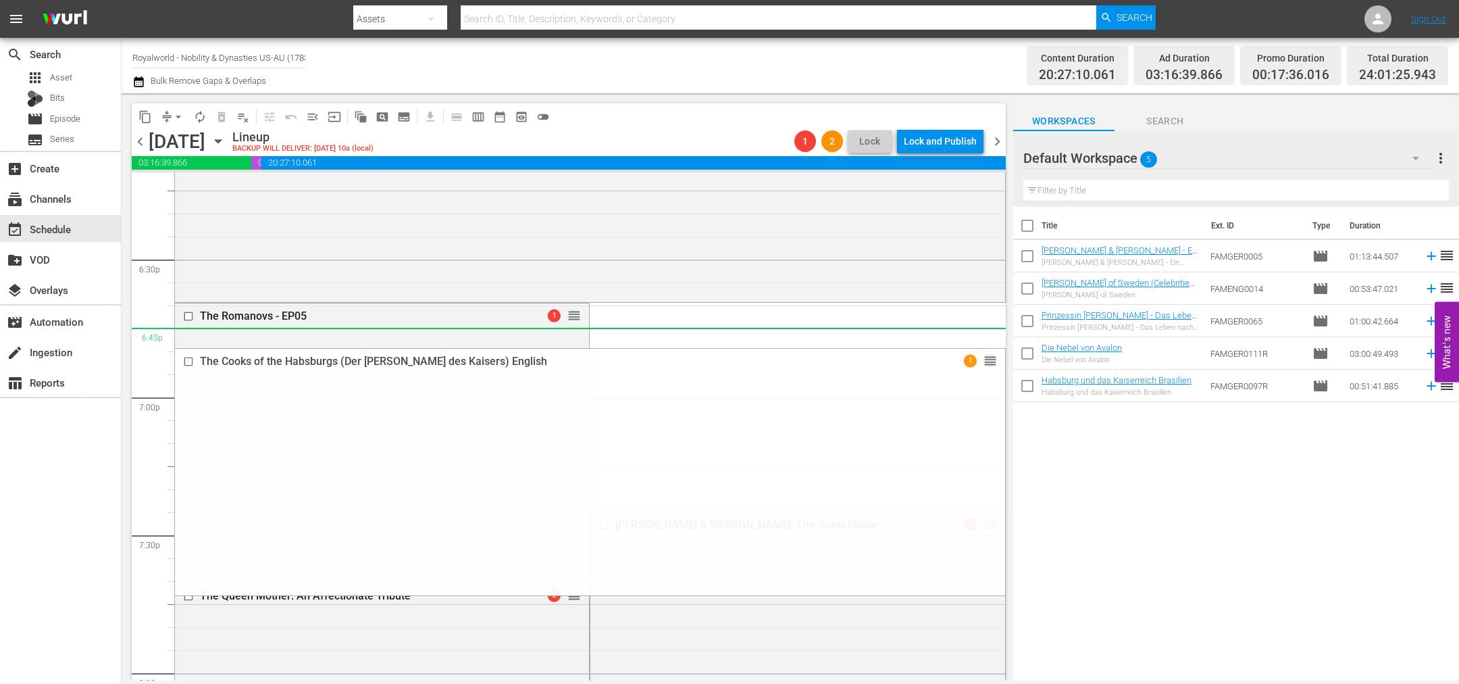
scroll to position [5114, 0]
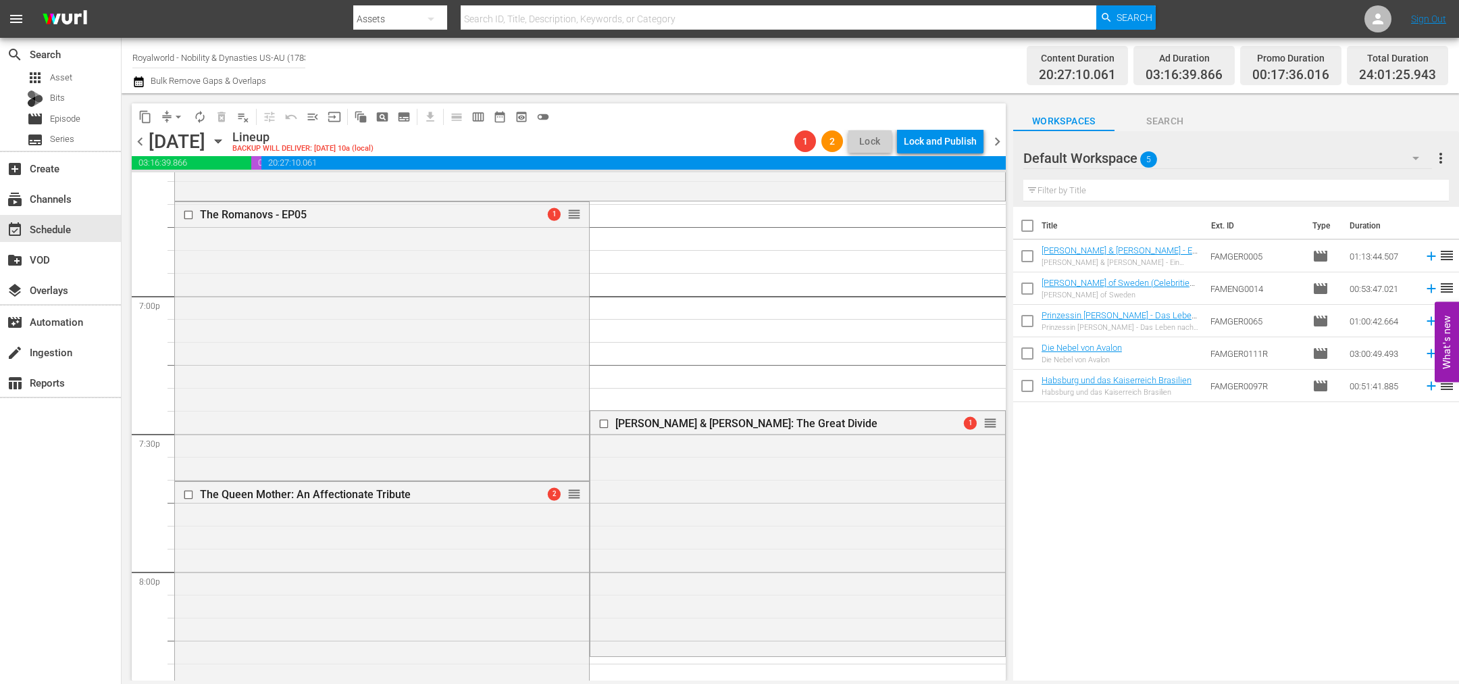
drag, startPoint x: 978, startPoint y: 643, endPoint x: 864, endPoint y: 454, distance: 220.6
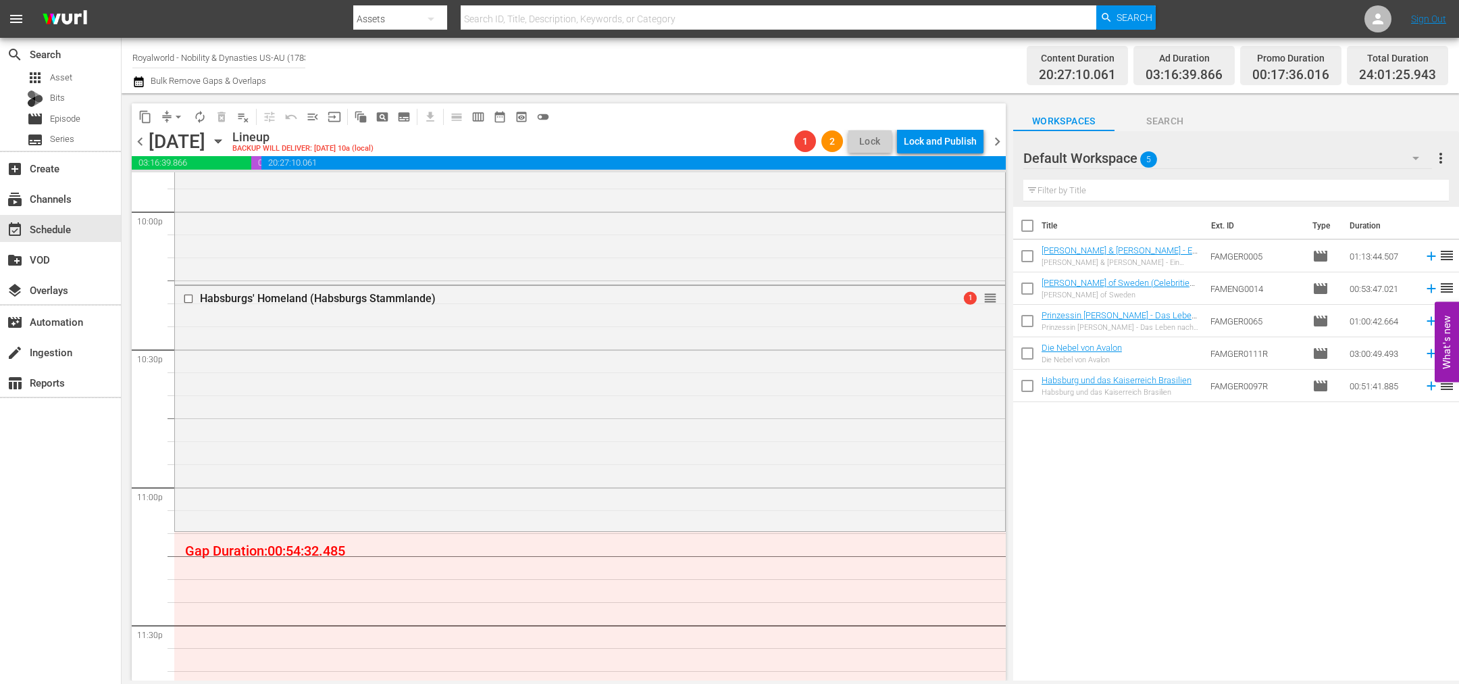
scroll to position [6127, 0]
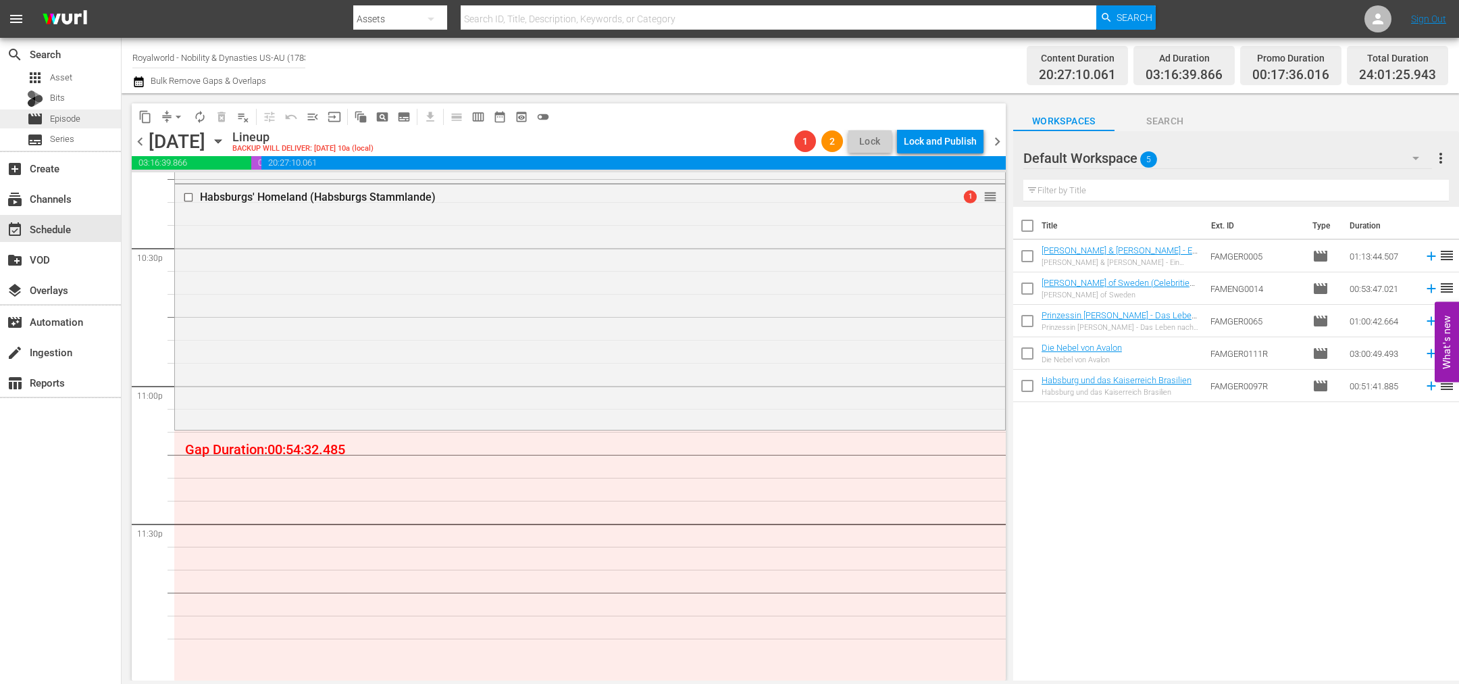
click at [57, 112] on span "Episode" at bounding box center [65, 119] width 30 height 14
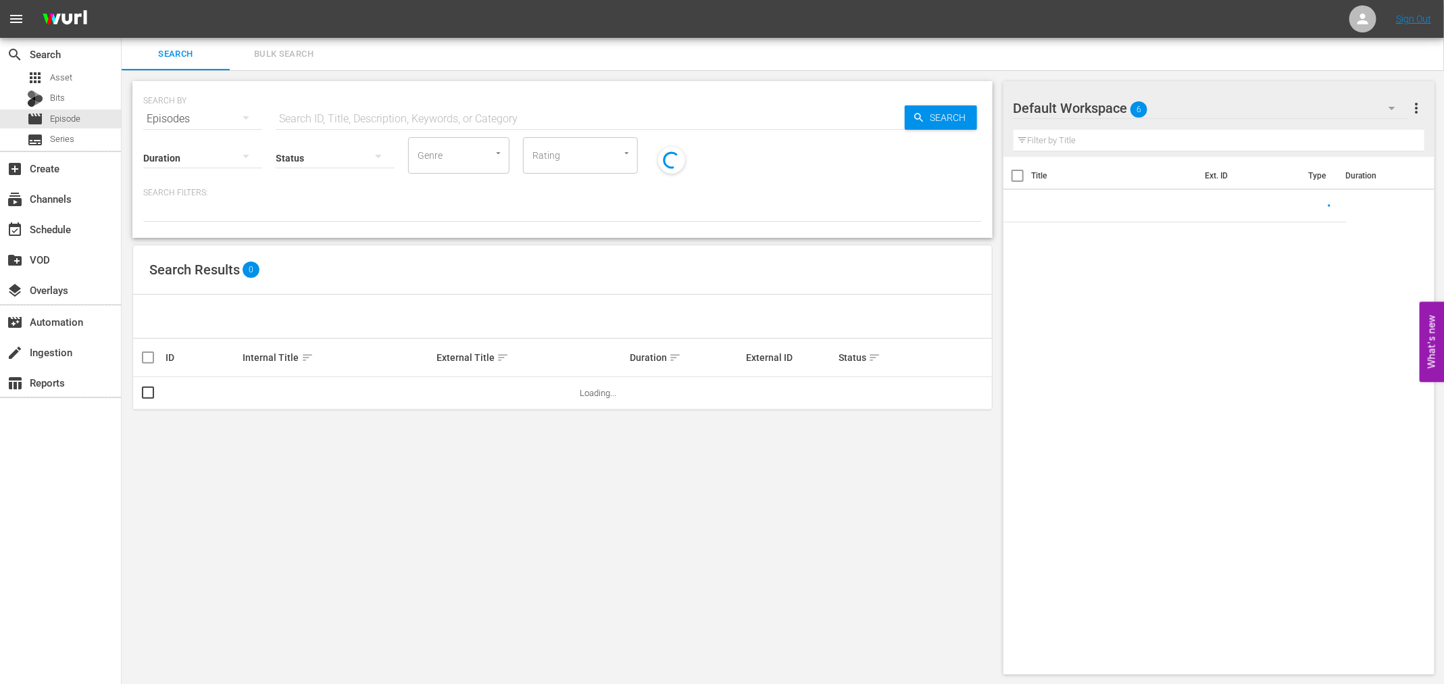
click at [482, 130] on input "text" at bounding box center [590, 119] width 629 height 32
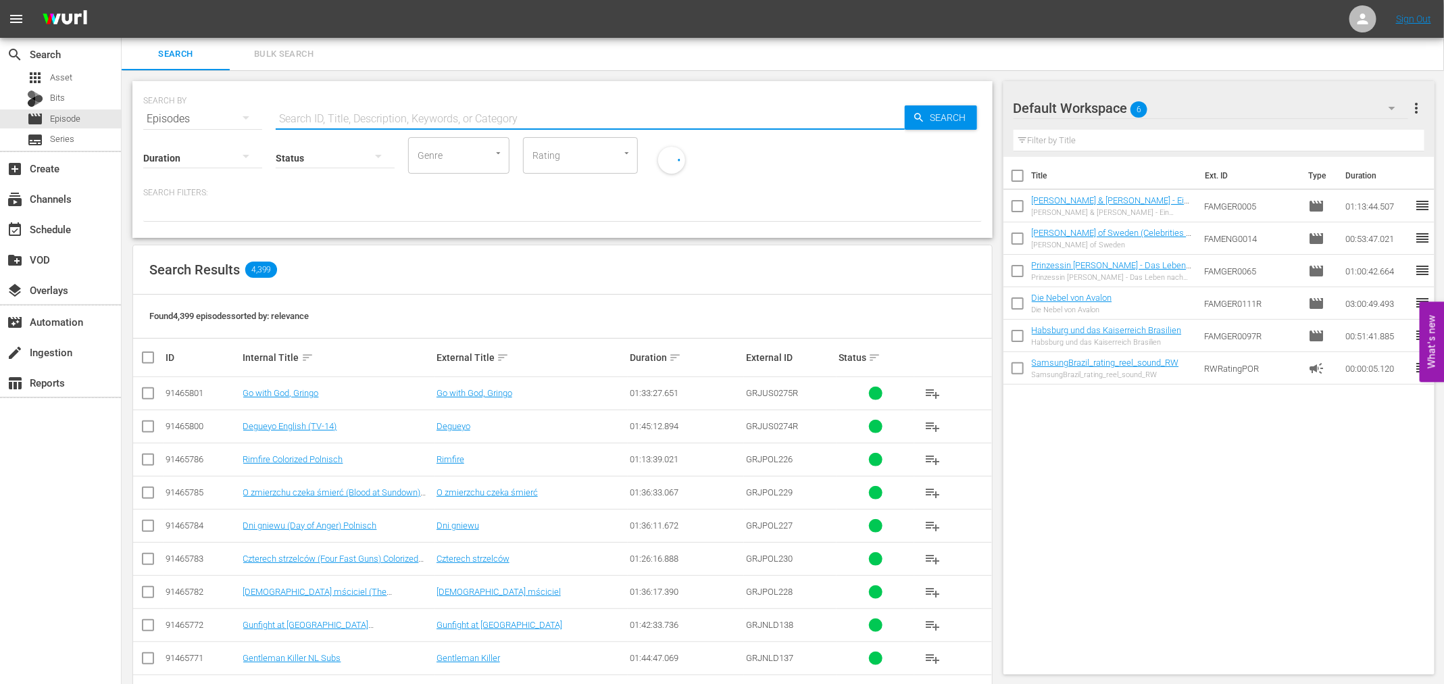
click at [700, 121] on input "text" at bounding box center [590, 119] width 629 height 32
paste input "Kate: The Making of a Modern Queen"
type input "Kate: The Making of a Modern Queen"
click at [932, 121] on span "Search" at bounding box center [951, 117] width 52 height 24
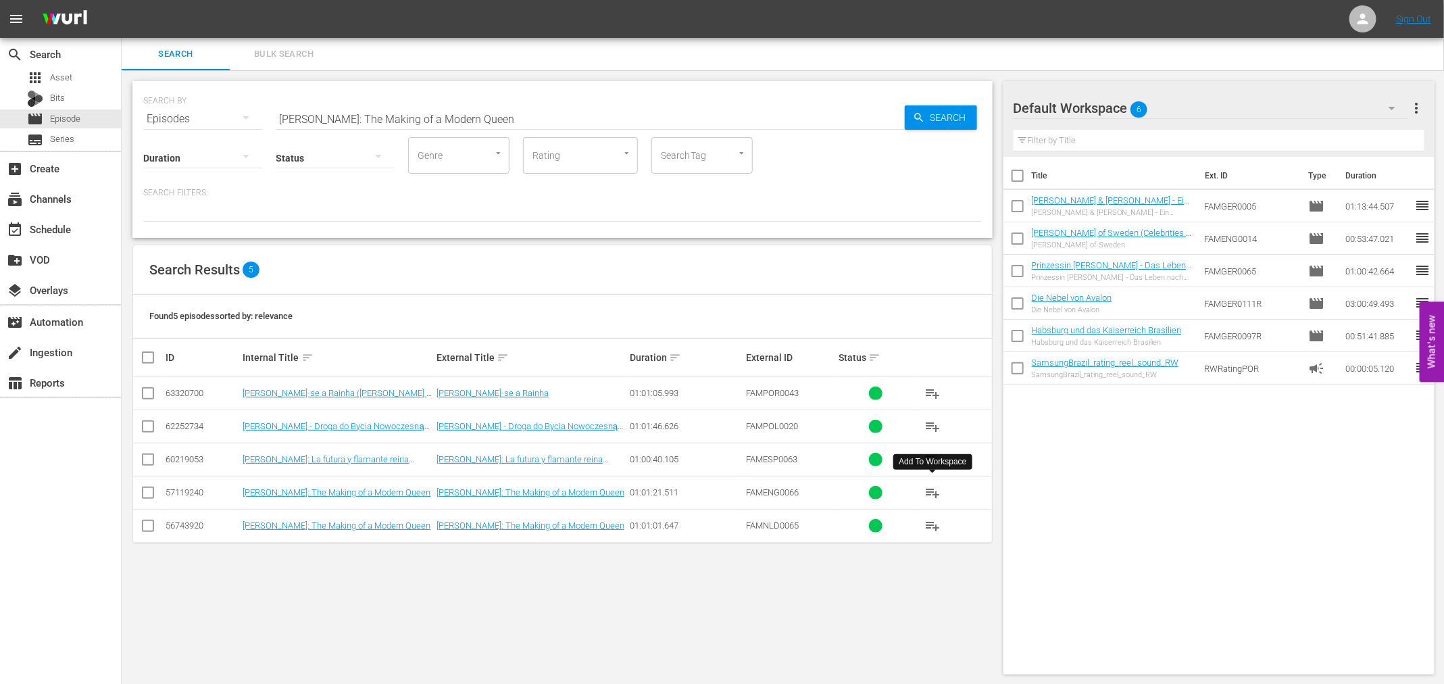
click at [936, 495] on span "playlist_add" at bounding box center [932, 492] width 16 height 16
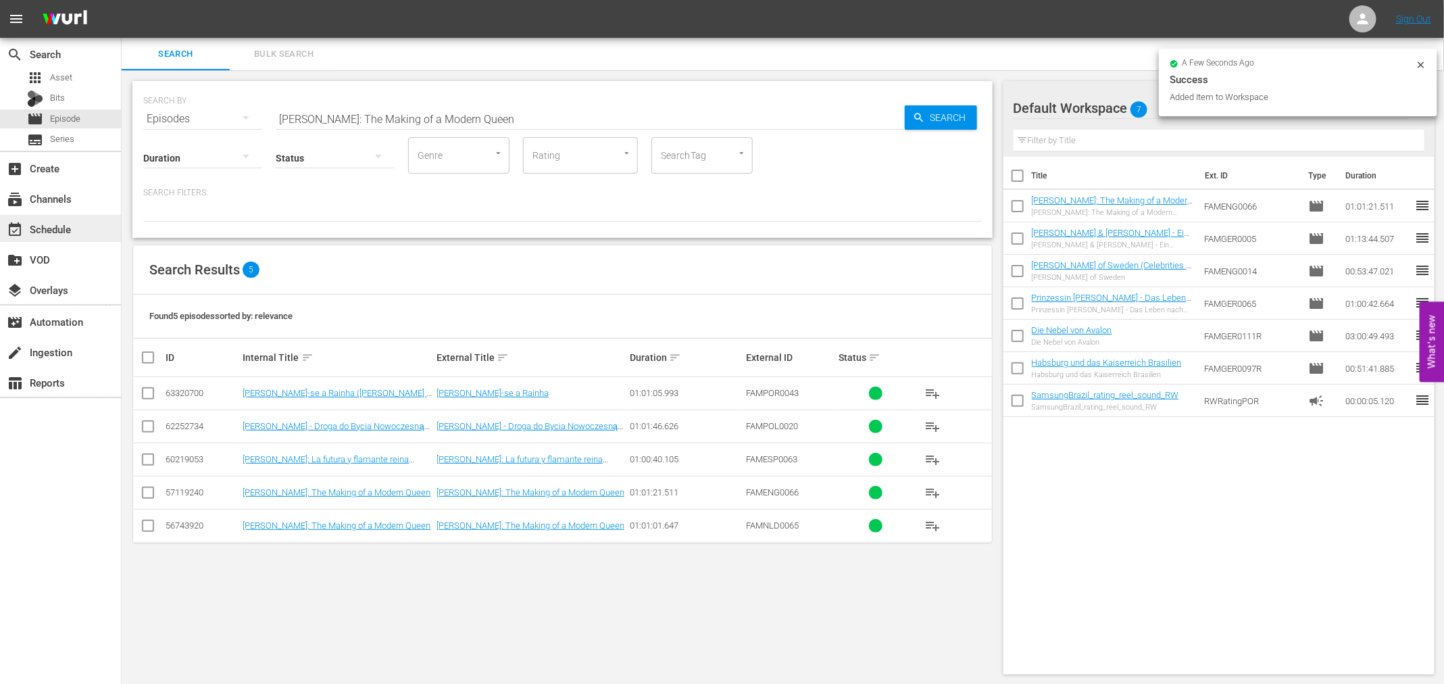
click at [51, 231] on div "event_available Schedule" at bounding box center [38, 227] width 76 height 12
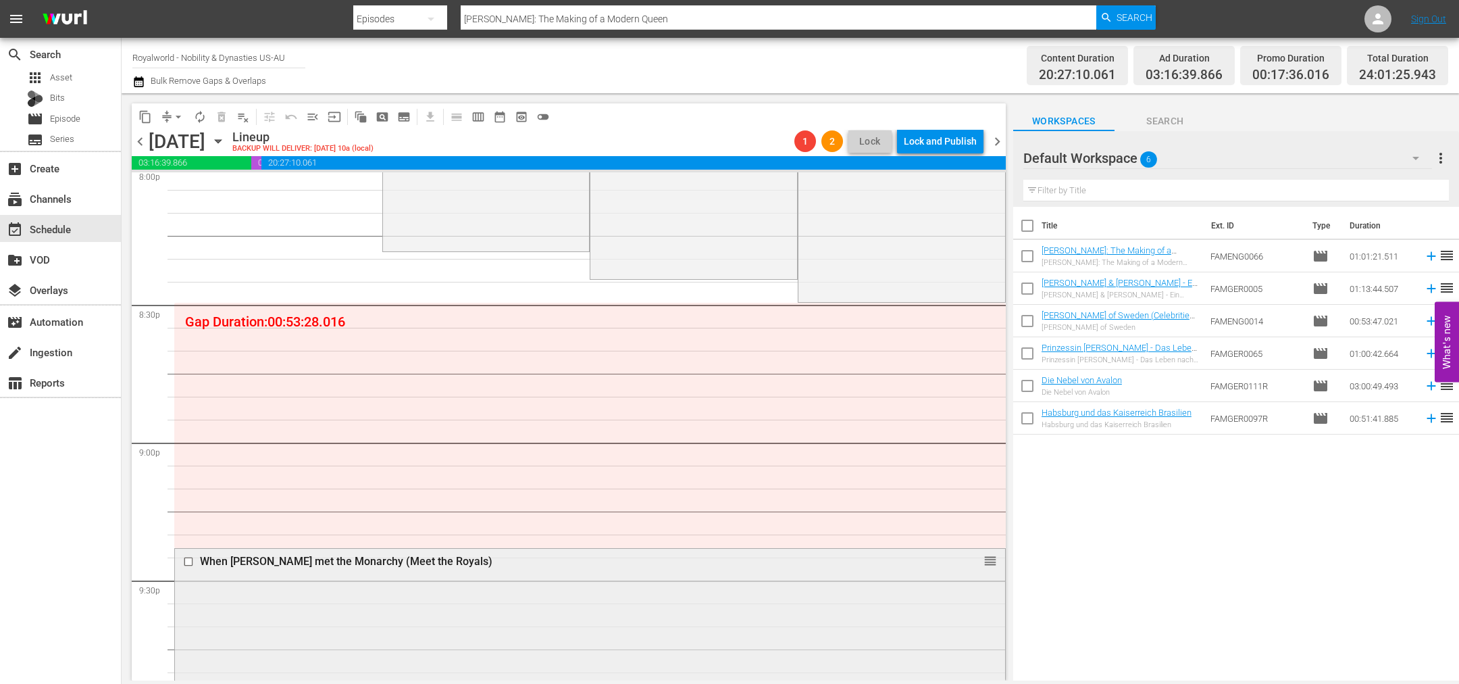
scroll to position [5215, 0]
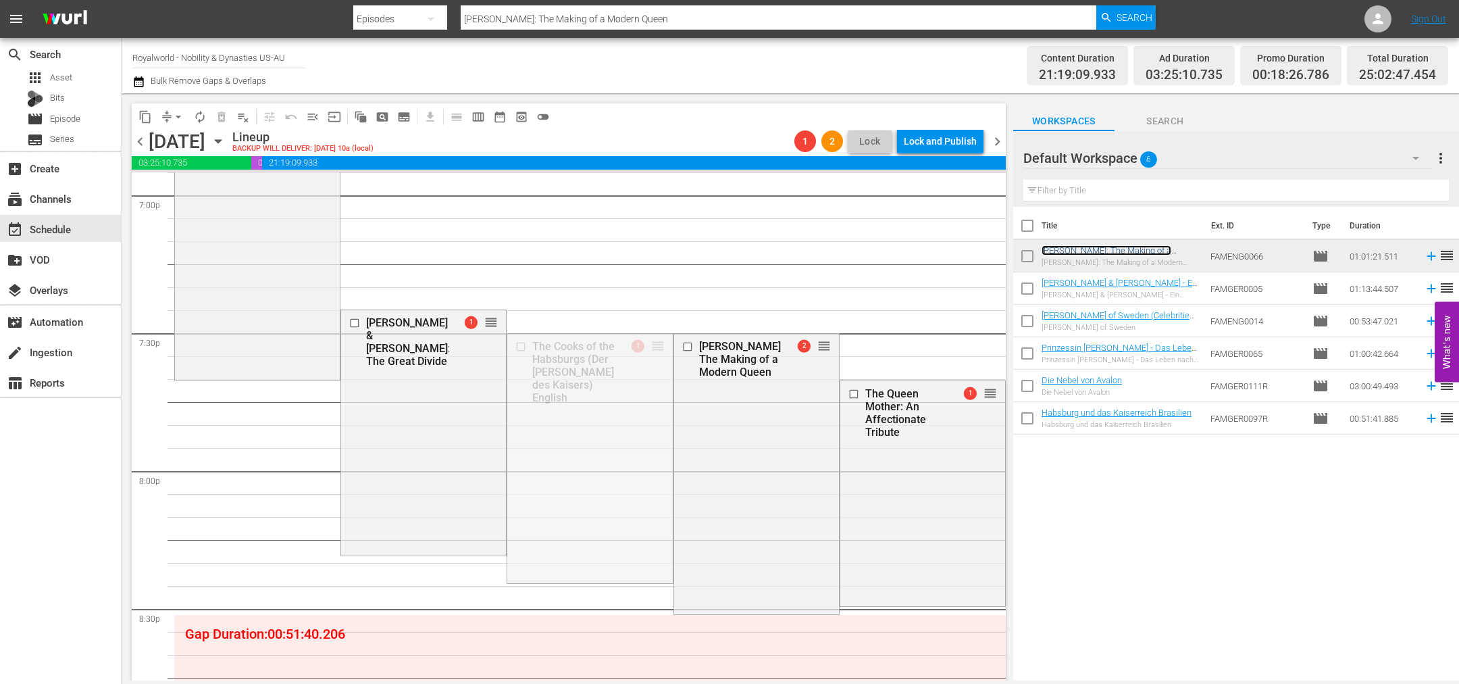
drag, startPoint x: 645, startPoint y: 343, endPoint x: 654, endPoint y: 373, distance: 31.2
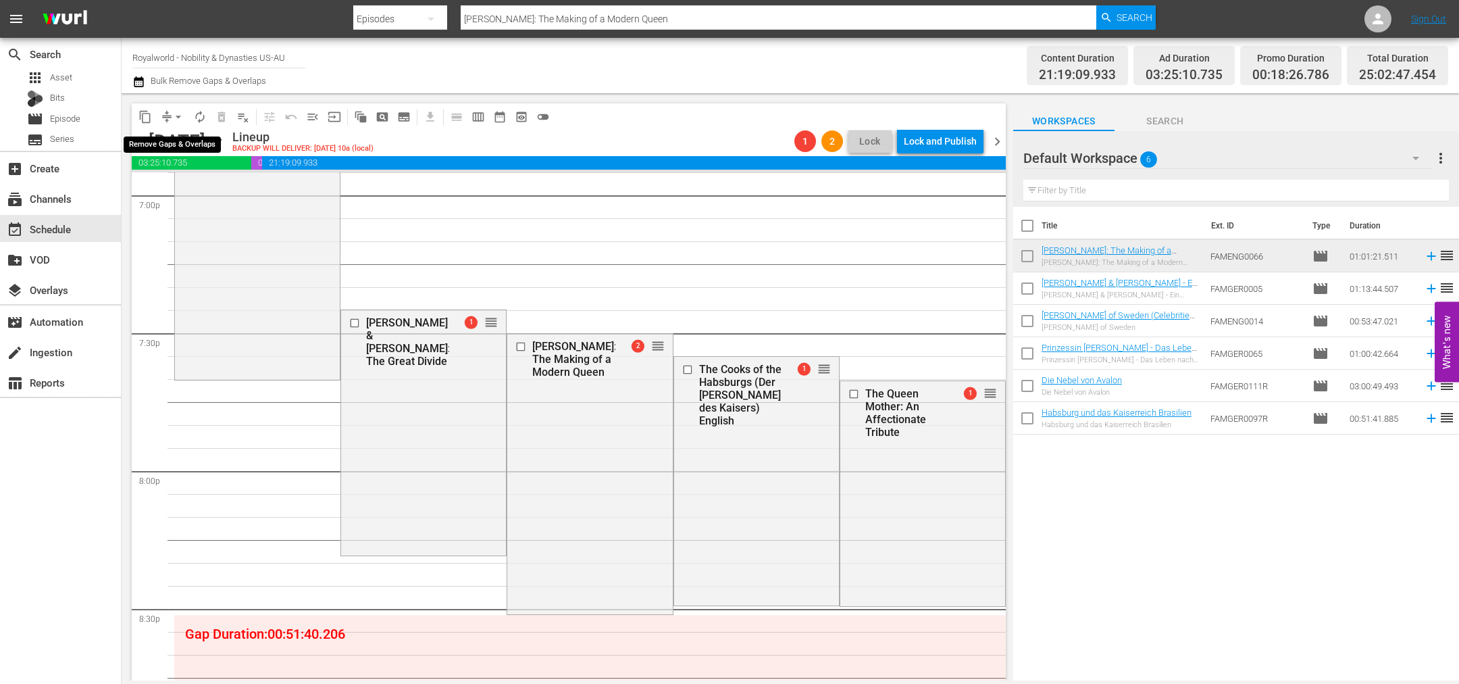
click at [178, 120] on span "arrow_drop_down" at bounding box center [179, 117] width 14 height 14
click at [205, 194] on li "Align to End of Previous Day" at bounding box center [179, 188] width 142 height 22
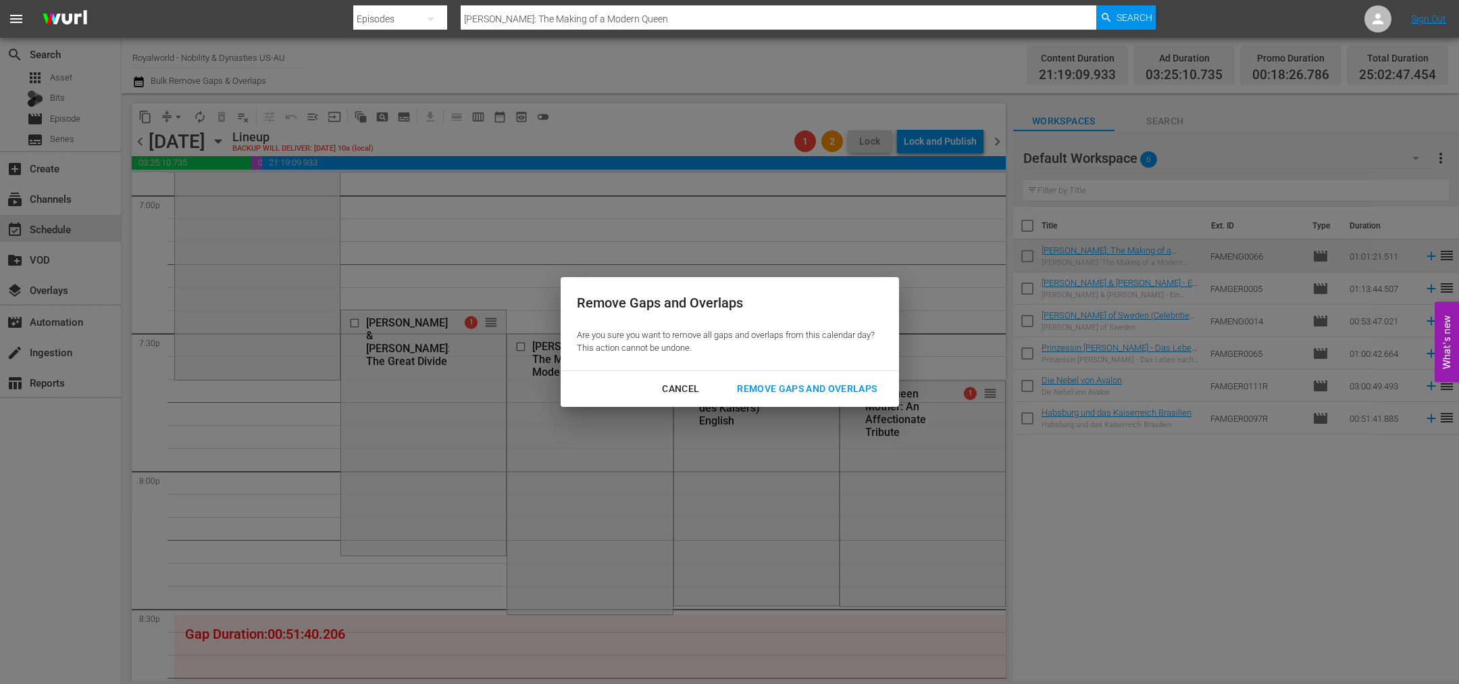
click at [851, 387] on div "Remove Gaps and Overlaps" at bounding box center [806, 388] width 161 height 17
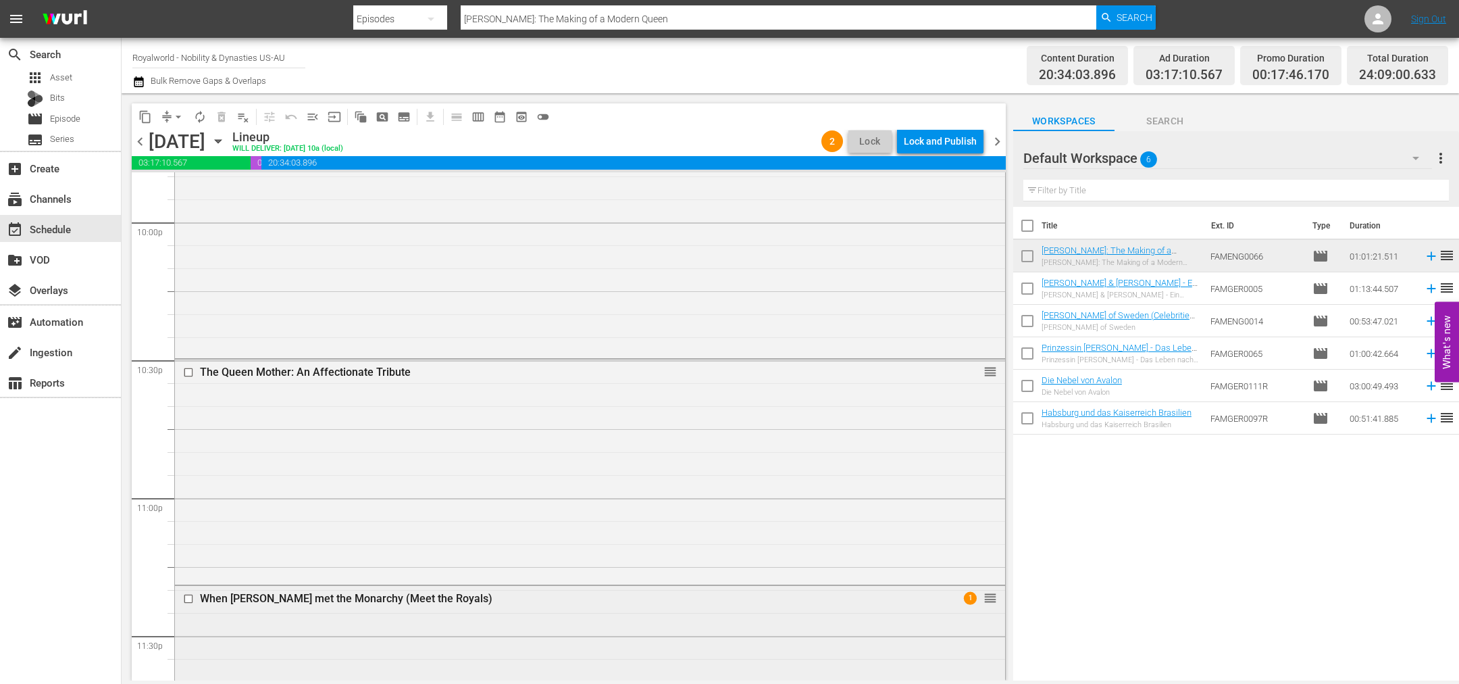
scroll to position [6162, 0]
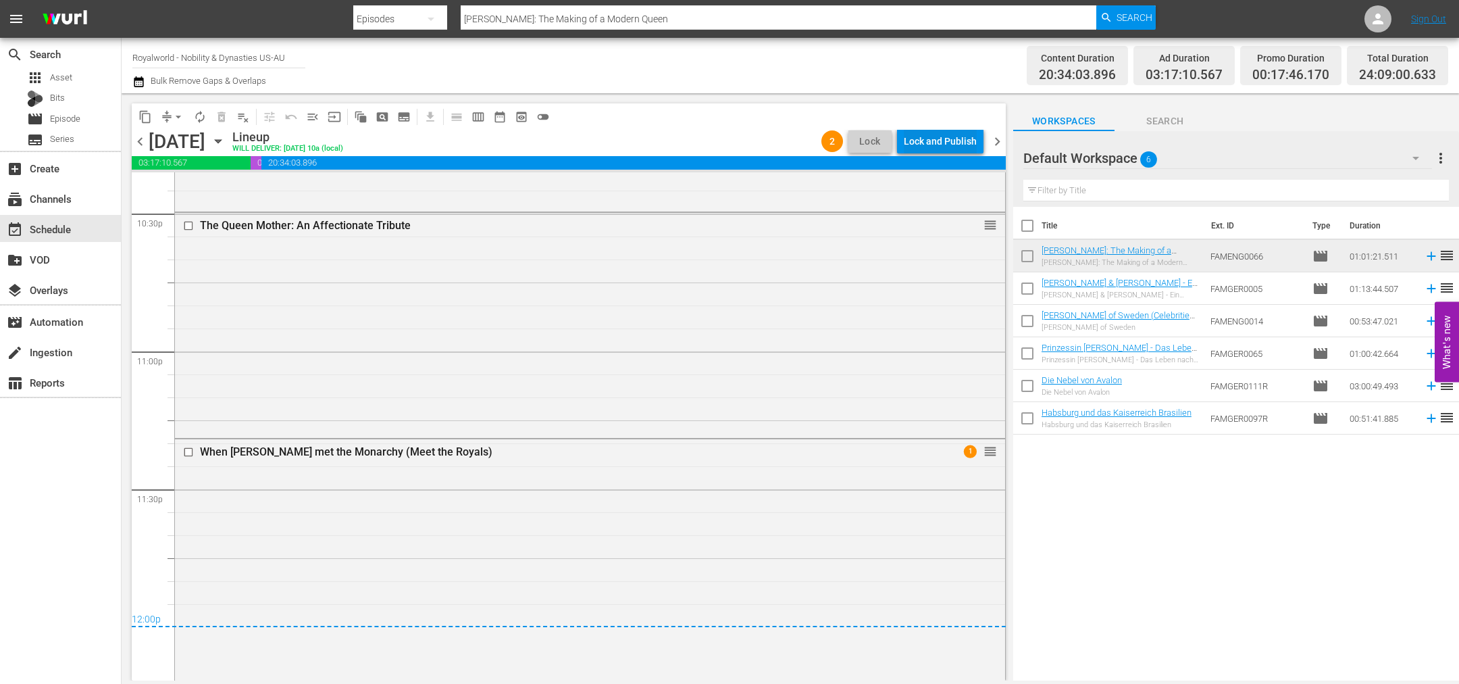
click at [954, 142] on div "Lock and Publish" at bounding box center [940, 141] width 73 height 24
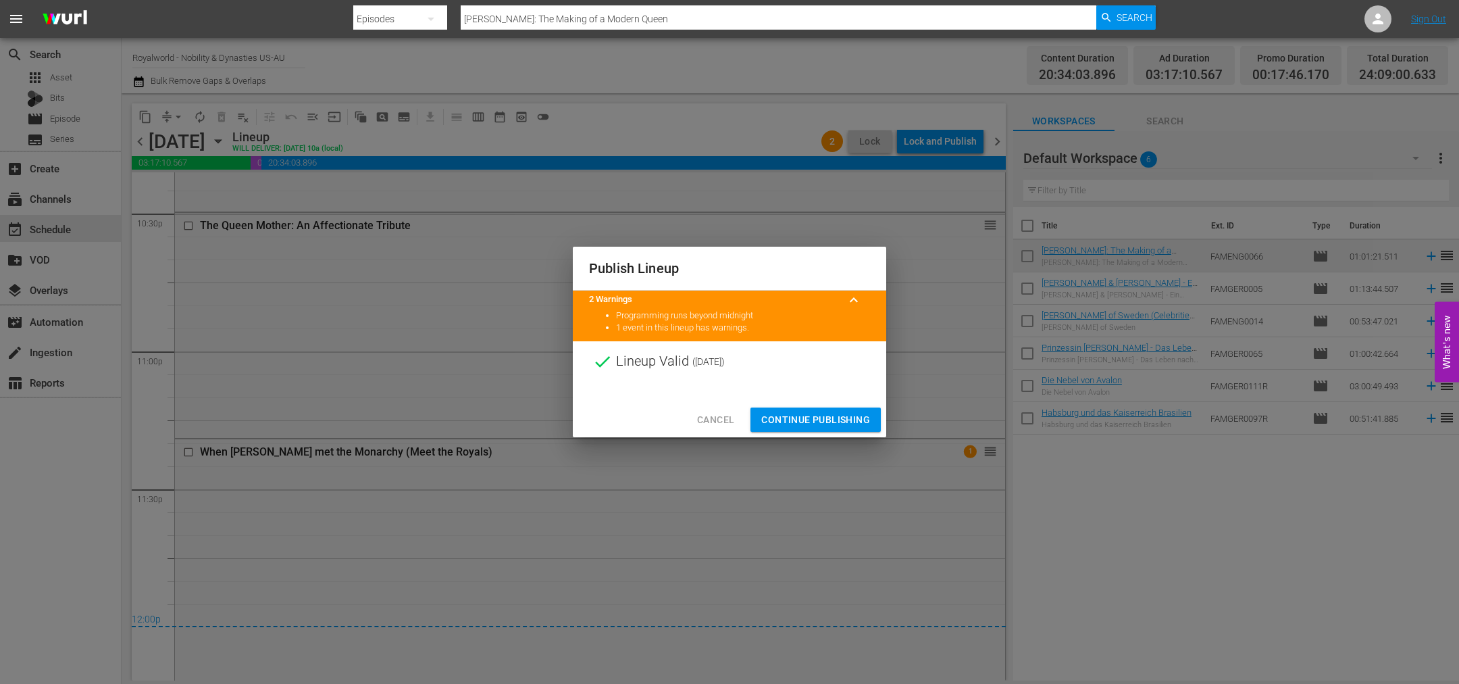
click at [811, 414] on span "Continue Publishing" at bounding box center [815, 419] width 109 height 17
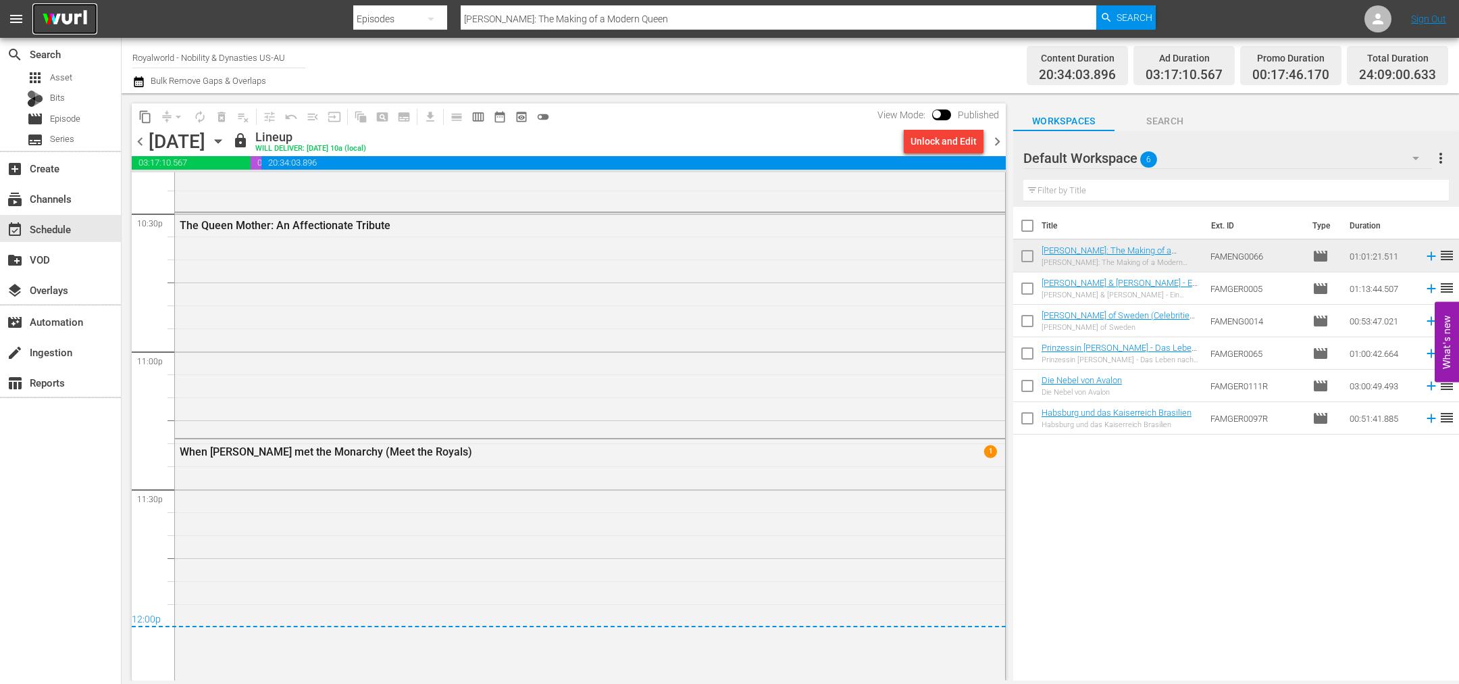
click at [76, 20] on img at bounding box center [64, 19] width 65 height 32
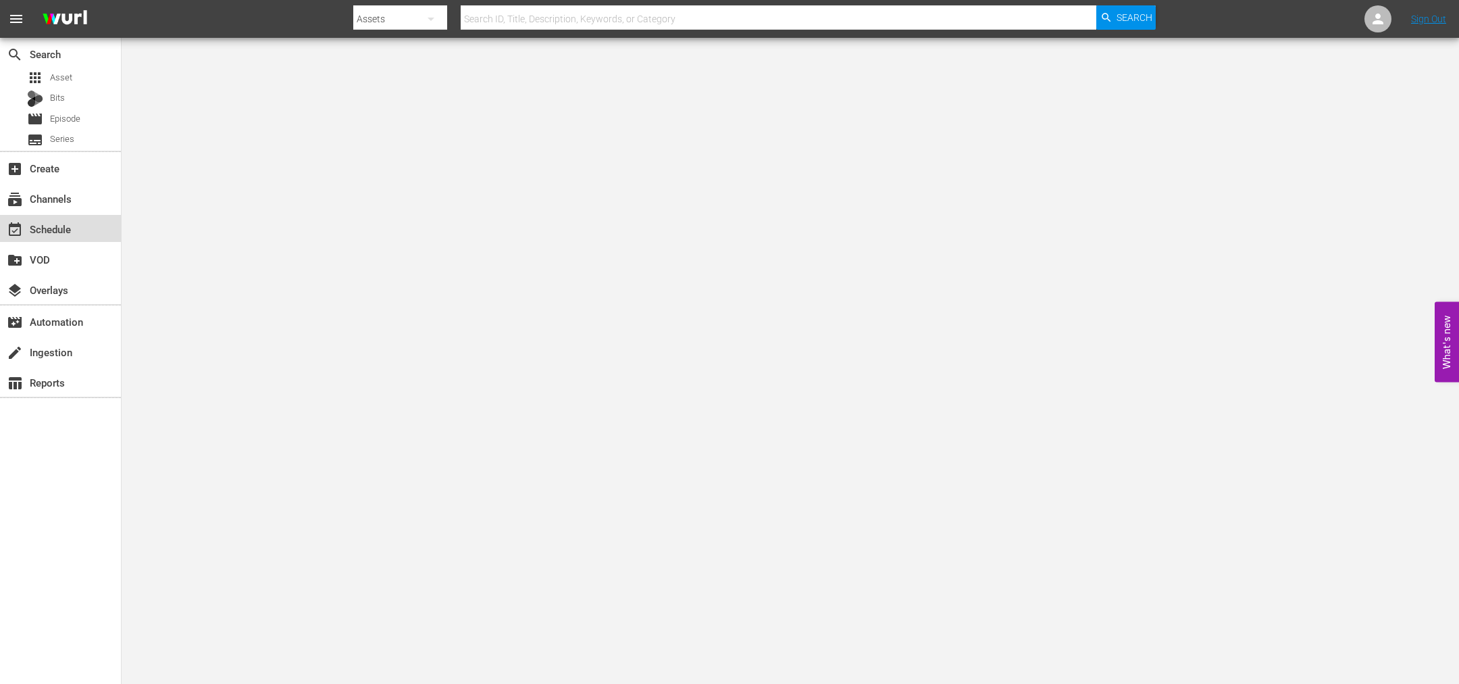
click at [72, 236] on div "event_available Schedule" at bounding box center [60, 228] width 121 height 27
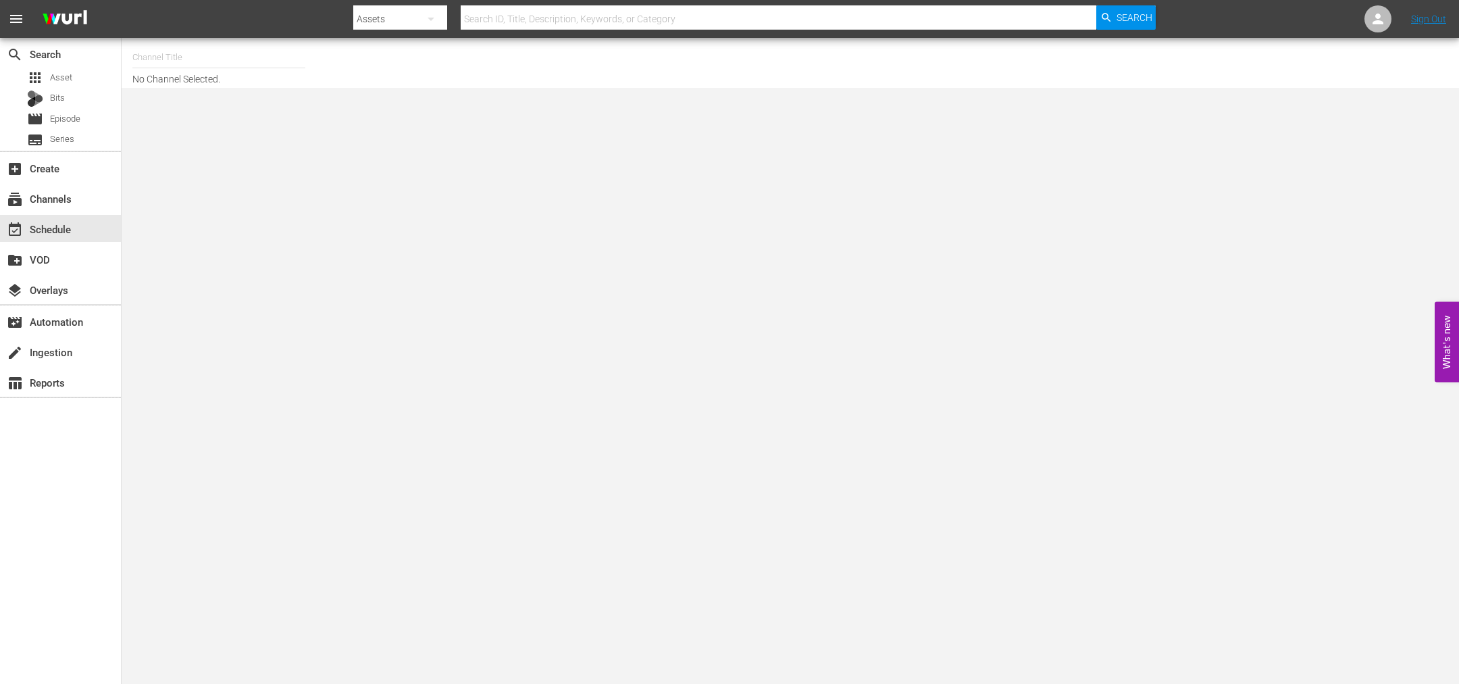
click at [178, 59] on input "text" at bounding box center [218, 57] width 173 height 32
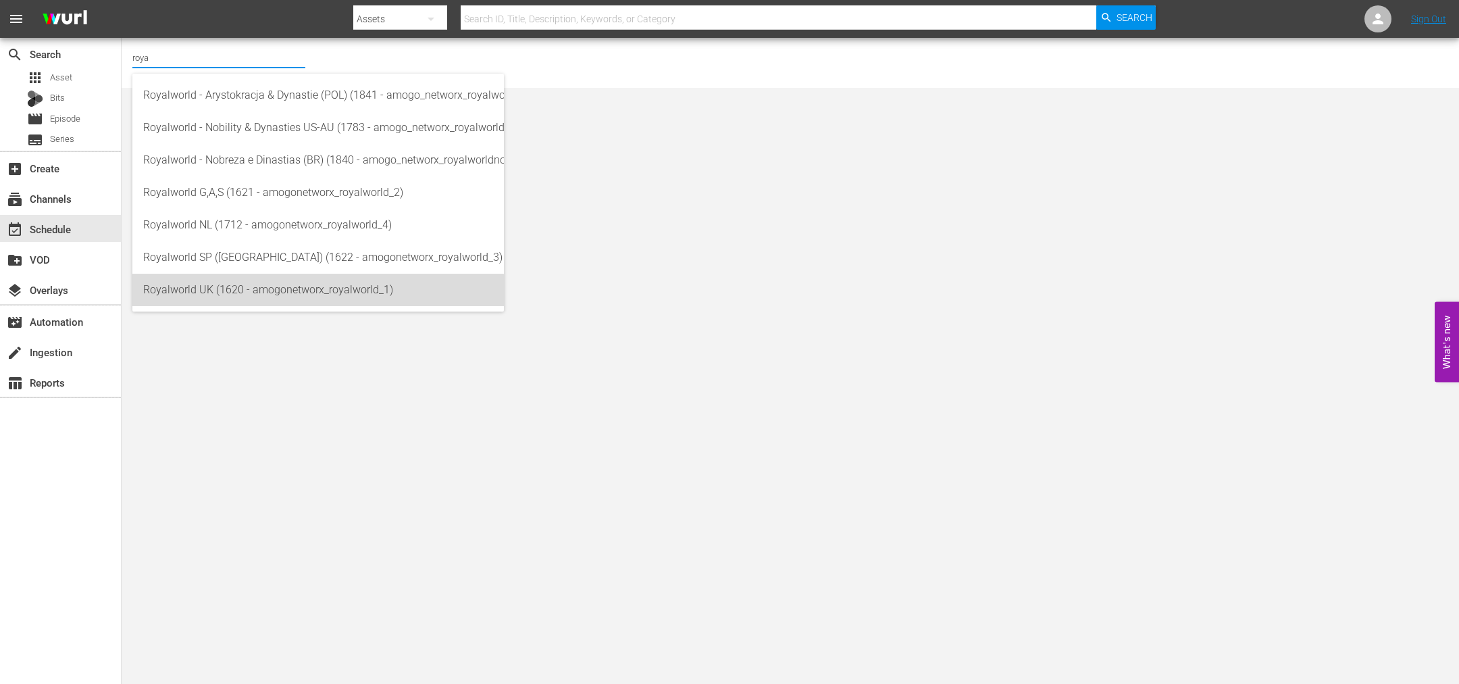
click at [228, 295] on div "Royalworld UK (1620 - amogonetworx_royalworld_1)" at bounding box center [318, 290] width 350 height 32
type input "Royalworld UK (1620 - amogonetworx_royalworld_1)"
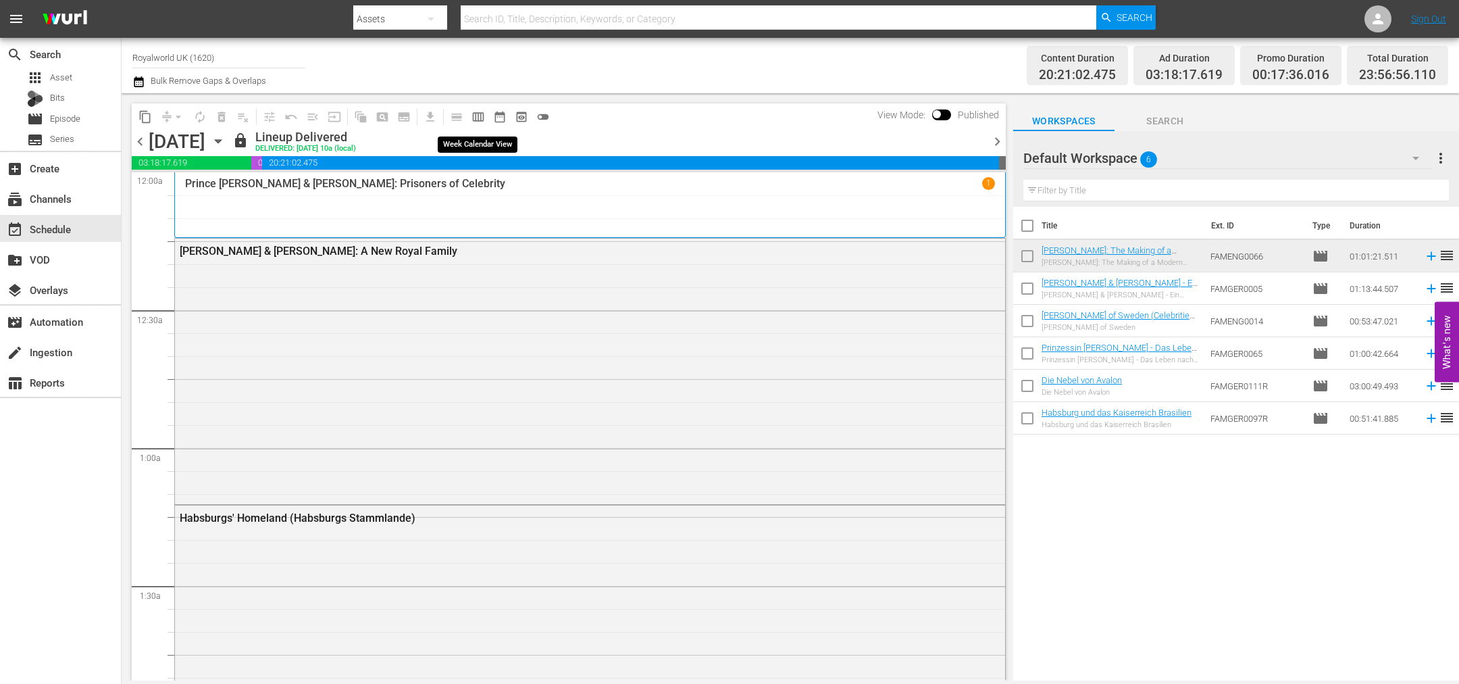
click at [472, 123] on span "calendar_view_week_outlined" at bounding box center [479, 117] width 14 height 14
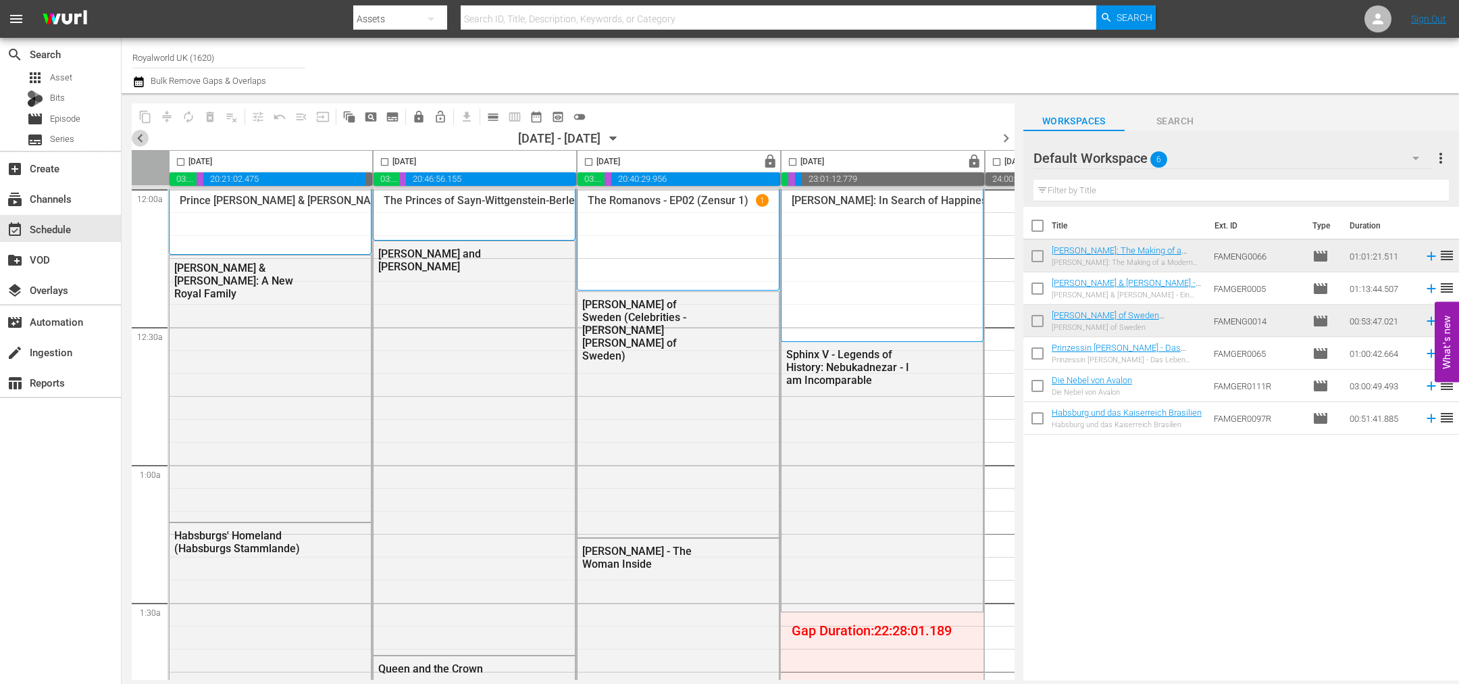
click at [141, 140] on span "chevron_left" at bounding box center [140, 138] width 17 height 17
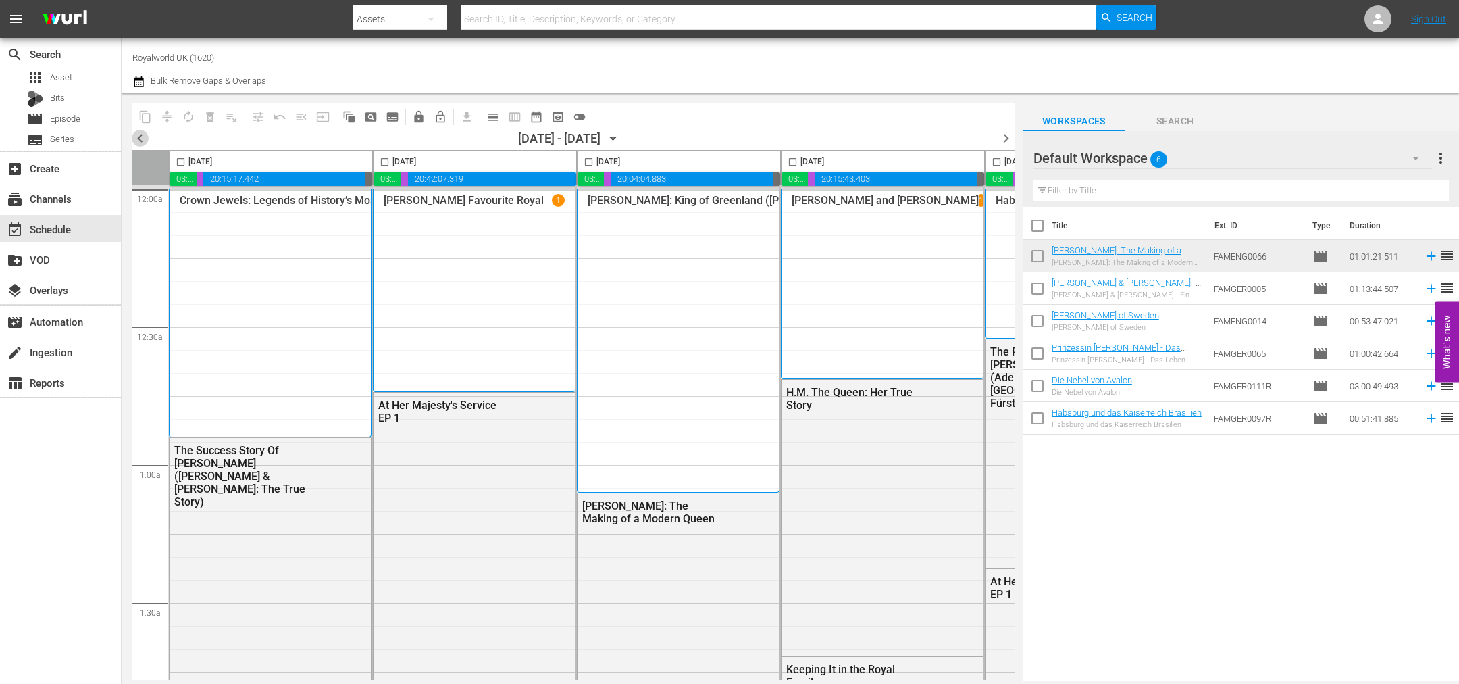
click at [141, 136] on span "chevron_left" at bounding box center [140, 138] width 17 height 17
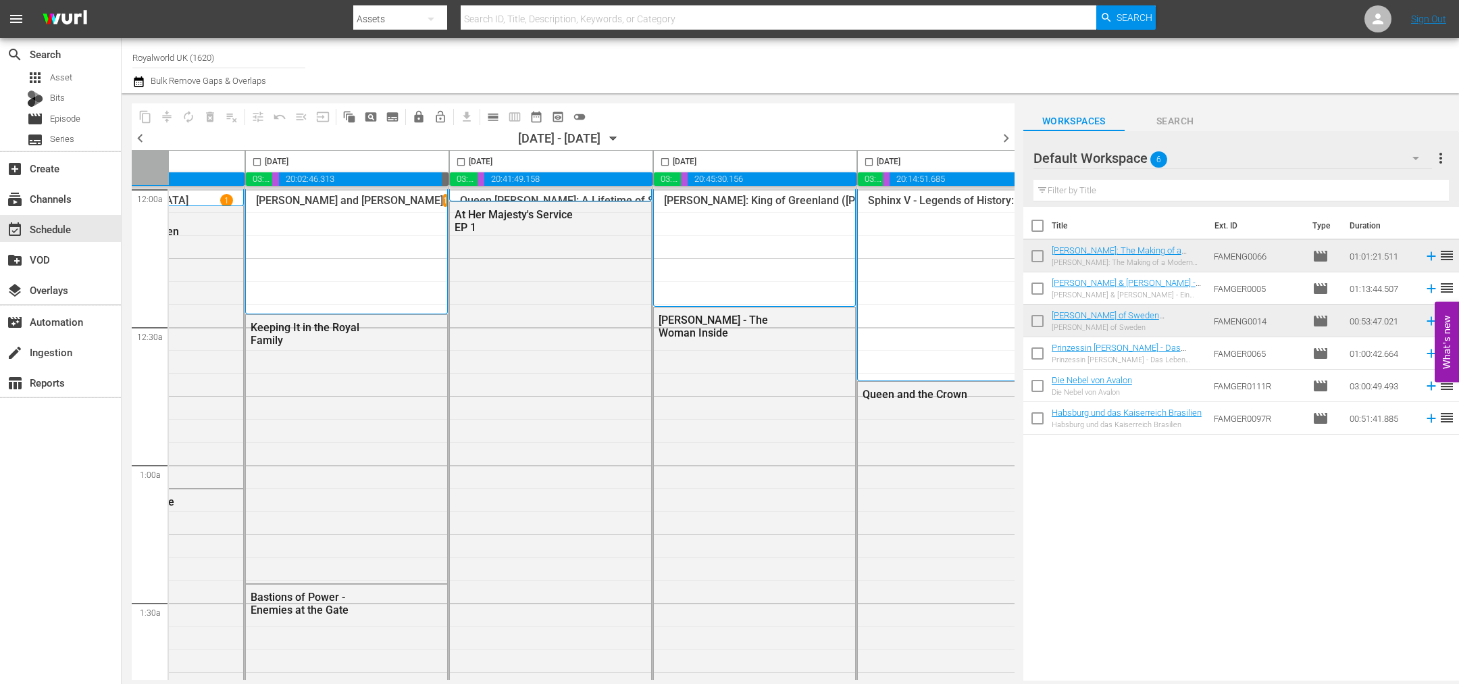
scroll to position [0, 585]
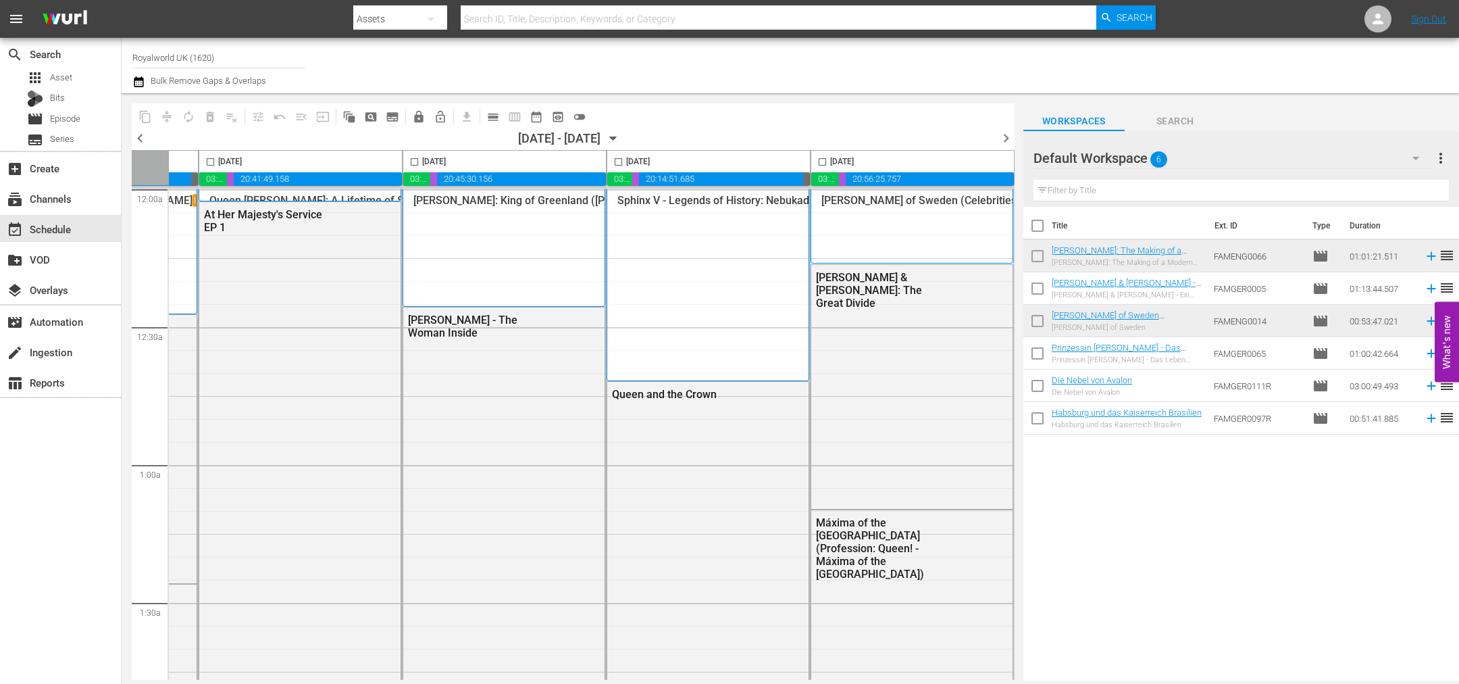
click at [817, 159] on input "checkbox" at bounding box center [823, 165] width 16 height 16
checkbox input "true"
click at [154, 118] on button "content_copy" at bounding box center [145, 117] width 22 height 22
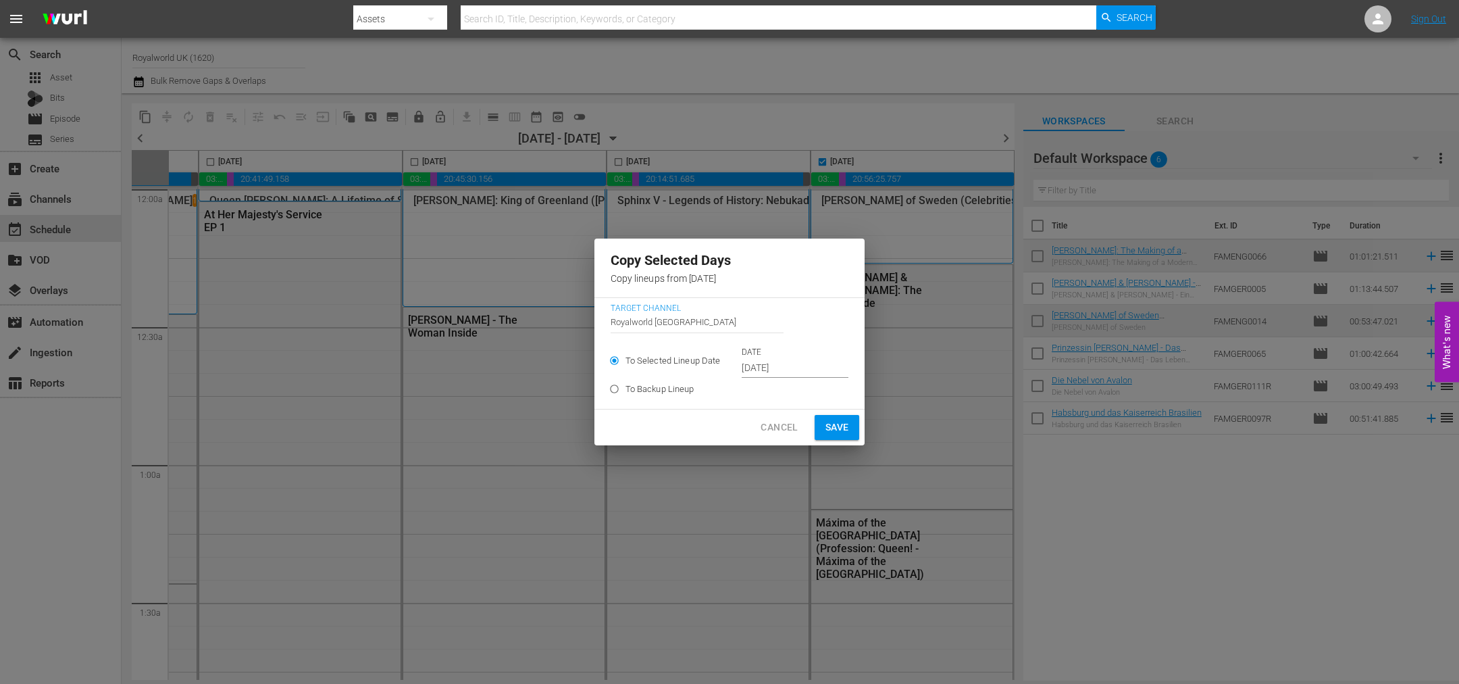
click at [782, 374] on input "Sep 24th 2025" at bounding box center [795, 368] width 107 height 20
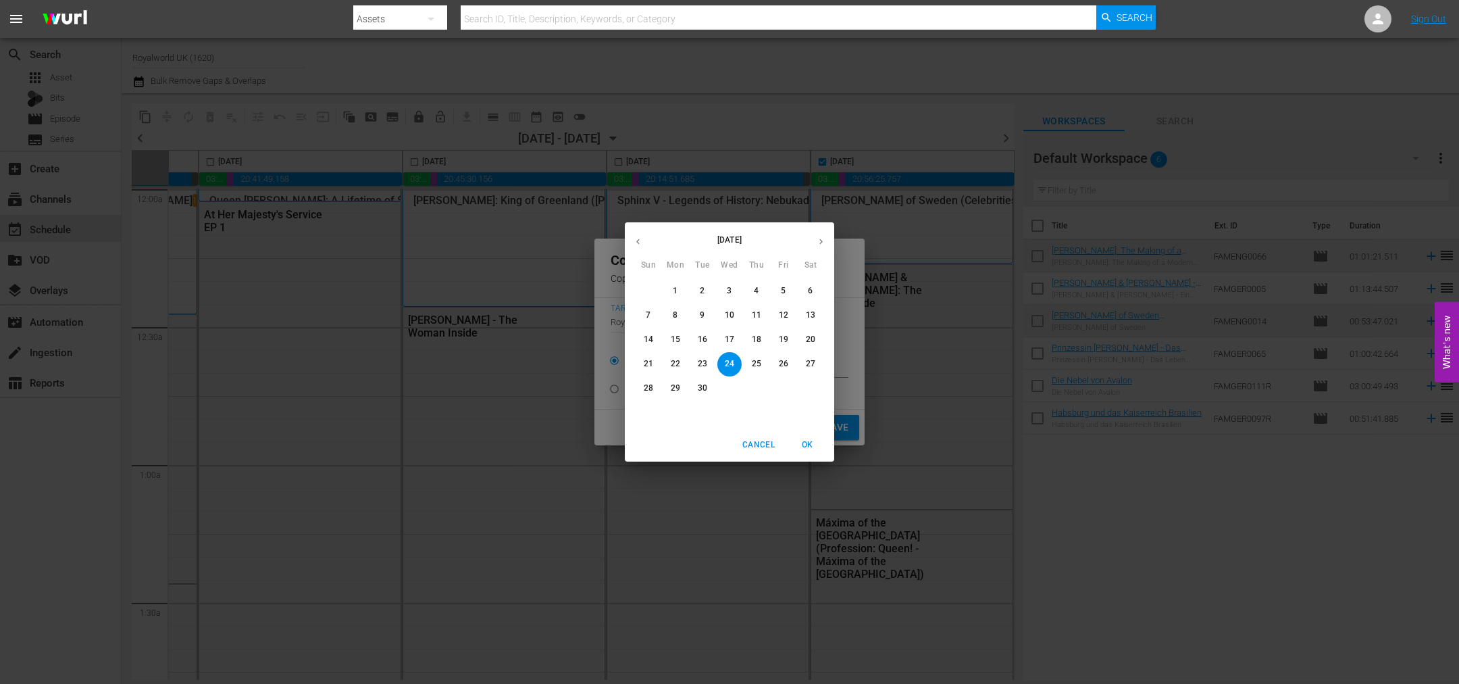
click at [822, 245] on icon "button" at bounding box center [821, 241] width 10 height 10
click at [648, 314] on p "5" at bounding box center [648, 314] width 5 height 11
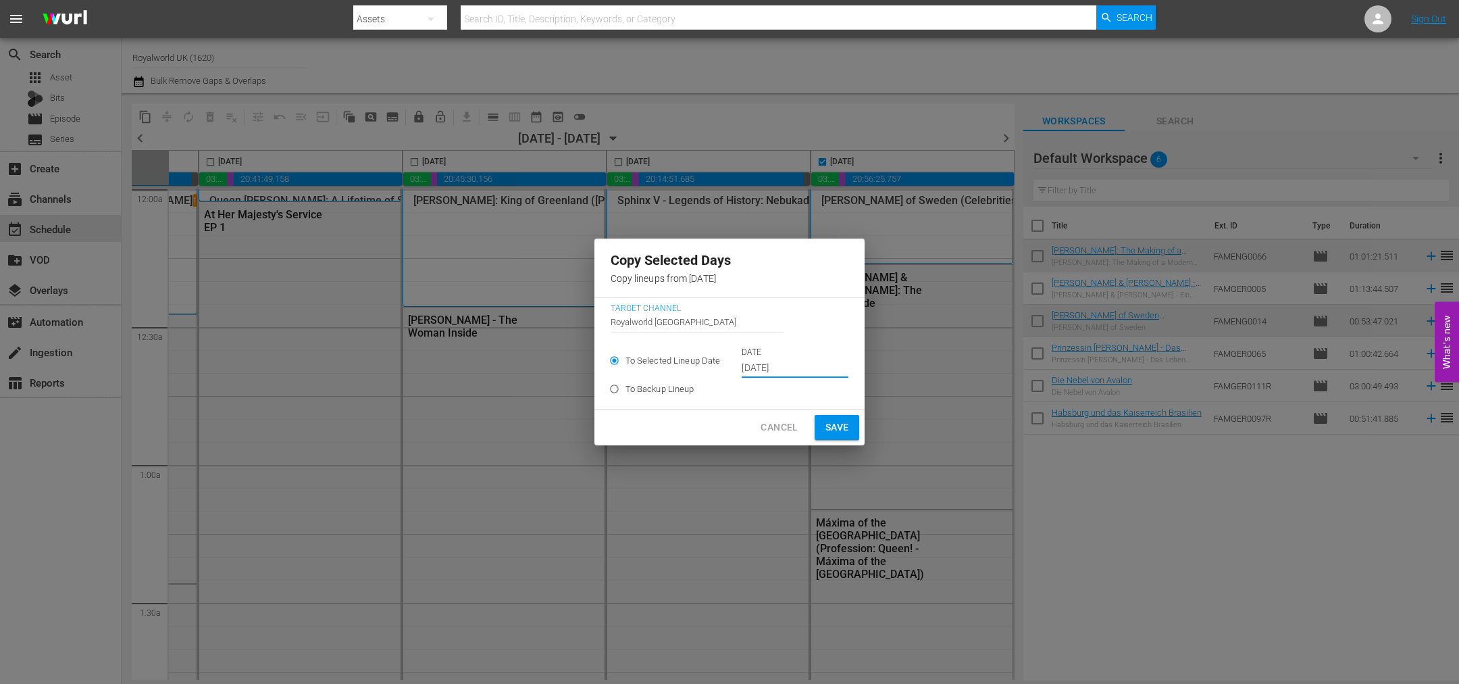
click at [833, 427] on span "Save" at bounding box center [838, 427] width 24 height 17
type input "Sep 24th 2025"
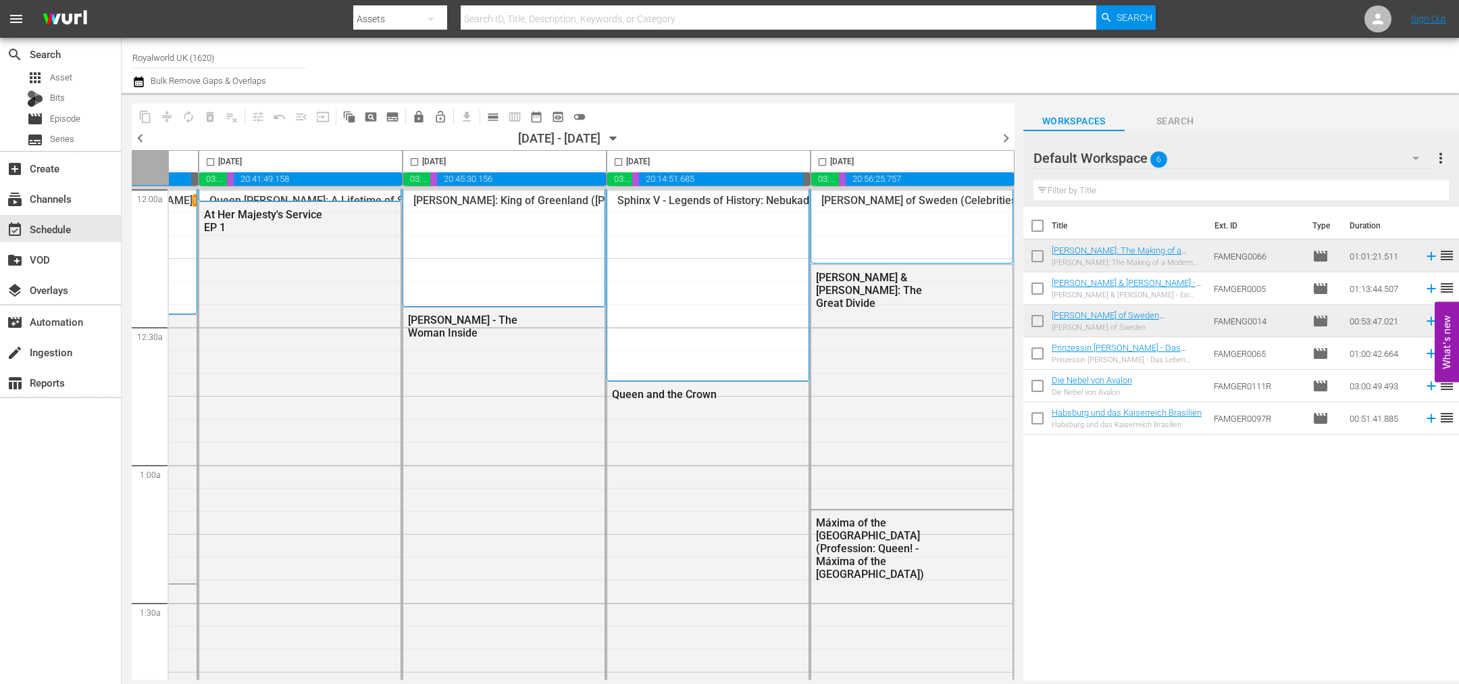
click at [818, 162] on input "checkbox" at bounding box center [823, 165] width 16 height 16
checkbox input "true"
click at [144, 117] on span "content_copy" at bounding box center [146, 117] width 14 height 14
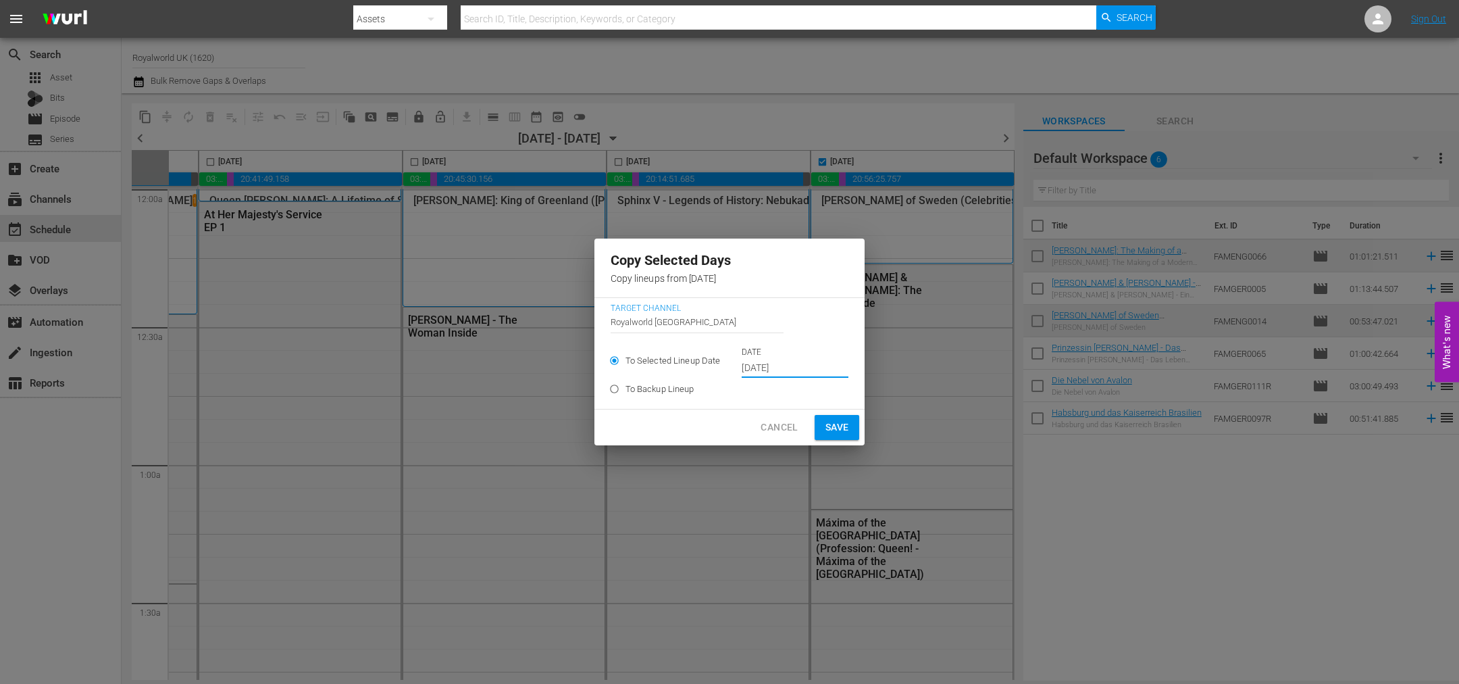
click at [777, 367] on input "Sep 24th 2025" at bounding box center [795, 368] width 107 height 20
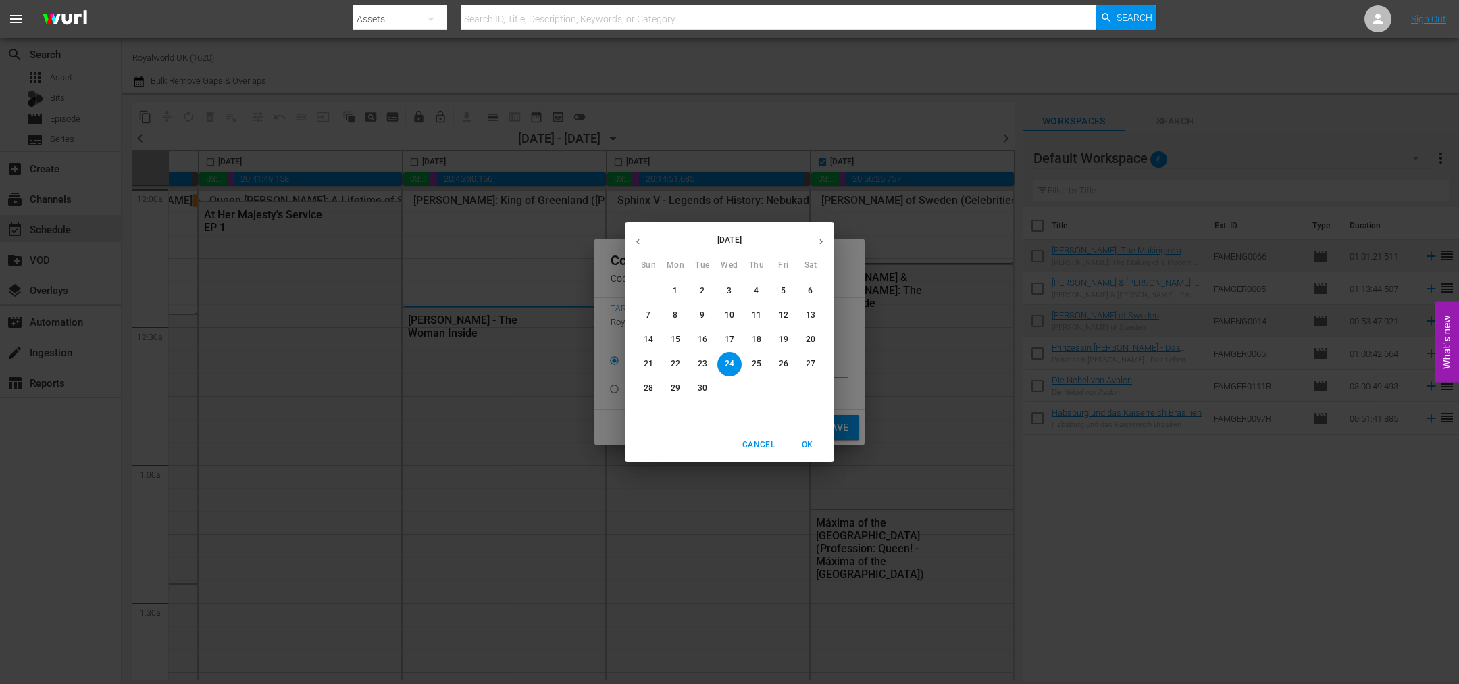
click at [822, 243] on icon "button" at bounding box center [821, 241] width 3 height 5
click at [650, 310] on p "5" at bounding box center [648, 314] width 5 height 11
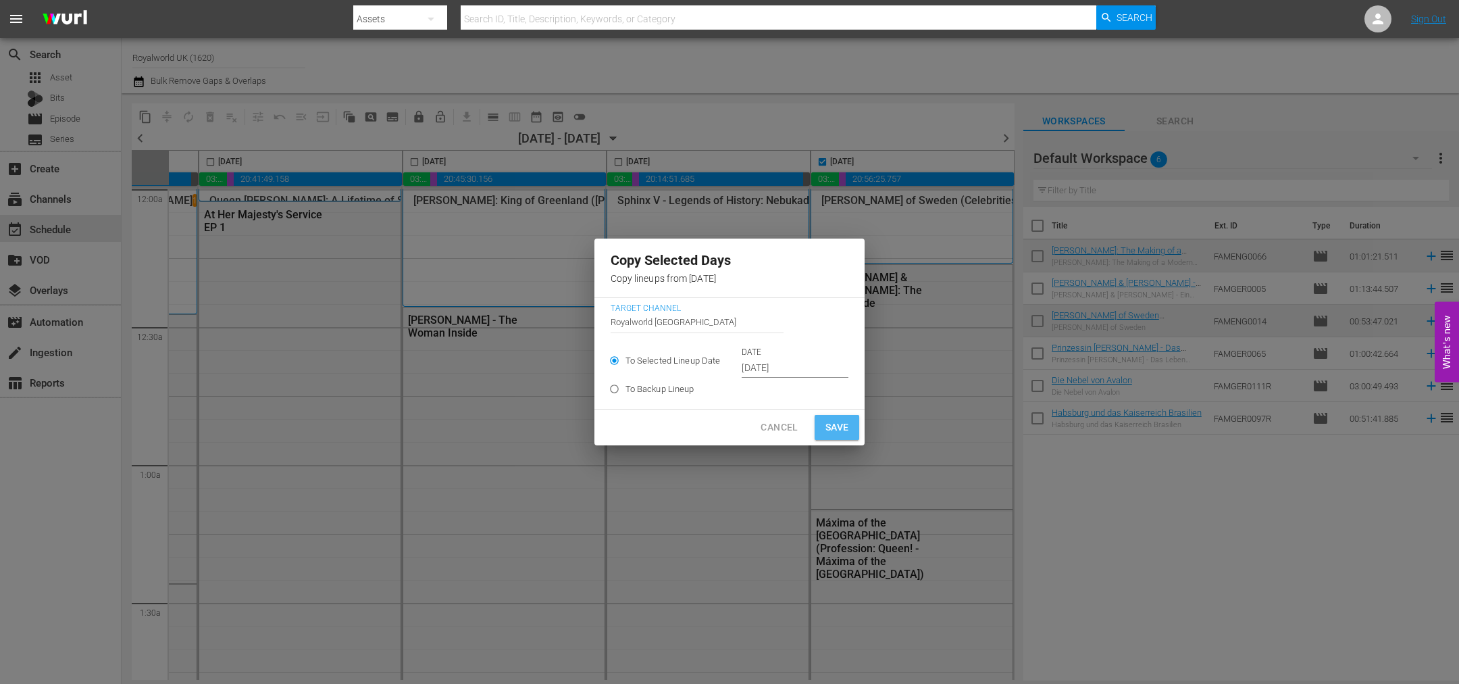
click at [829, 424] on span "Save" at bounding box center [838, 427] width 24 height 17
type input "Sep 24th 2025"
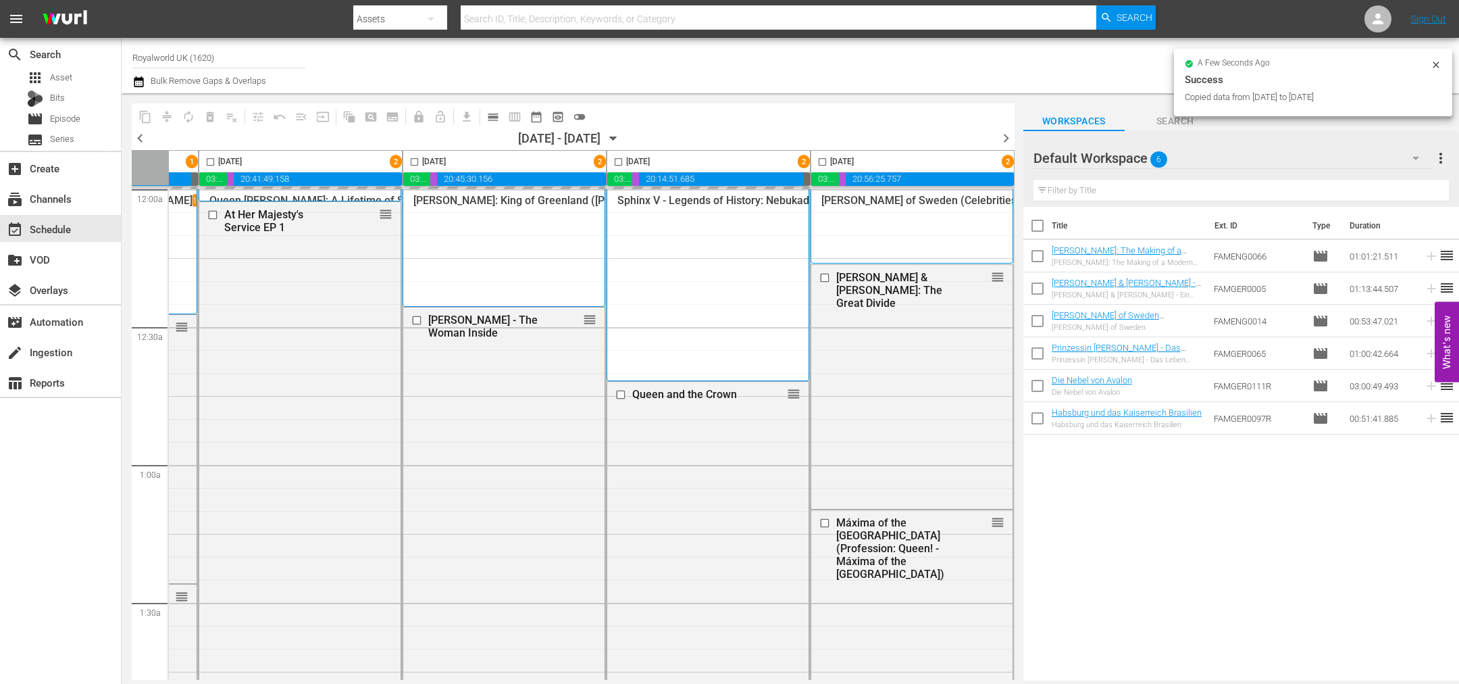
checkbox input "false"
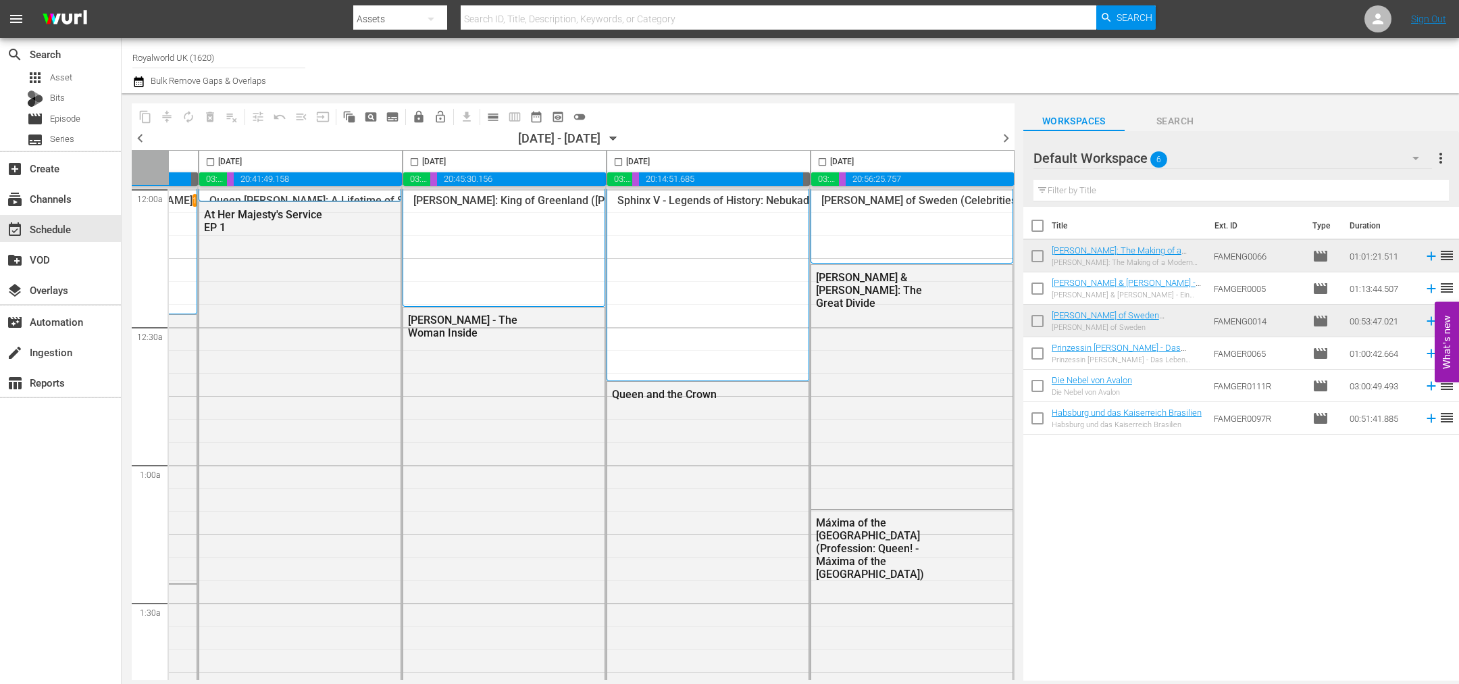
click at [1003, 136] on span "chevron_right" at bounding box center [1006, 138] width 17 height 17
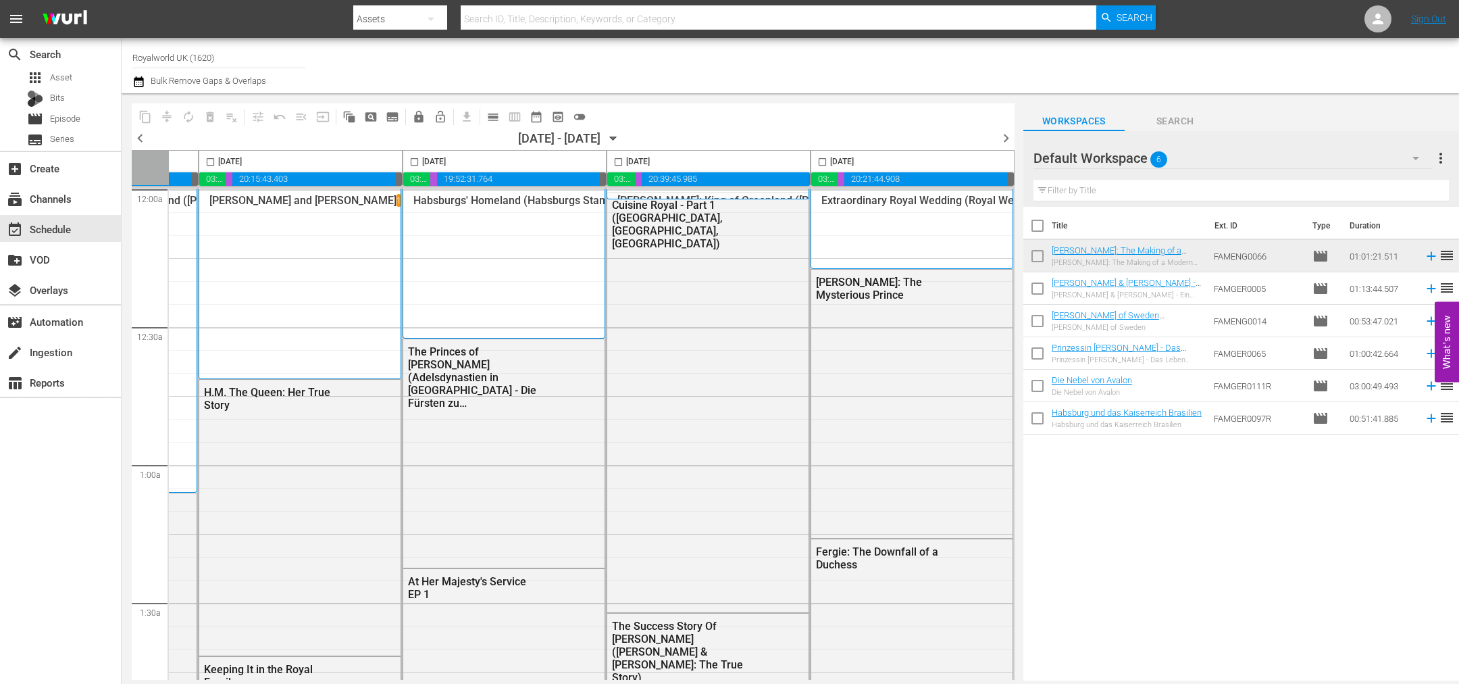
click at [1003, 136] on span "chevron_right" at bounding box center [1006, 138] width 17 height 17
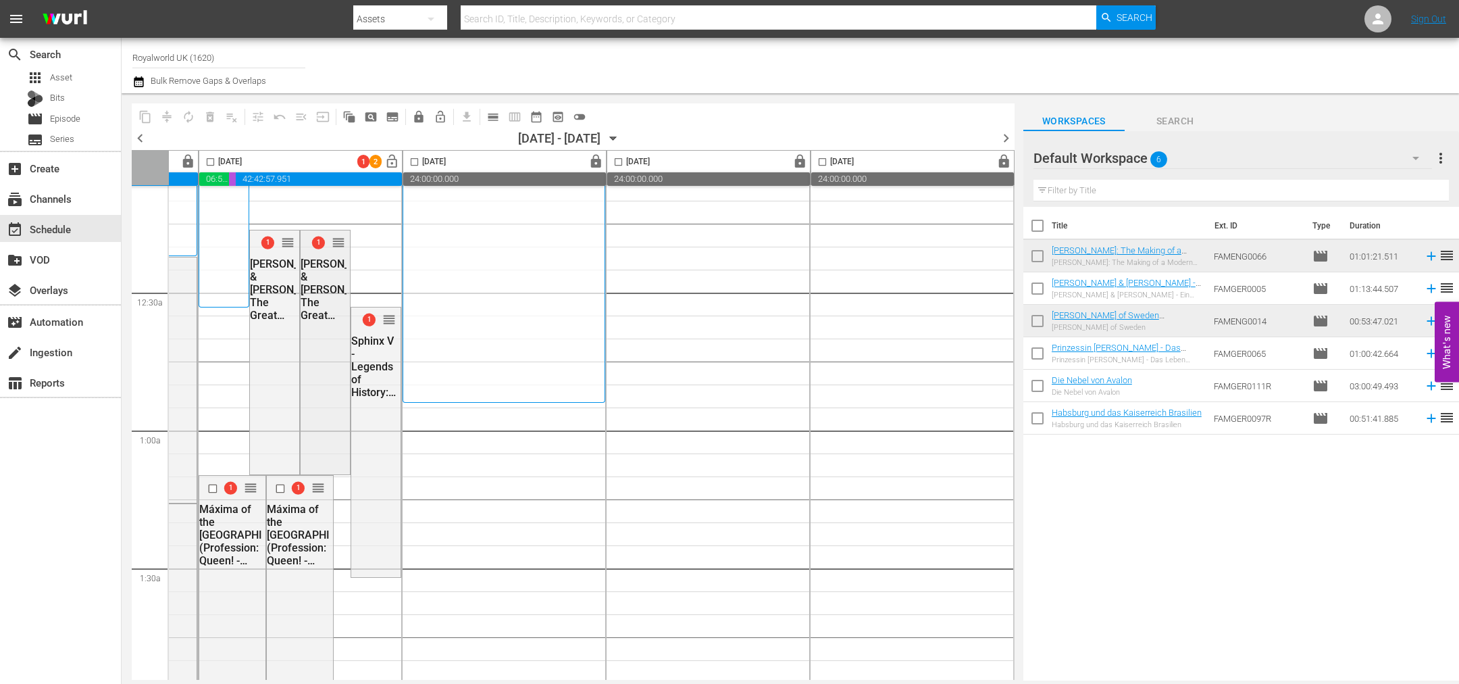
scroll to position [0, 585]
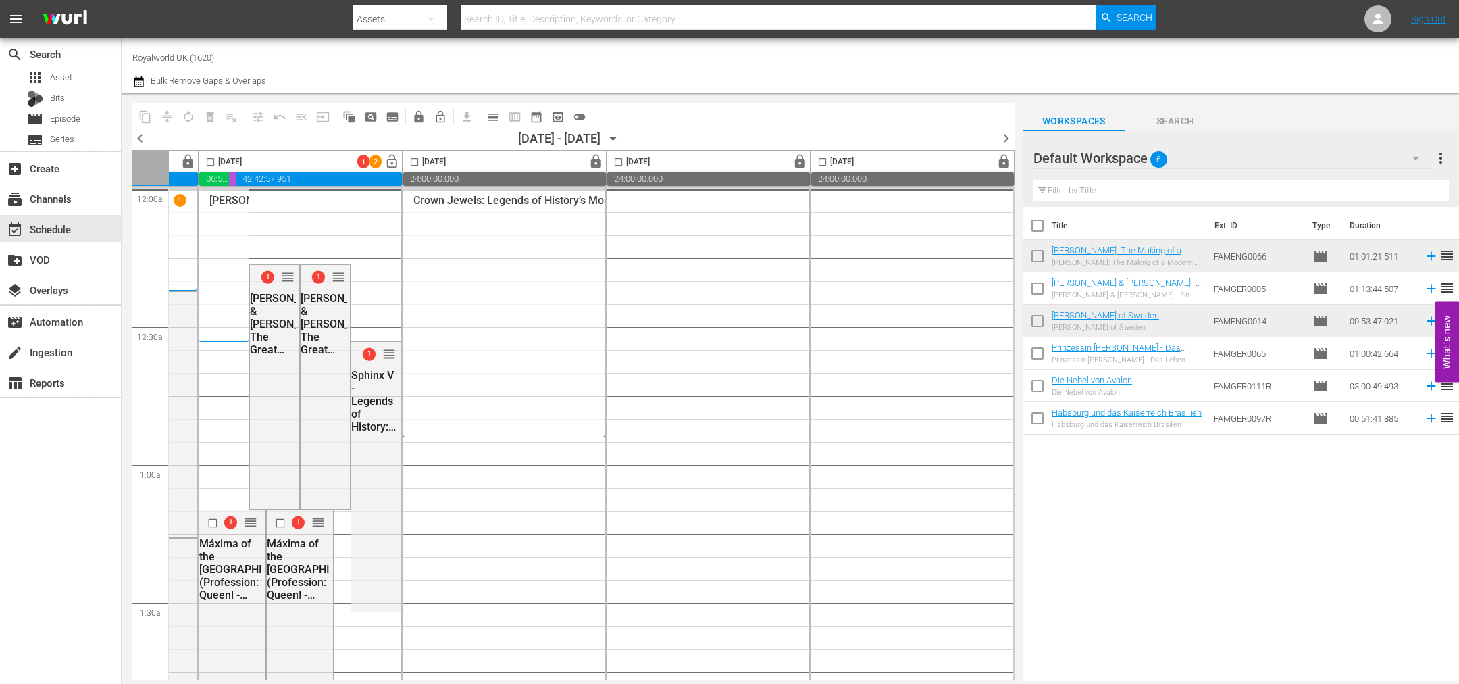
click at [204, 159] on input "checkbox" at bounding box center [211, 165] width 16 height 16
click at [207, 118] on span "delete_forever_outlined" at bounding box center [210, 117] width 14 height 14
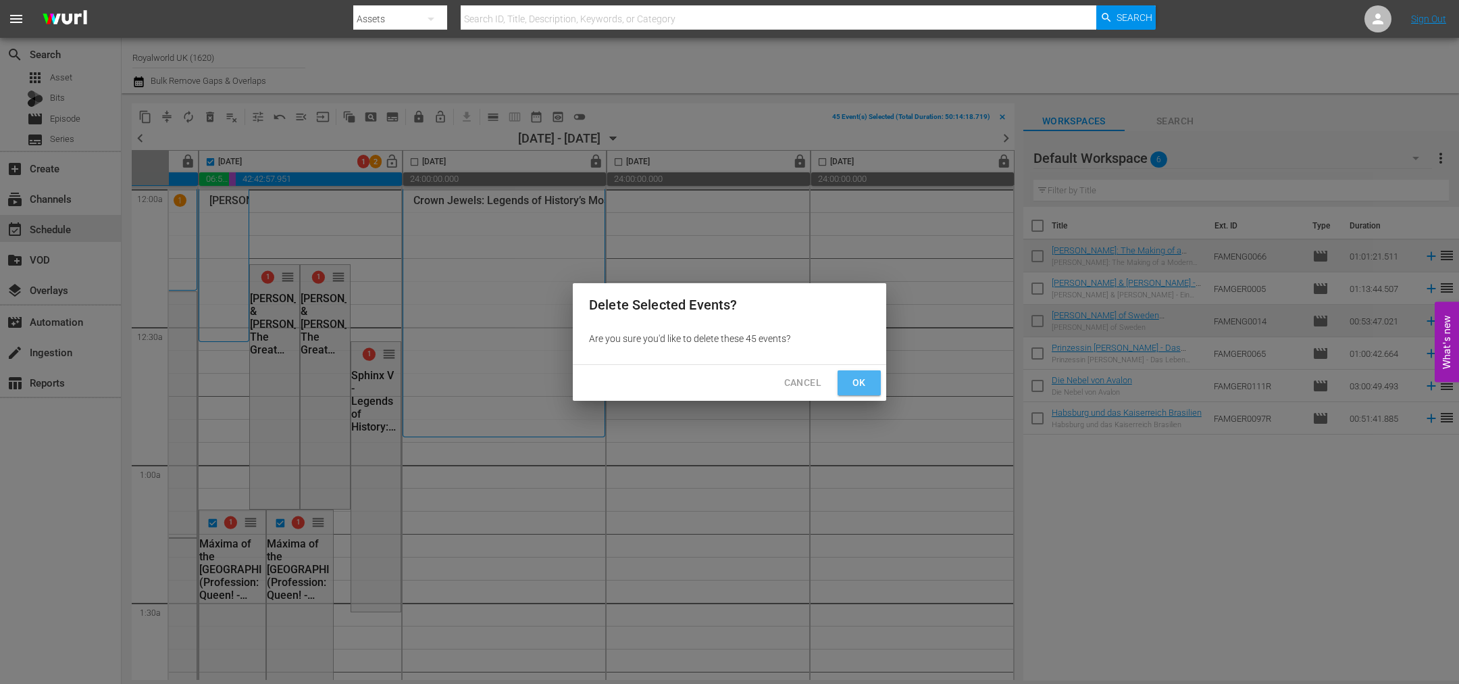
click at [855, 381] on span "Ok" at bounding box center [860, 382] width 22 height 17
checkbox input "false"
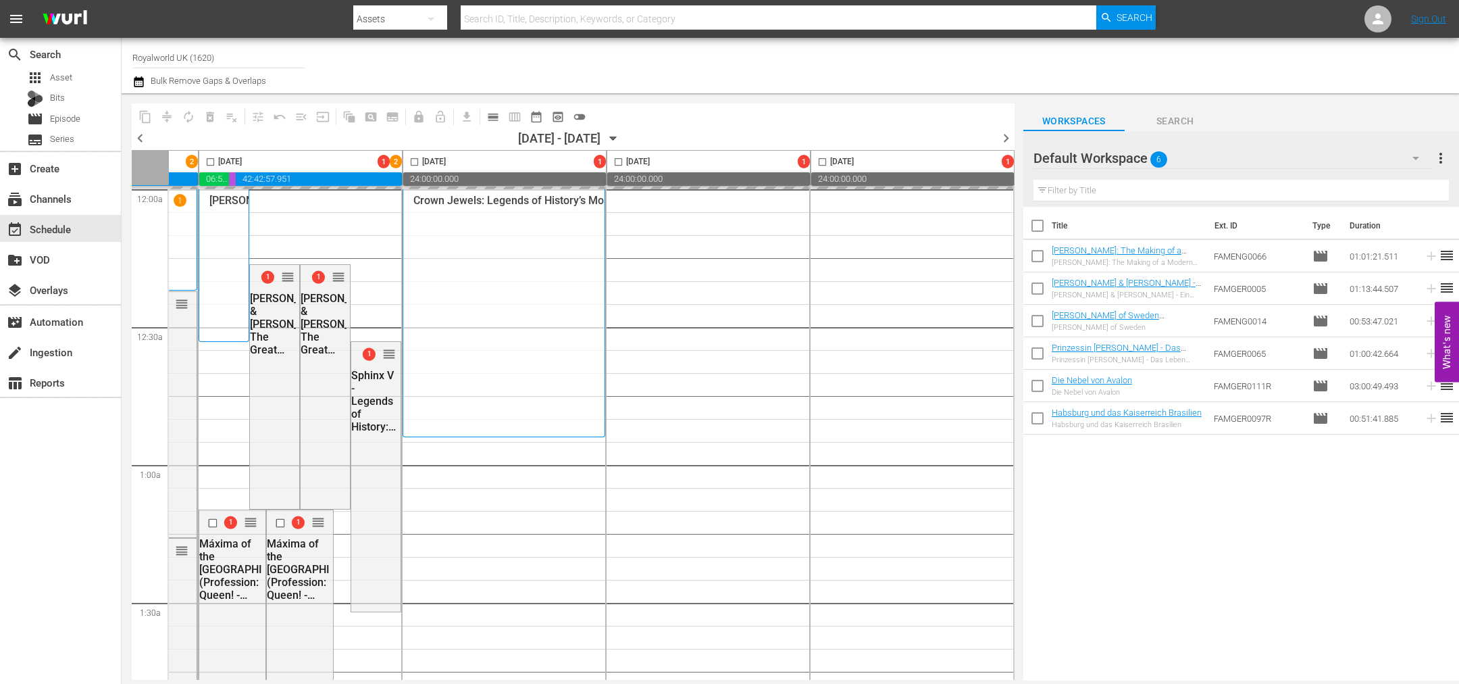
click at [1442, 156] on span "more_vert" at bounding box center [1441, 158] width 16 height 16
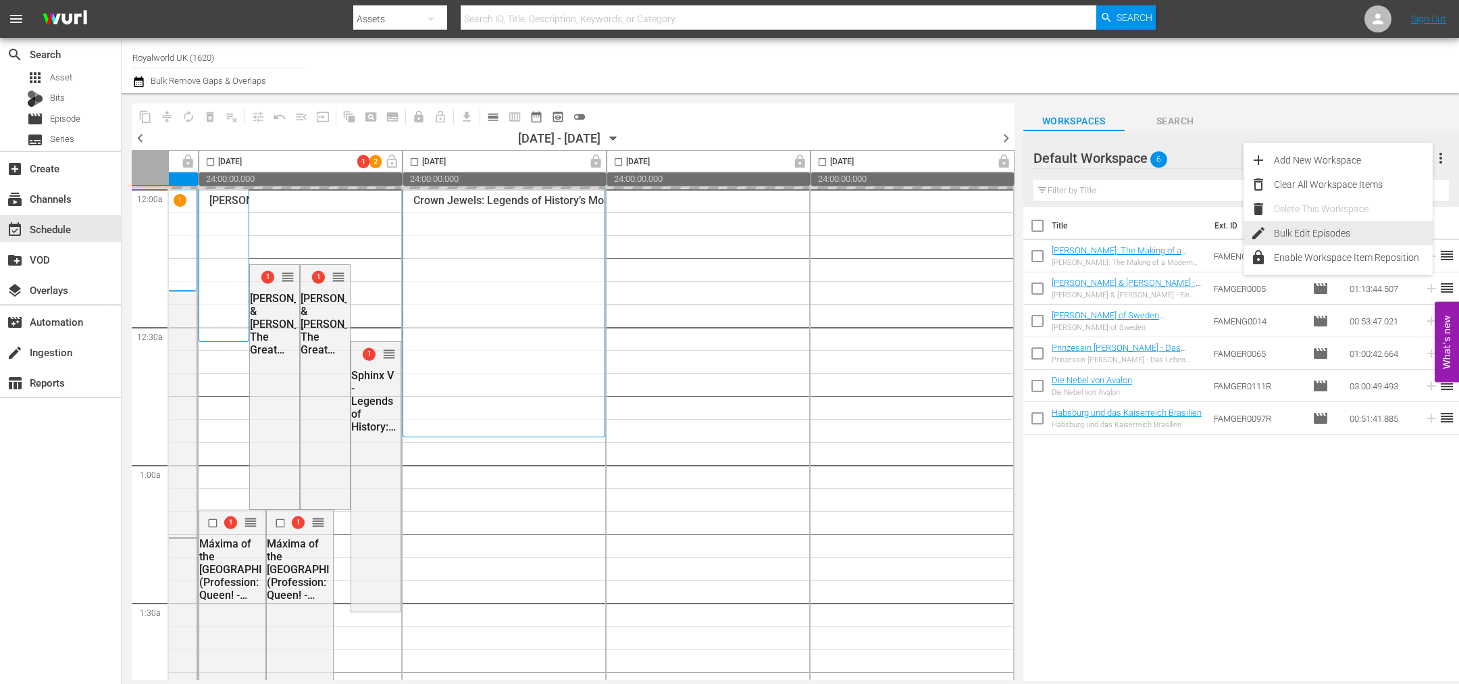
click at [1307, 190] on div "Clear All Workspace Items" at bounding box center [1353, 184] width 159 height 24
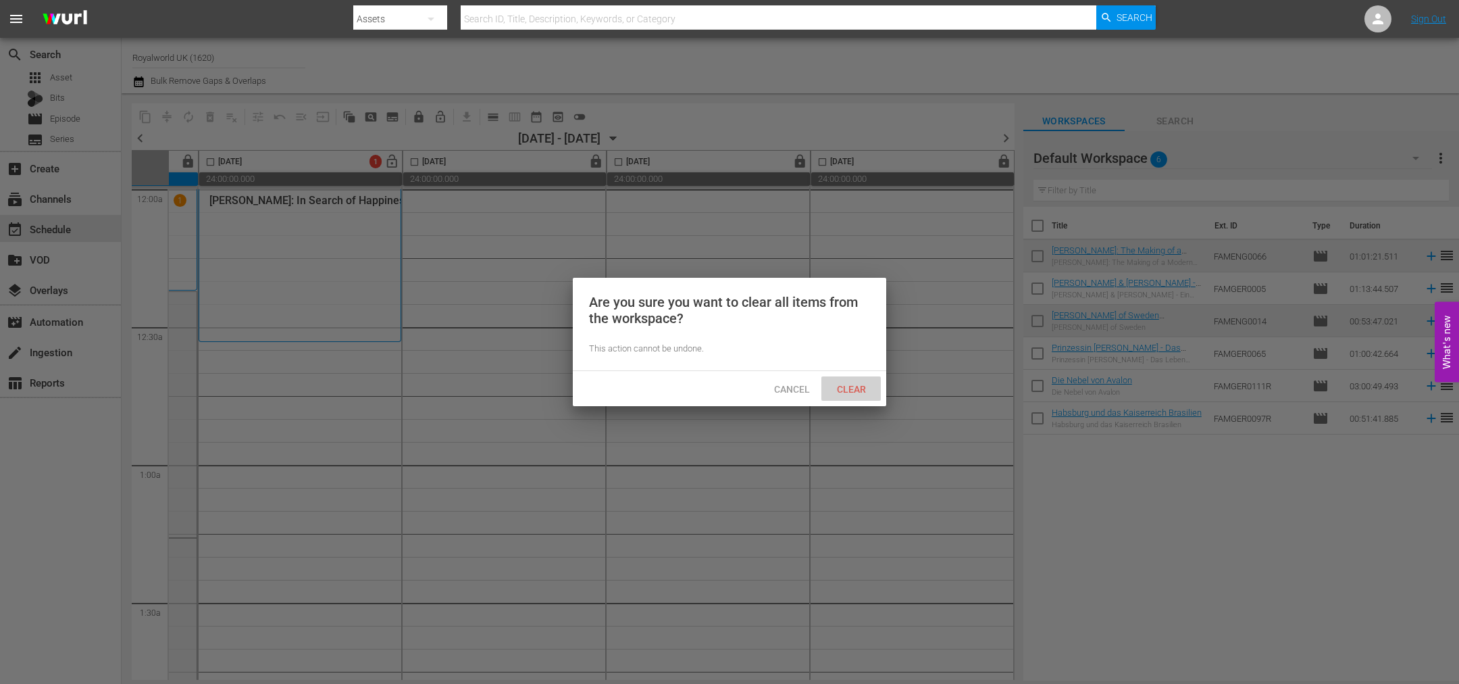
click at [848, 384] on span "Clear" at bounding box center [851, 389] width 51 height 11
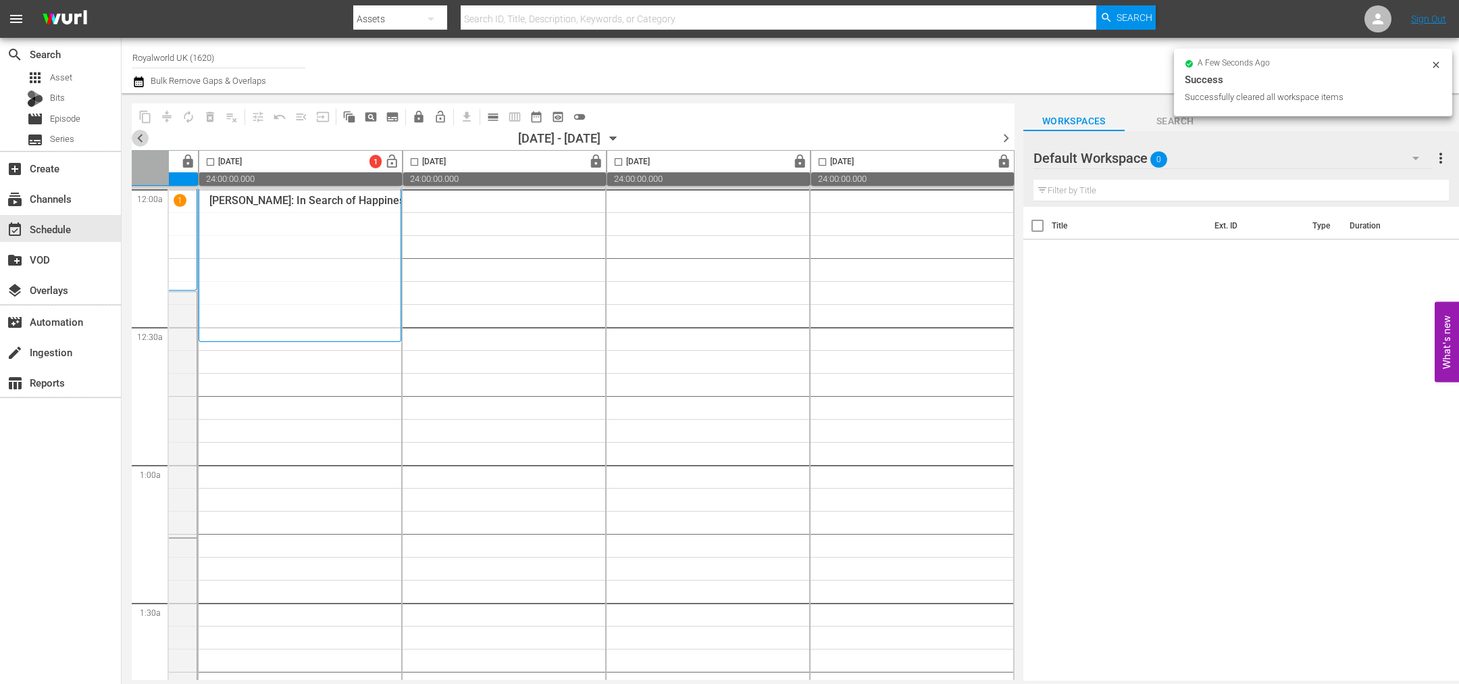
click at [139, 140] on span "chevron_left" at bounding box center [140, 138] width 17 height 17
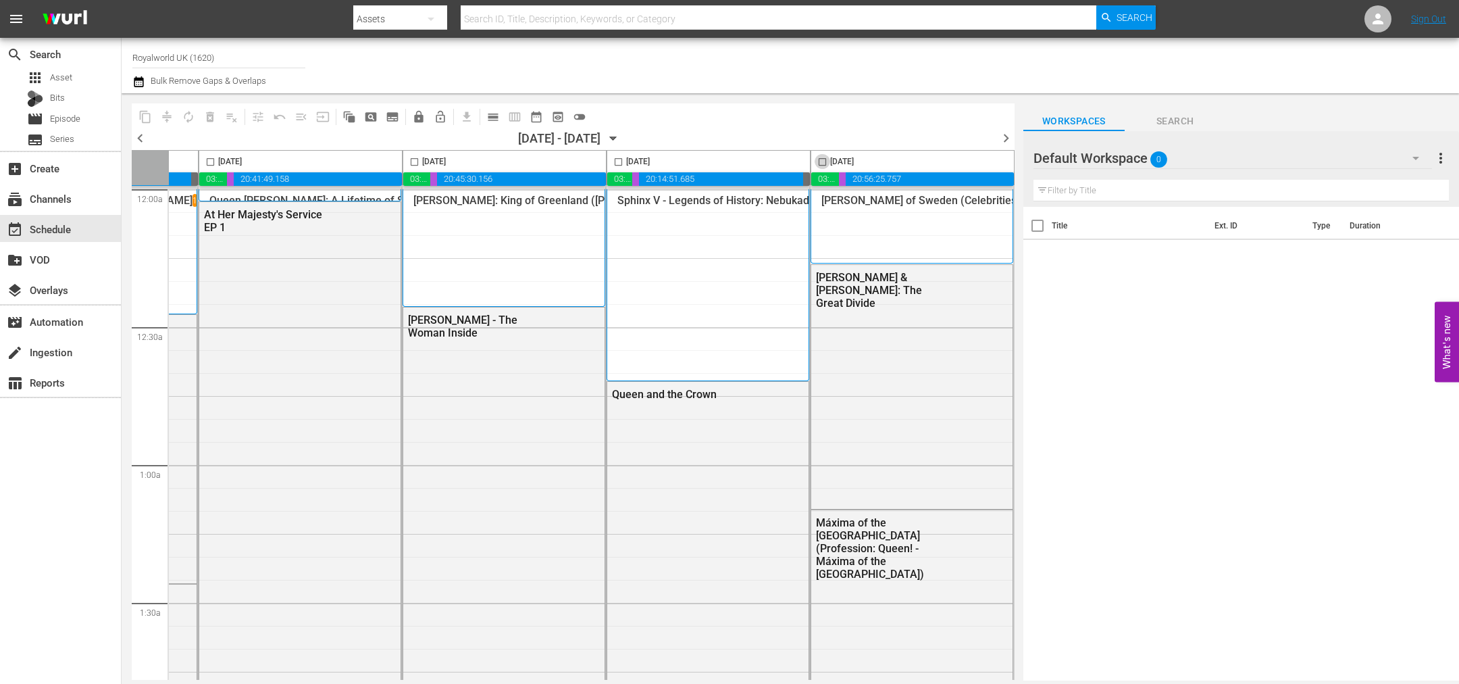
click at [821, 159] on input "checkbox" at bounding box center [823, 165] width 16 height 16
checkbox input "true"
click at [145, 111] on span "content_copy" at bounding box center [146, 117] width 14 height 14
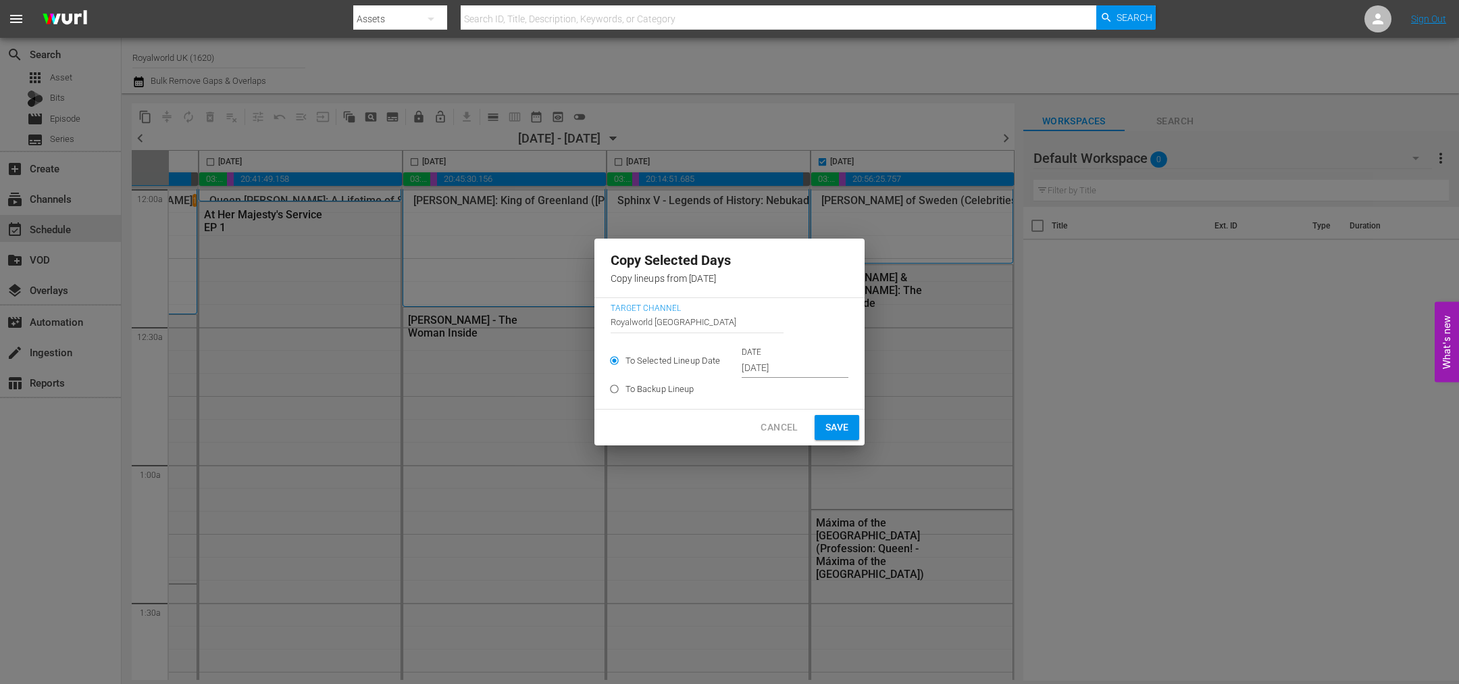
click at [754, 356] on p "DATE" at bounding box center [795, 352] width 107 height 11
click at [764, 375] on input "Sep 24th 2025" at bounding box center [795, 368] width 107 height 20
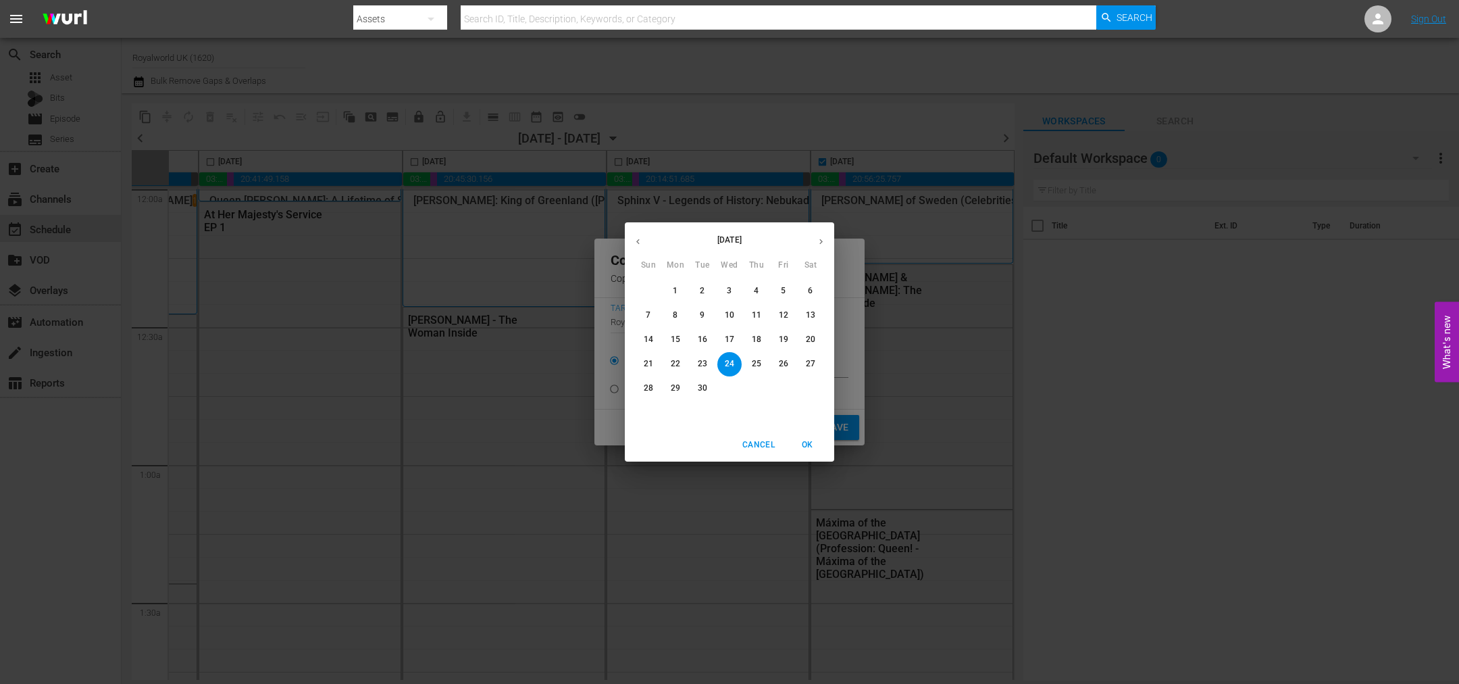
click at [825, 241] on icon "button" at bounding box center [821, 241] width 10 height 10
click at [647, 317] on p "5" at bounding box center [648, 314] width 5 height 11
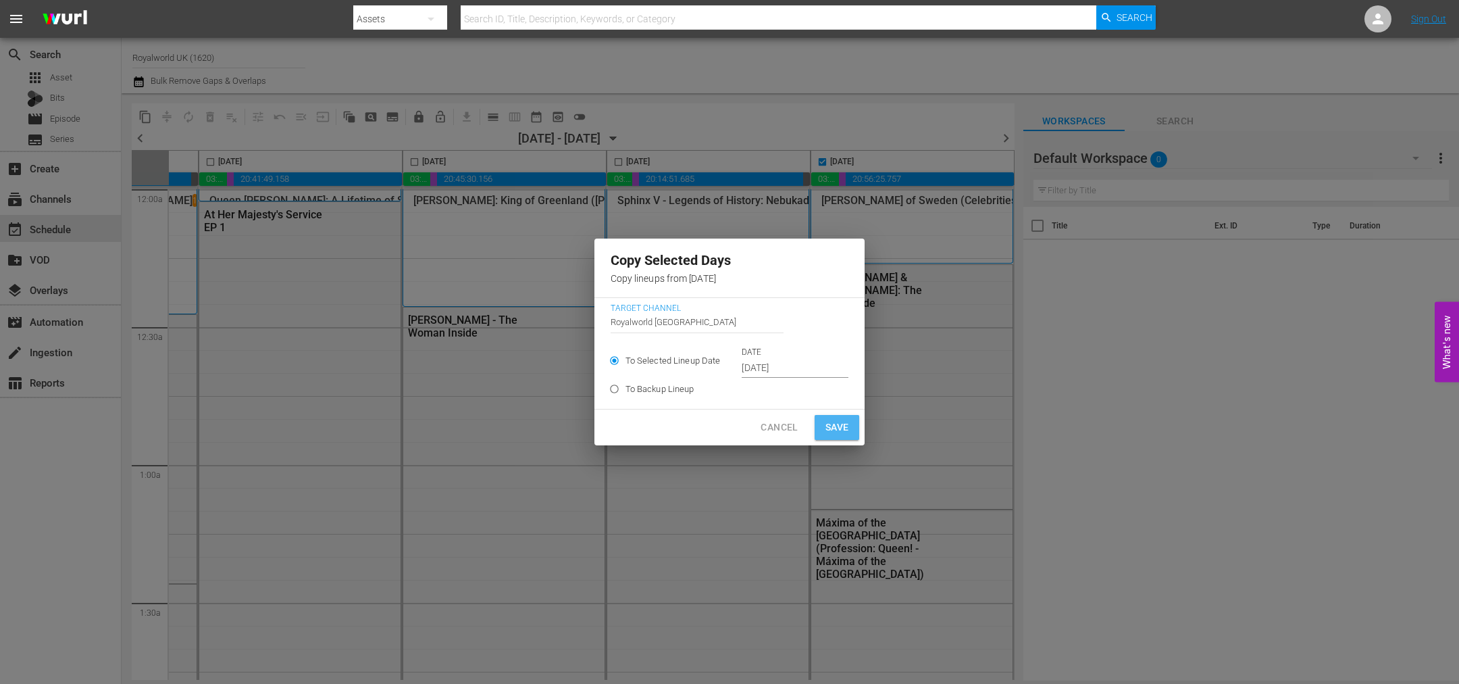
click at [834, 432] on span "Save" at bounding box center [838, 427] width 24 height 17
type input "Sep 24th 2025"
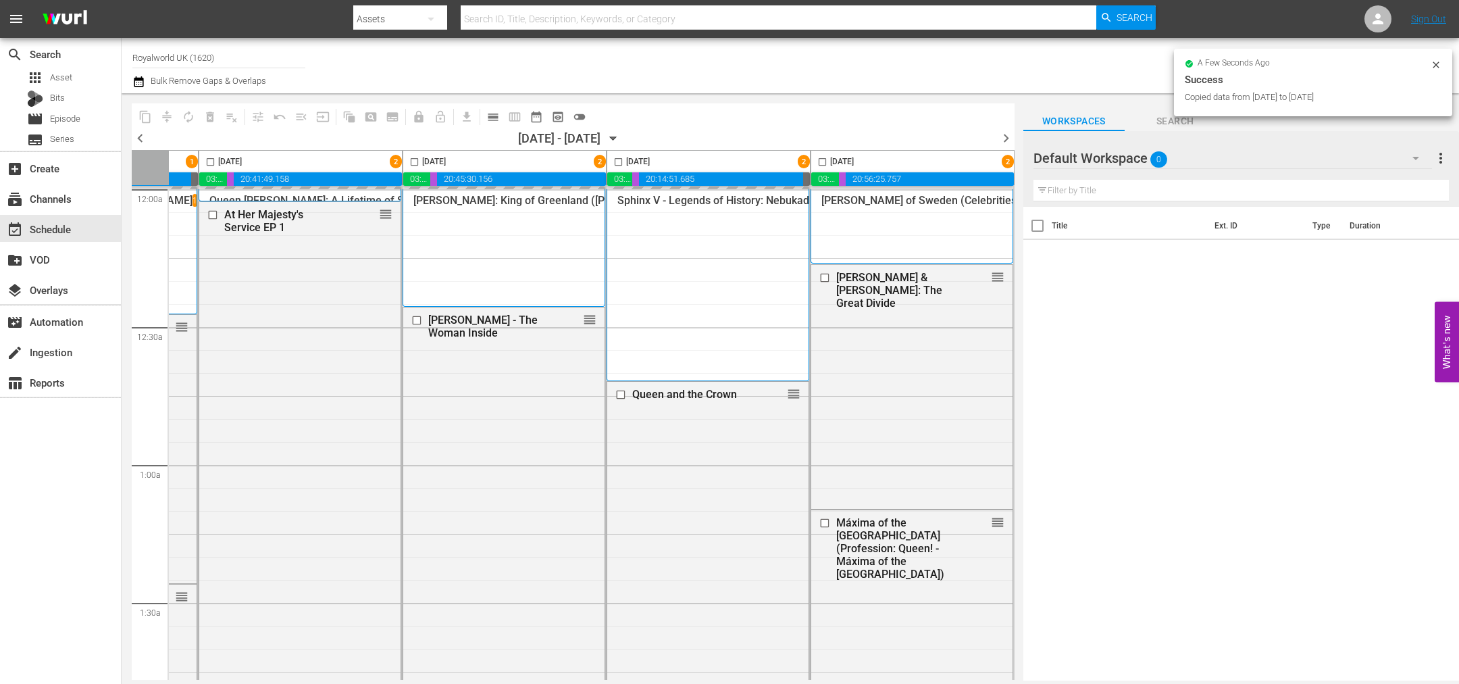
checkbox input "false"
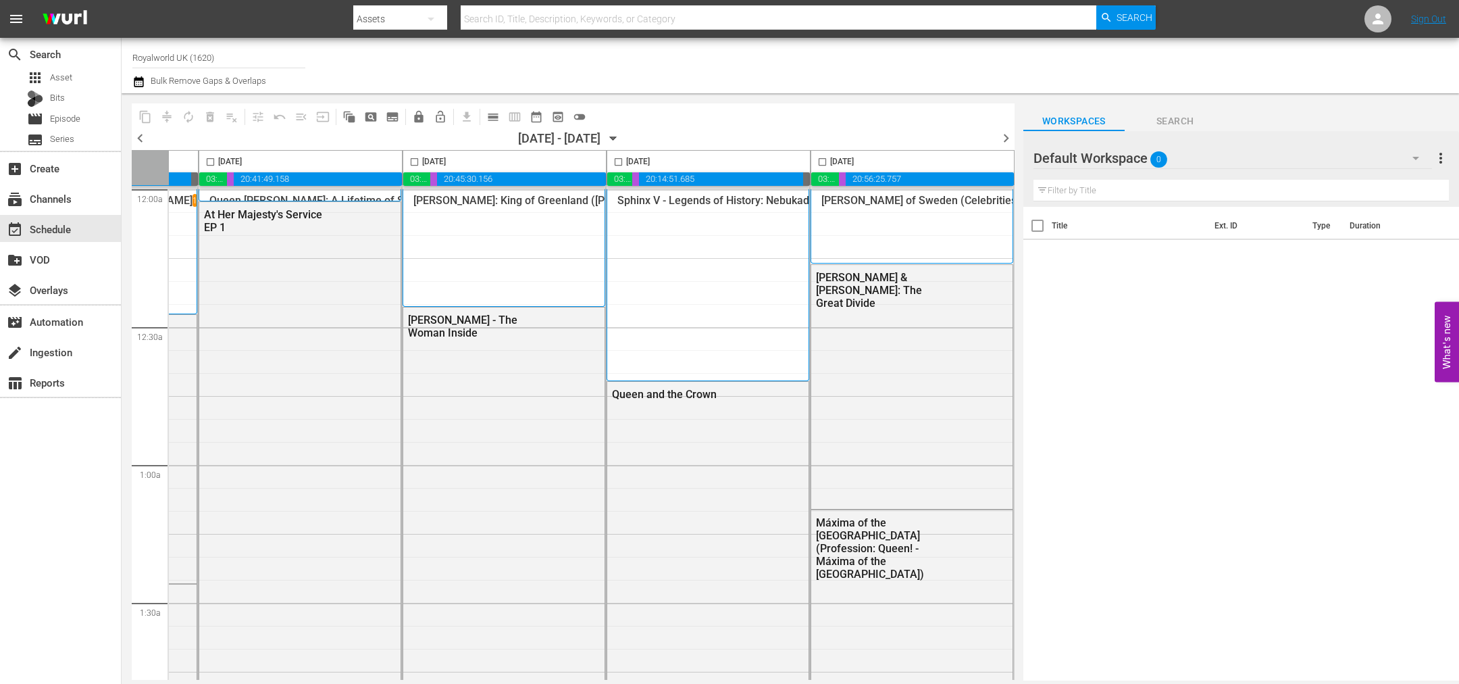
click at [1009, 137] on span "chevron_right" at bounding box center [1006, 138] width 17 height 17
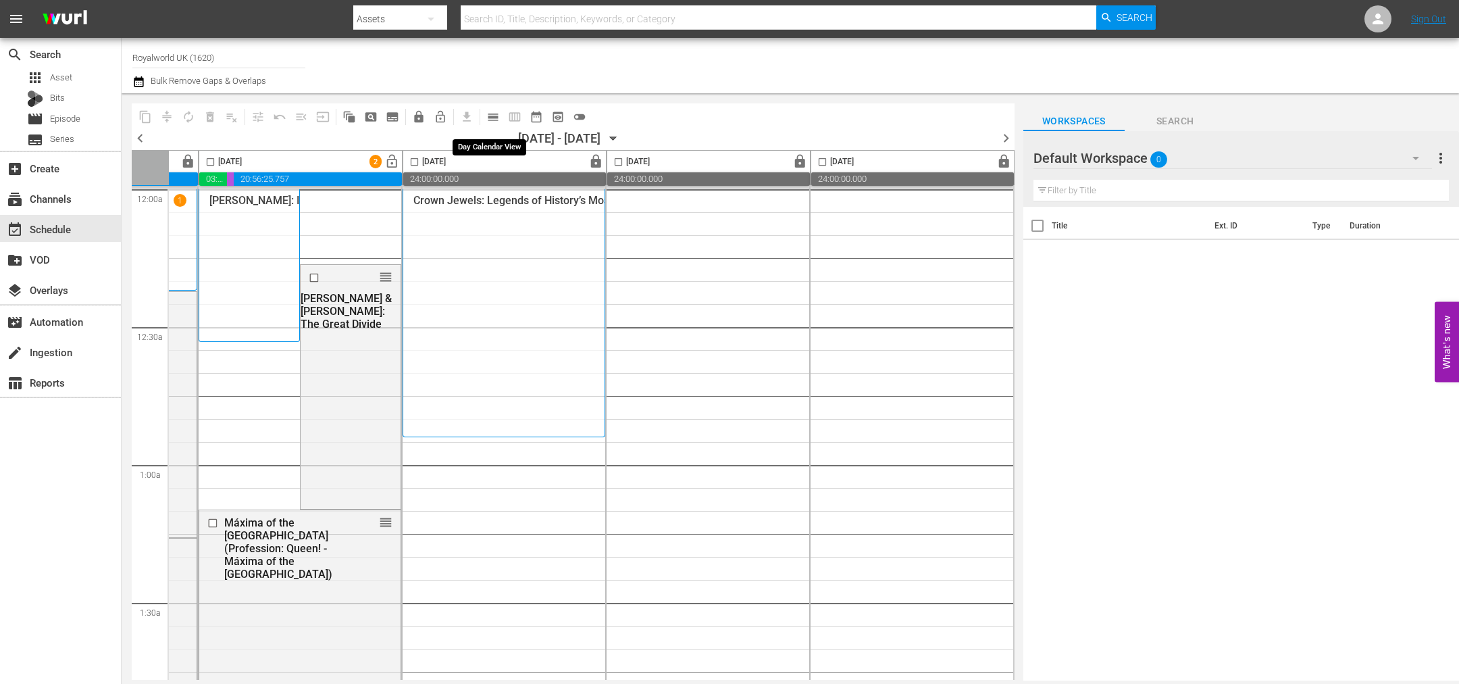
click at [491, 110] on span "calendar_view_day_outlined" at bounding box center [493, 117] width 14 height 14
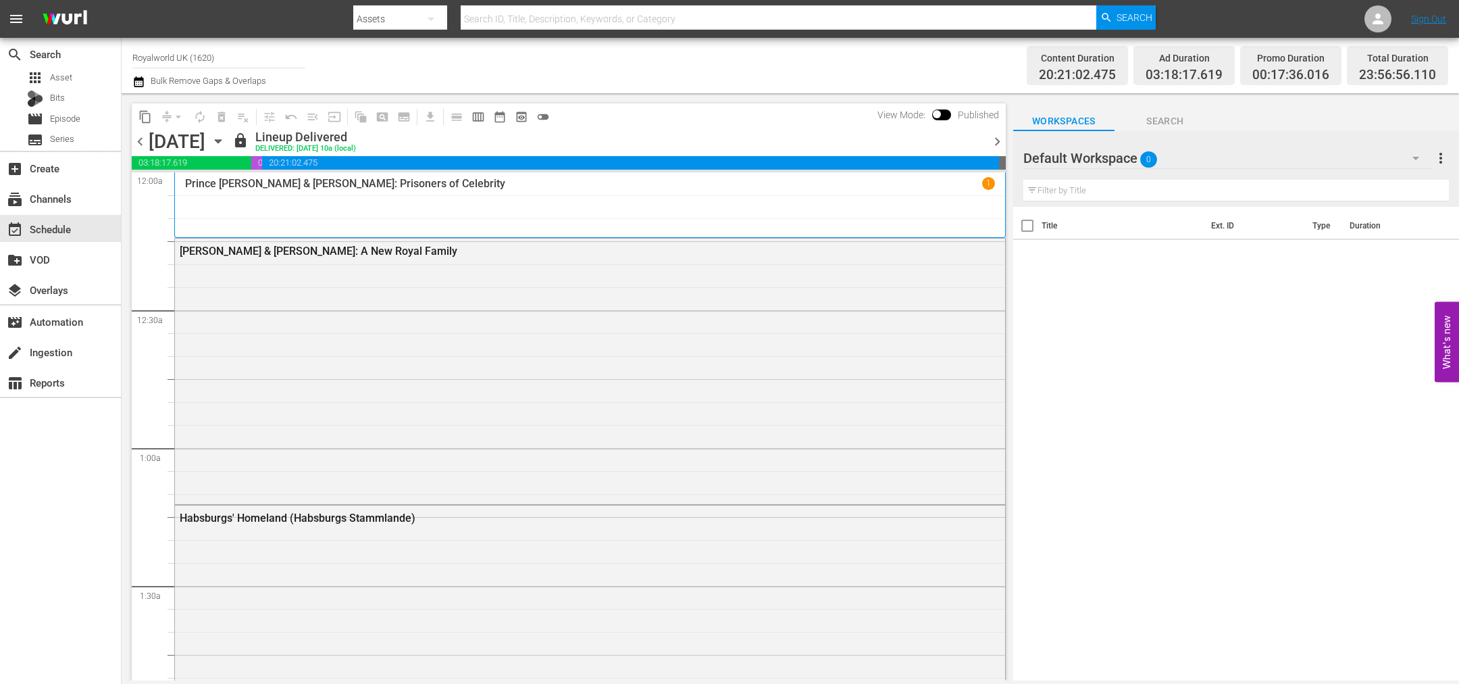
click at [997, 142] on span "chevron_right" at bounding box center [997, 141] width 17 height 17
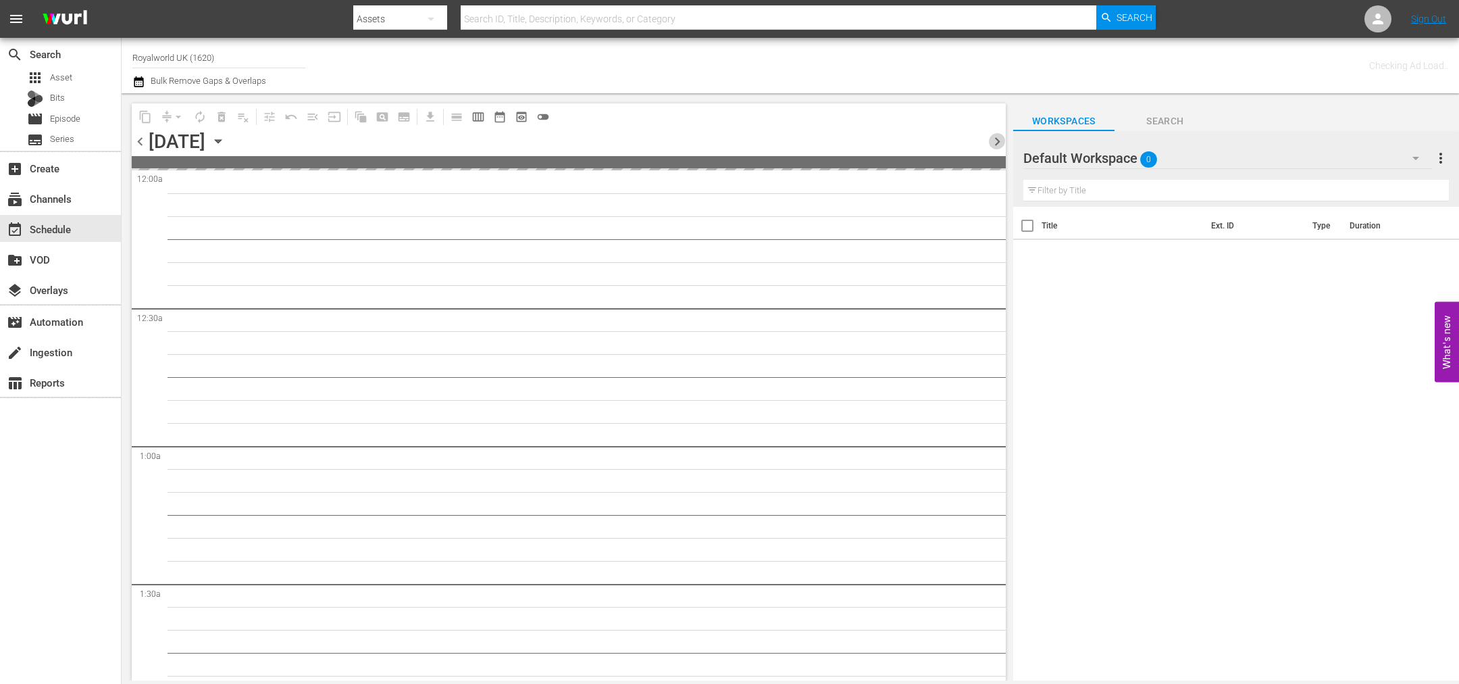
click at [997, 142] on span "chevron_right" at bounding box center [997, 141] width 17 height 17
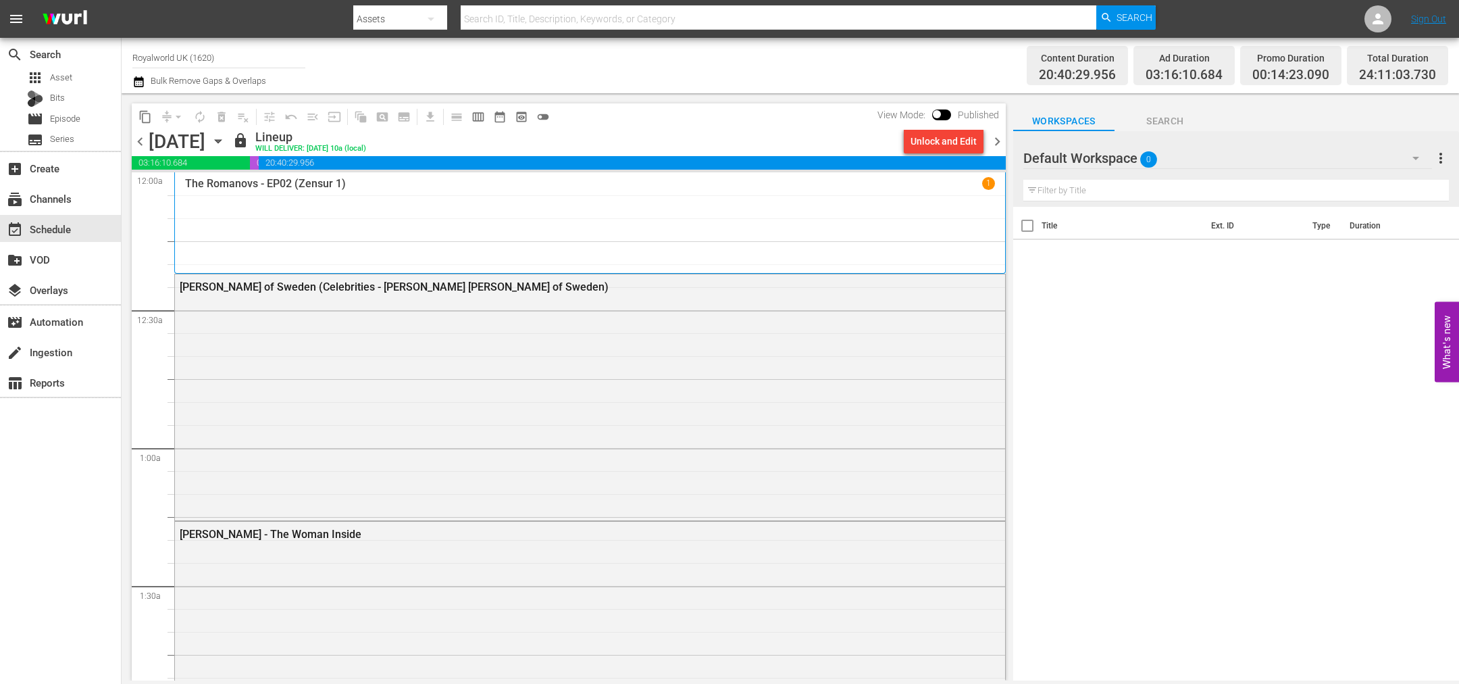
click at [999, 141] on span "chevron_right" at bounding box center [997, 141] width 17 height 17
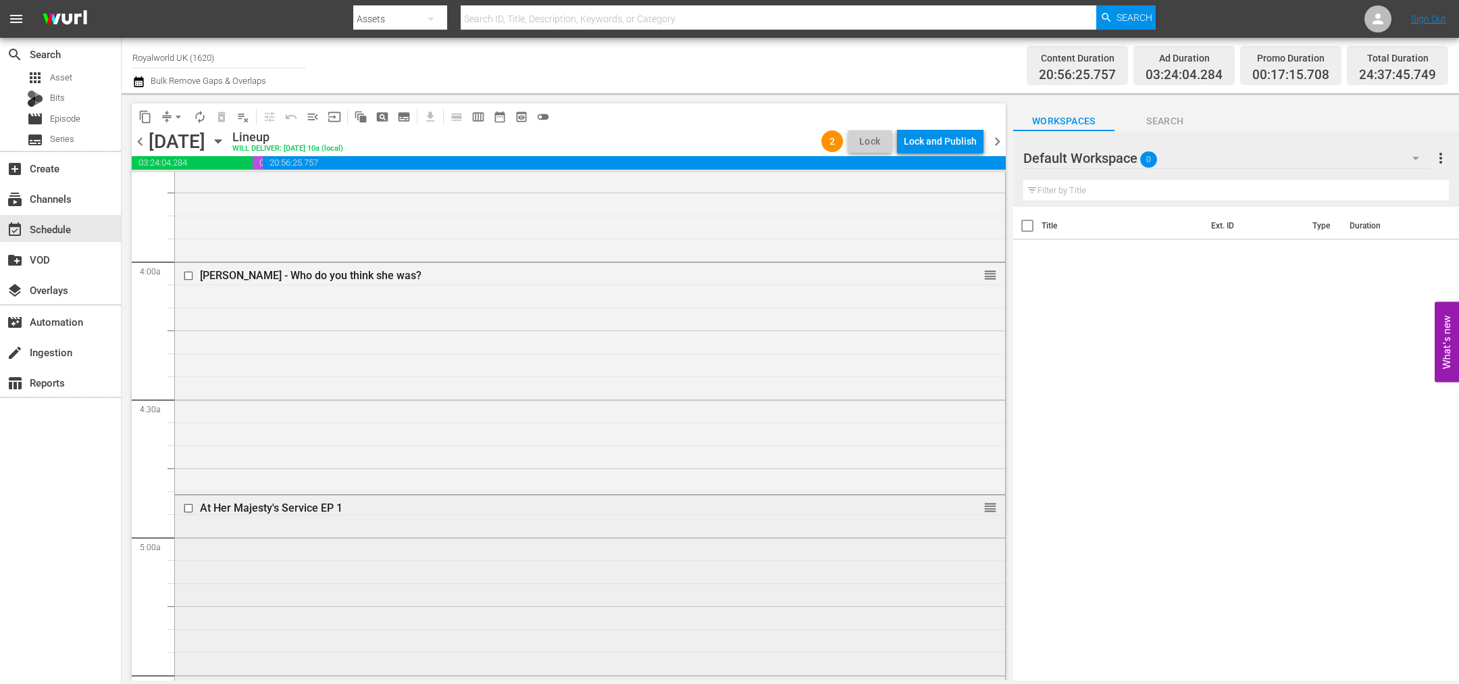
scroll to position [1115, 0]
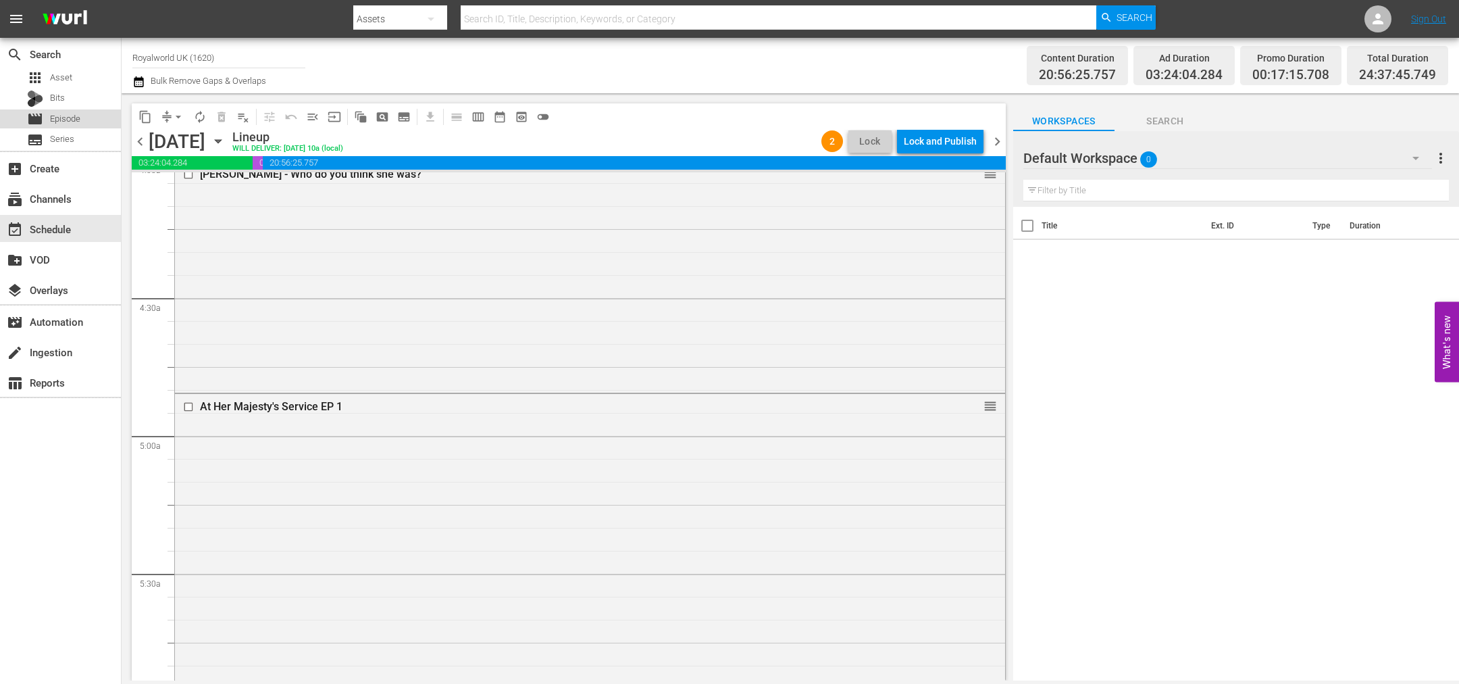
click at [73, 111] on div "movie Episode" at bounding box center [53, 118] width 53 height 19
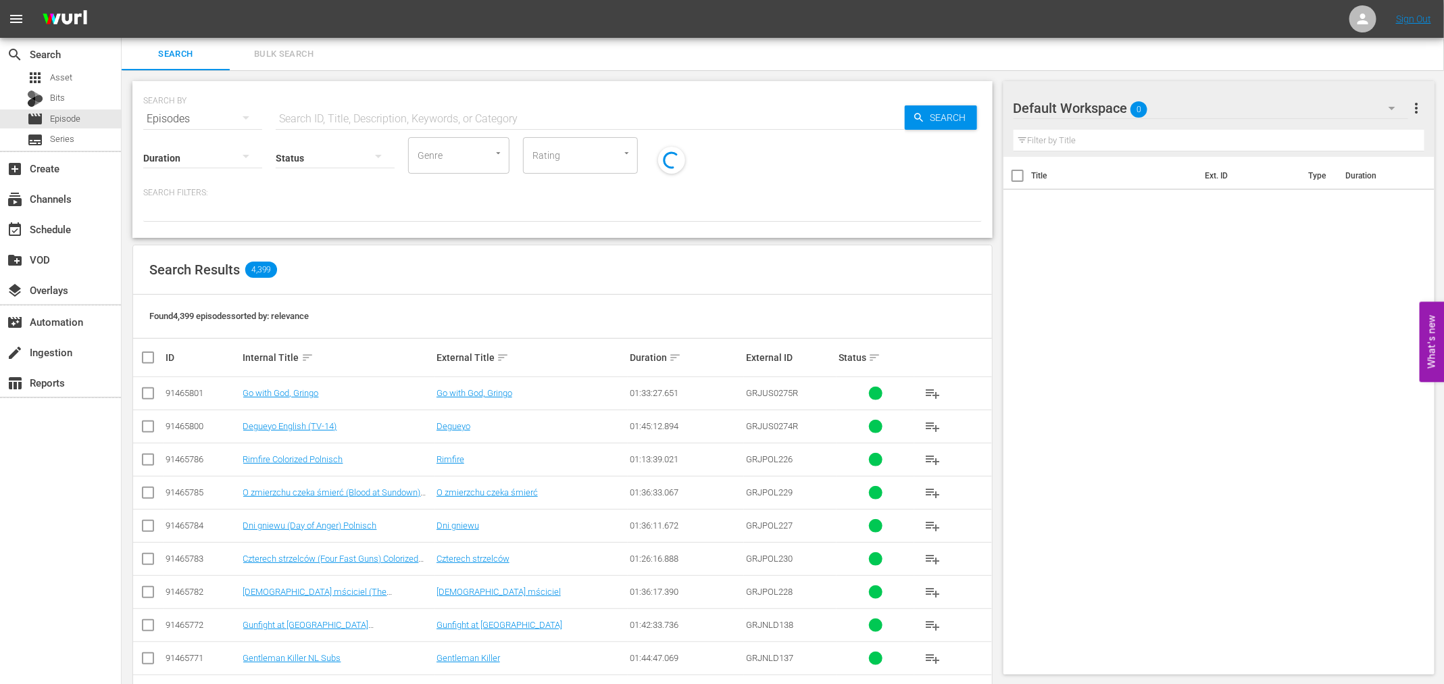
click at [278, 103] on input "text" at bounding box center [590, 119] width 629 height 32
click at [300, 110] on input "text" at bounding box center [590, 119] width 629 height 32
paste input "Hitler's Favourite Royal"
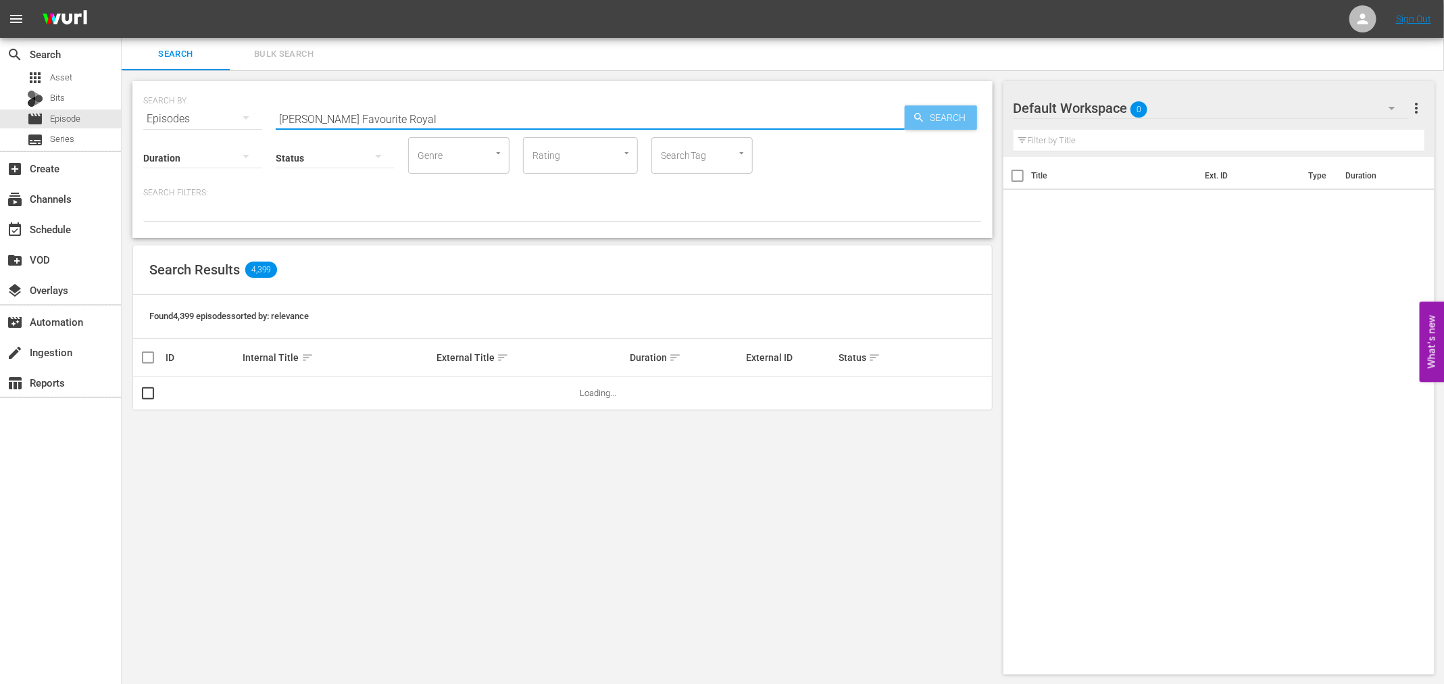
click at [920, 122] on icon "button" at bounding box center [919, 117] width 12 height 12
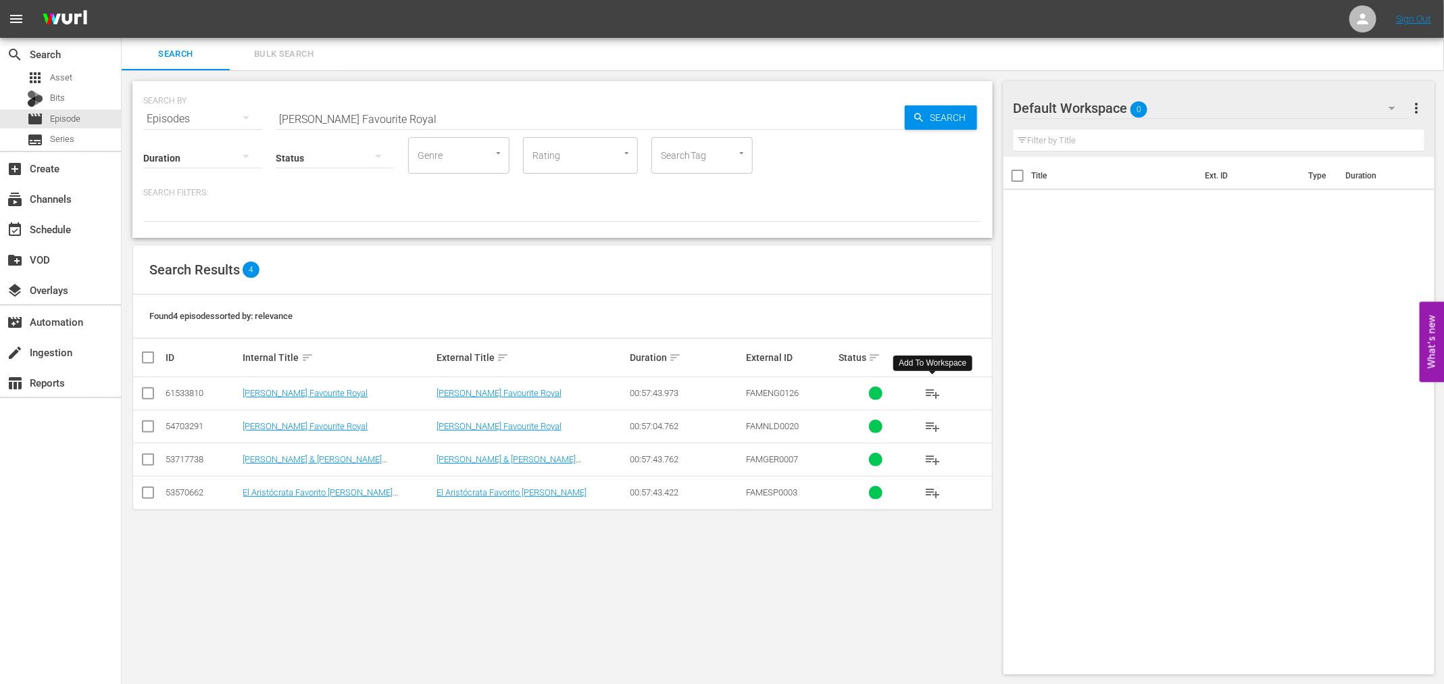
click at [943, 390] on button "playlist_add" at bounding box center [932, 393] width 32 height 32
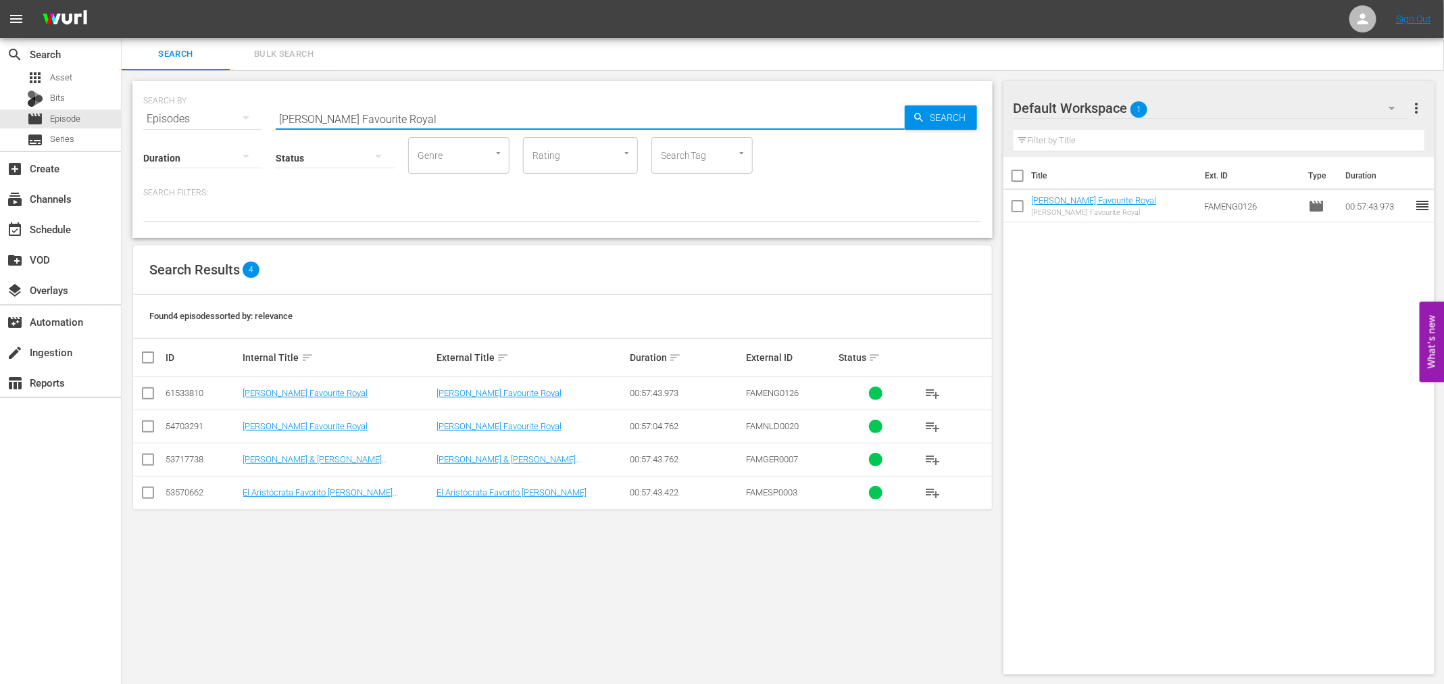
paste input "Queen Elizabeth II: A Lifetime of Service"
drag, startPoint x: 397, startPoint y: 114, endPoint x: 135, endPoint y: 103, distance: 261.7
click at [135, 103] on div "SEARCH BY Search By Episodes Search ID, Title, Description, Keywords, or Catego…" at bounding box center [562, 159] width 860 height 157
click at [934, 109] on span "Search" at bounding box center [951, 117] width 52 height 24
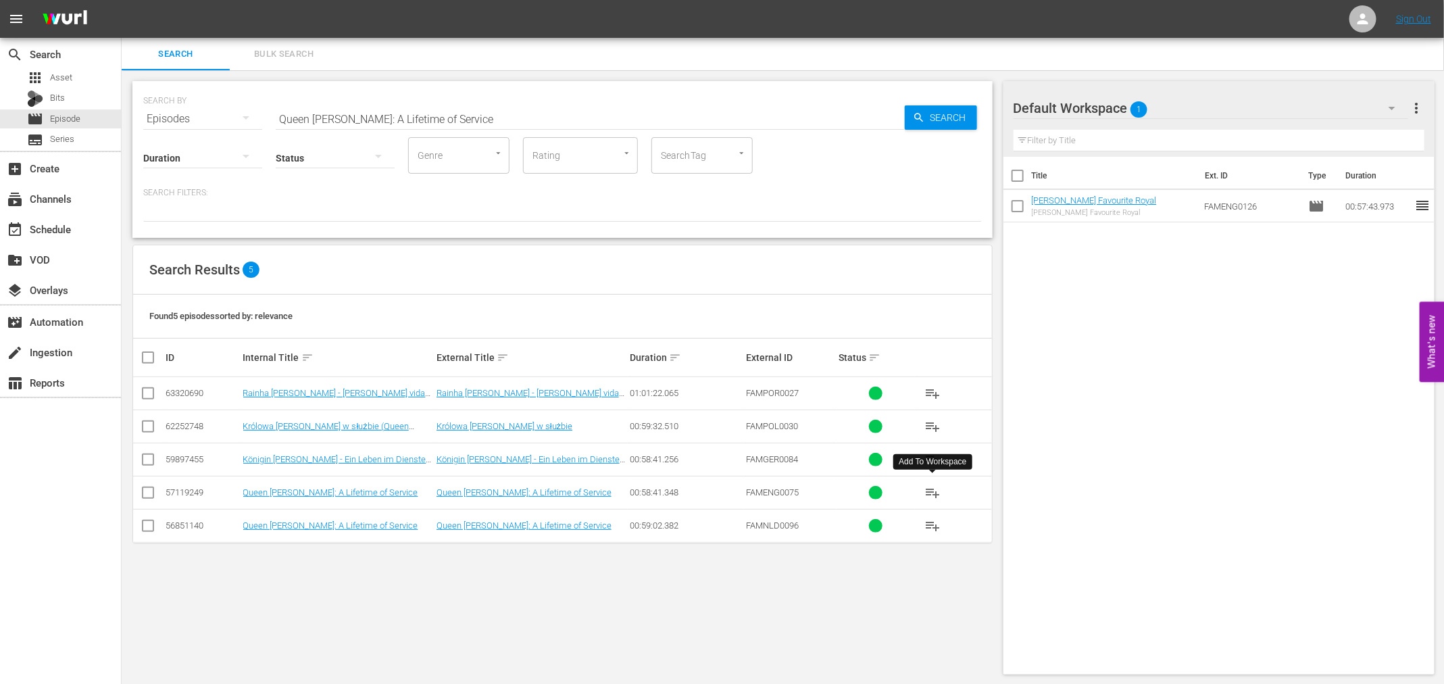
click at [935, 495] on span "playlist_add" at bounding box center [932, 492] width 16 height 16
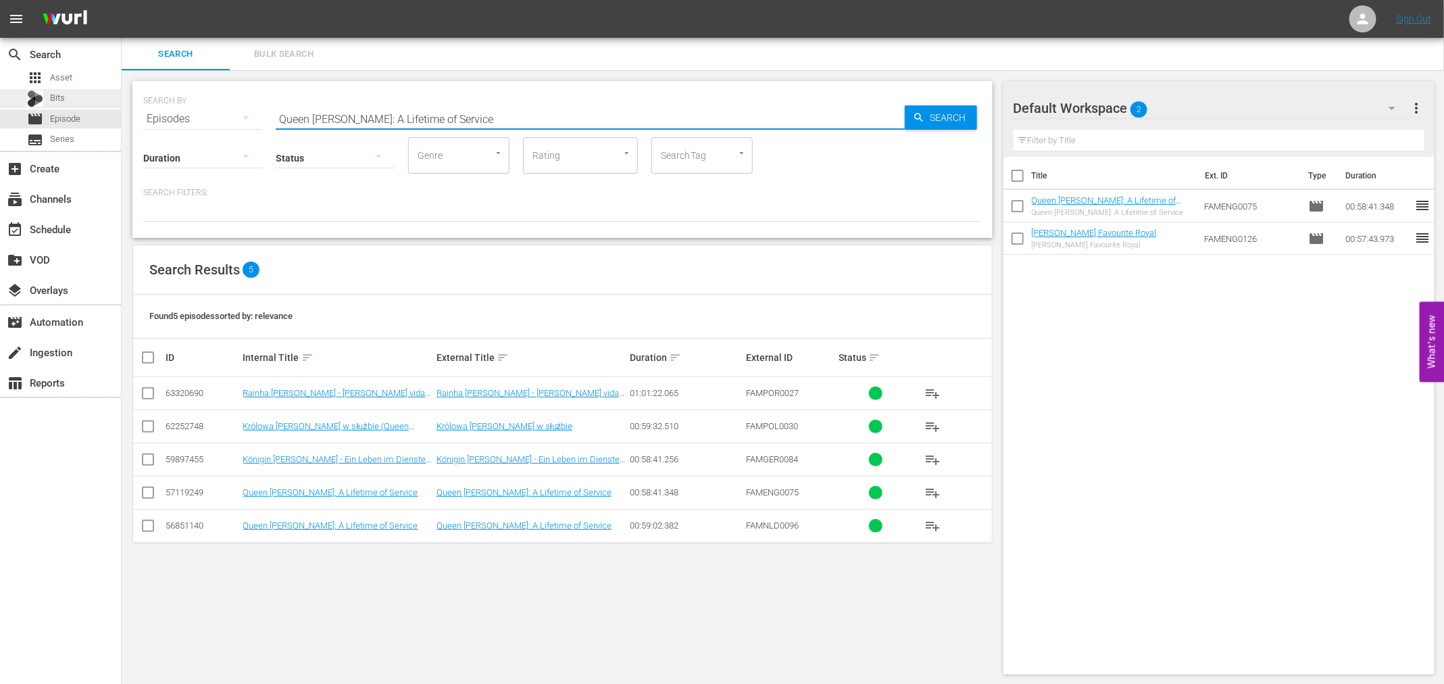
paste input "Sphinx V - Legends of History: Nebuchadnezzar"
drag, startPoint x: 485, startPoint y: 109, endPoint x: 32, endPoint y: 91, distance: 453.1
click at [122, 0] on div "search Search apps Asset Bits movie Episode subtitles Series add_box Create sub…" at bounding box center [783, 0] width 1322 height 0
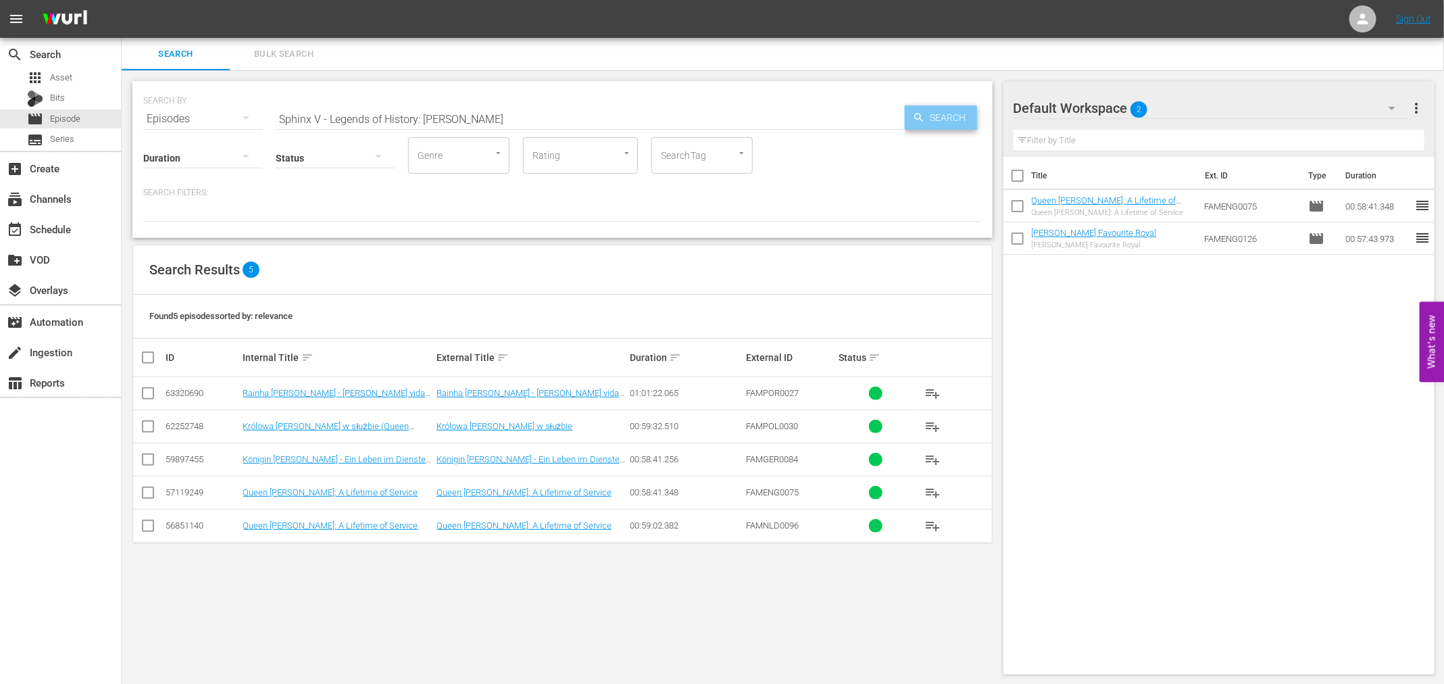
click at [920, 113] on icon "button" at bounding box center [919, 117] width 12 height 12
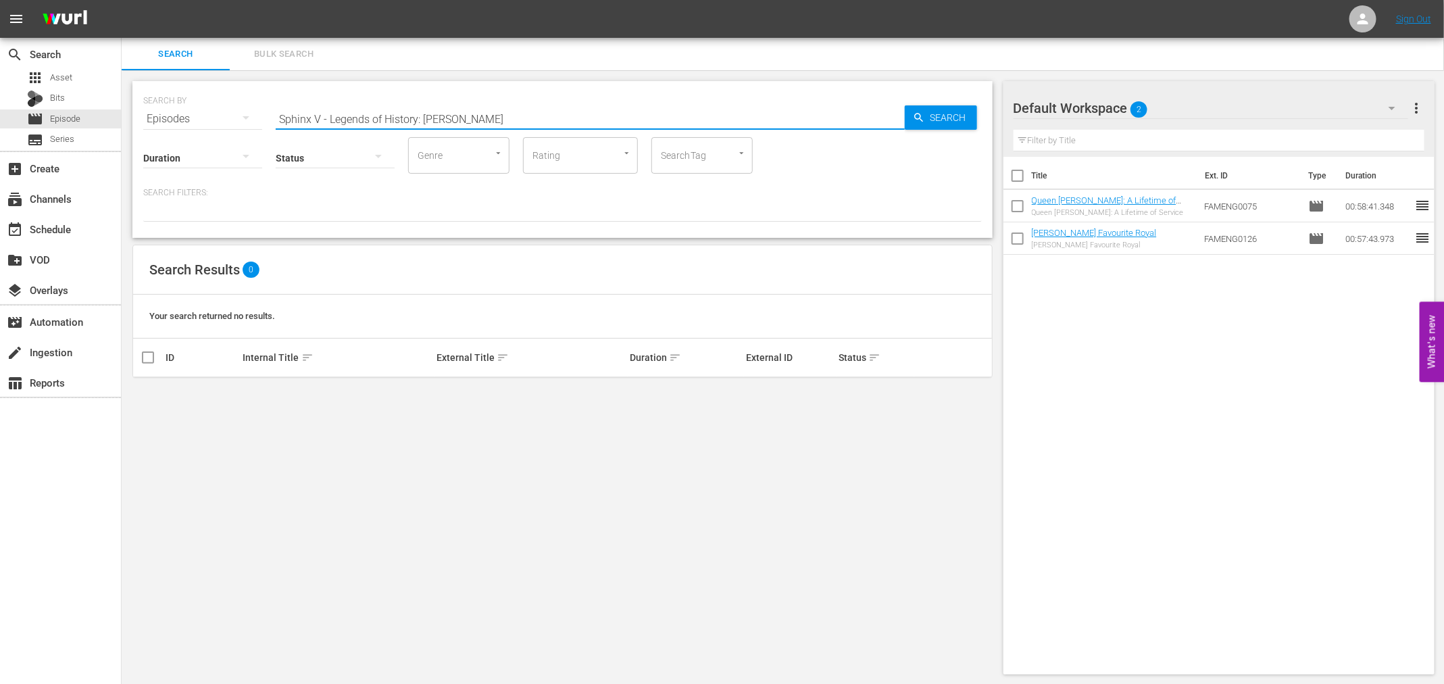
drag, startPoint x: 320, startPoint y: 120, endPoint x: 778, endPoint y: 161, distance: 460.6
click at [777, 161] on div "SEARCH BY Search By Episodes Search ID, Title, Description, Keywords, or Catego…" at bounding box center [562, 159] width 860 height 157
type input "Sphinx V"
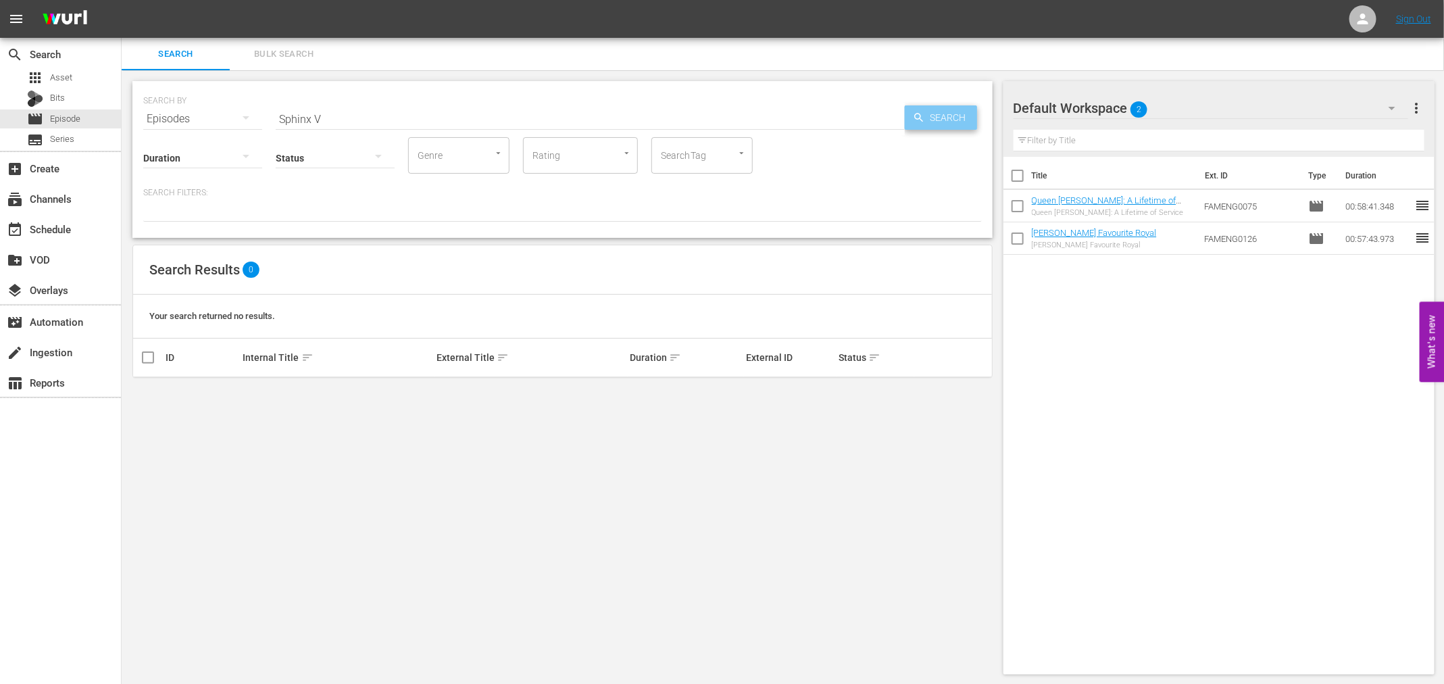
click at [949, 126] on span "Search" at bounding box center [951, 117] width 52 height 24
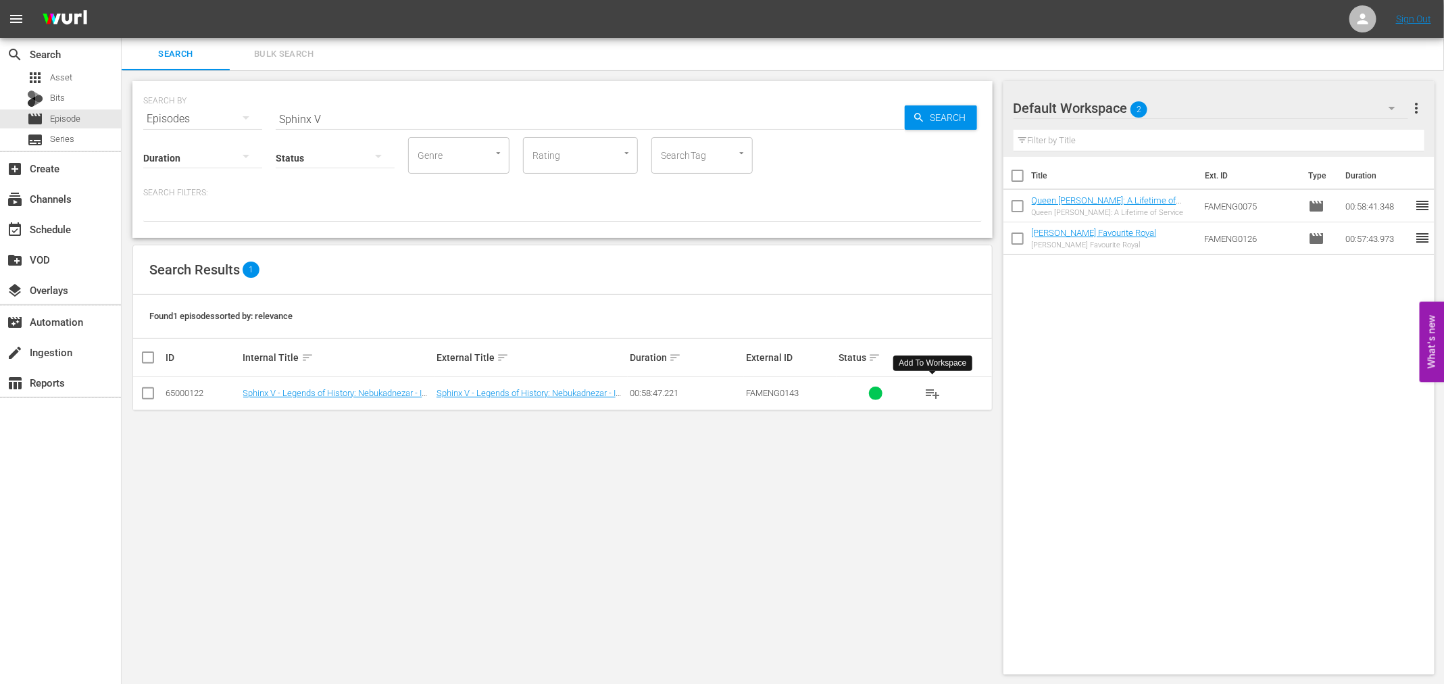
click at [944, 395] on button "playlist_add" at bounding box center [932, 393] width 32 height 32
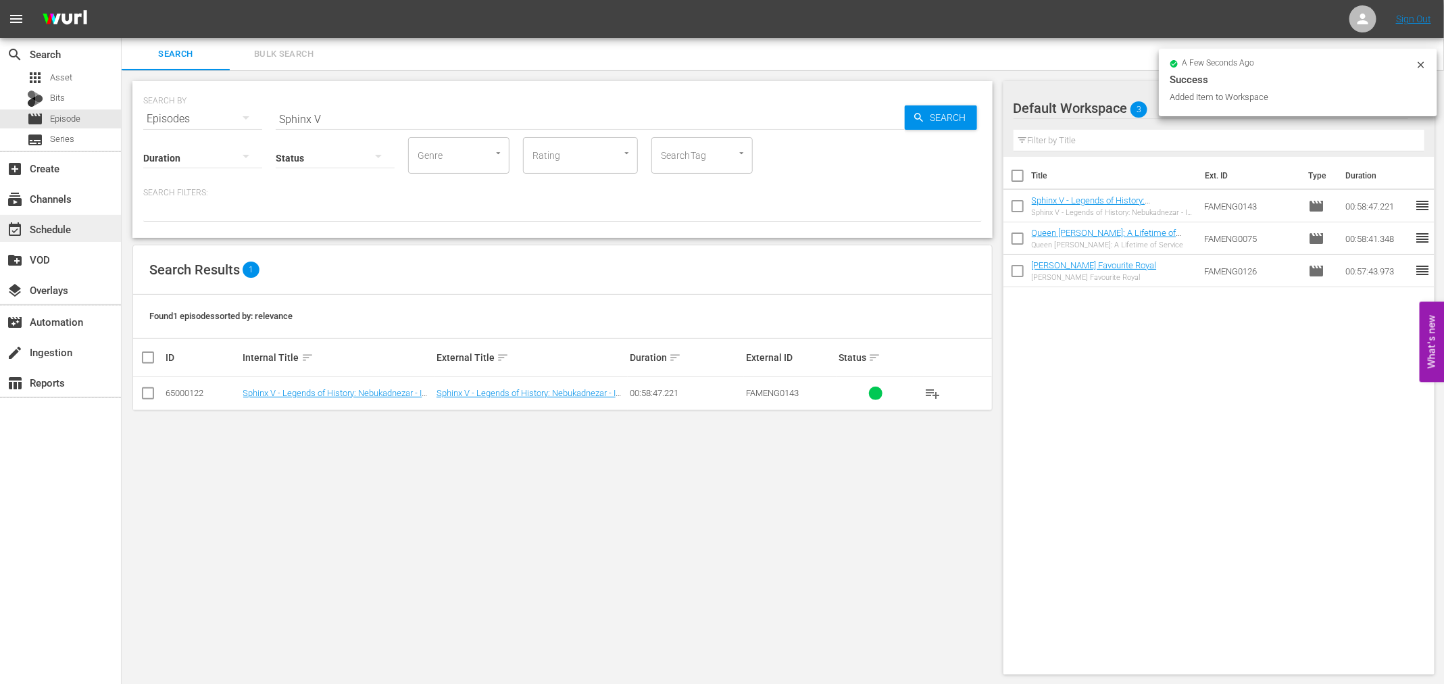
click at [24, 222] on div "event_available Schedule" at bounding box center [38, 227] width 76 height 12
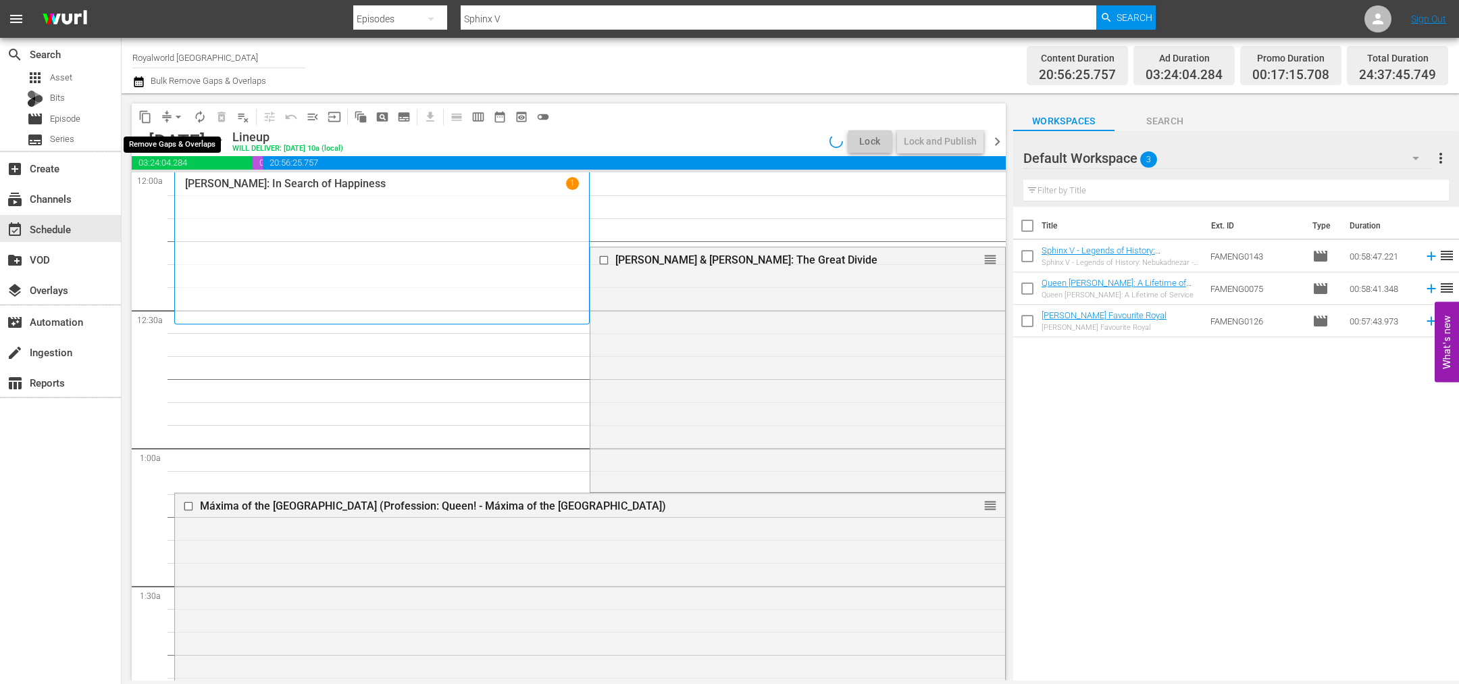
click at [177, 119] on span "arrow_drop_down" at bounding box center [179, 117] width 14 height 14
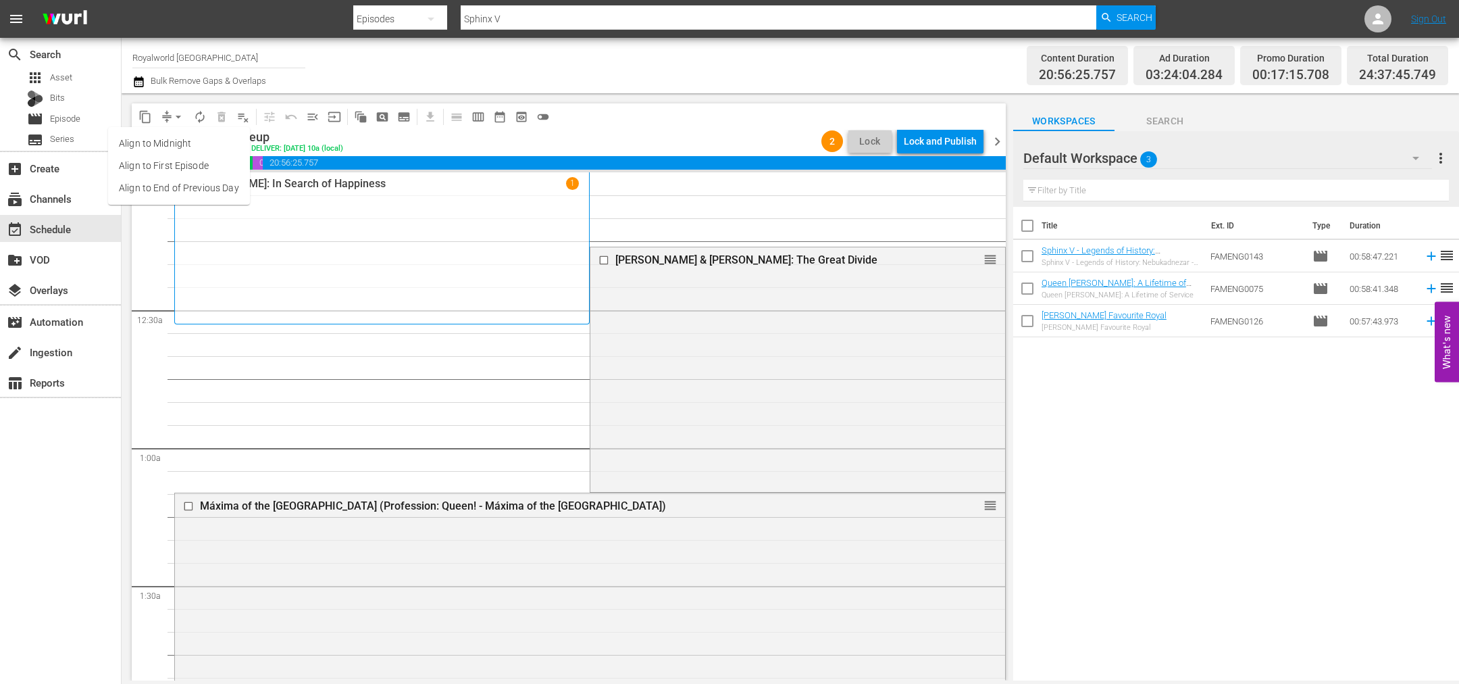
click at [199, 191] on li "Align to End of Previous Day" at bounding box center [179, 188] width 142 height 22
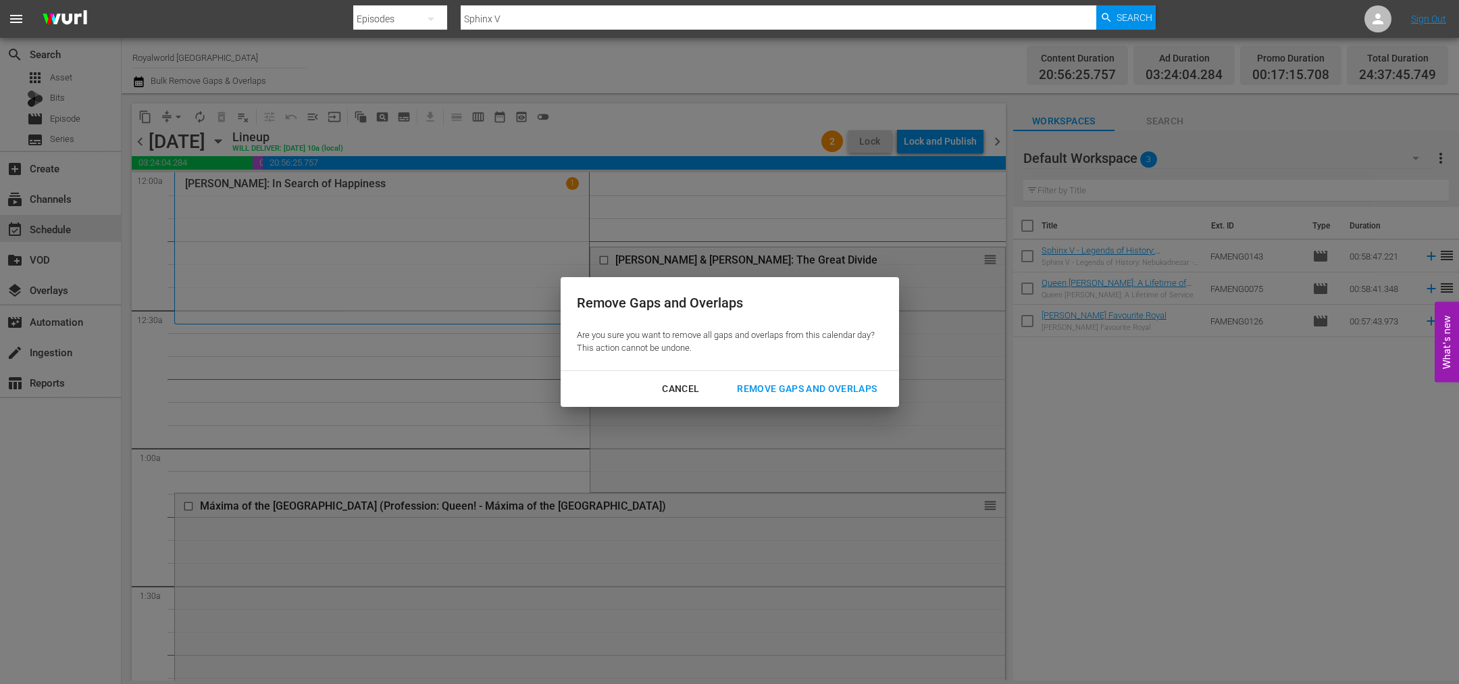
click at [783, 389] on div "Remove Gaps and Overlaps" at bounding box center [806, 388] width 161 height 17
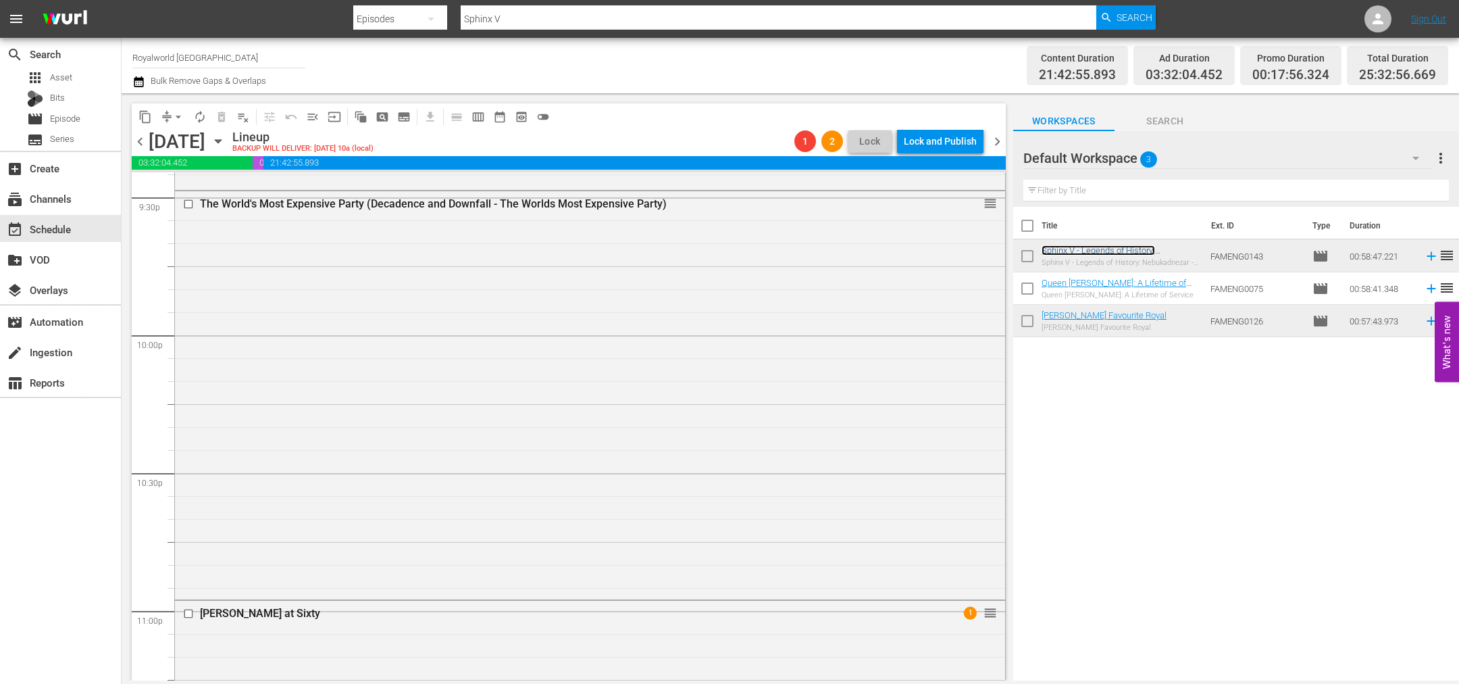
scroll to position [6151, 0]
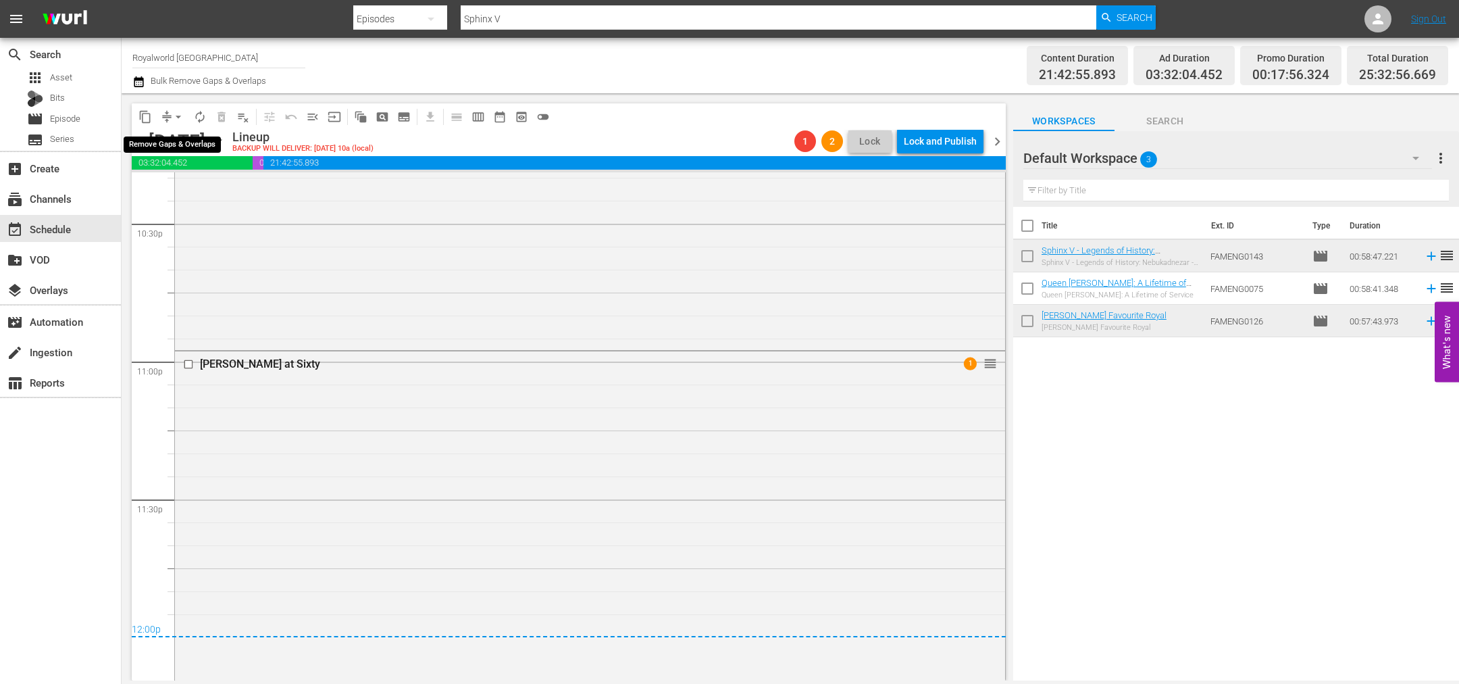
click at [179, 120] on span "arrow_drop_down" at bounding box center [179, 117] width 14 height 14
click at [179, 193] on li "Align to End of Previous Day" at bounding box center [179, 188] width 142 height 22
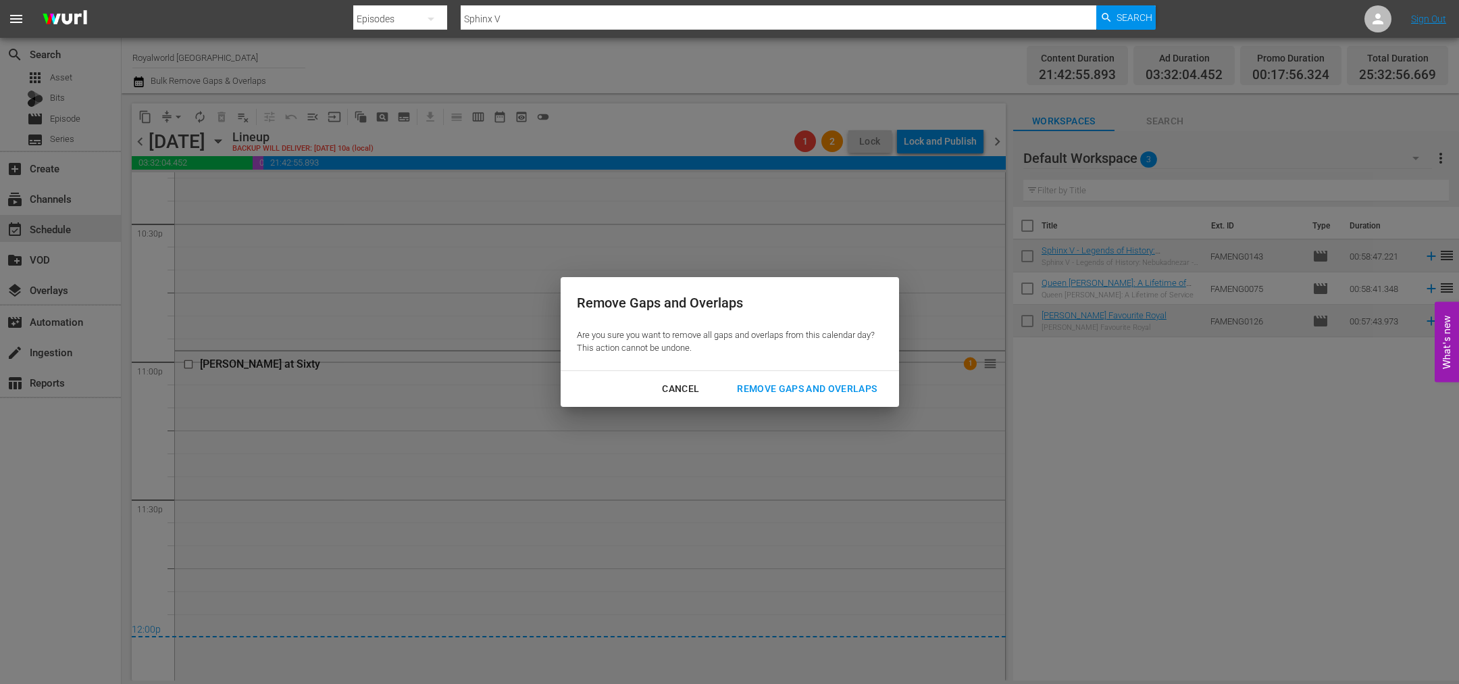
click at [776, 386] on div "Remove Gaps and Overlaps" at bounding box center [806, 388] width 161 height 17
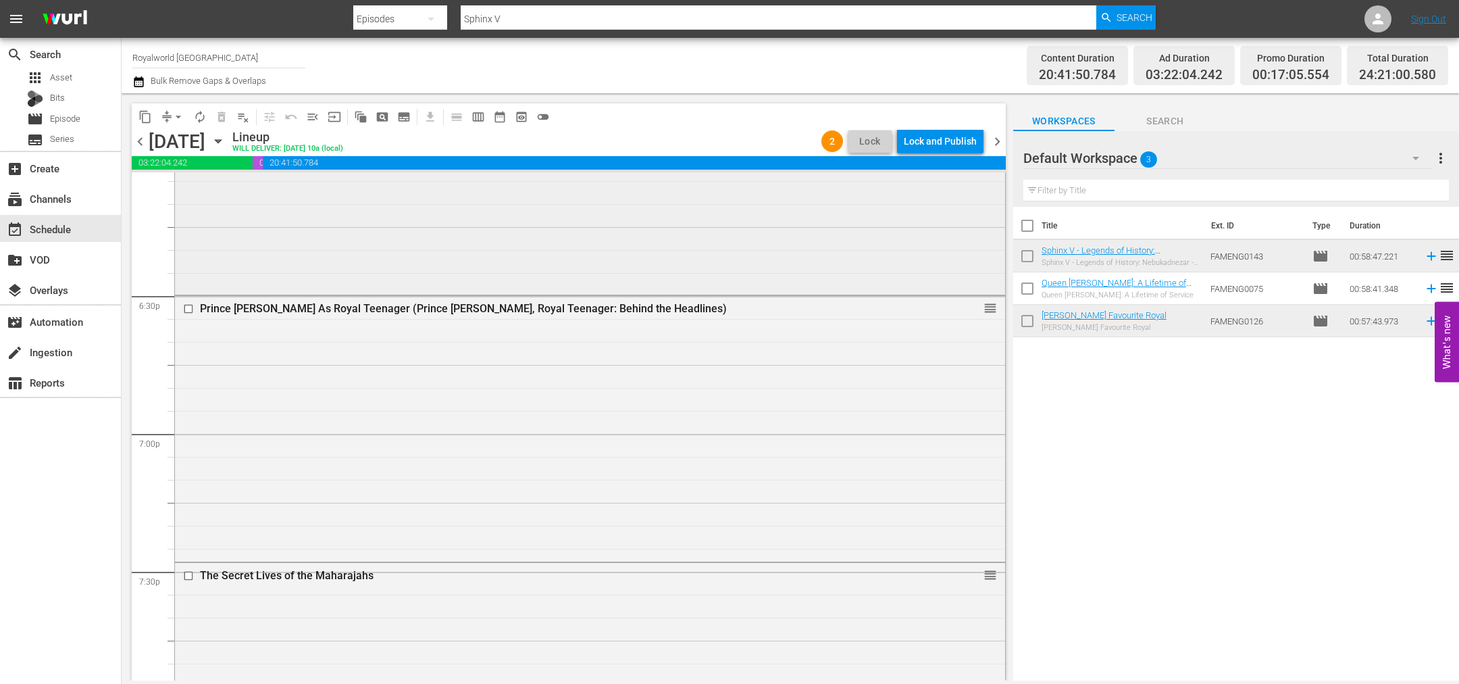
scroll to position [4903, 0]
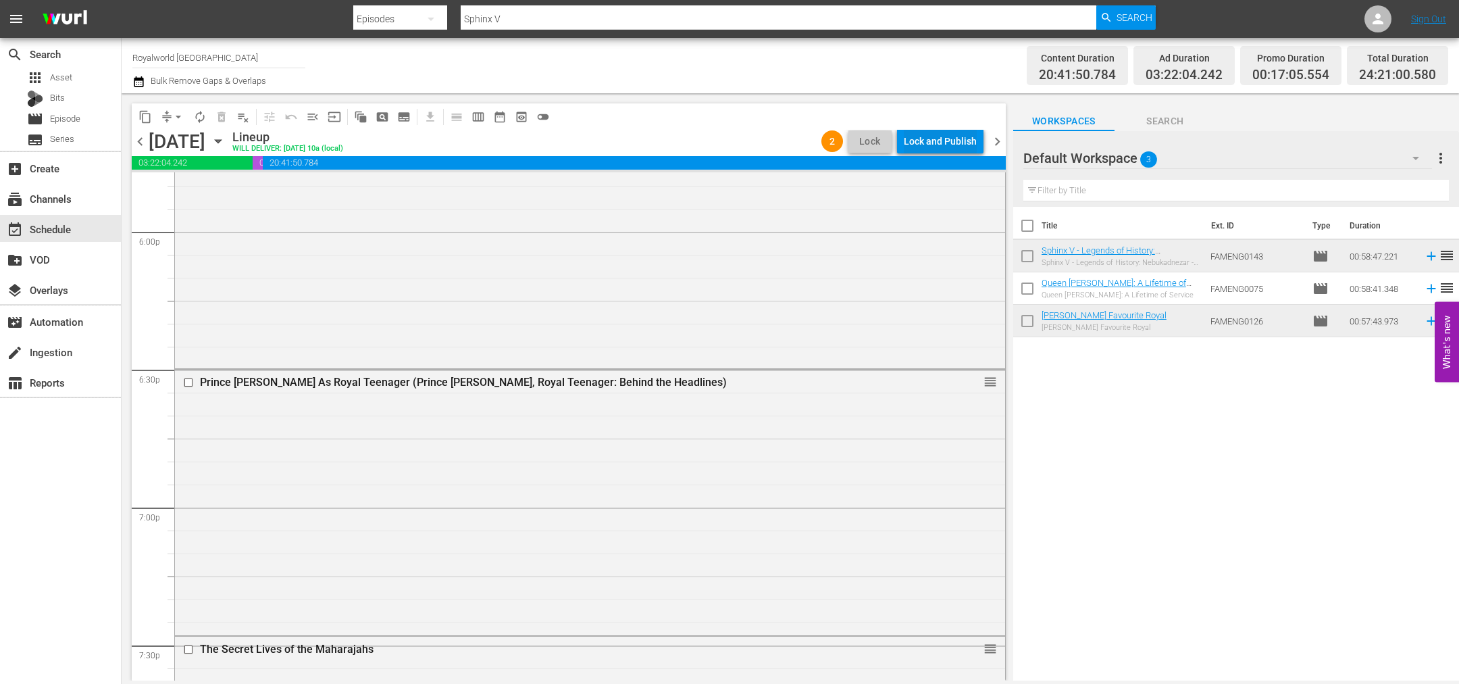
click at [932, 136] on div "Lock and Publish" at bounding box center [940, 141] width 73 height 24
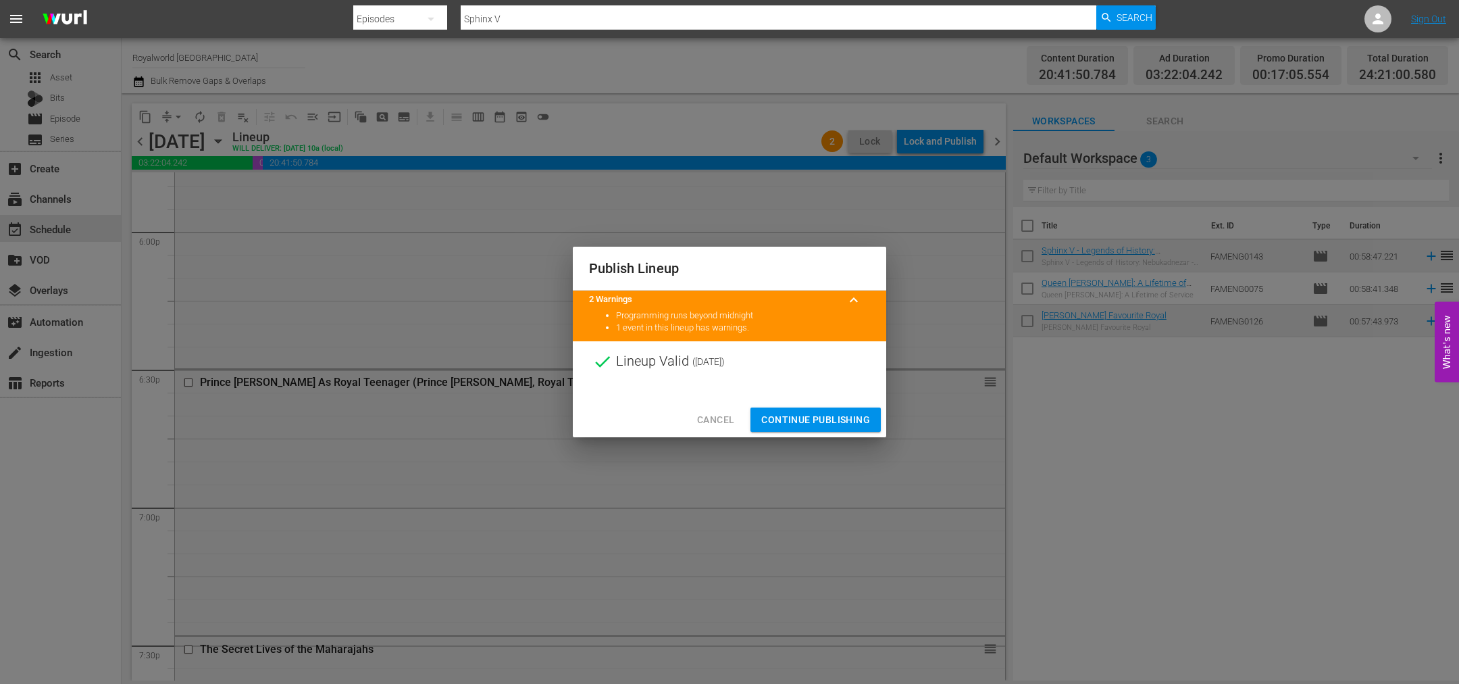
click at [812, 425] on span "Continue Publishing" at bounding box center [815, 419] width 109 height 17
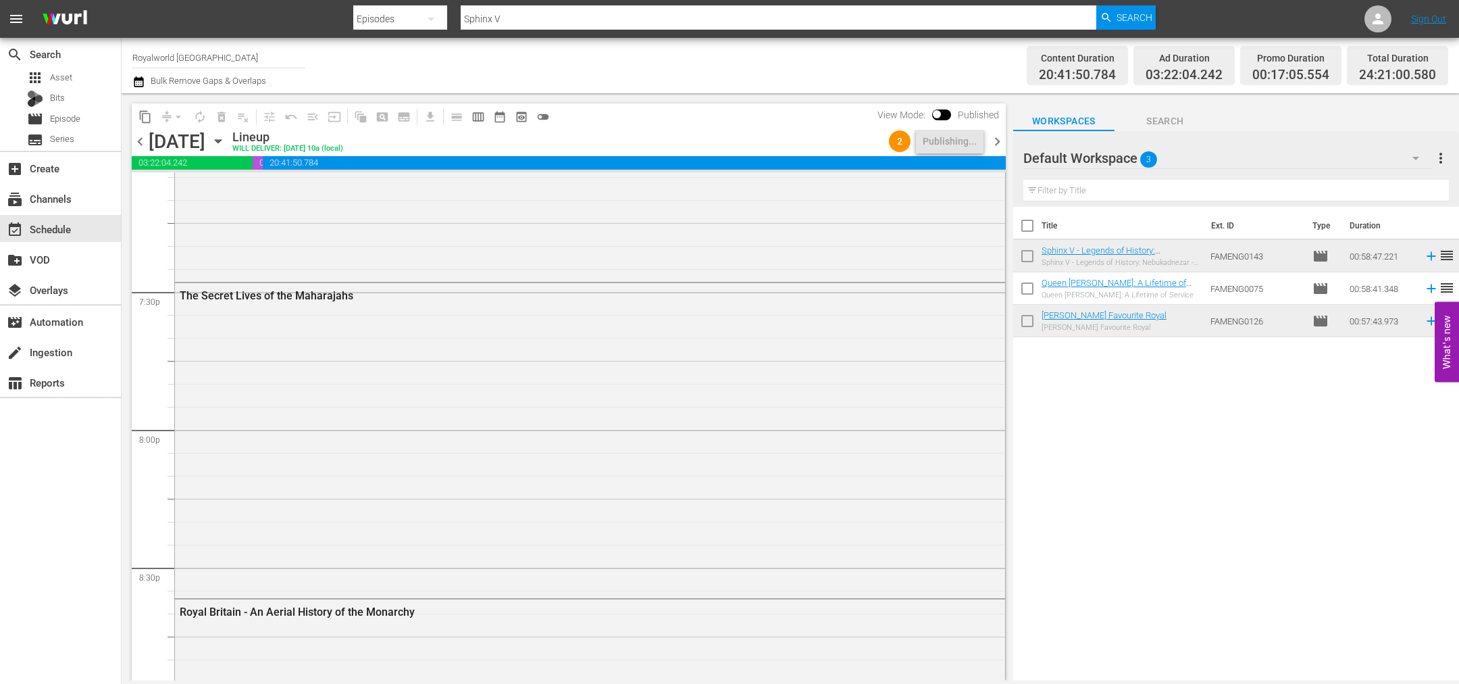
scroll to position [6356, 0]
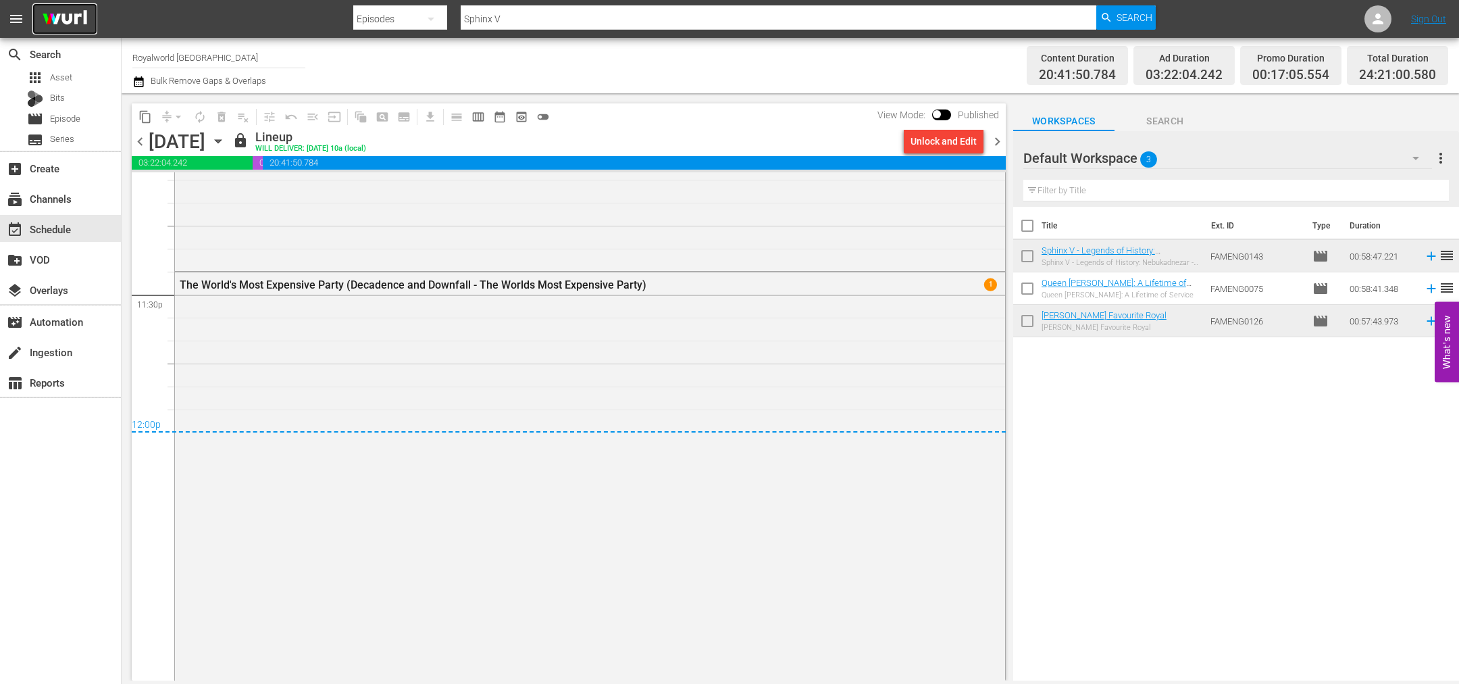
click at [43, 16] on img at bounding box center [64, 19] width 65 height 32
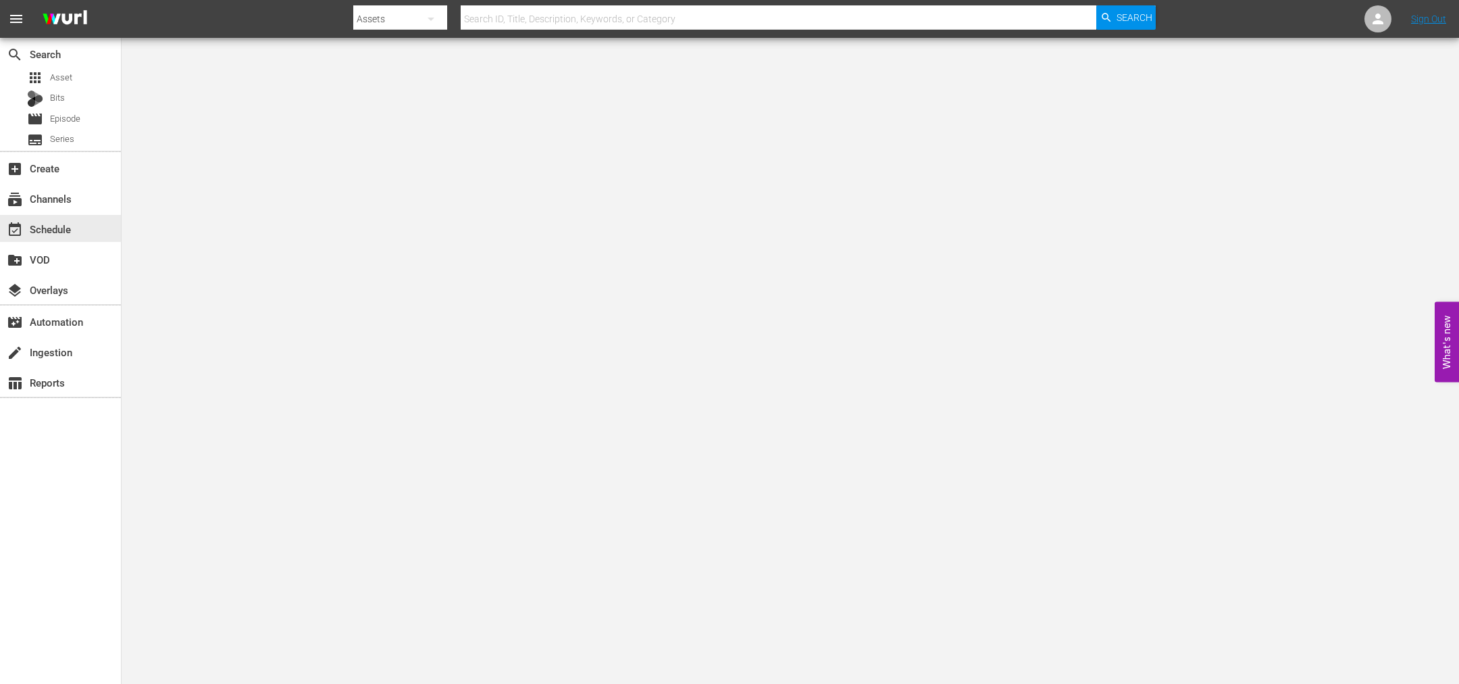
click at [76, 233] on div "event_available Schedule" at bounding box center [60, 228] width 121 height 27
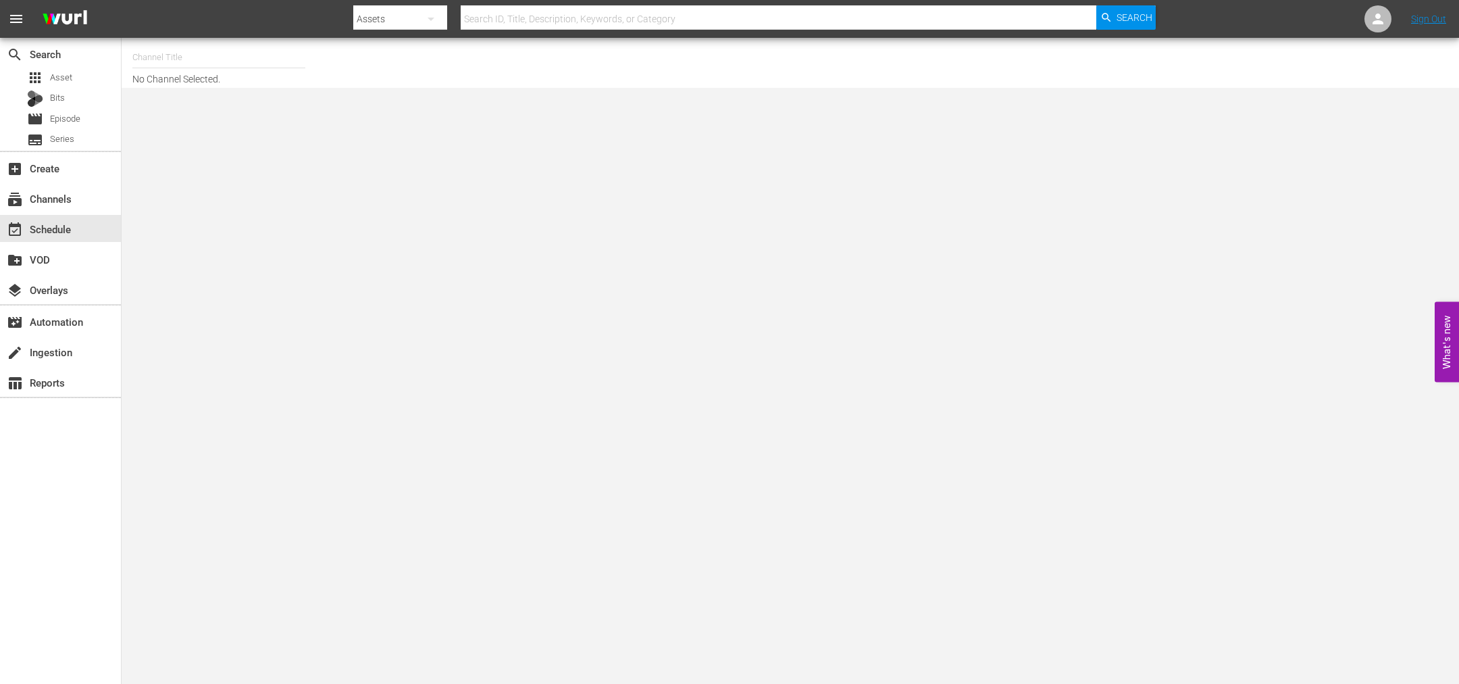
click at [160, 59] on input "text" at bounding box center [218, 57] width 173 height 32
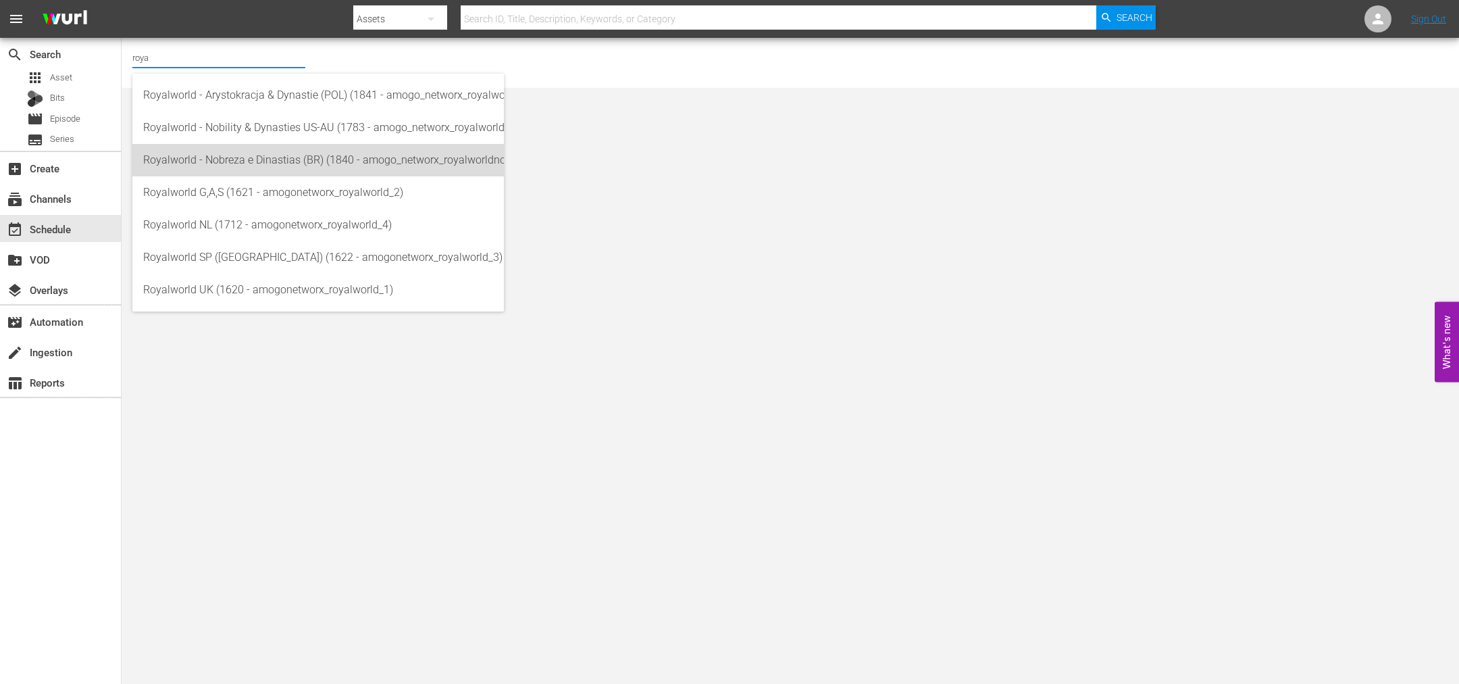
click at [294, 162] on div "Royalworld - Nobreza e Dinastias (BR) (1840 - amogo_networx_royalworldnobrezaed…" at bounding box center [318, 160] width 350 height 32
type input "Royalworld - Nobreza e Dinastias (BR) (1840 - amogo_networx_royalworldnobrezaed…"
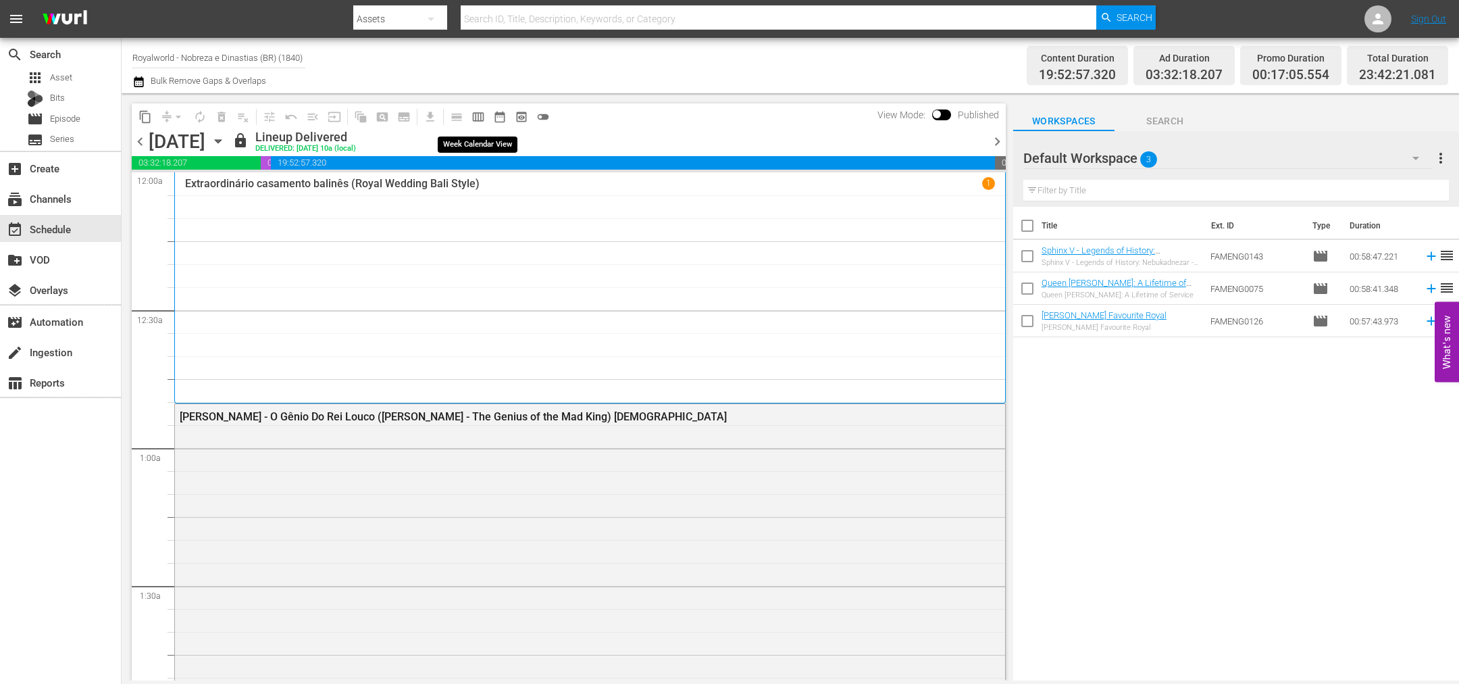
click at [480, 118] on span "calendar_view_week_outlined" at bounding box center [479, 117] width 14 height 14
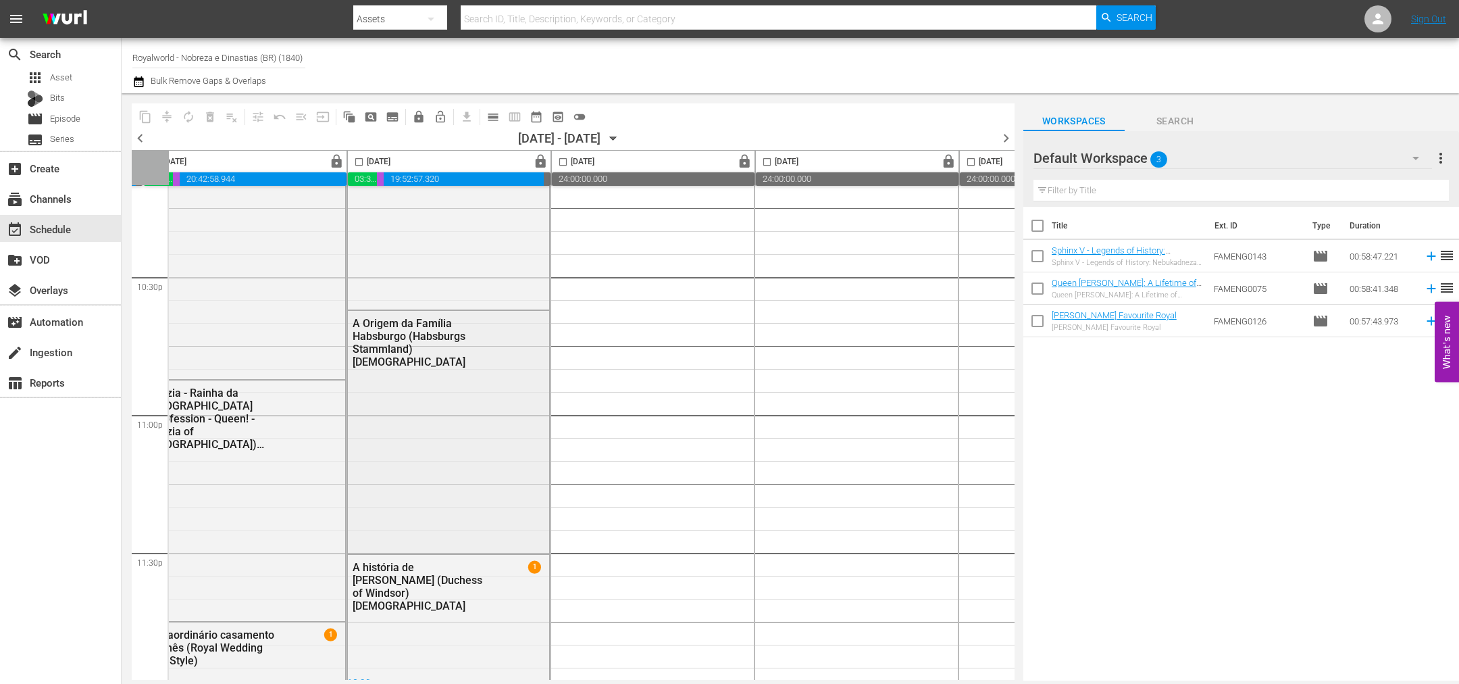
scroll to position [6130, 434]
